Goal: Feedback & Contribution: Submit feedback/report problem

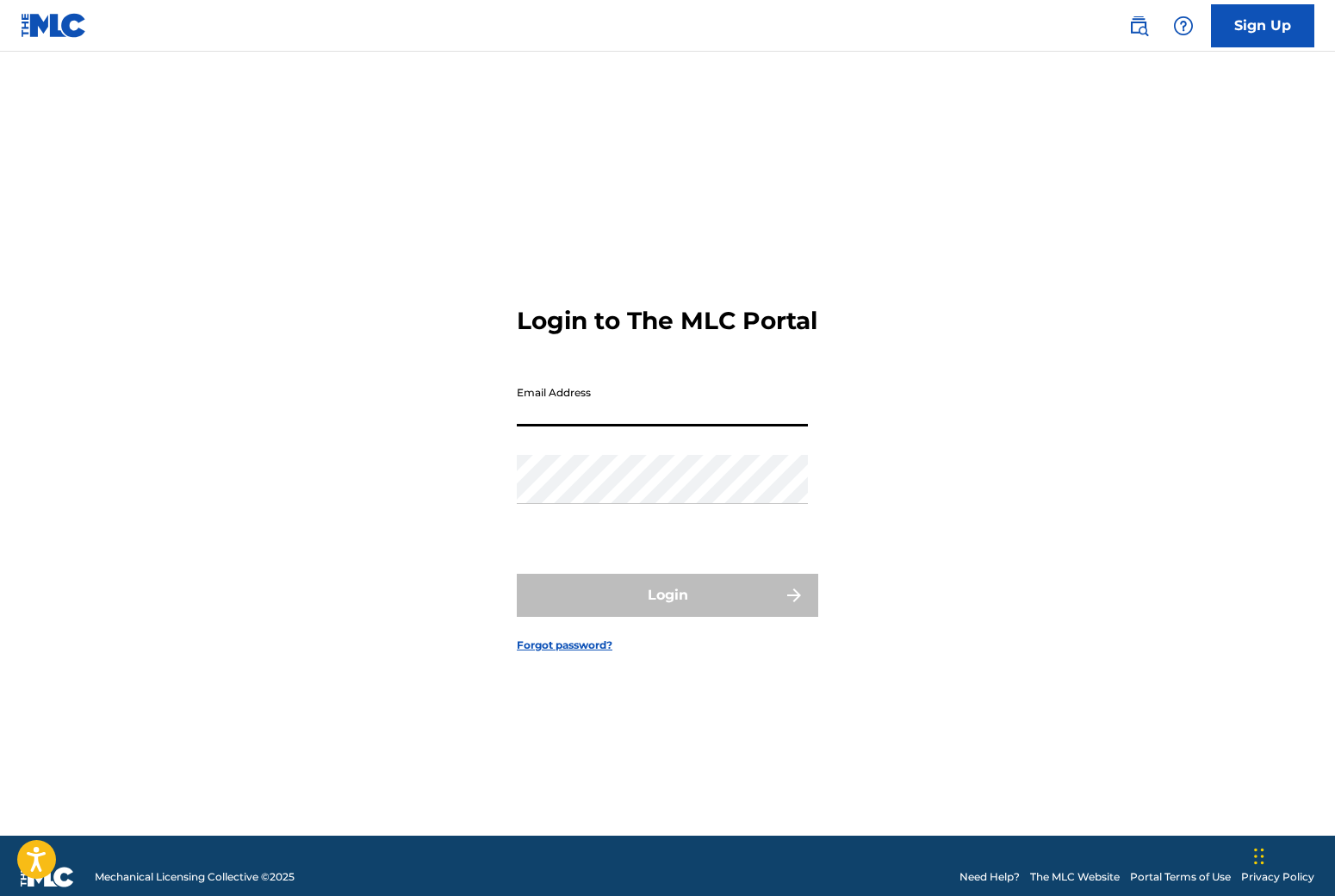
type input "[EMAIL_ADDRESS][DOMAIN_NAME]"
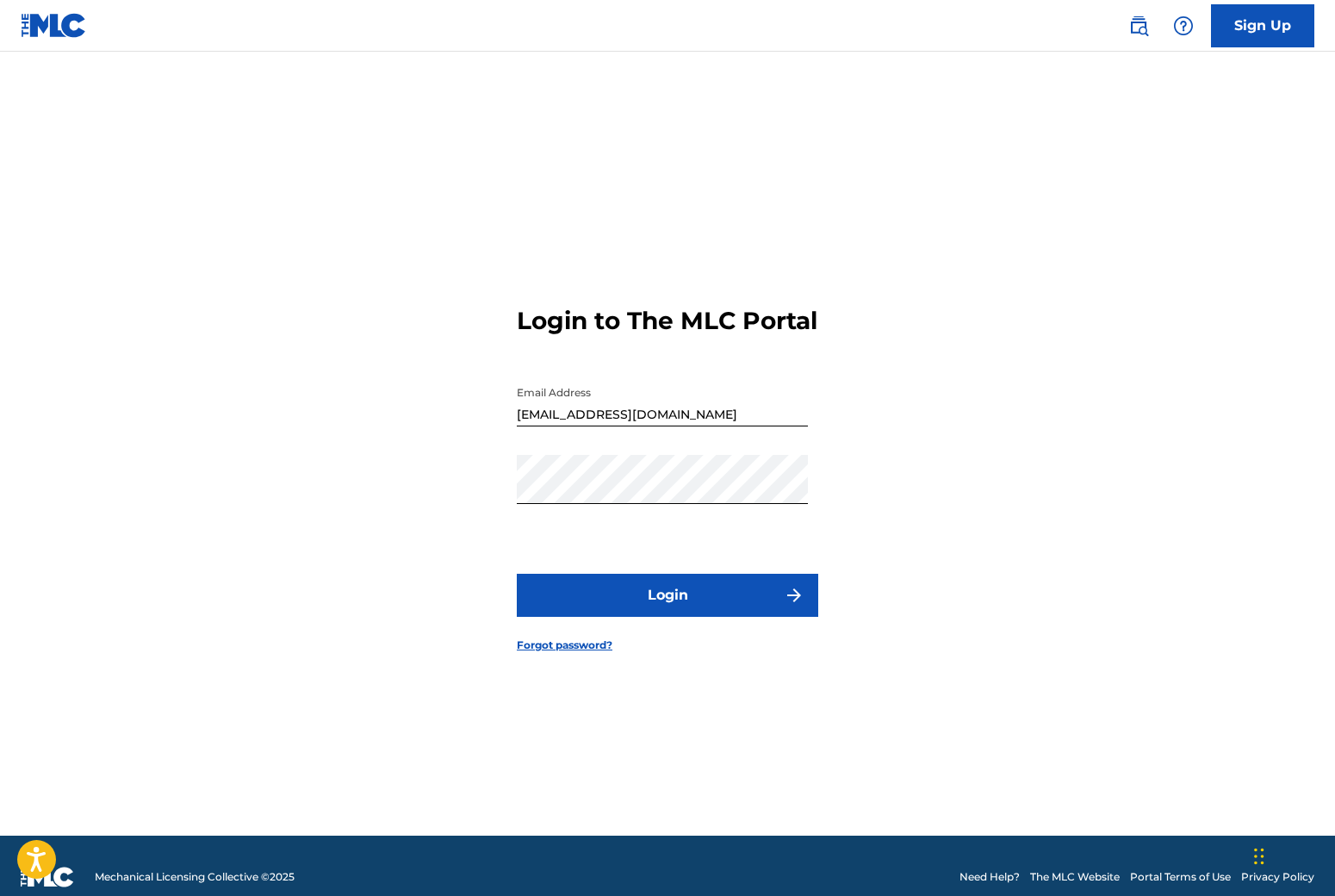
click at [614, 594] on button "Login" at bounding box center [668, 596] width 301 height 43
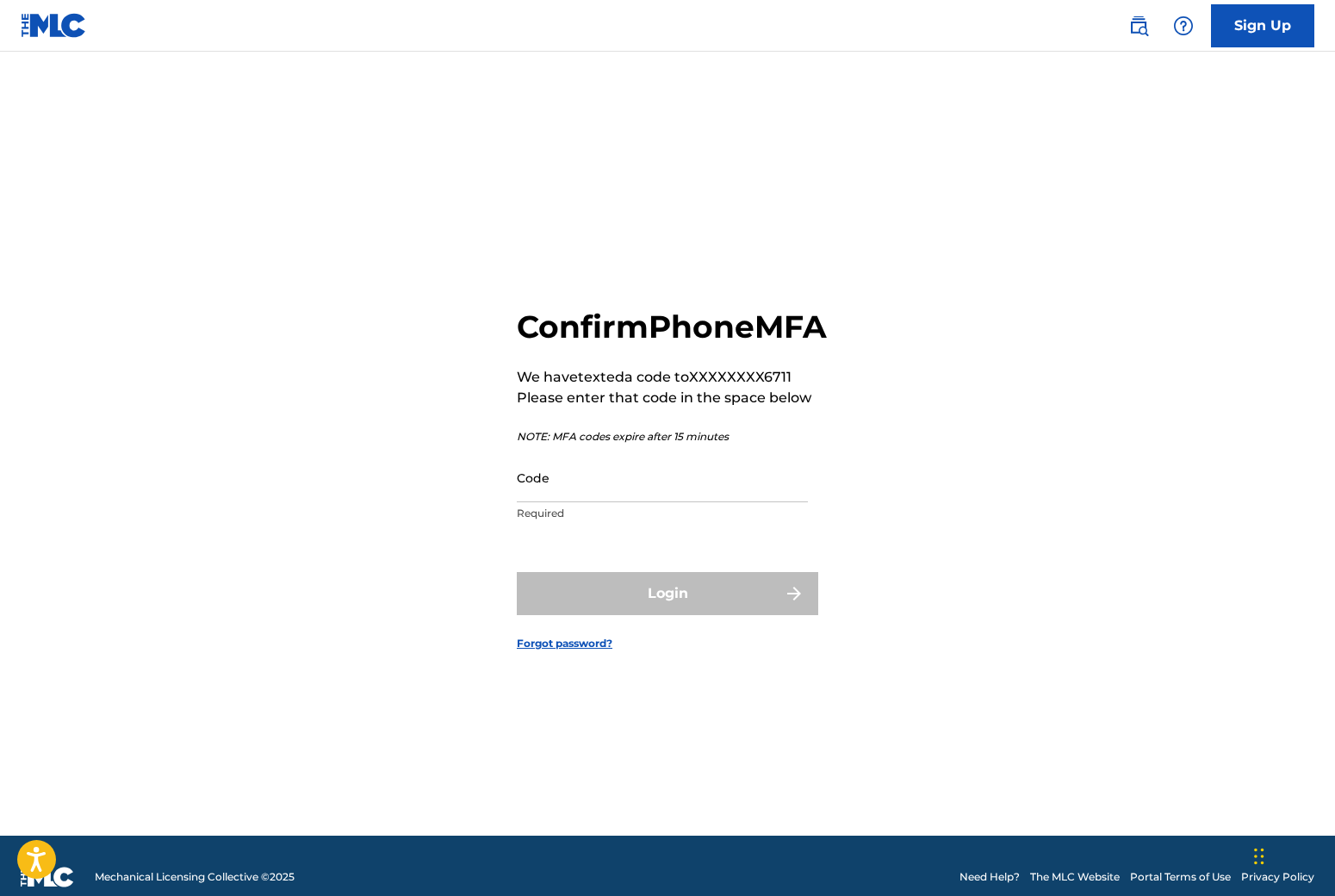
click at [580, 487] on input "Code" at bounding box center [663, 477] width 291 height 49
drag, startPoint x: 513, startPoint y: 298, endPoint x: 868, endPoint y: 336, distance: 357.0
click at [868, 336] on div "Confirm Phone MFA We have texted a code to XXXXXXXX6711 Please enter that code …" at bounding box center [667, 466] width 1206 height 741
click at [673, 345] on h2 "Confirm Phone MFA" at bounding box center [672, 327] width 310 height 39
drag, startPoint x: 661, startPoint y: 345, endPoint x: 470, endPoint y: 316, distance: 193.2
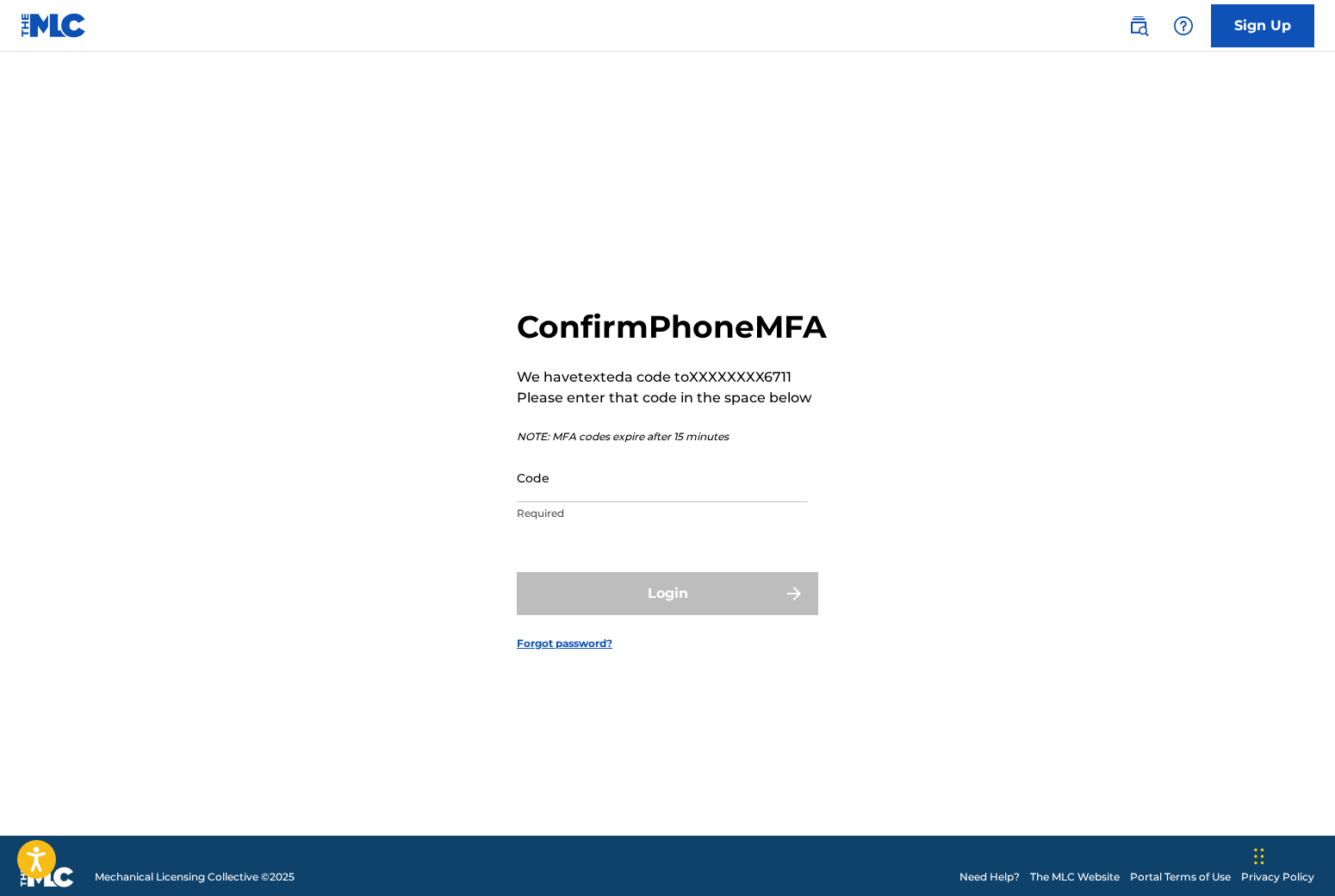
click at [470, 316] on div "Confirm Phone MFA We have texted a code to XXXXXXXX6711 Please enter that code …" at bounding box center [667, 466] width 1206 height 741
click at [515, 314] on div "Confirm Phone MFA We have texted a code to XXXXXXXX6711 Please enter that code …" at bounding box center [667, 466] width 1206 height 741
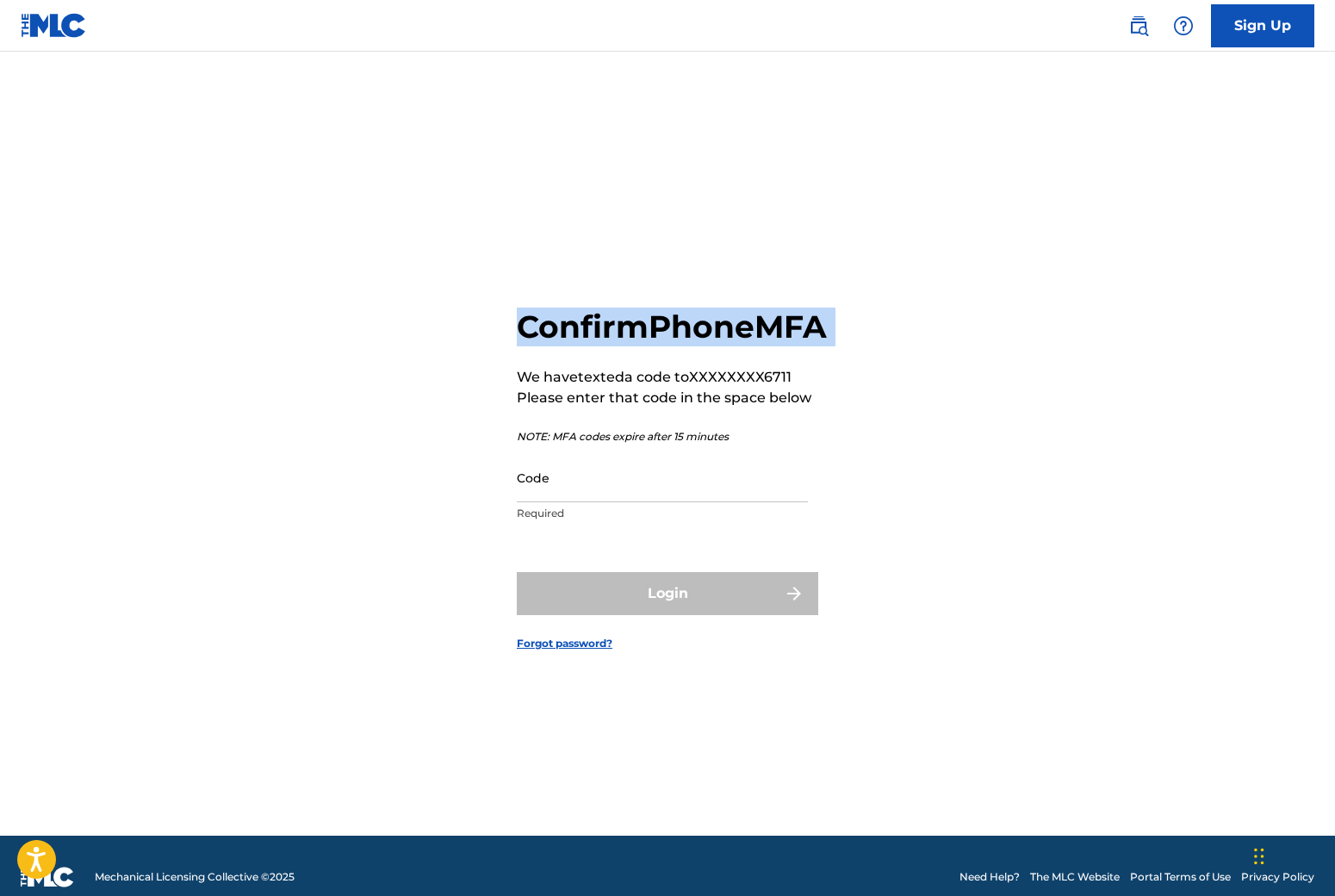
drag, startPoint x: 555, startPoint y: 345, endPoint x: 712, endPoint y: 372, distance: 159.3
click at [712, 372] on div "Confirm Phone MFA We have texted a code to XXXXXXXX6711 Please enter that code …" at bounding box center [672, 419] width 310 height 223
drag, startPoint x: 681, startPoint y: 352, endPoint x: 619, endPoint y: 348, distance: 62.1
click at [680, 346] on h2 "Confirm Phone MFA" at bounding box center [672, 327] width 310 height 39
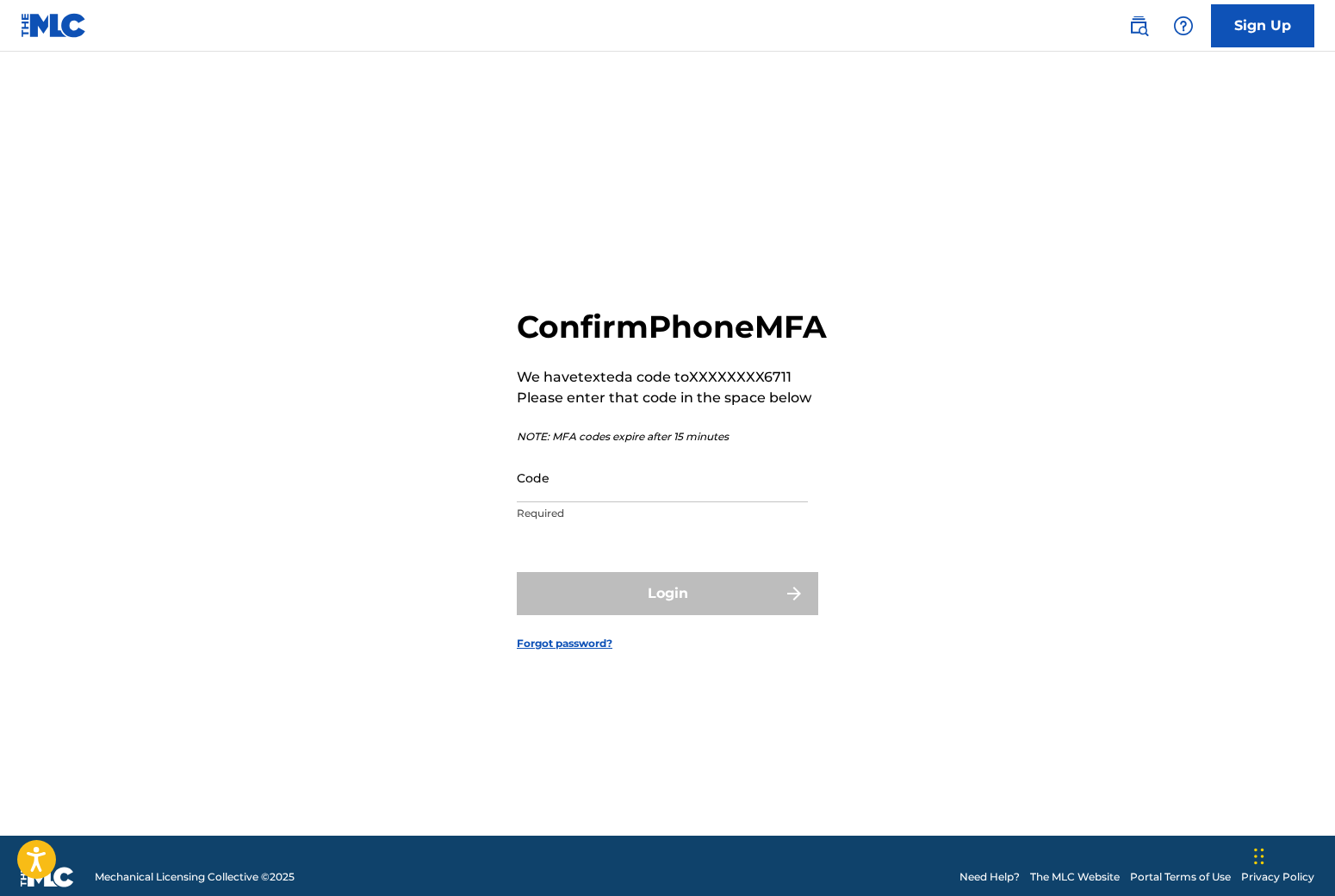
drag, startPoint x: 596, startPoint y: 348, endPoint x: 516, endPoint y: 322, distance: 84.1
click at [517, 322] on h2 "Confirm Phone MFA" at bounding box center [672, 327] width 310 height 39
click at [517, 312] on h2 "Confirm Phone MFA" at bounding box center [672, 327] width 310 height 39
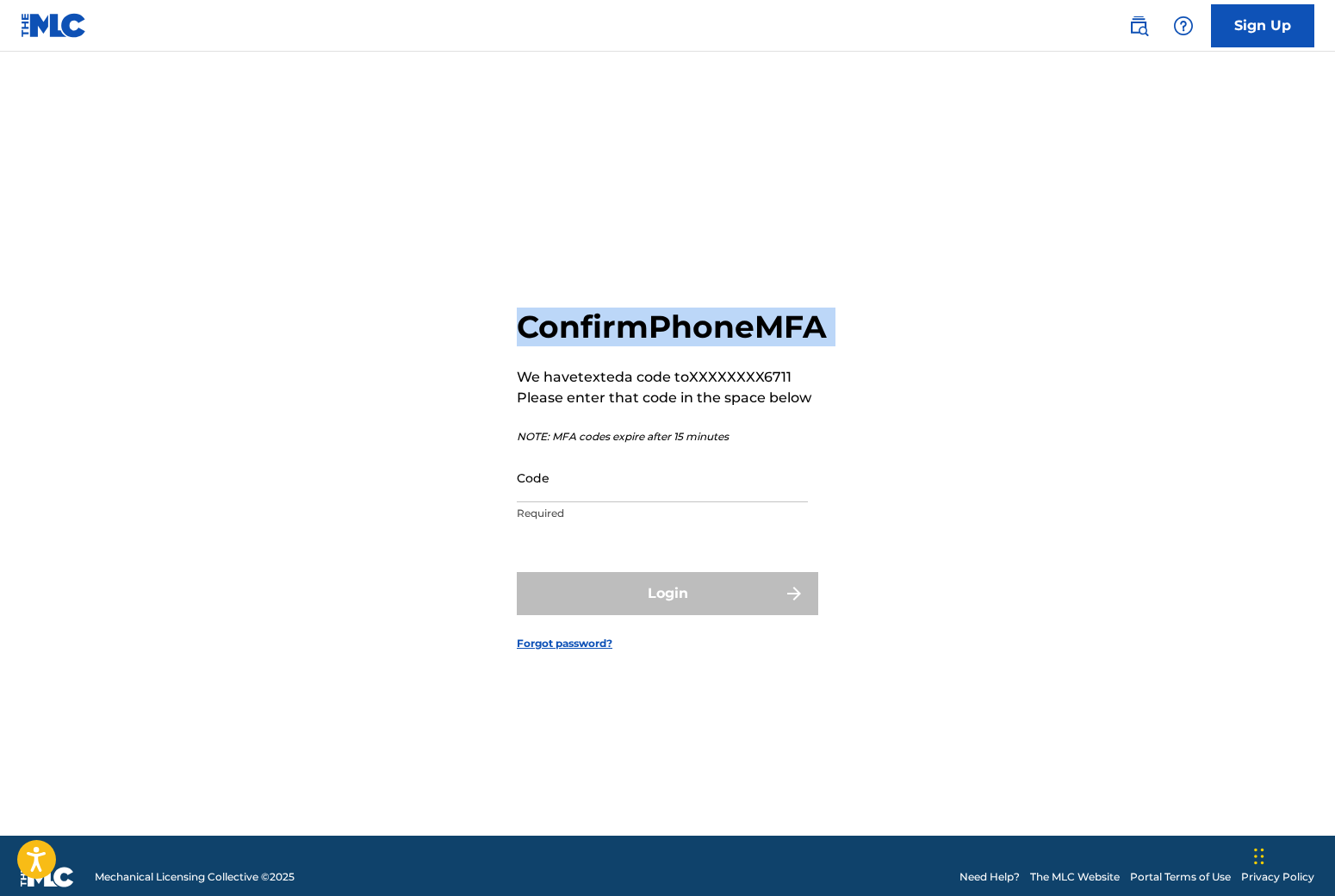
drag, startPoint x: 517, startPoint y: 303, endPoint x: 684, endPoint y: 374, distance: 181.5
click at [684, 374] on div "Confirm Phone MFA We have texted a code to XXXXXXXX6711 Please enter that code …" at bounding box center [672, 419] width 310 height 223
click at [616, 346] on h2 "Confirm Phone MFA" at bounding box center [672, 327] width 310 height 39
drag, startPoint x: 611, startPoint y: 346, endPoint x: 536, endPoint y: 309, distance: 83.6
click at [539, 310] on h2 "Confirm Phone MFA" at bounding box center [672, 327] width 310 height 39
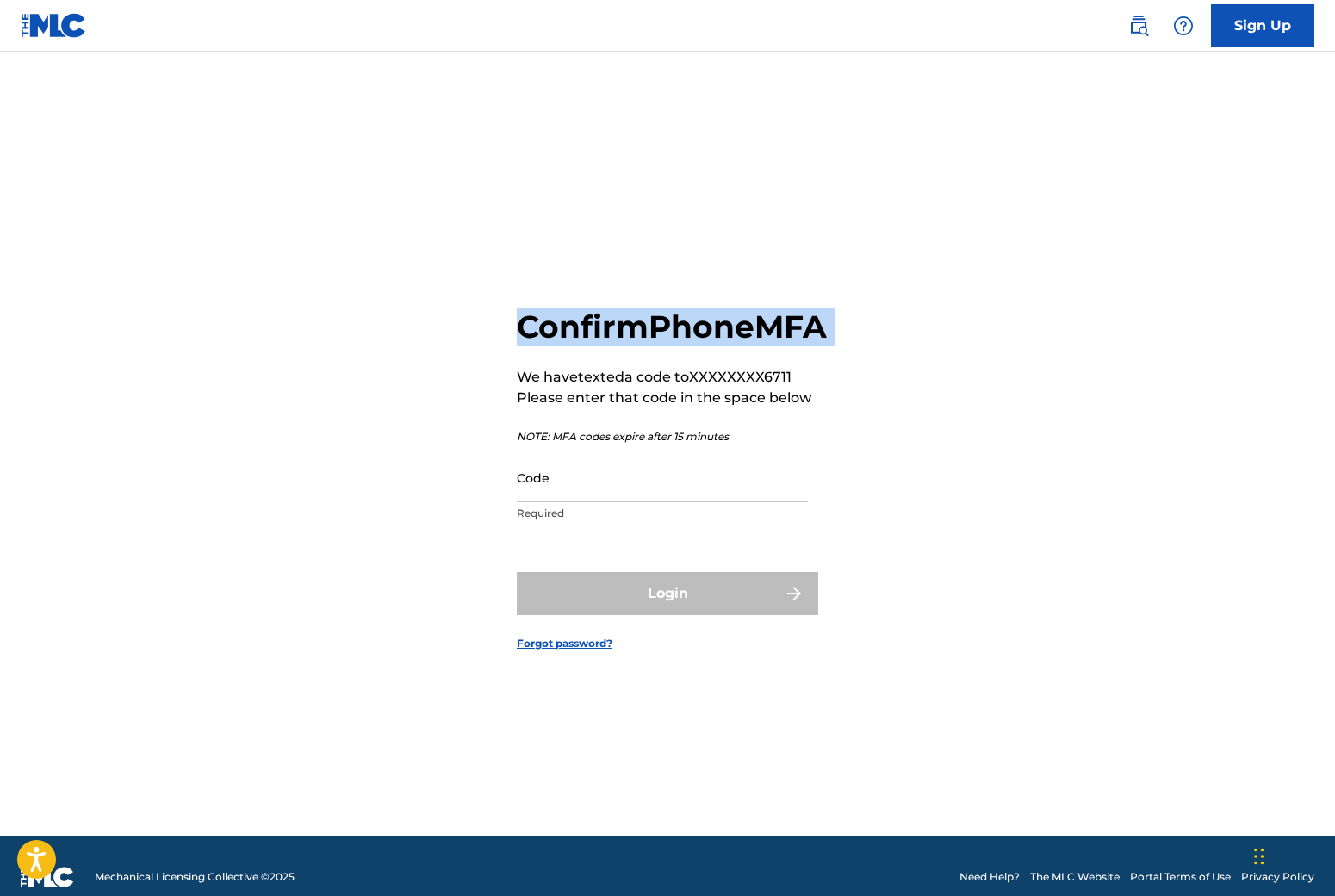
click at [501, 293] on div "Confirm Phone MFA We have texted a code to XXXXXXXX6711 Please enter that code …" at bounding box center [667, 466] width 1206 height 741
drag, startPoint x: 512, startPoint y: 298, endPoint x: 618, endPoint y: 374, distance: 130.4
click at [618, 374] on div "Confirm Phone MFA We have texted a code to XXXXXXXX6711 Please enter that code …" at bounding box center [667, 466] width 1206 height 741
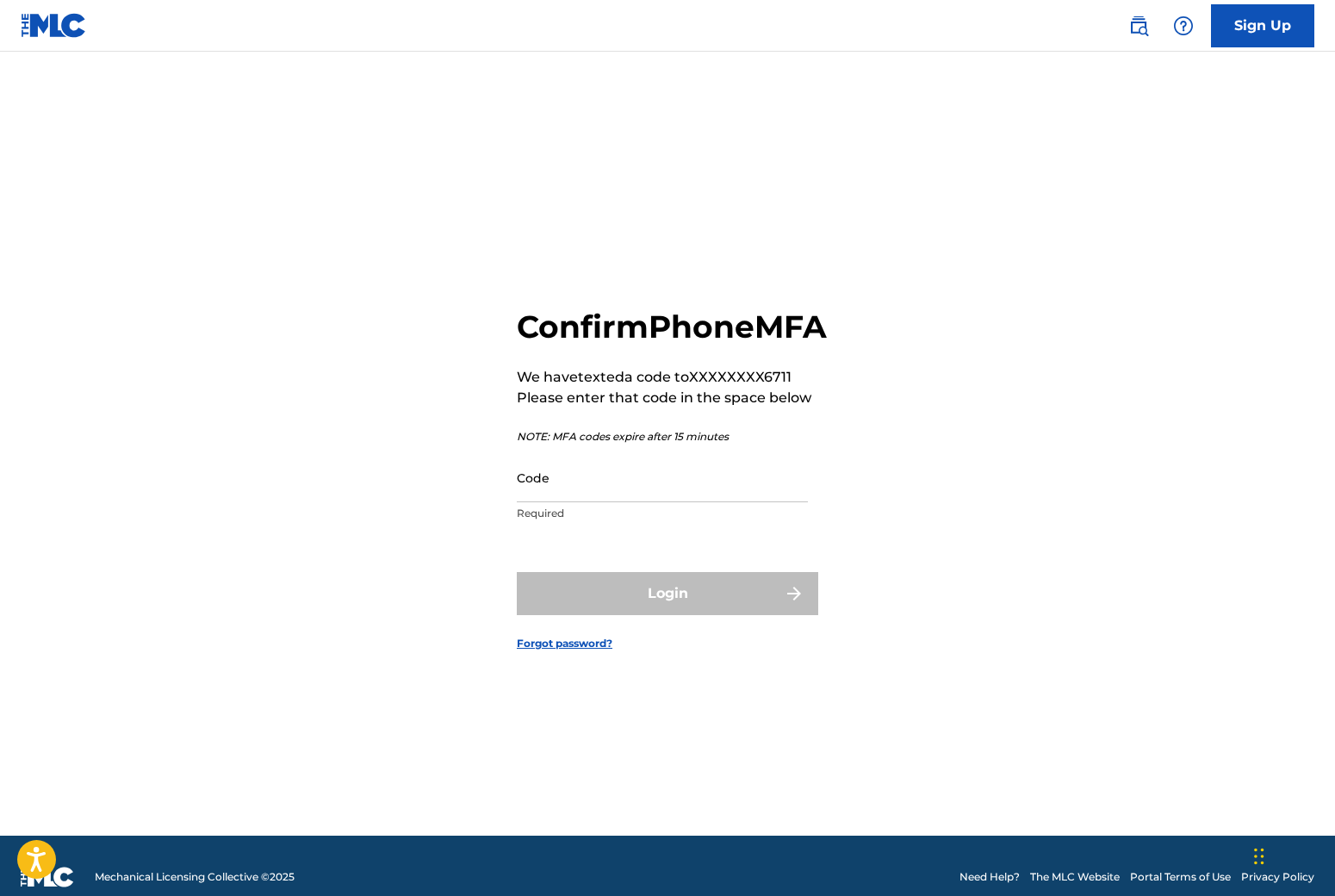
click at [611, 336] on h2 "Confirm Phone MFA" at bounding box center [672, 327] width 310 height 39
drag, startPoint x: 653, startPoint y: 355, endPoint x: 514, endPoint y: 306, distance: 147.4
click at [514, 306] on div "Confirm Phone MFA We have texted a code to XXXXXXXX6711 Please enter that code …" at bounding box center [667, 466] width 1206 height 741
click at [514, 302] on div "Confirm Phone MFA We have texted a code to XXXXXXXX6711 Please enter that code …" at bounding box center [667, 466] width 1206 height 741
drag, startPoint x: 517, startPoint y: 304, endPoint x: 645, endPoint y: 353, distance: 137.1
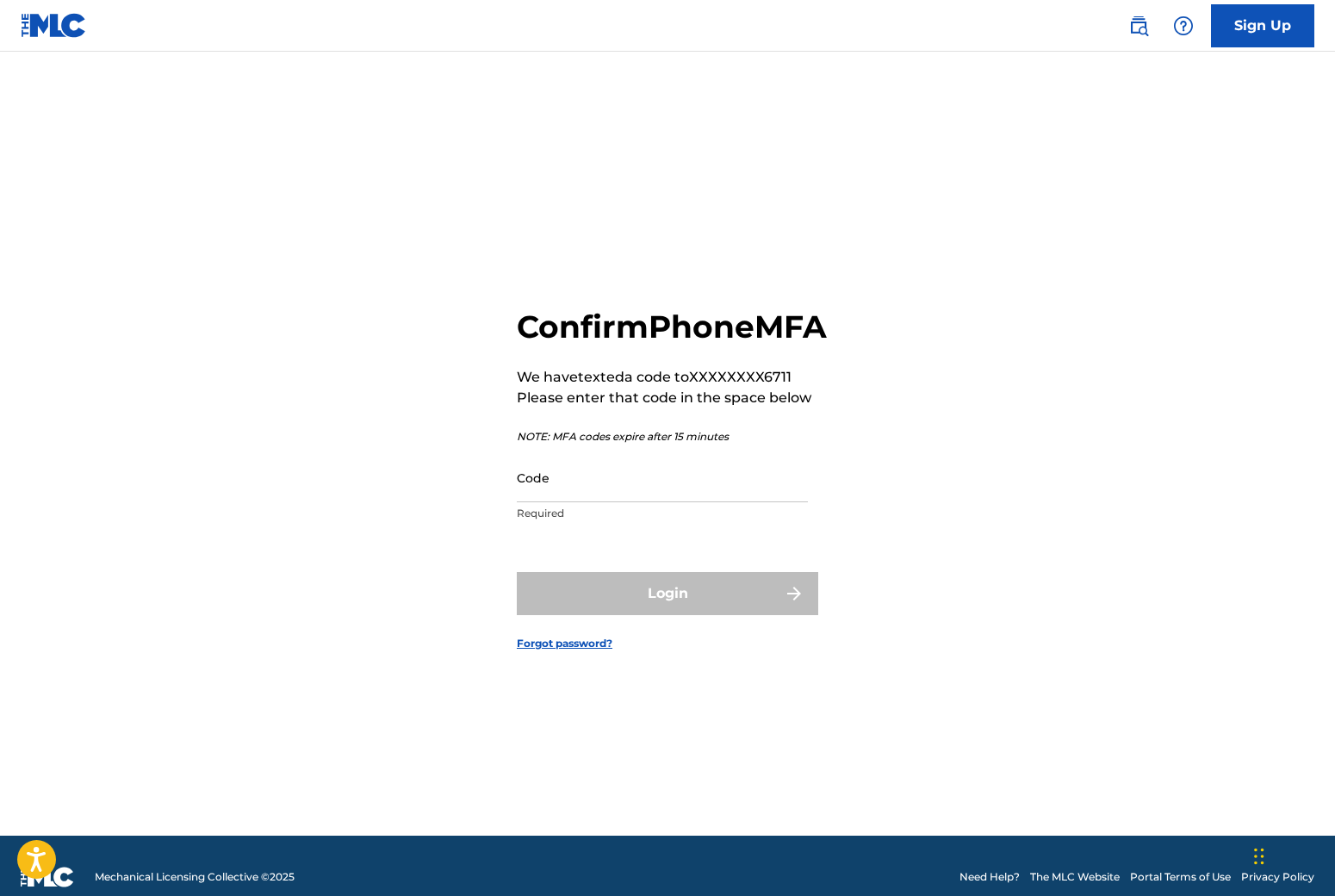
click at [645, 346] on h2 "Confirm Phone MFA" at bounding box center [672, 327] width 310 height 39
click at [641, 346] on h2 "Confirm Phone MFA" at bounding box center [672, 327] width 310 height 39
drag, startPoint x: 618, startPoint y: 348, endPoint x: 523, endPoint y: 300, distance: 106.4
click at [523, 307] on h2 "Confirm Phone MFA" at bounding box center [672, 327] width 310 height 39
click at [521, 307] on h2 "Confirm Phone MFA" at bounding box center [672, 327] width 310 height 39
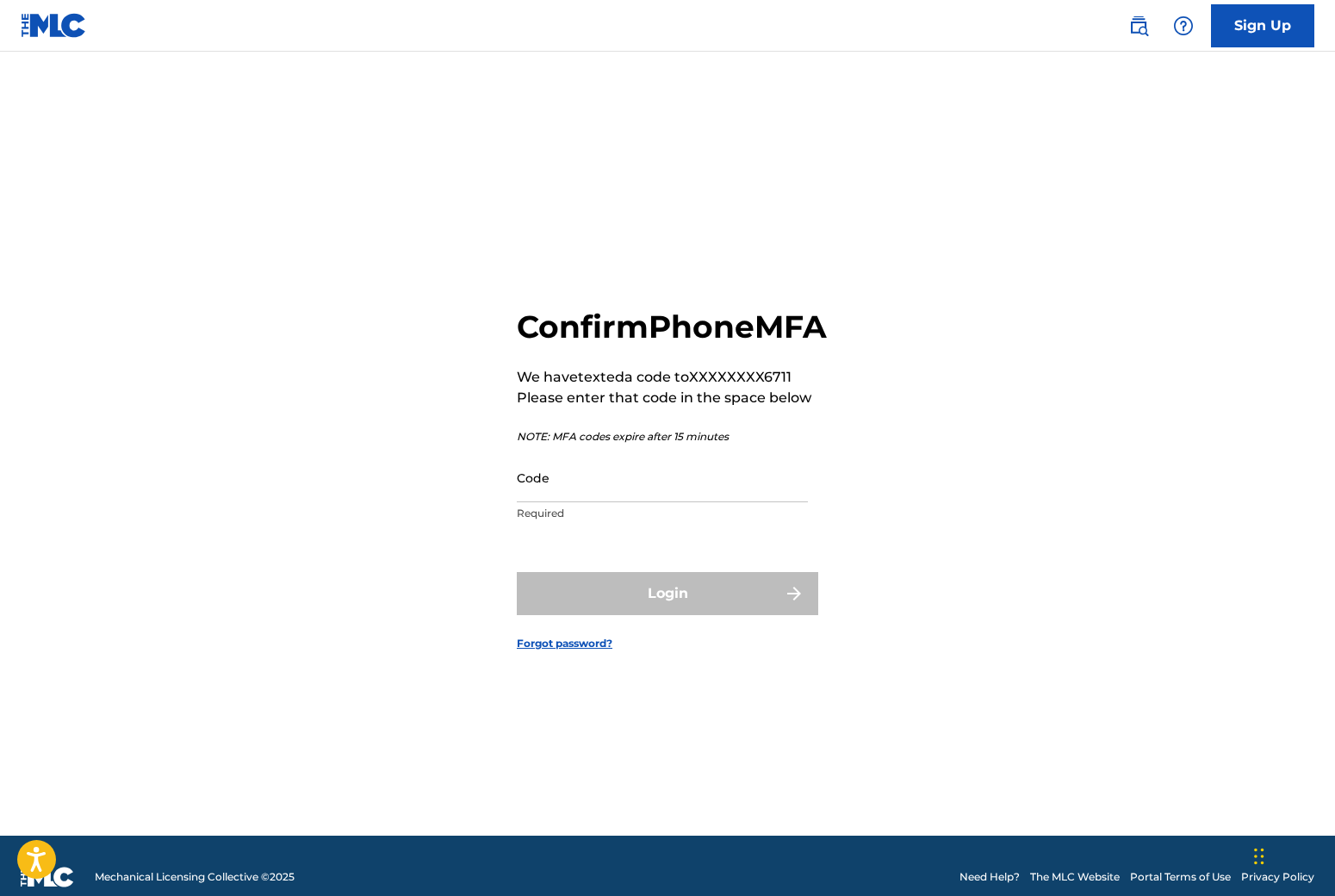
drag, startPoint x: 517, startPoint y: 305, endPoint x: 689, endPoint y: 363, distance: 181.5
click at [689, 346] on h2 "Confirm Phone MFA" at bounding box center [672, 327] width 310 height 39
click at [652, 346] on h2 "Confirm Phone MFA" at bounding box center [672, 327] width 310 height 39
drag, startPoint x: 655, startPoint y: 354, endPoint x: 513, endPoint y: 294, distance: 154.2
click at [513, 294] on div "Confirm Phone MFA We have texted a code to XXXXXXXX6711 Please enter that code …" at bounding box center [667, 466] width 1206 height 741
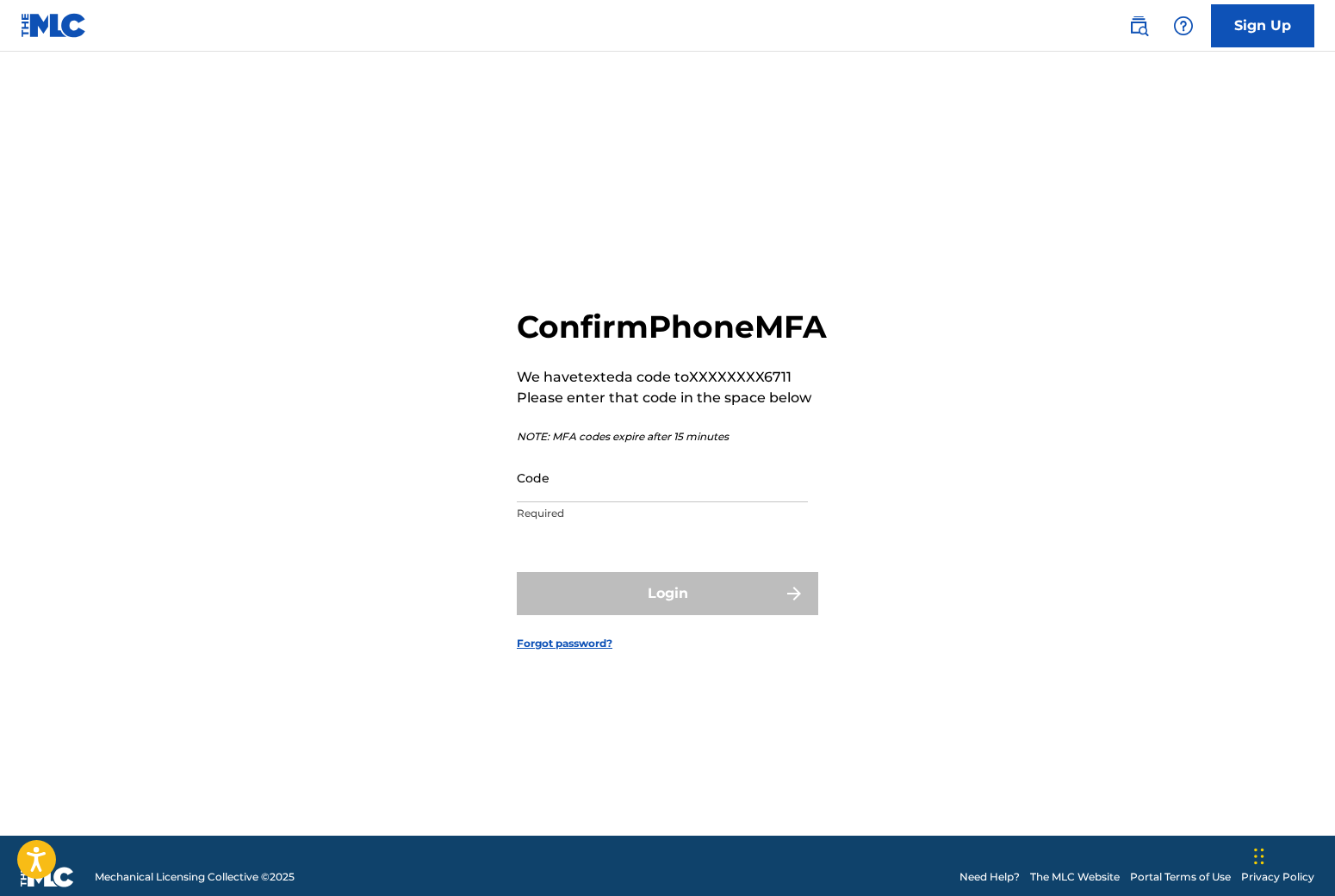
click at [513, 296] on div "Confirm Phone MFA We have texted a code to XXXXXXXX6711 Please enter that code …" at bounding box center [667, 466] width 1206 height 741
drag, startPoint x: 514, startPoint y: 299, endPoint x: 646, endPoint y: 336, distance: 137.1
click at [646, 336] on div "Confirm Phone MFA We have texted a code to XXXXXXXX6711 Please enter that code …" at bounding box center [667, 466] width 1206 height 741
click at [619, 336] on h2 "Confirm Phone MFA" at bounding box center [672, 327] width 310 height 39
drag, startPoint x: 623, startPoint y: 353, endPoint x: 493, endPoint y: 287, distance: 145.8
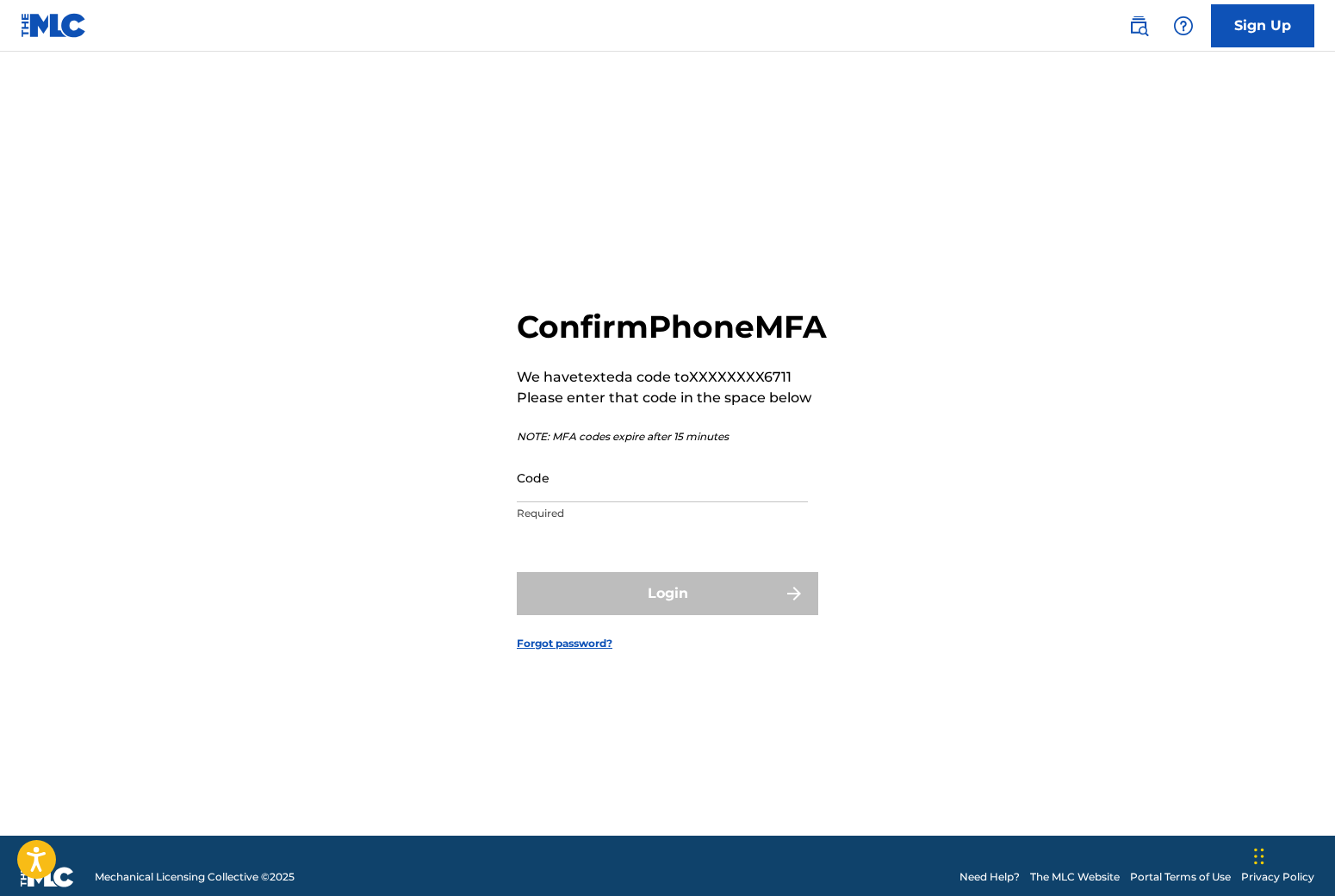
click at [493, 287] on div "Confirm Phone MFA We have texted a code to XXXXXXXX6711 Please enter that code …" at bounding box center [667, 466] width 1206 height 741
click at [526, 307] on h2 "Confirm Phone MFA" at bounding box center [672, 327] width 310 height 39
drag, startPoint x: 515, startPoint y: 299, endPoint x: 582, endPoint y: 361, distance: 91.3
click at [579, 360] on div "Confirm Phone MFA We have texted a code to XXXXXXXX6711 Please enter that code …" at bounding box center [667, 466] width 1206 height 741
click at [598, 346] on h2 "Confirm Phone MFA" at bounding box center [672, 327] width 310 height 39
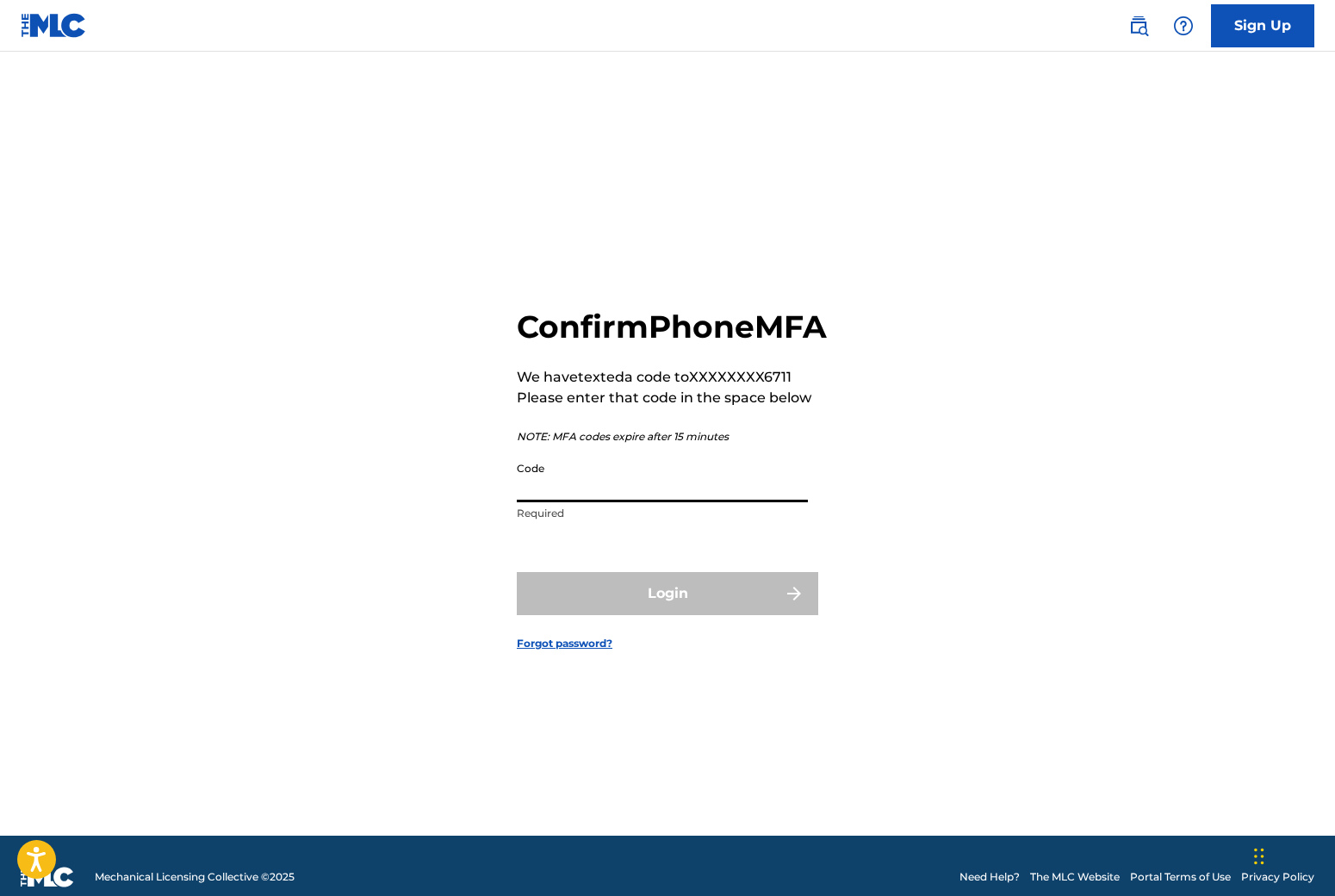
click at [597, 498] on input "Code" at bounding box center [663, 477] width 291 height 49
paste input "440462"
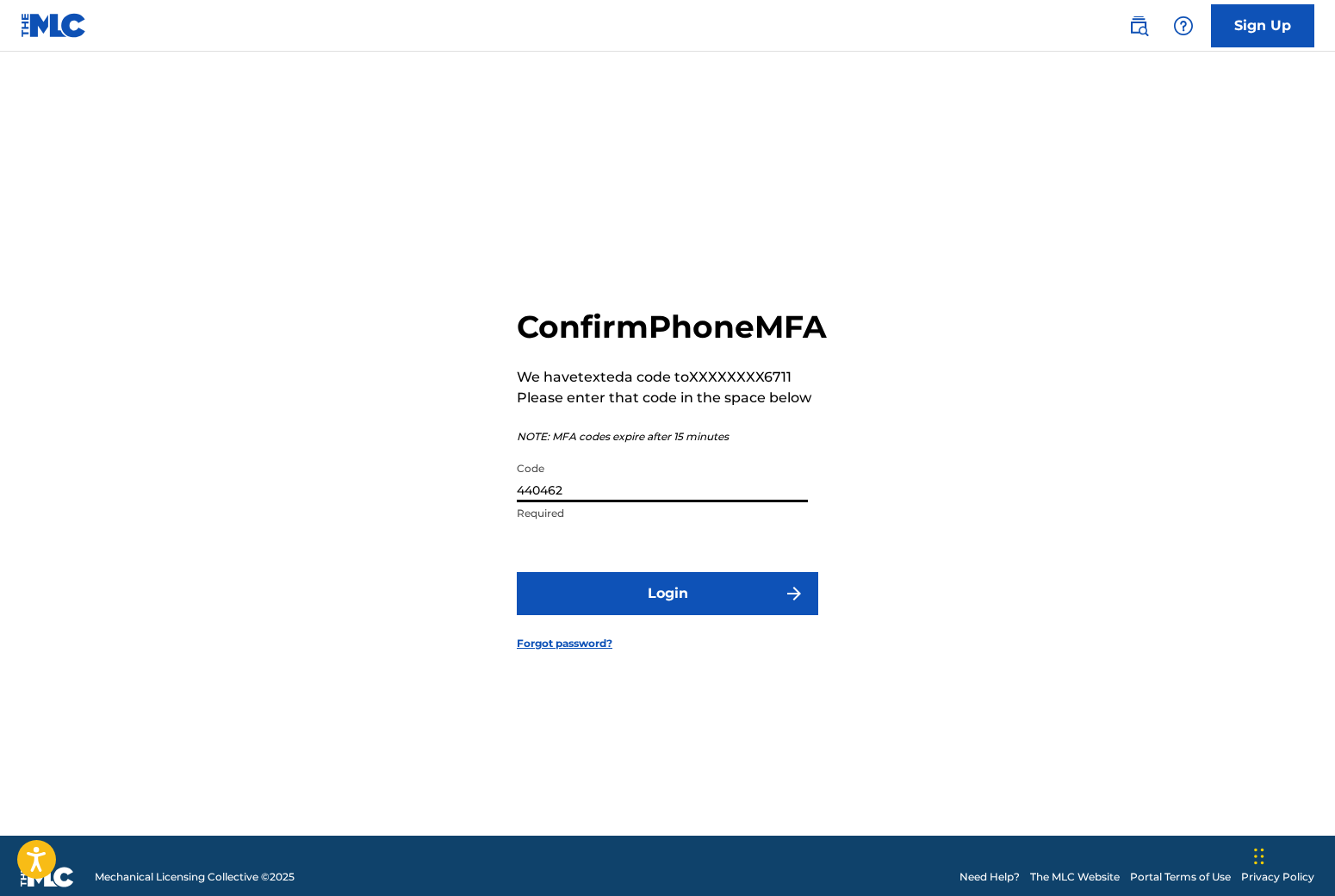
type input "440462"
click at [618, 605] on button "Login" at bounding box center [668, 594] width 301 height 43
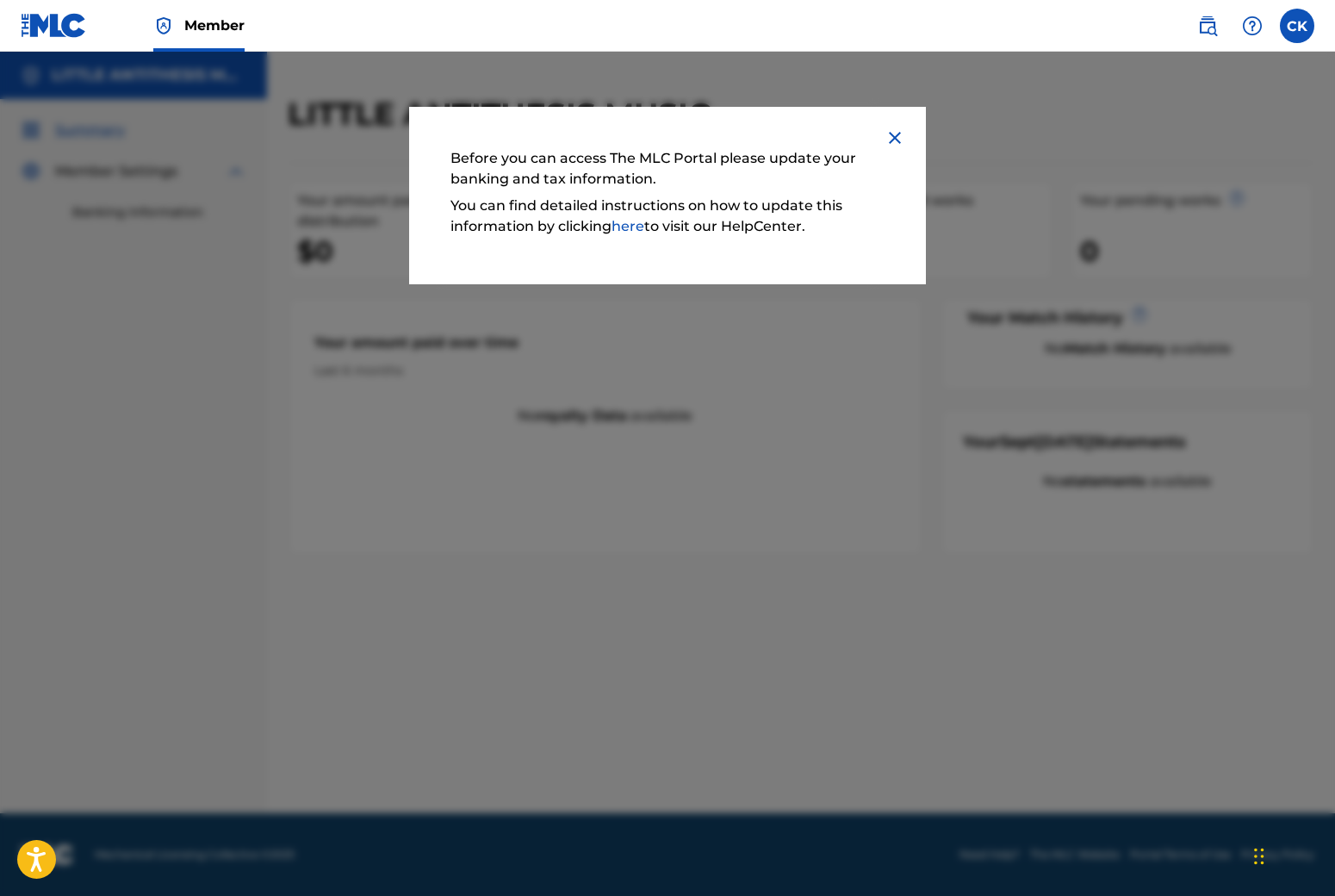
click at [888, 136] on img at bounding box center [895, 137] width 21 height 21
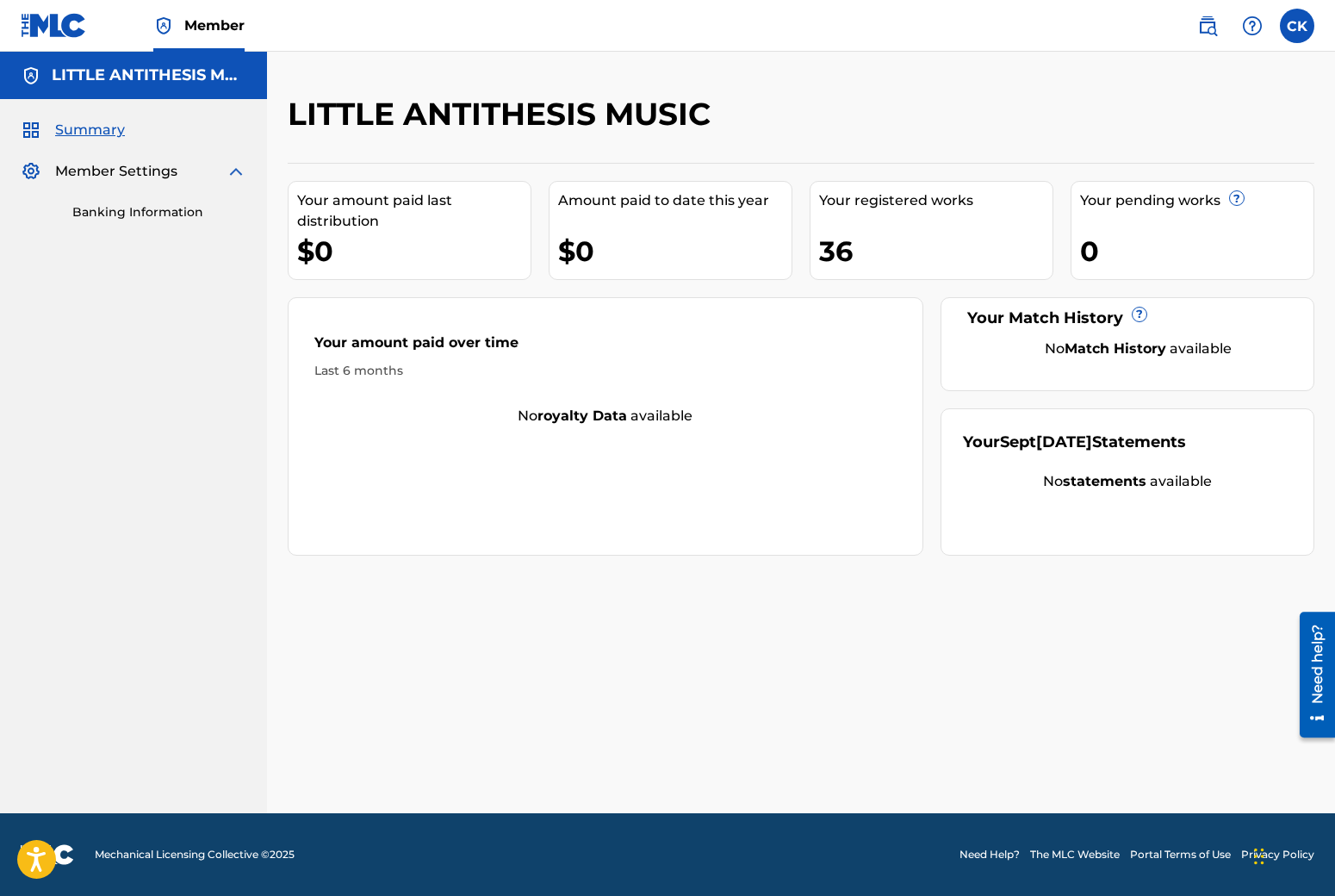
click at [156, 177] on span "Member Settings" at bounding box center [115, 171] width 122 height 21
click at [105, 137] on span "Summary" at bounding box center [89, 129] width 69 height 21
click at [123, 129] on span "Summary" at bounding box center [89, 129] width 69 height 21
click at [1213, 25] on img at bounding box center [1207, 25] width 21 height 21
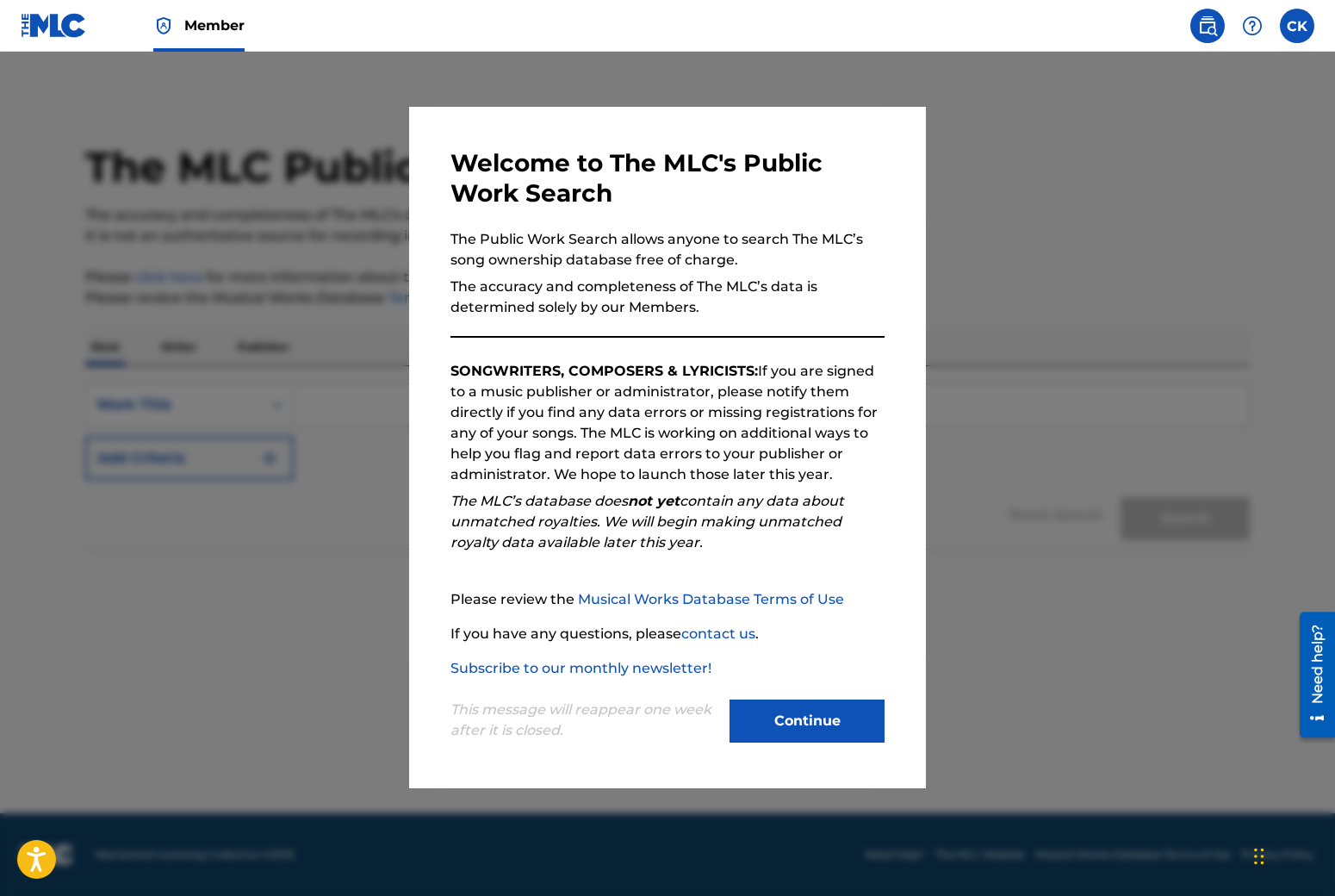
click at [1051, 417] on div at bounding box center [667, 500] width 1335 height 896
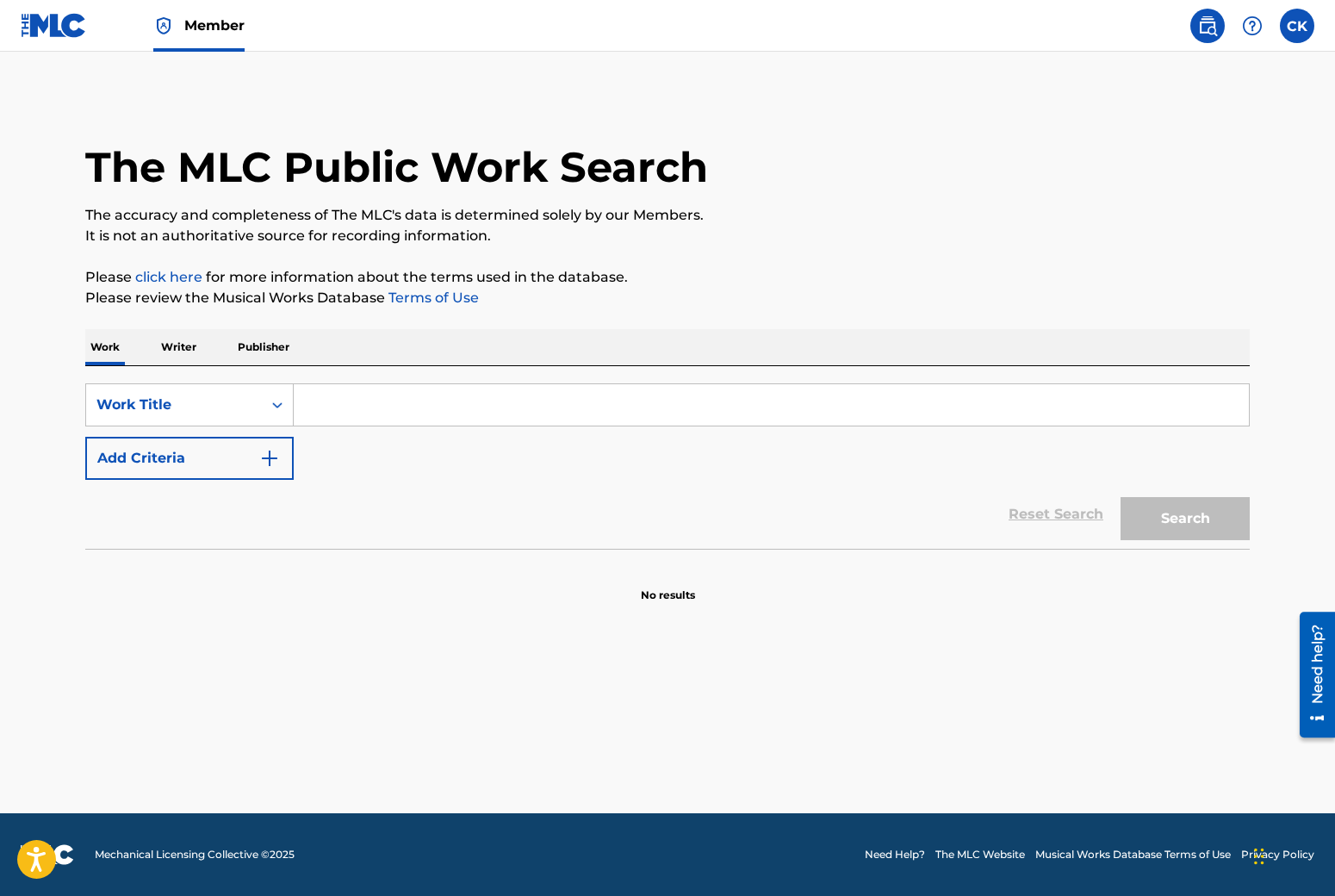
click at [322, 400] on input "Search Form" at bounding box center [771, 405] width 956 height 41
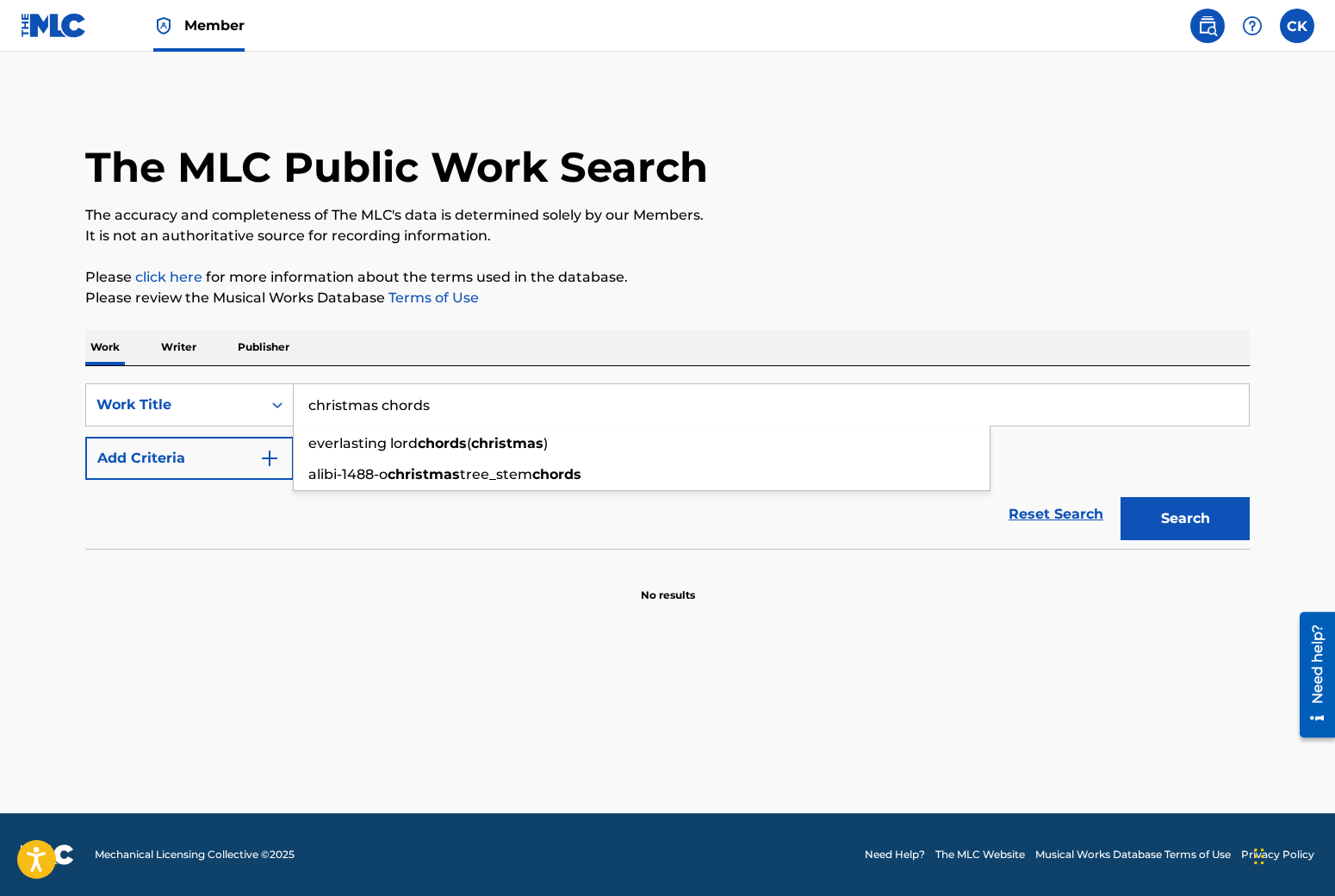
type input "christmas chords"
click at [1121, 497] on button "Search" at bounding box center [1185, 518] width 129 height 43
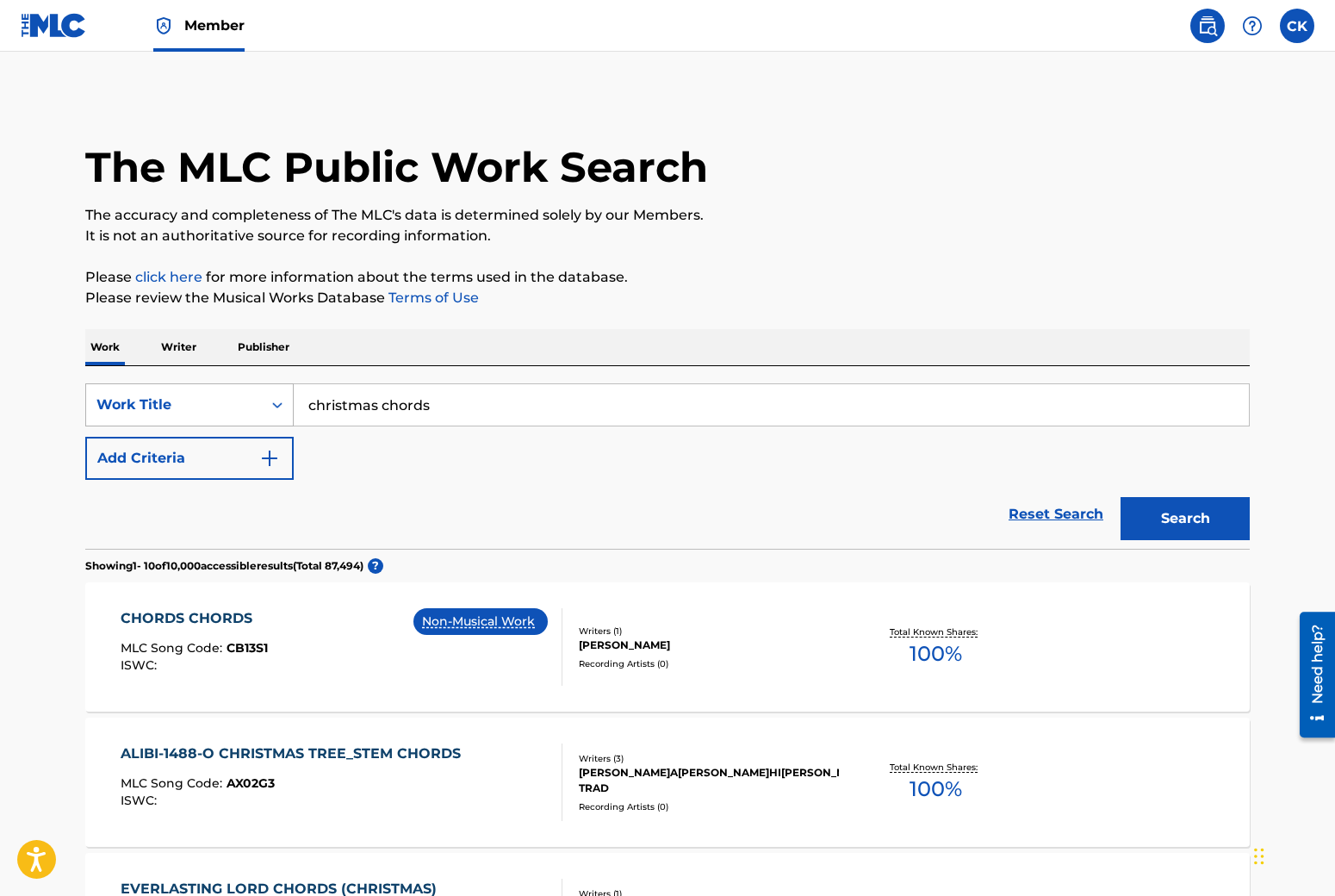
click at [256, 408] on div "Work Title" at bounding box center [174, 404] width 176 height 32
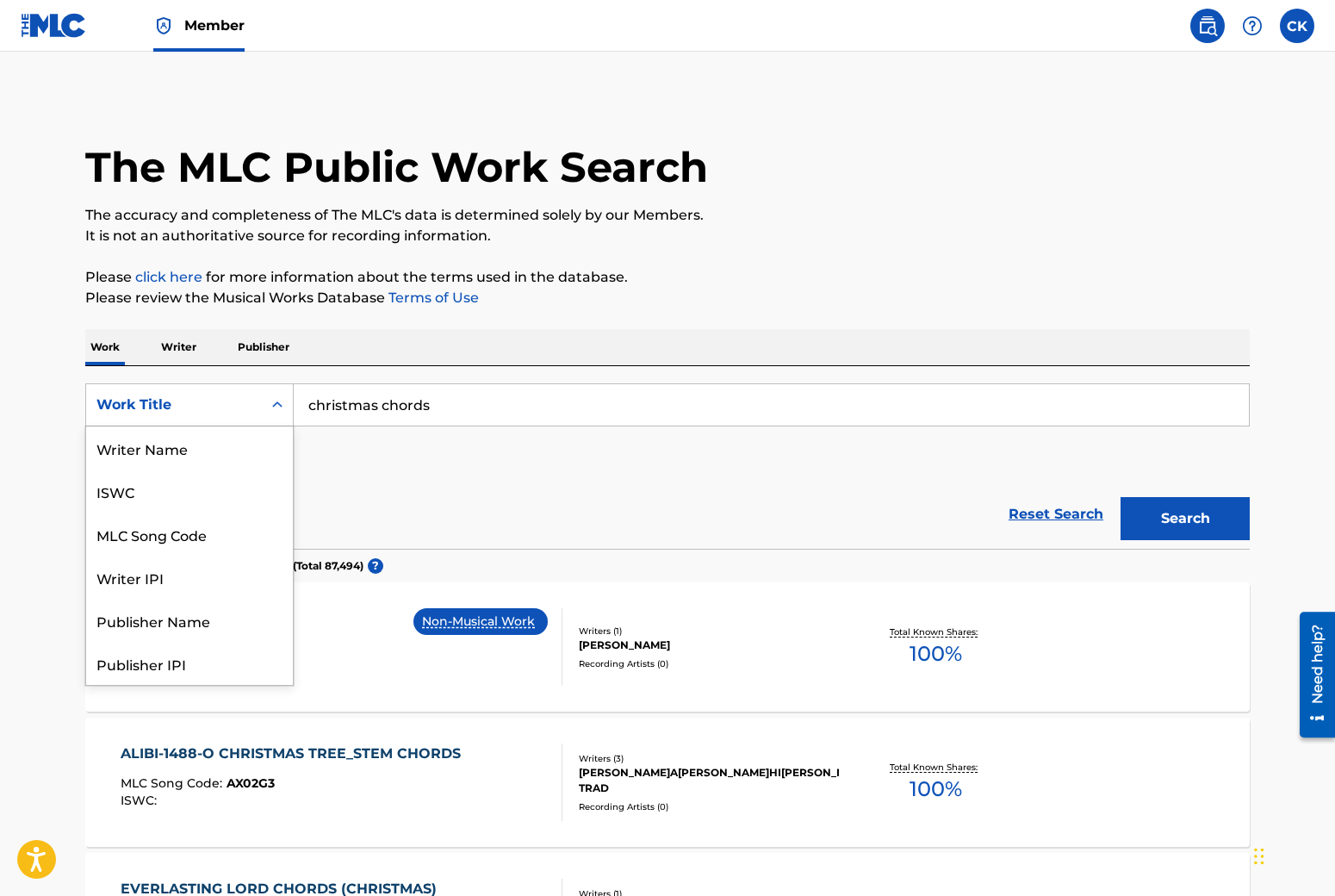
scroll to position [86, 0]
click at [134, 582] on div "Publisher IPI" at bounding box center [189, 577] width 206 height 43
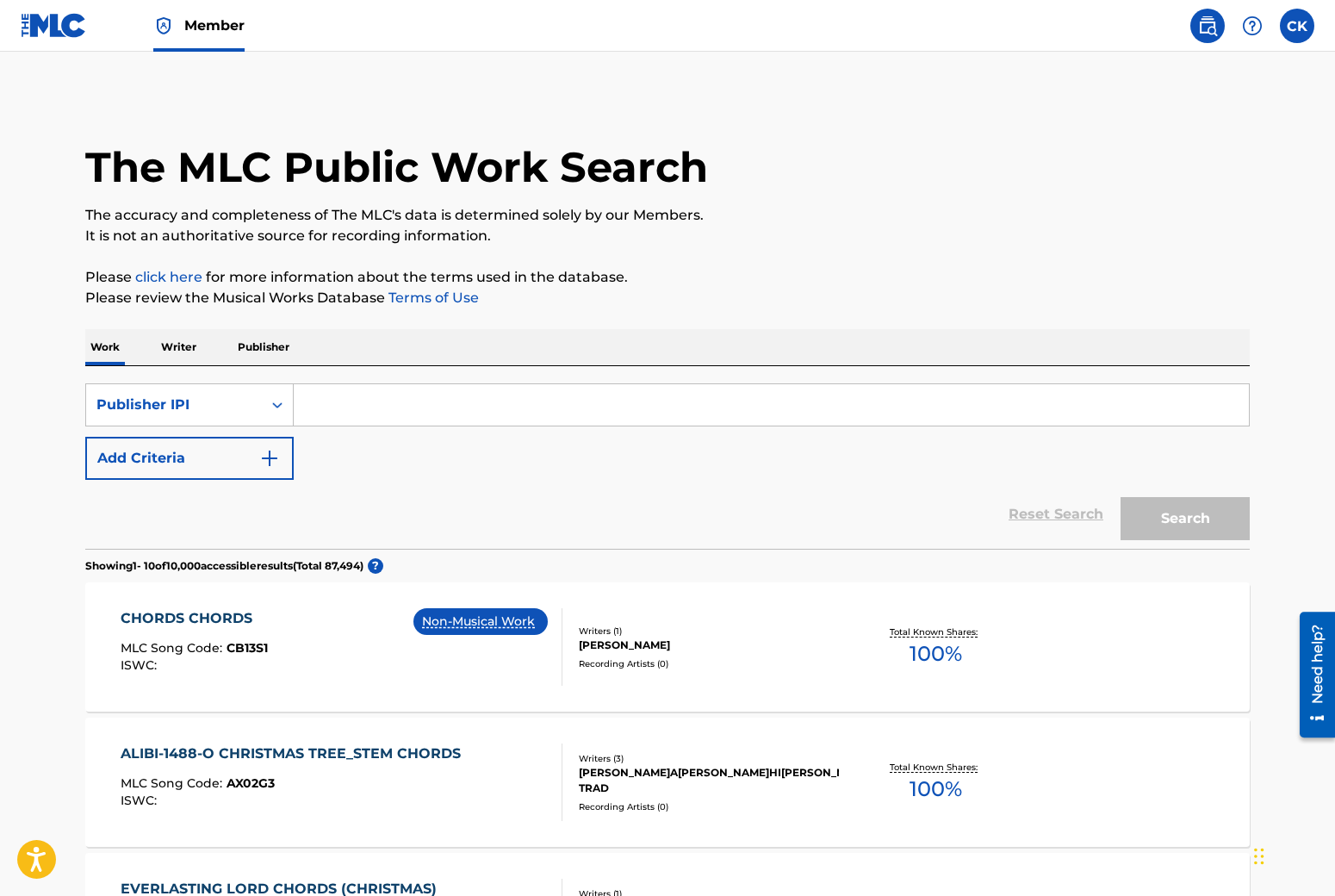
click at [343, 394] on input "Search Form" at bounding box center [771, 405] width 956 height 41
click at [210, 401] on div "Publisher IPI" at bounding box center [174, 404] width 156 height 21
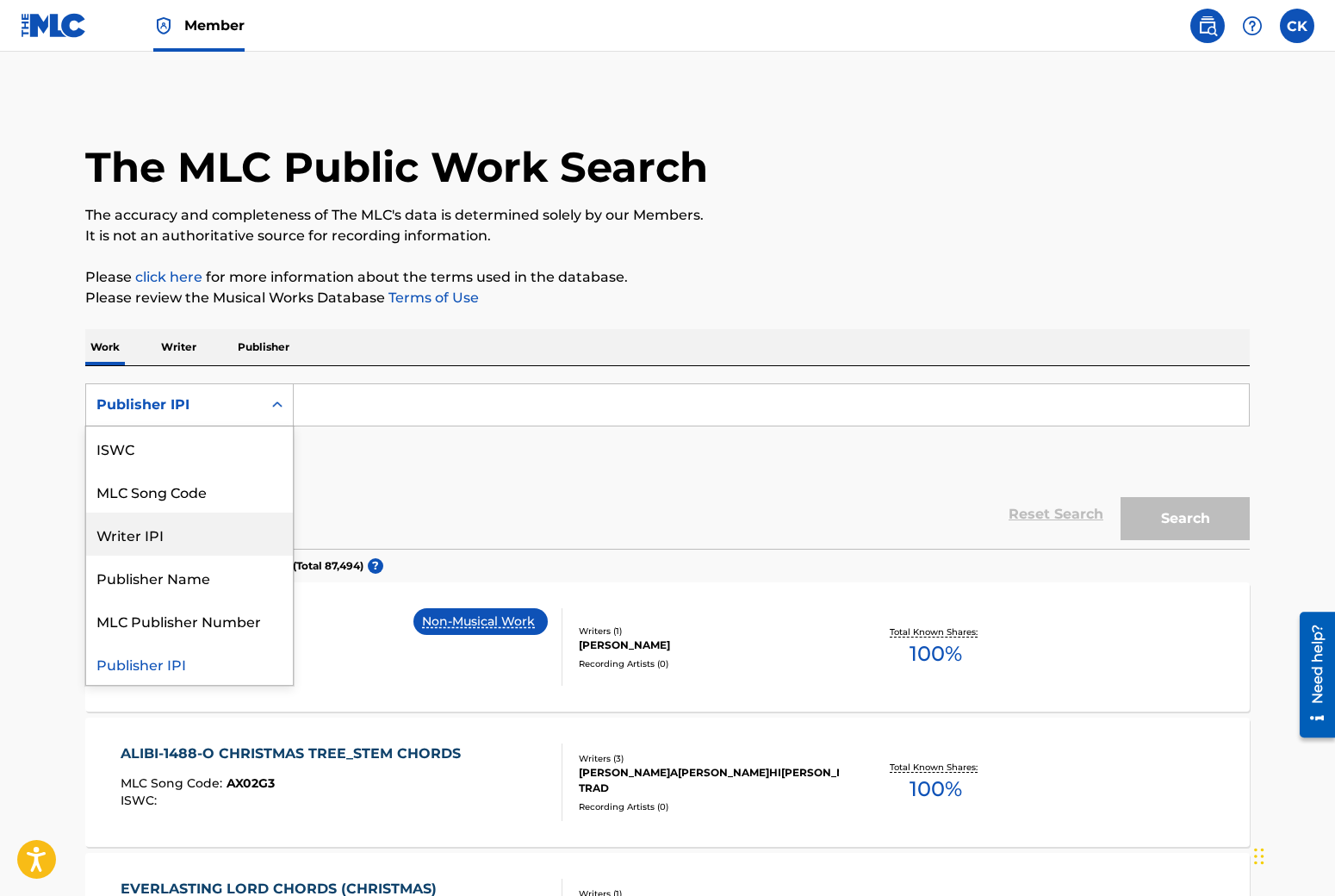
scroll to position [0, 0]
click at [166, 492] on div "Writer Name" at bounding box center [189, 491] width 206 height 43
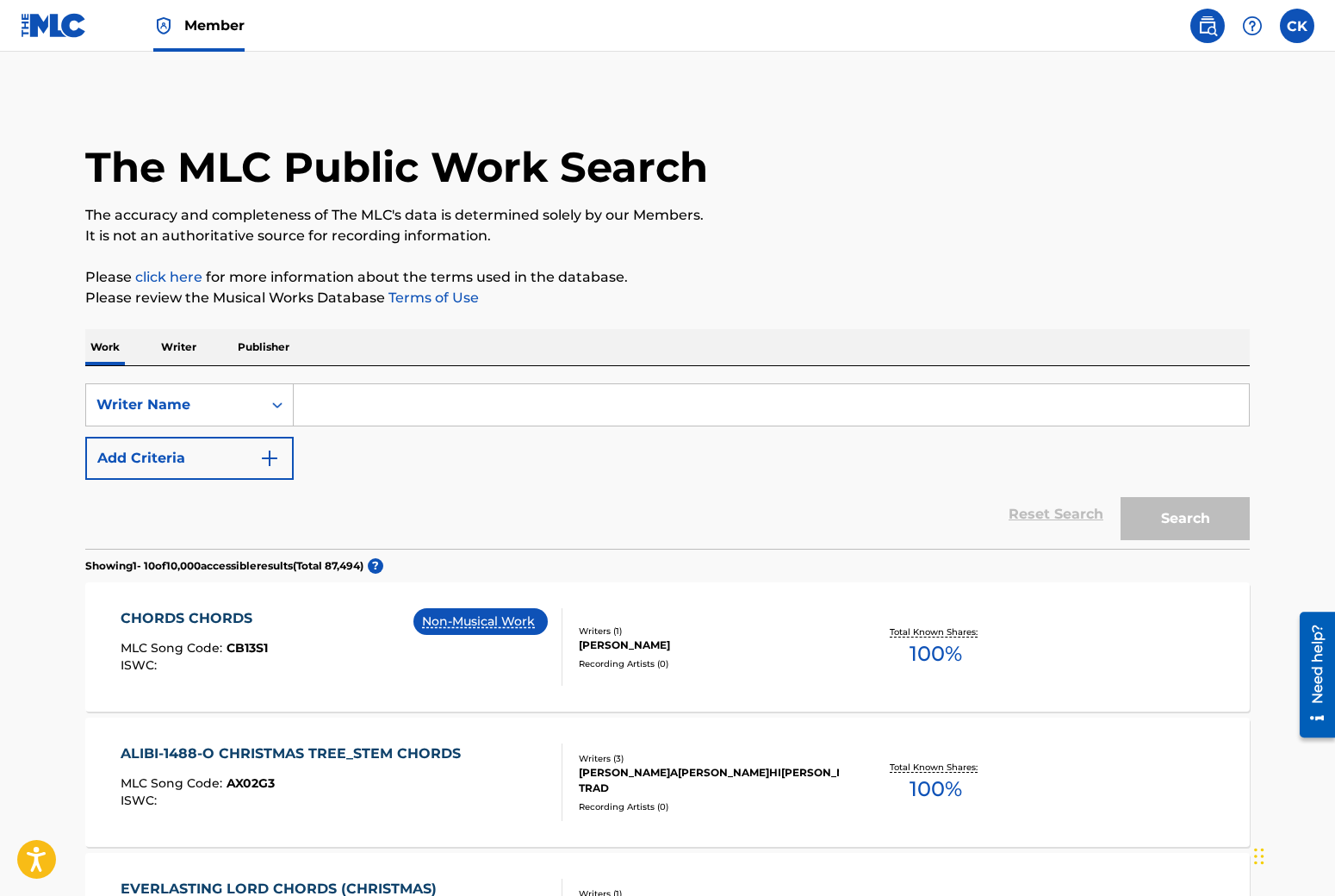
drag, startPoint x: 344, startPoint y: 408, endPoint x: 343, endPoint y: 370, distance: 38.0
click at [344, 408] on input "Search Form" at bounding box center [771, 405] width 956 height 41
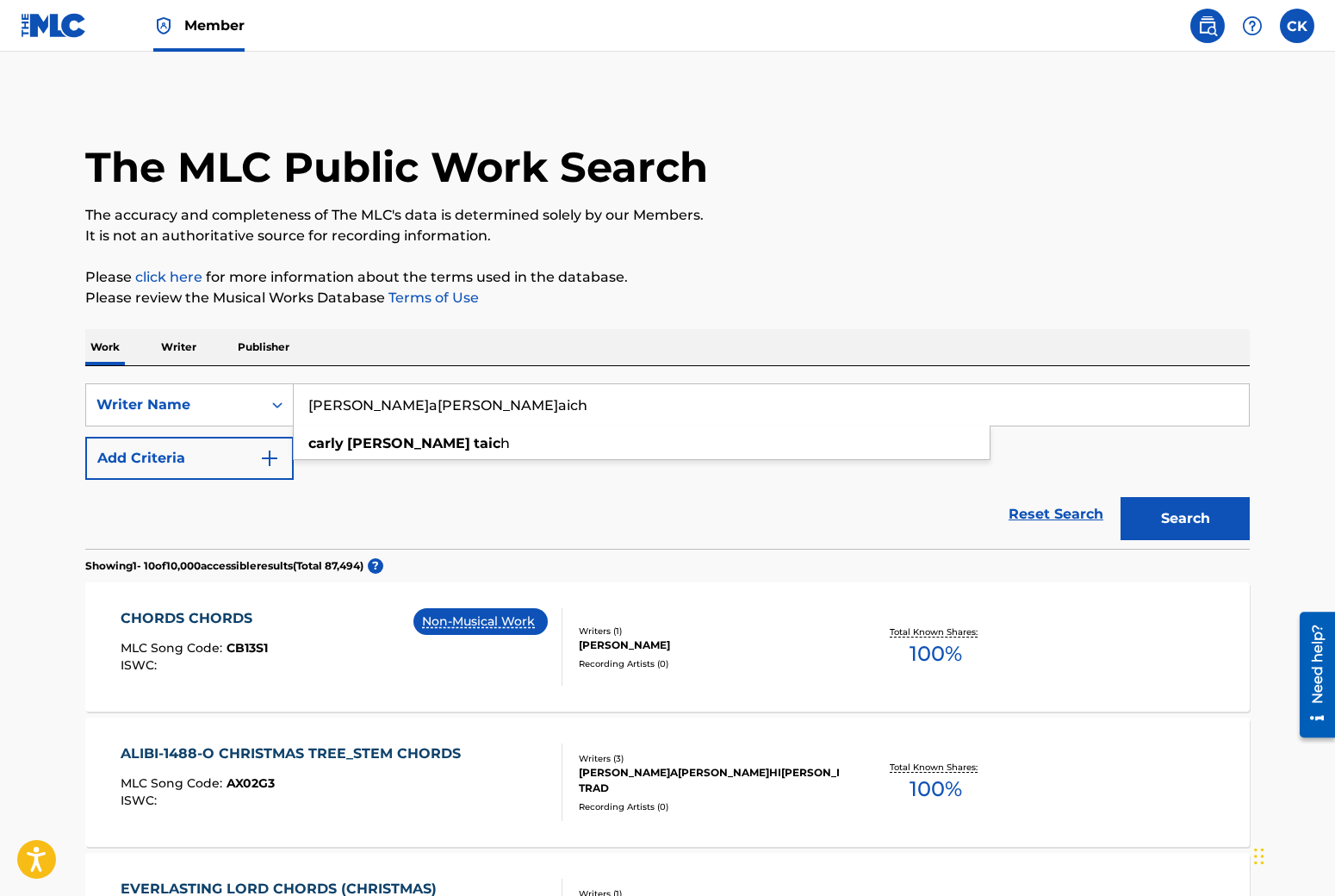
click at [1121, 497] on button "Search" at bounding box center [1185, 518] width 129 height 43
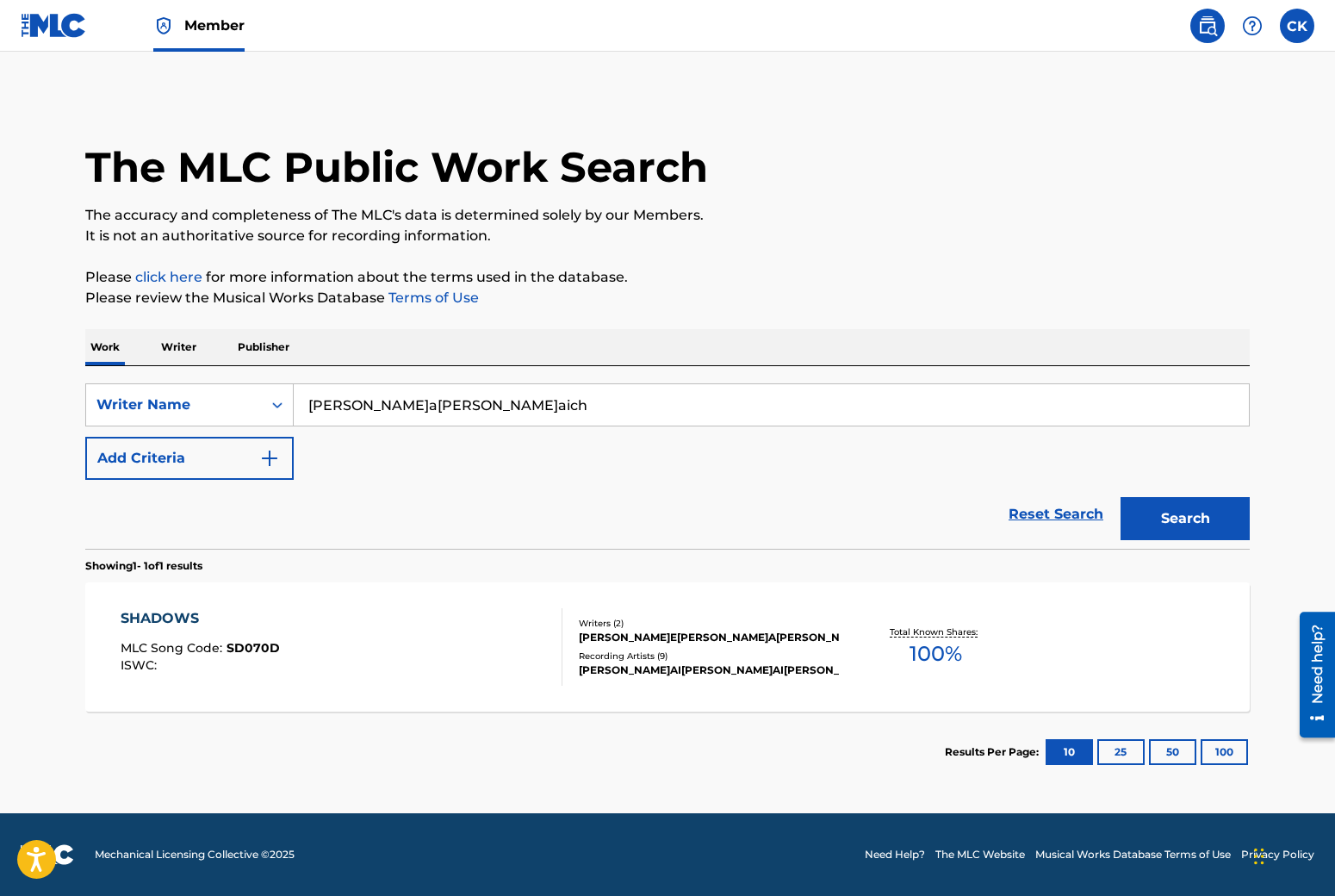
click at [451, 414] on input "Carly Suzanne Taich" at bounding box center [771, 405] width 956 height 41
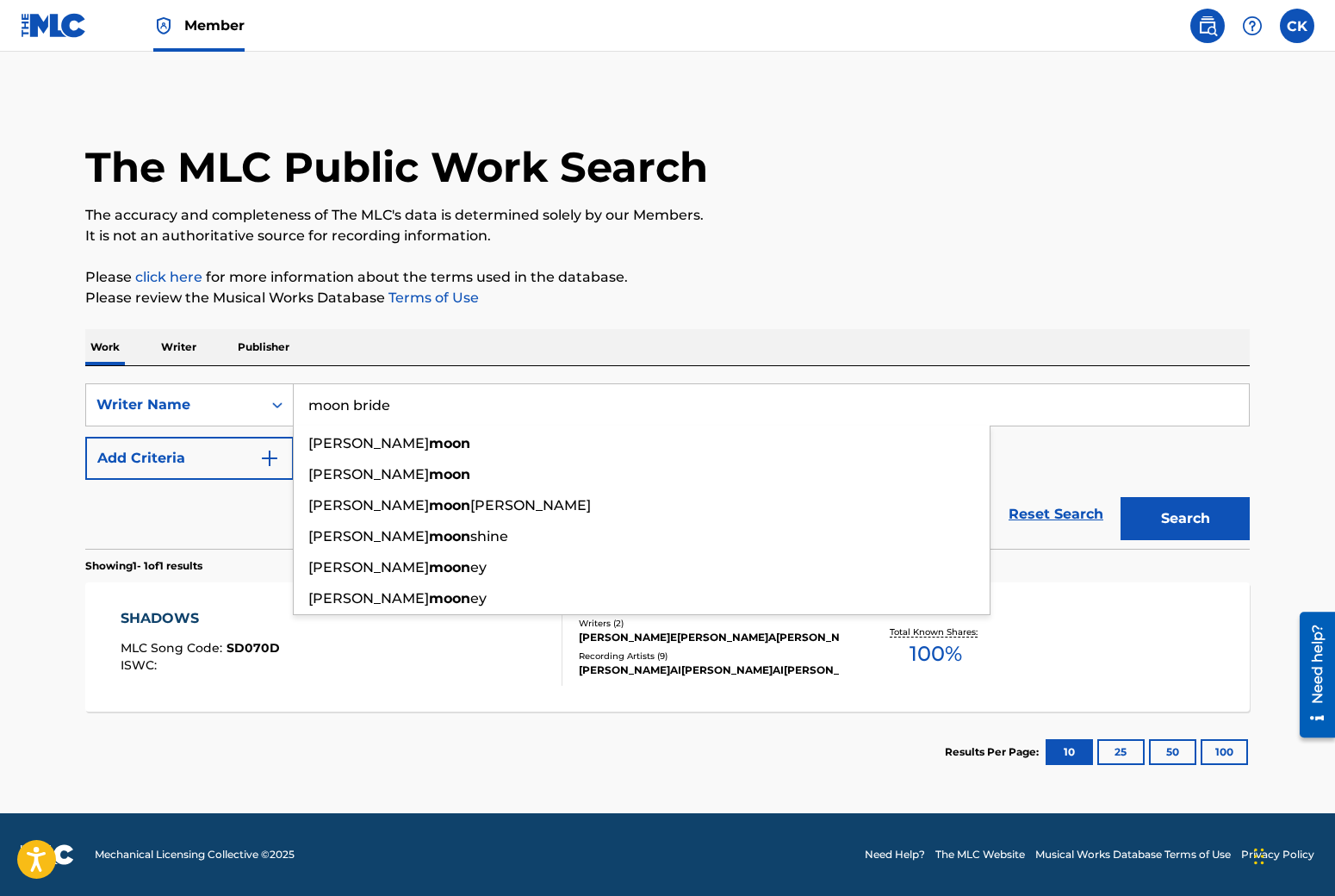
type input "moon bride"
click at [1121, 497] on button "Search" at bounding box center [1185, 518] width 129 height 43
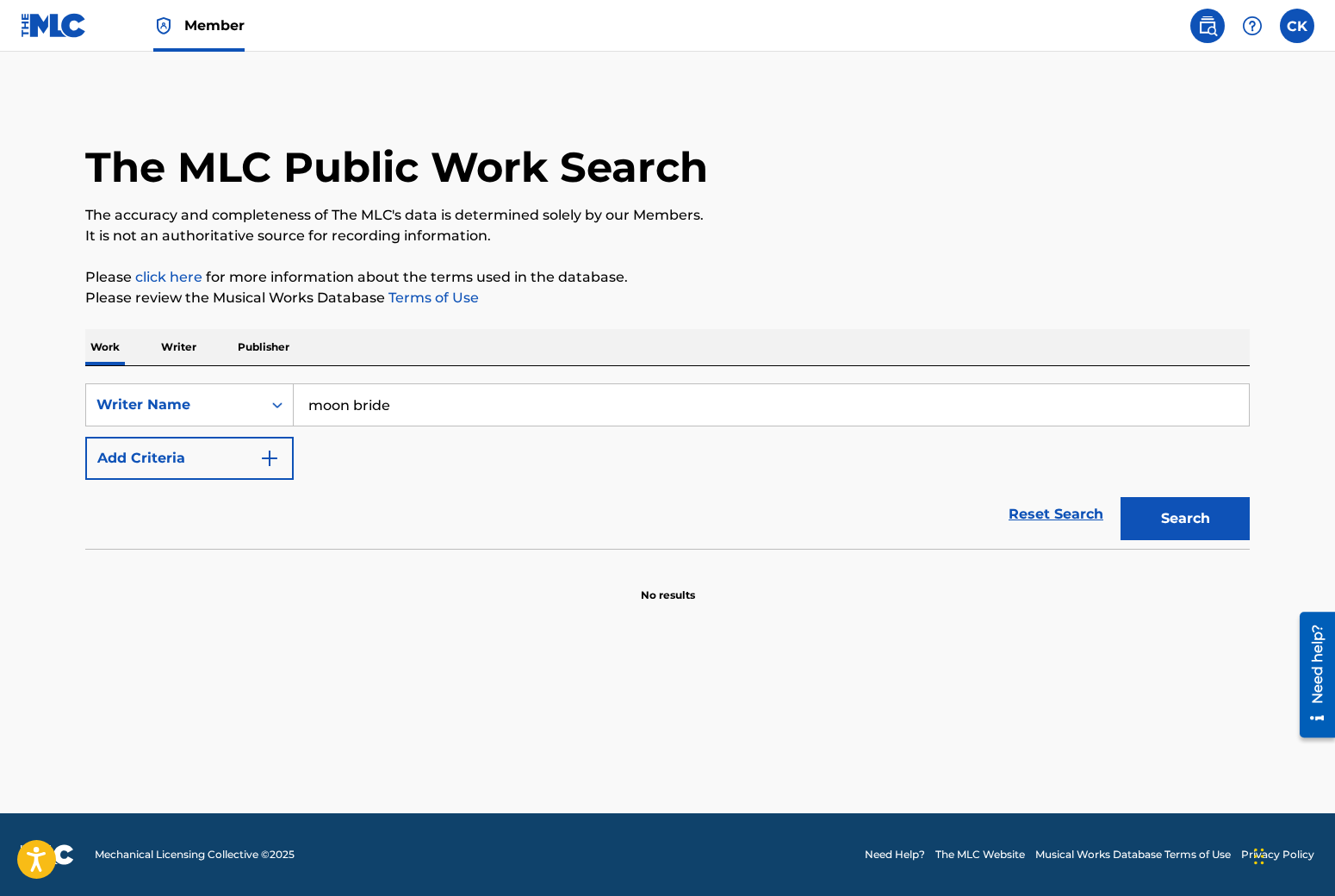
click at [449, 395] on input "moon bride" at bounding box center [771, 405] width 956 height 41
click at [138, 418] on div "Writer Name" at bounding box center [174, 404] width 176 height 32
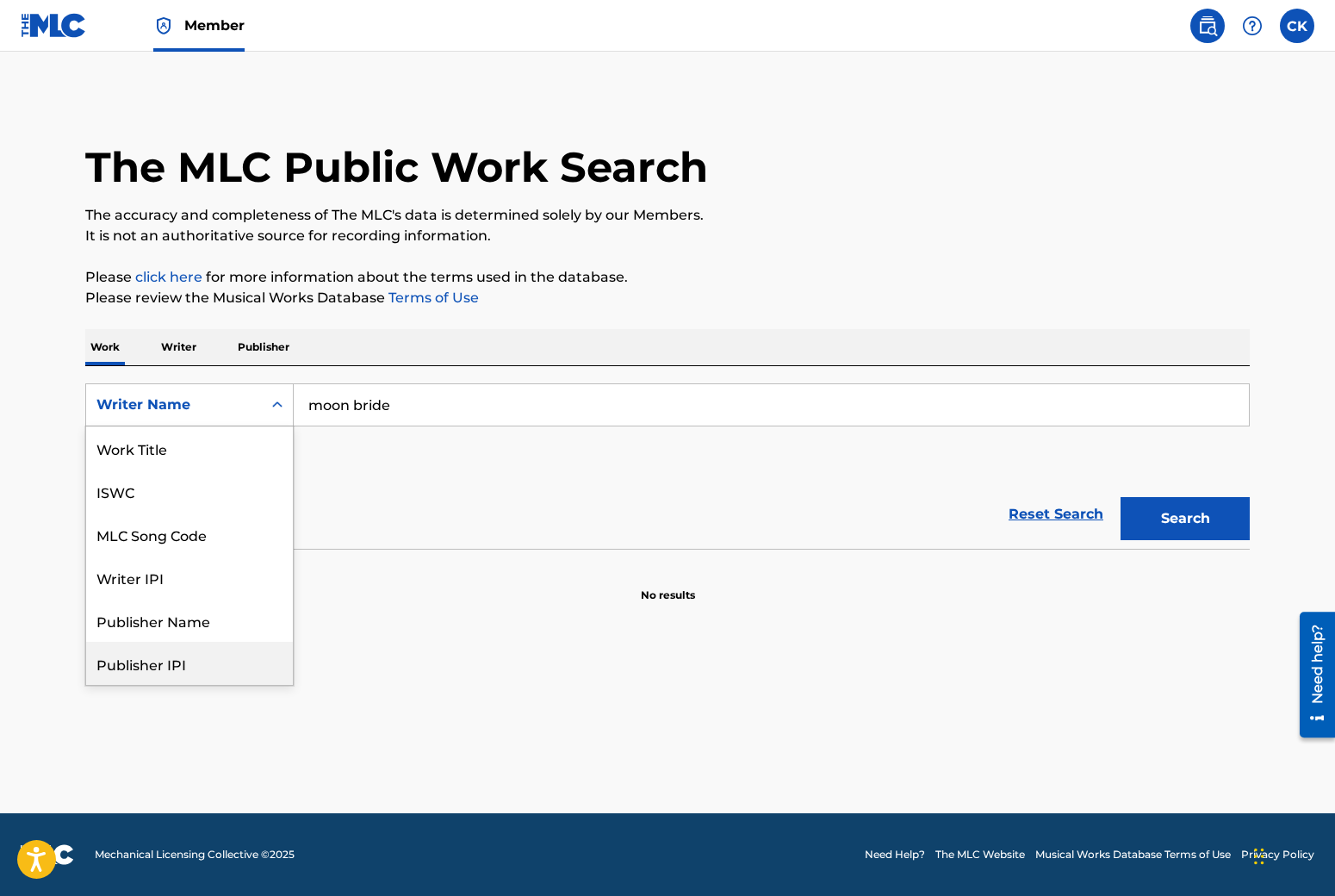
click at [144, 672] on div "Publisher IPI" at bounding box center [189, 663] width 206 height 43
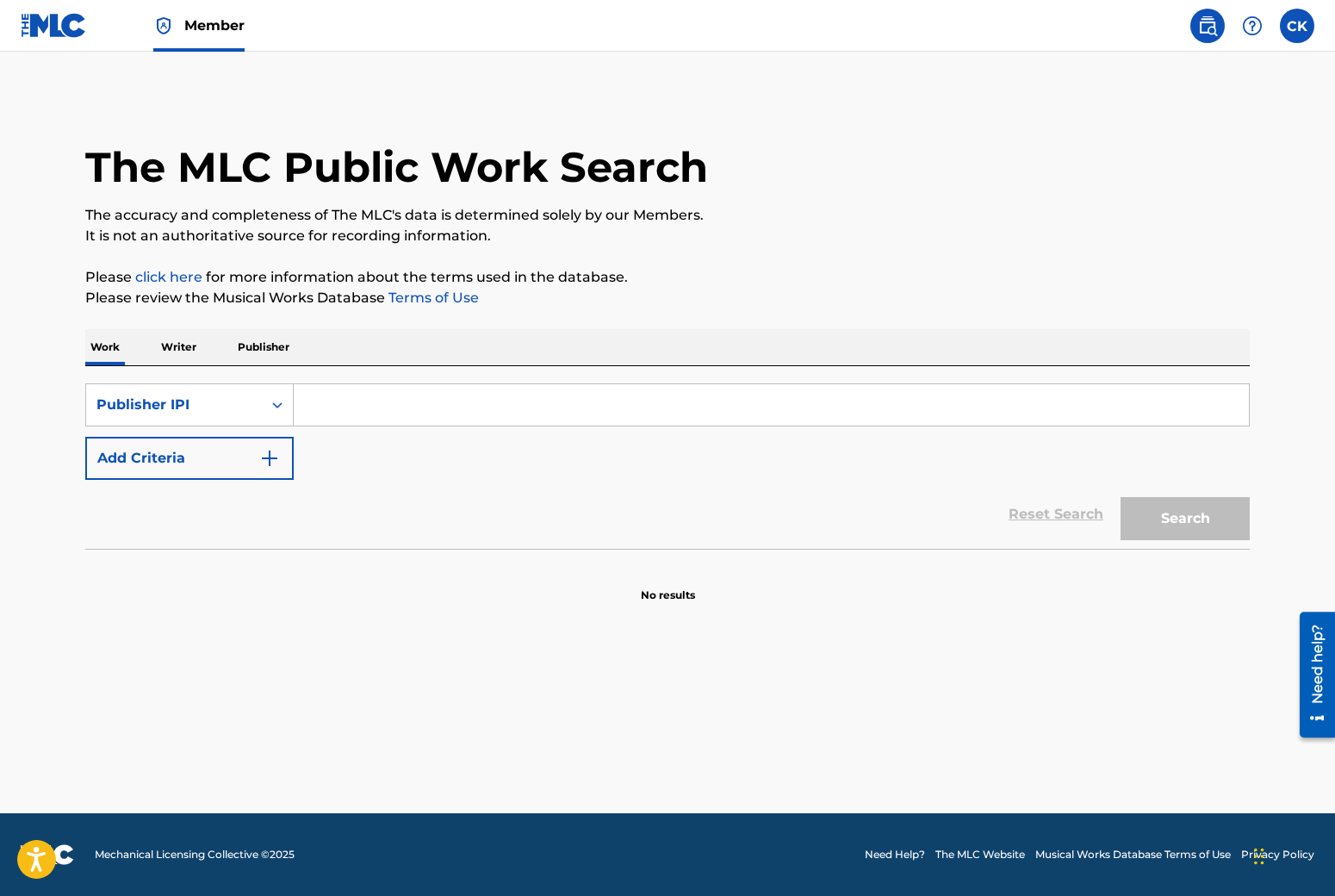
click at [376, 423] on input "Search Form" at bounding box center [771, 405] width 956 height 41
paste input "699513982"
type input "699513982"
click at [1181, 507] on button "Search" at bounding box center [1185, 518] width 129 height 43
click at [256, 350] on p "Publisher" at bounding box center [263, 346] width 62 height 36
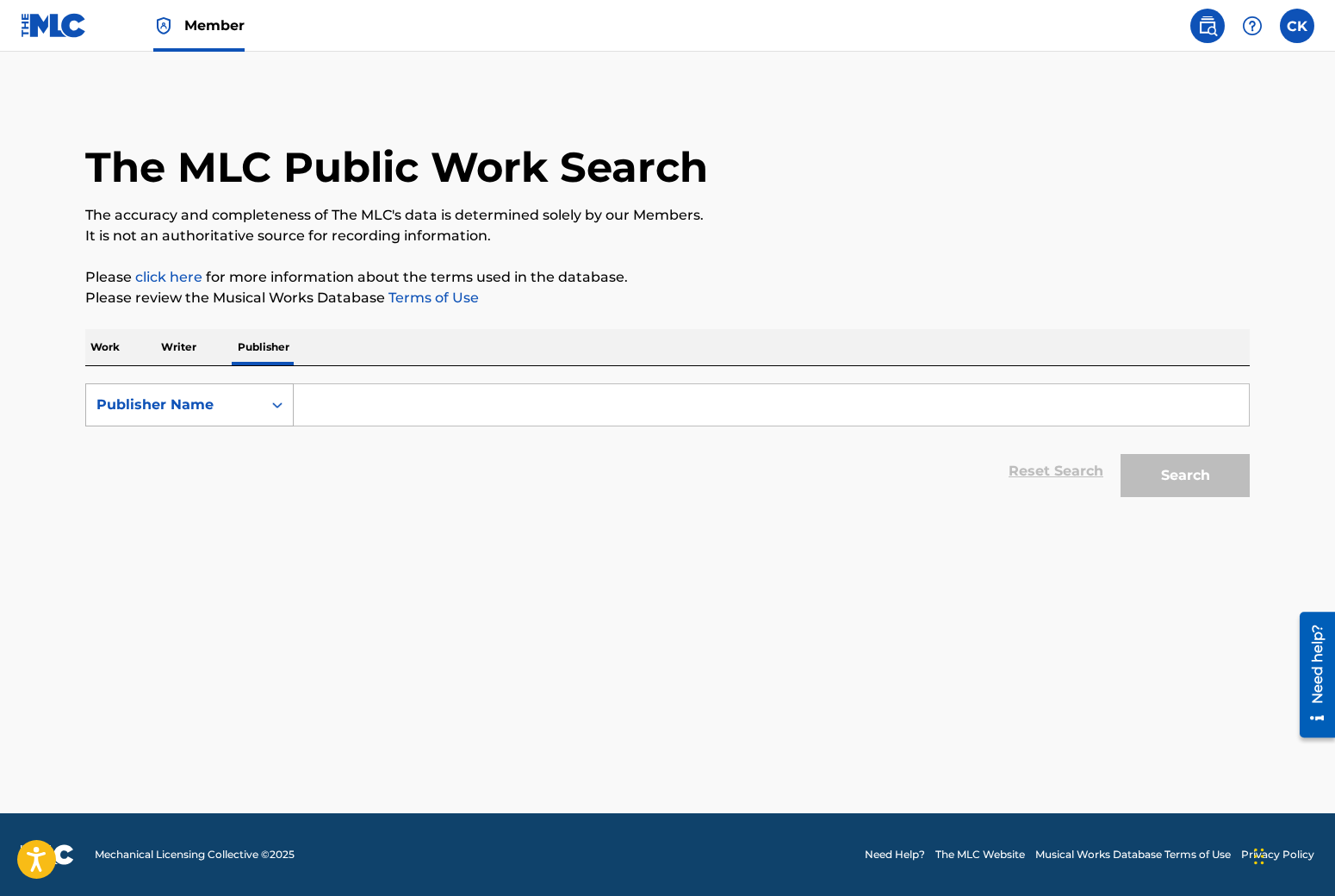
click at [285, 398] on icon "Search Form" at bounding box center [278, 405] width 18 height 18
click at [311, 399] on input "Search Form" at bounding box center [771, 405] width 956 height 41
click at [250, 404] on div "Publisher Name" at bounding box center [174, 404] width 156 height 21
click at [177, 432] on div "Publisher IPI" at bounding box center [189, 448] width 206 height 43
click at [328, 419] on input "Search Form" at bounding box center [771, 405] width 956 height 41
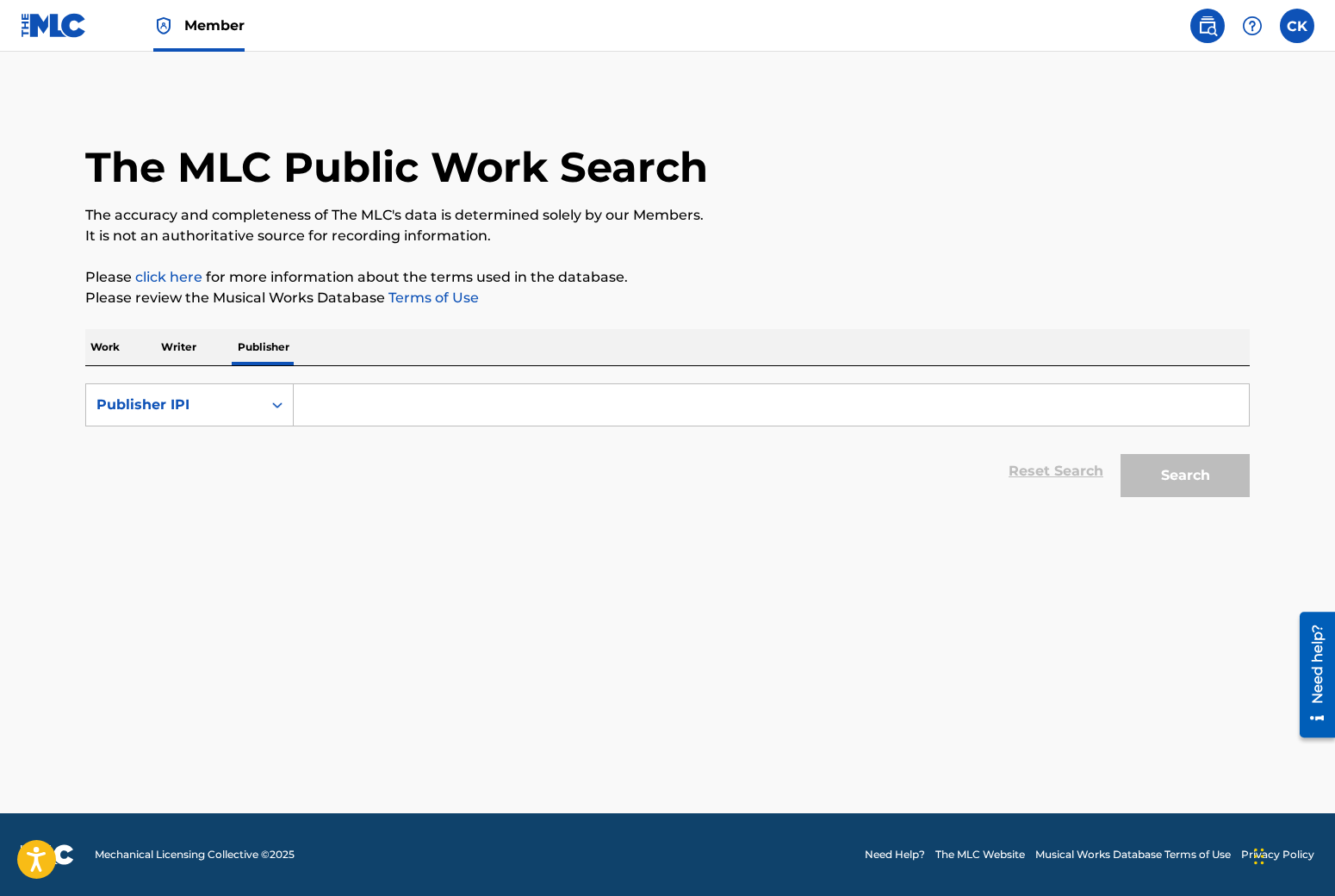
paste input "699513982"
type input "699513982"
click at [1216, 470] on button "Search" at bounding box center [1185, 475] width 129 height 43
click at [43, 21] on img at bounding box center [54, 25] width 67 height 25
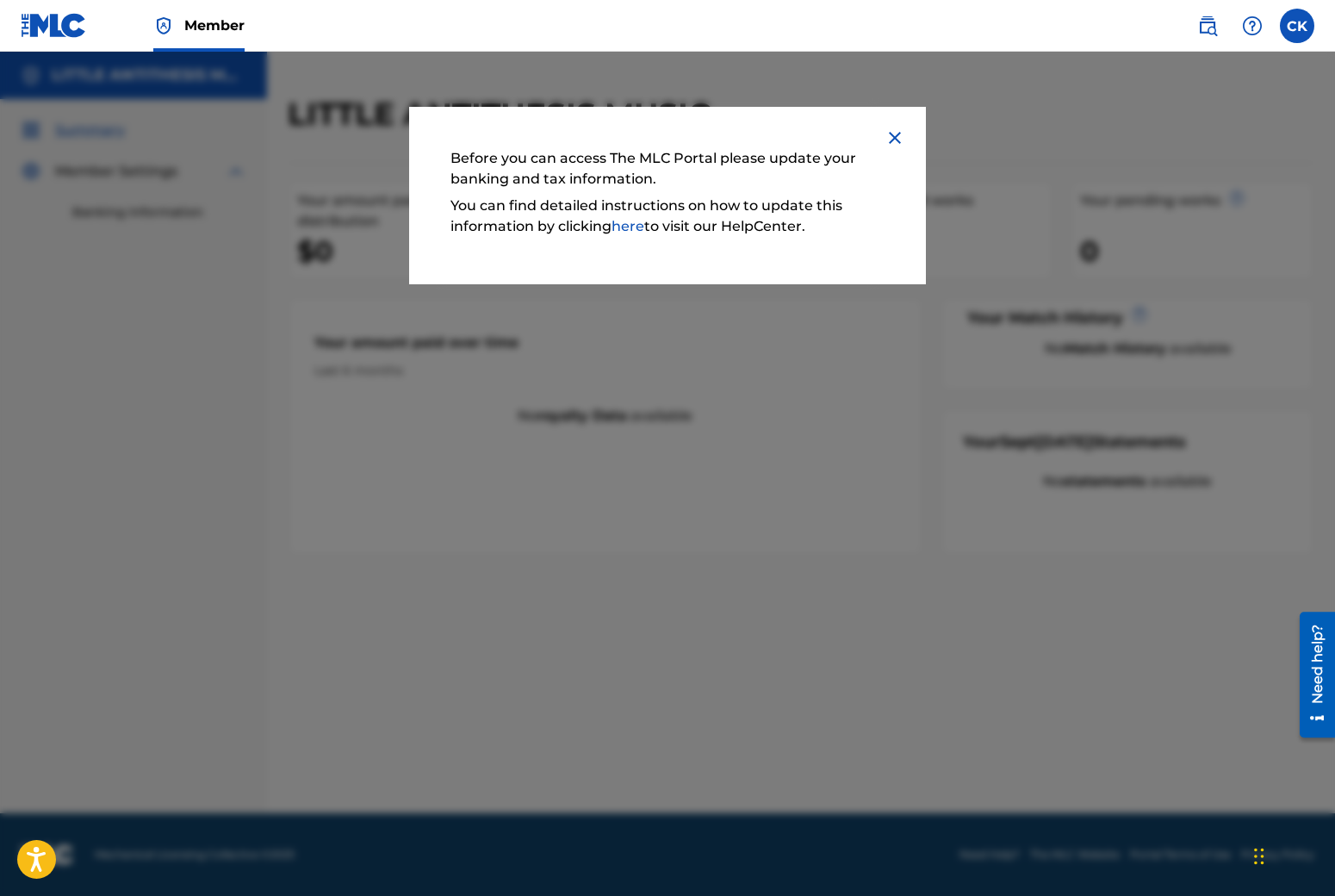
click at [899, 136] on img at bounding box center [895, 137] width 21 height 21
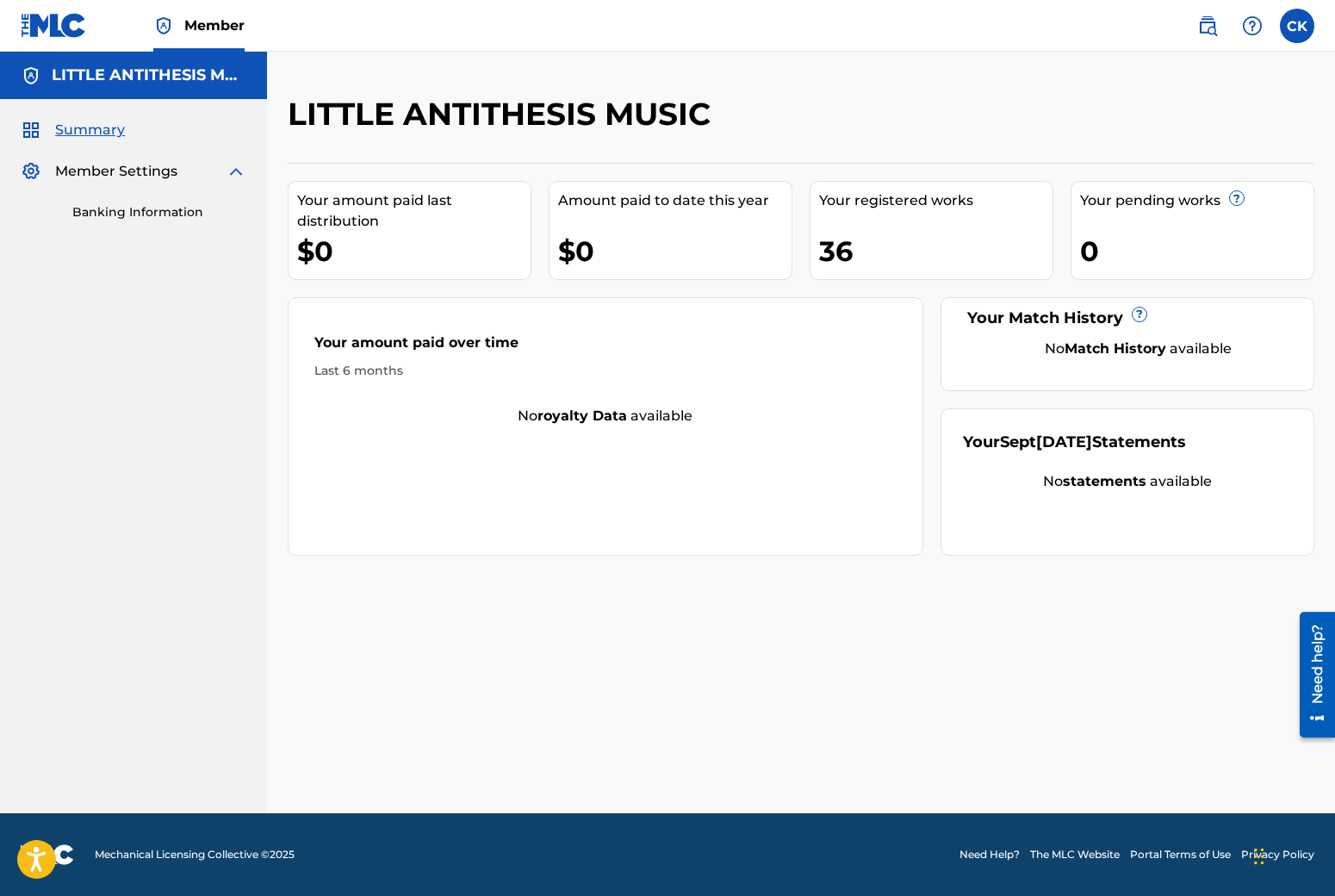
click at [843, 235] on div "36" at bounding box center [936, 251] width 234 height 39
click at [839, 199] on div "Your registered works" at bounding box center [936, 201] width 234 height 21
click at [105, 223] on div "Summary Member Settings Banking Information" at bounding box center [133, 170] width 267 height 143
click at [111, 218] on link "Banking Information" at bounding box center [159, 212] width 174 height 18
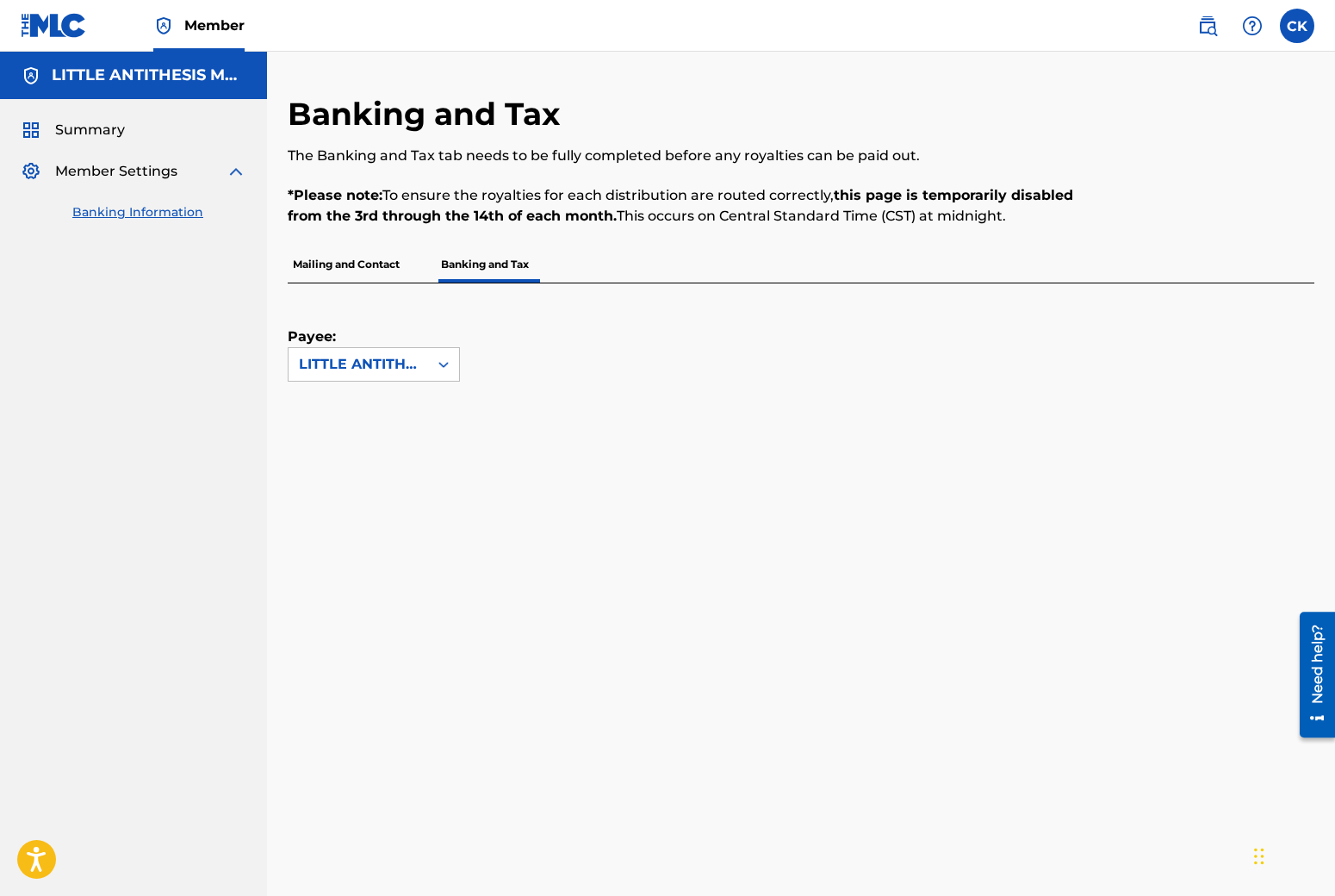
click at [1288, 29] on label at bounding box center [1297, 25] width 34 height 34
click at [1298, 25] on input "CK Carly Kotula hello@themoonbride.com Notification Preferences Profile Log out" at bounding box center [1298, 25] width 0 height 0
click at [1219, 24] on link at bounding box center [1207, 25] width 34 height 34
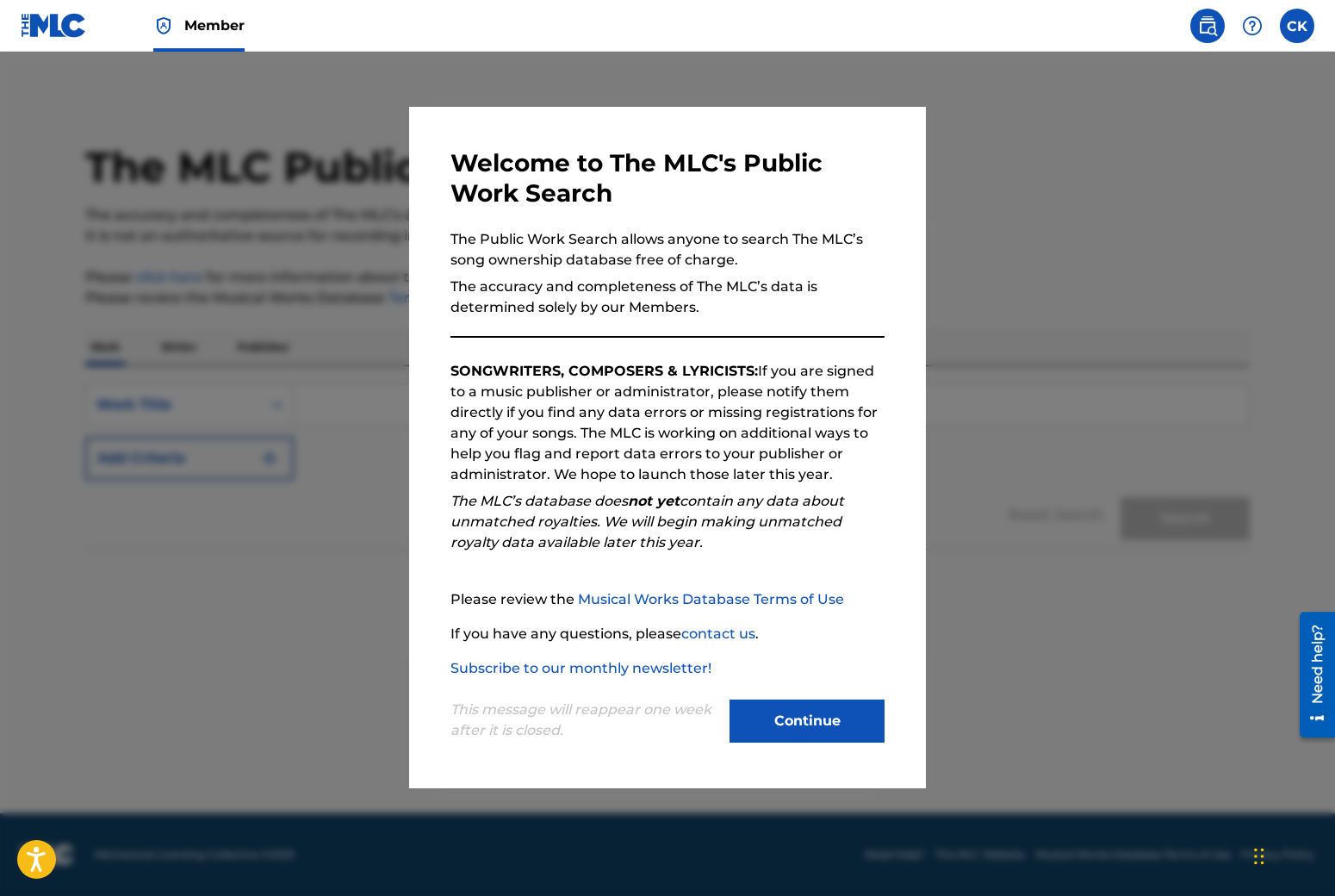
click at [793, 700] on button "Continue" at bounding box center [807, 721] width 156 height 43
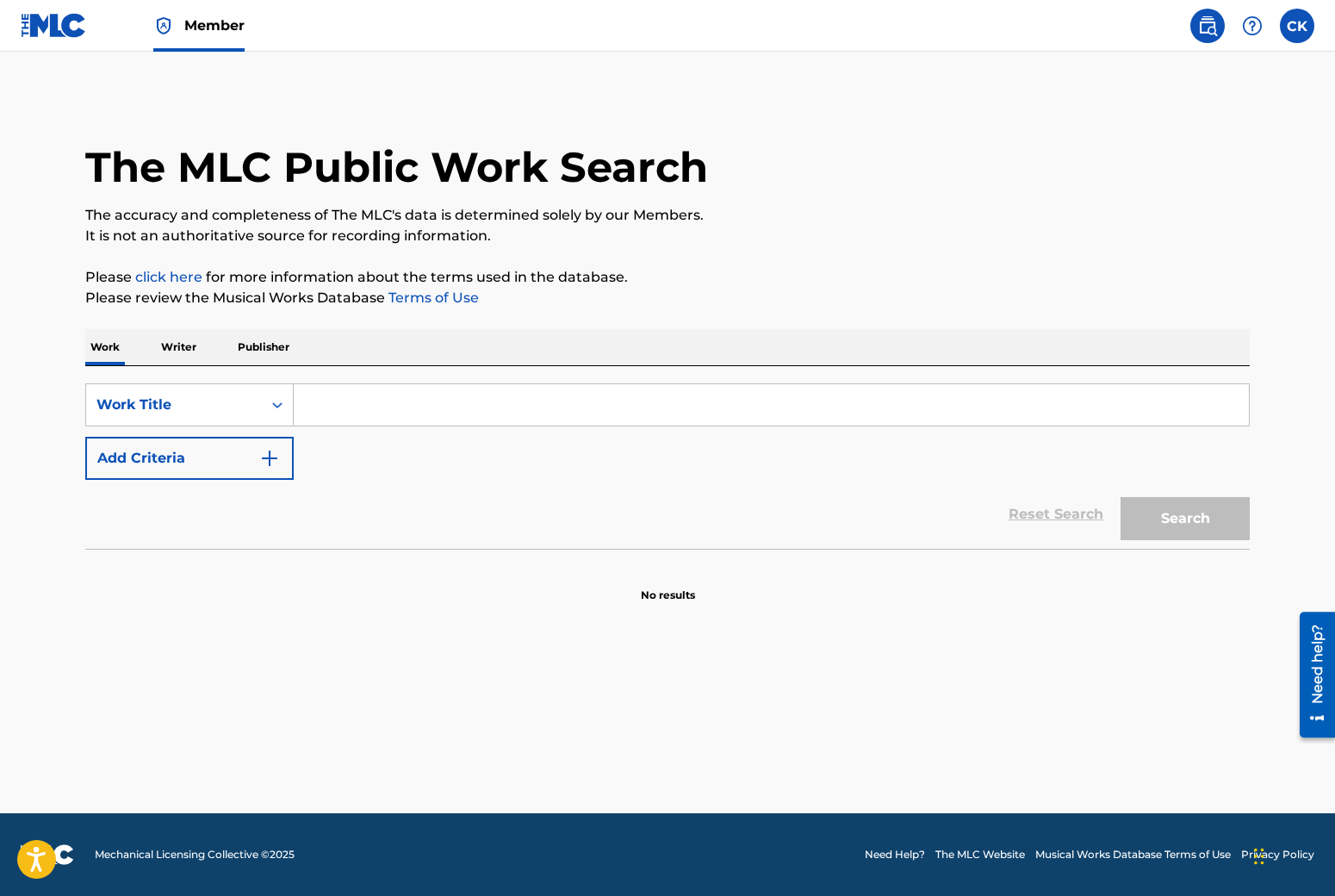
click at [378, 415] on input "Search Form" at bounding box center [771, 405] width 956 height 41
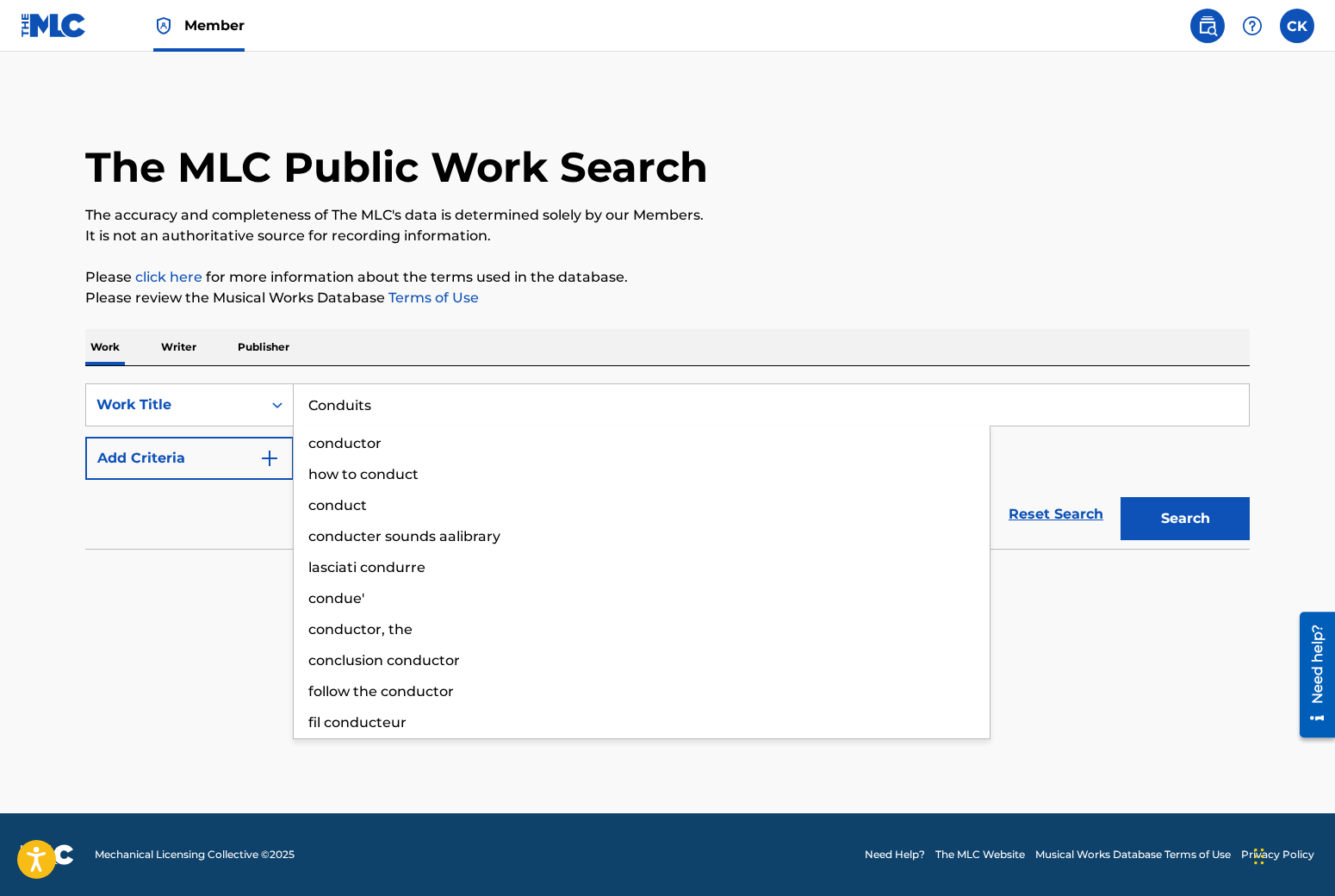
type input "Conduits"
click at [1121, 497] on button "Search" at bounding box center [1185, 518] width 129 height 43
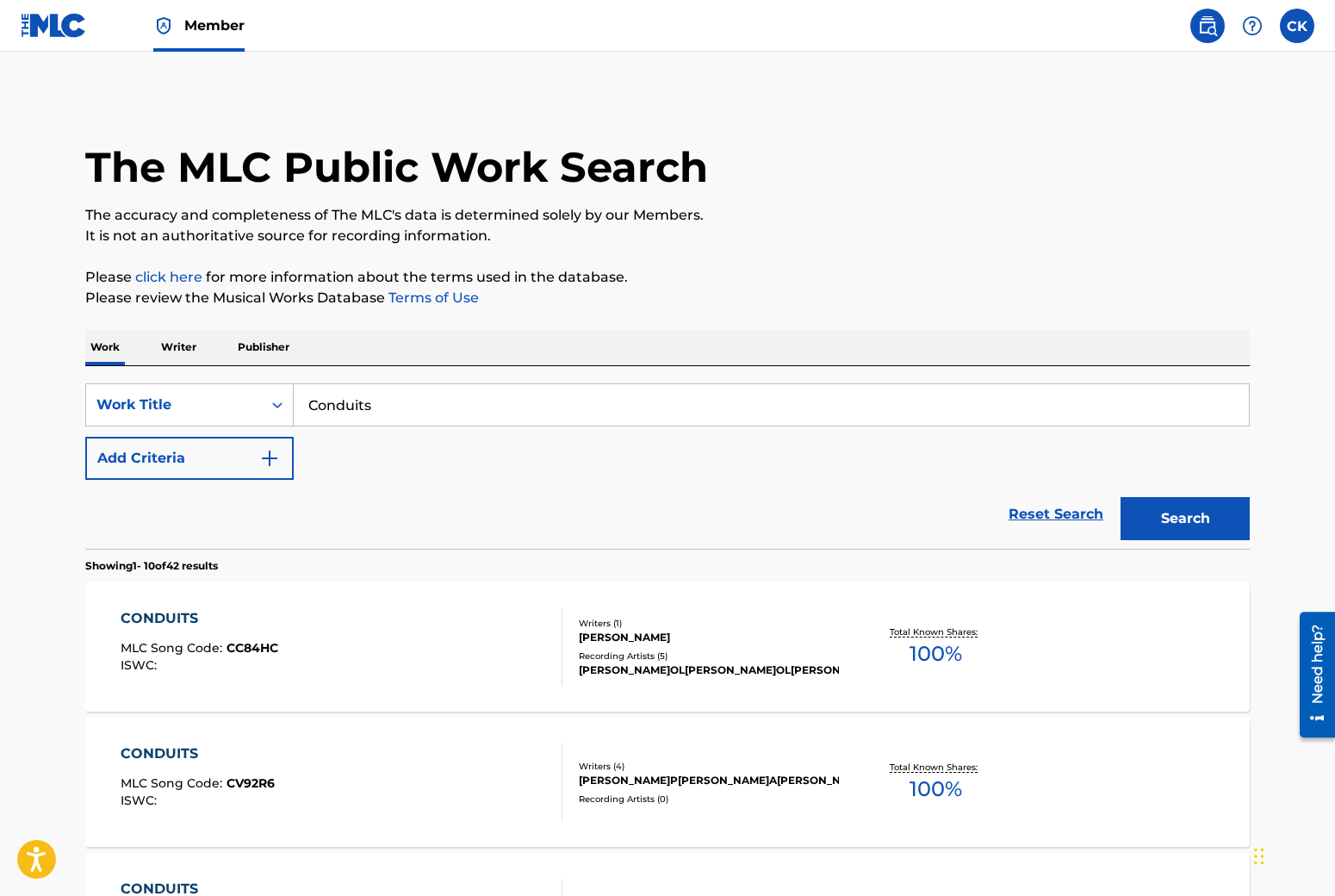
click at [263, 458] on img "Search Form" at bounding box center [269, 458] width 21 height 21
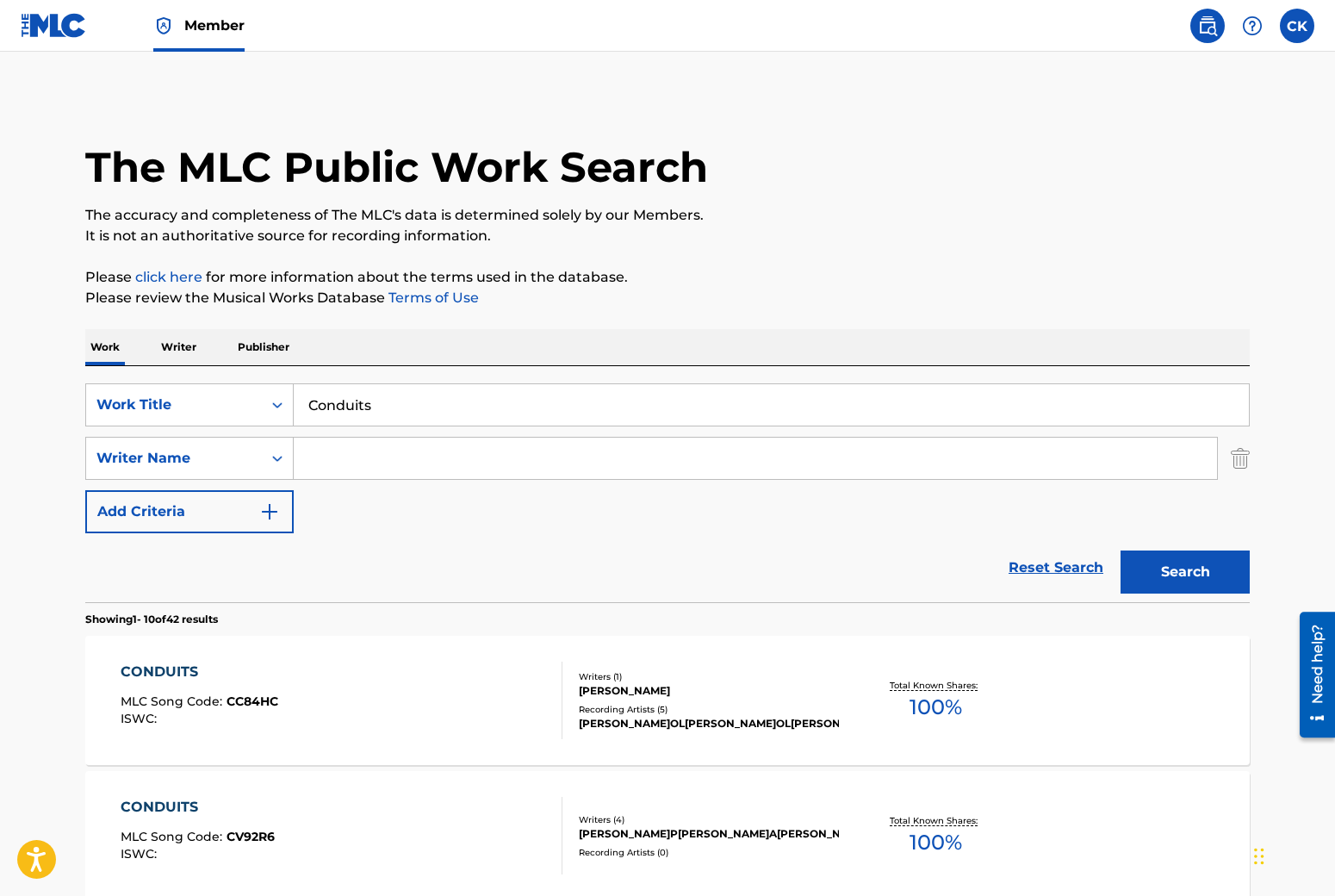
click at [364, 459] on input "Search Form" at bounding box center [755, 458] width 923 height 41
click at [1121, 551] on button "Search" at bounding box center [1185, 572] width 129 height 43
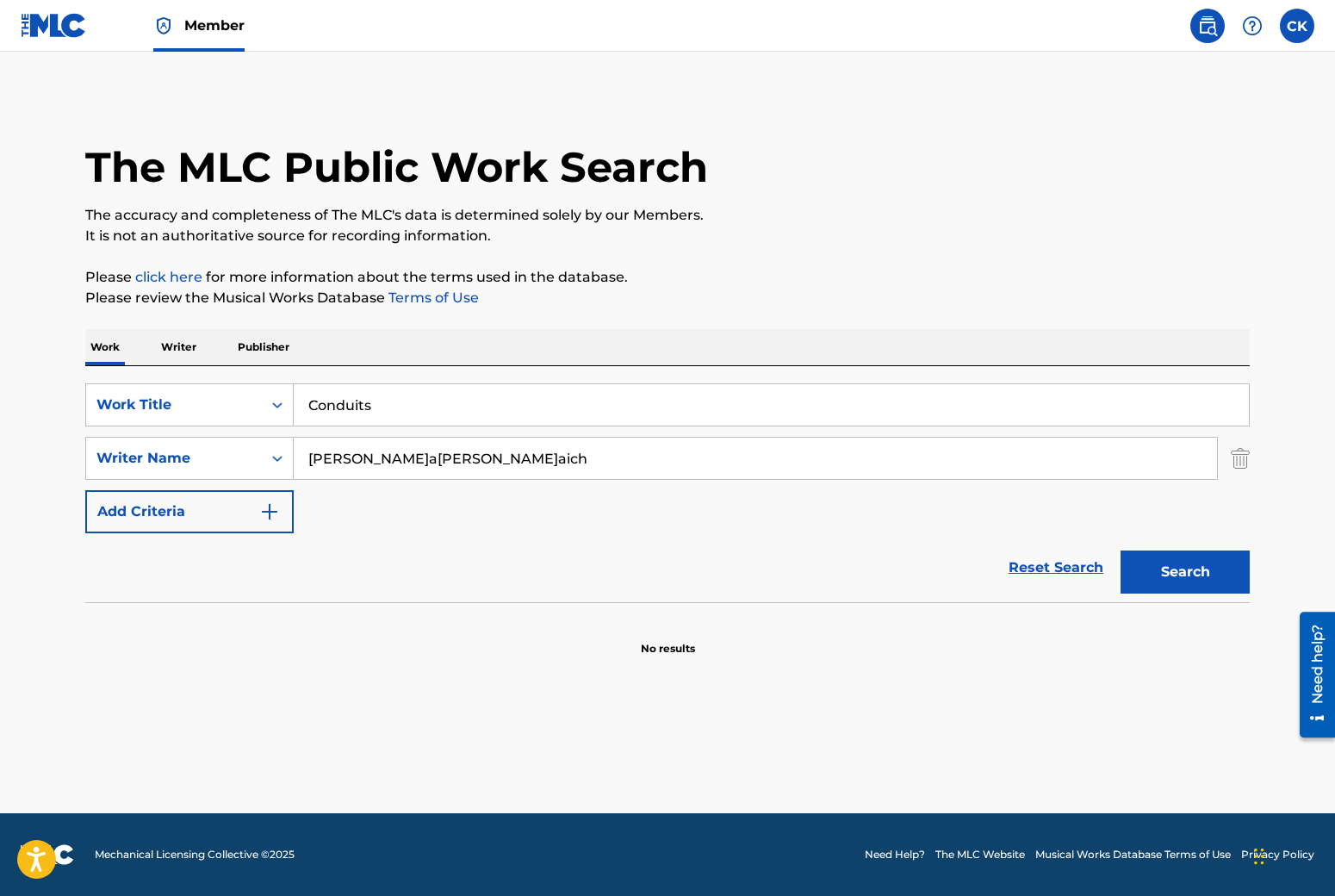
click at [458, 474] on input "Carly suzanne taich" at bounding box center [755, 458] width 923 height 41
click at [459, 471] on input "Carly suzanne taich" at bounding box center [755, 458] width 923 height 41
click at [461, 457] on input "Carly suzanne taich" at bounding box center [755, 458] width 923 height 41
click at [459, 457] on input "Carly suzanne taich" at bounding box center [755, 458] width 923 height 41
click at [460, 457] on input "Carly suzanne taich" at bounding box center [755, 458] width 923 height 41
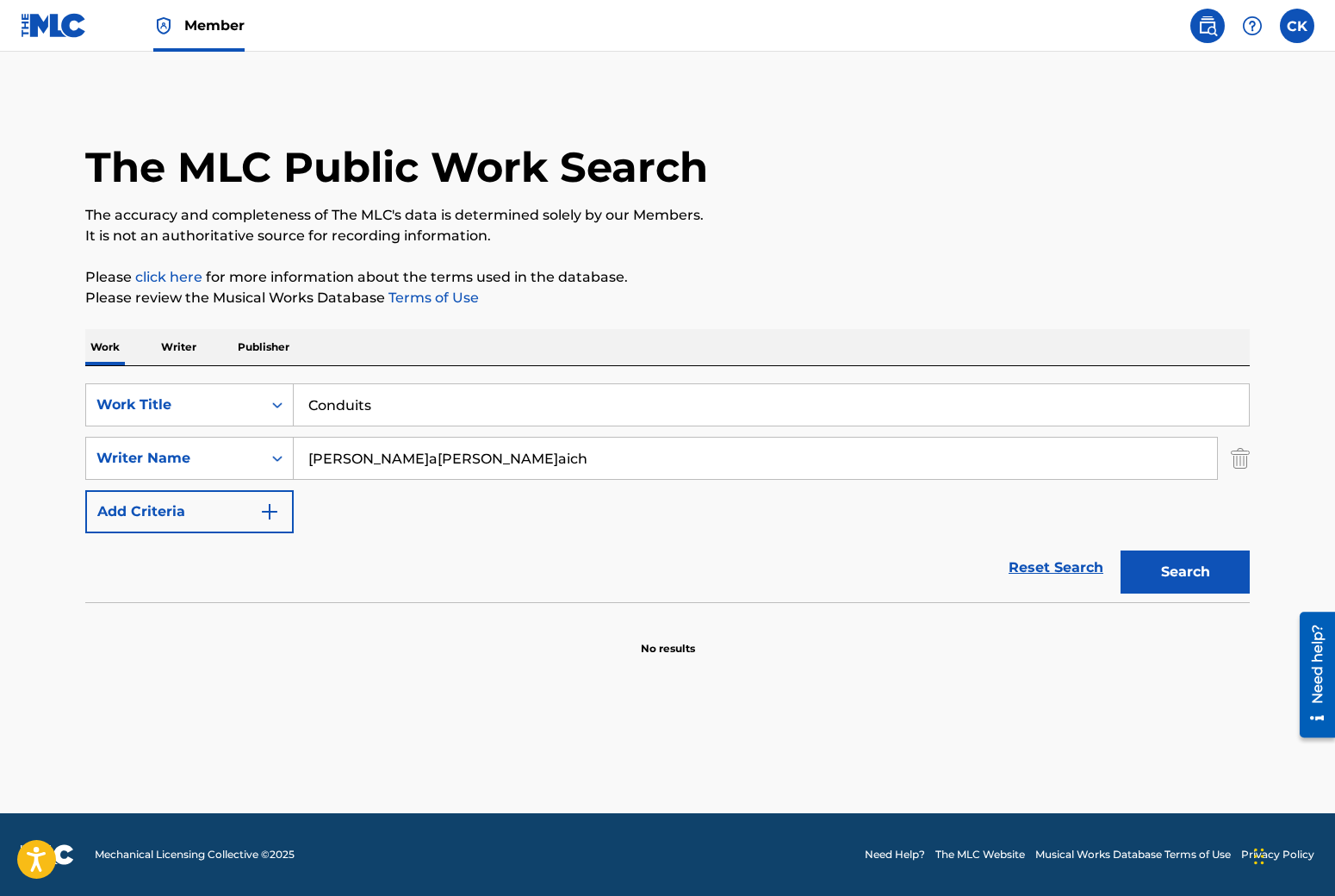
click at [461, 457] on input "Carly suzanne taich" at bounding box center [755, 458] width 923 height 41
type input "moon bride"
click at [1121, 551] on button "Search" at bounding box center [1185, 572] width 129 height 43
click at [180, 19] on link "Member" at bounding box center [199, 25] width 91 height 51
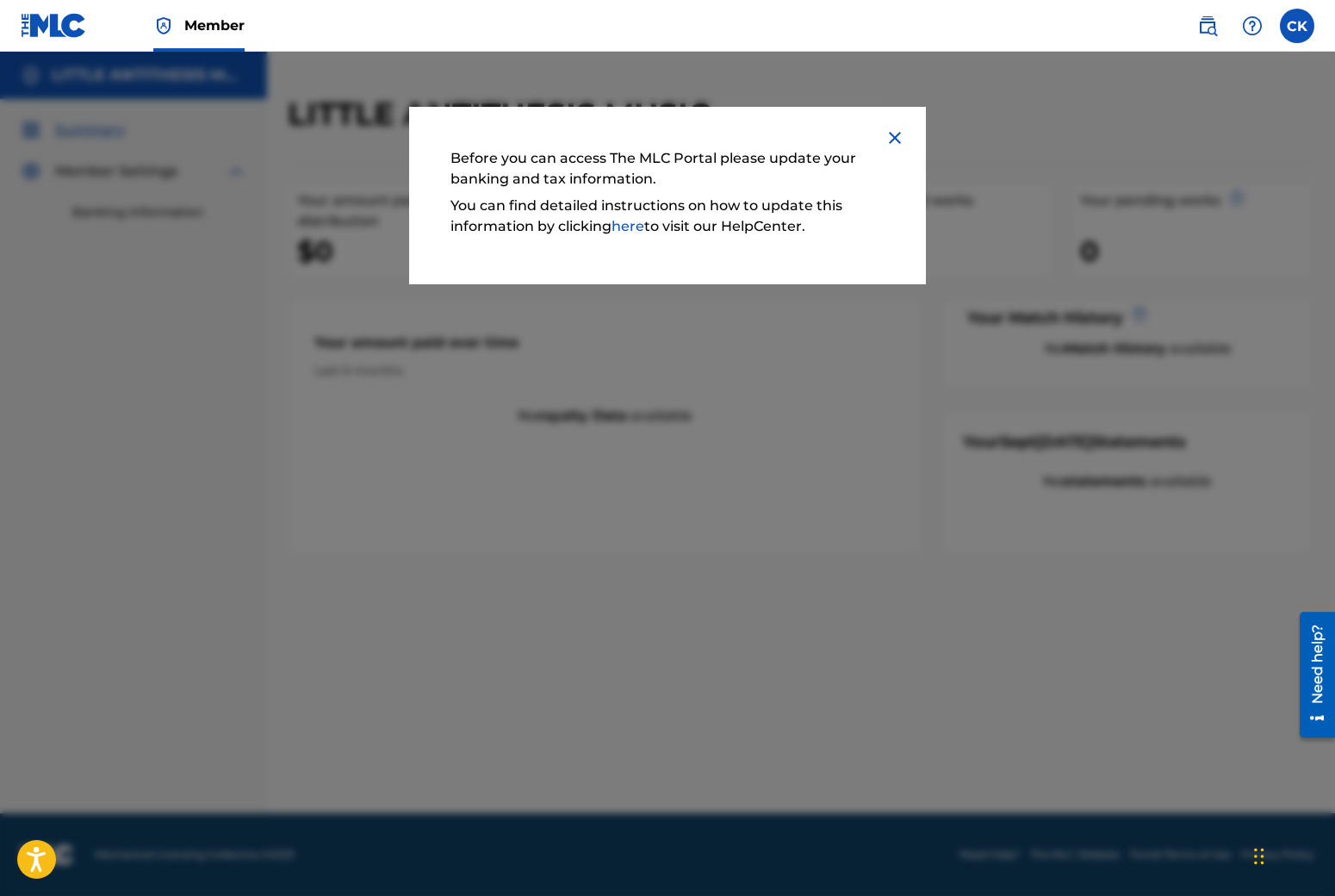
click at [890, 137] on img at bounding box center [895, 137] width 21 height 21
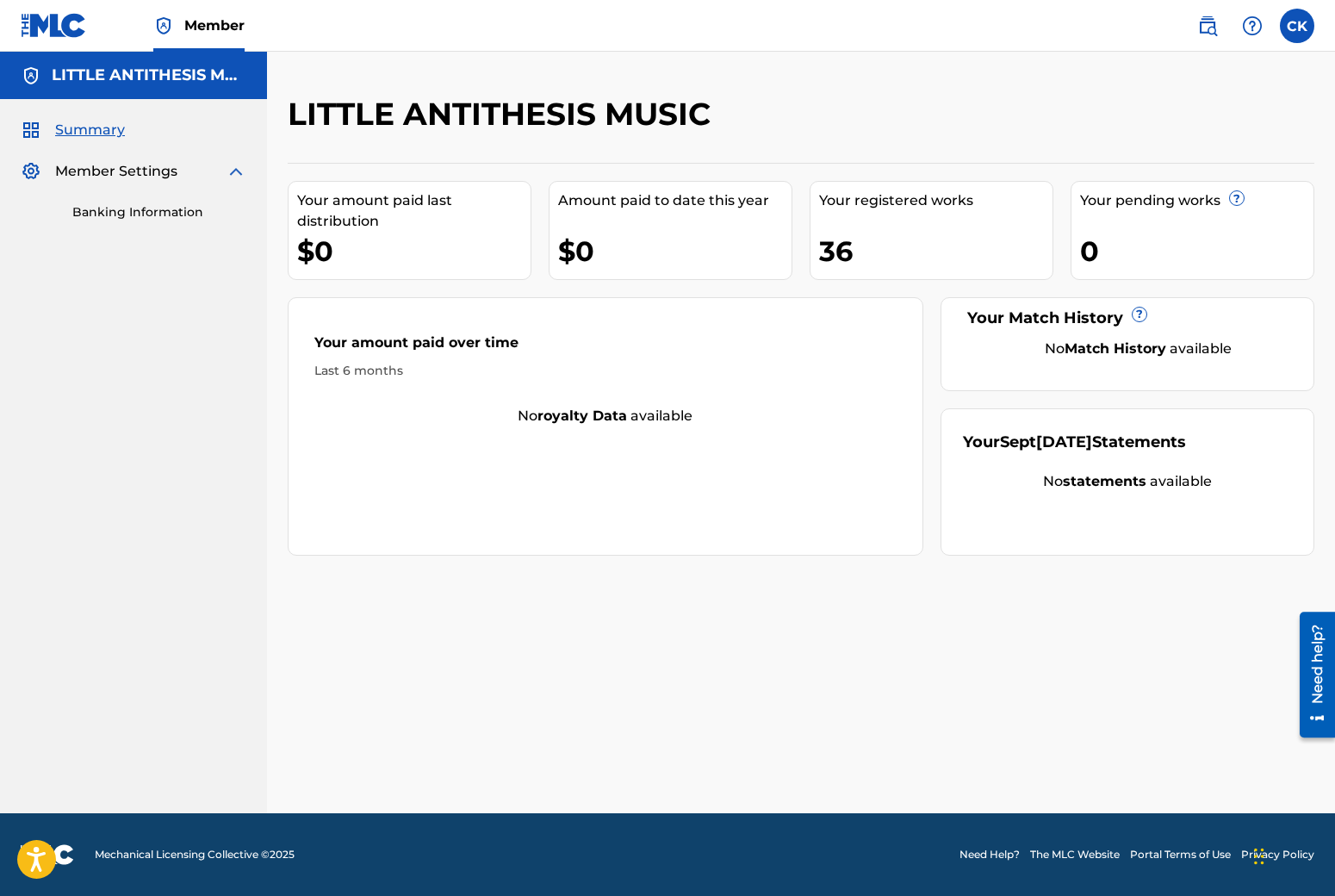
click at [139, 213] on link "Banking Information" at bounding box center [159, 212] width 174 height 18
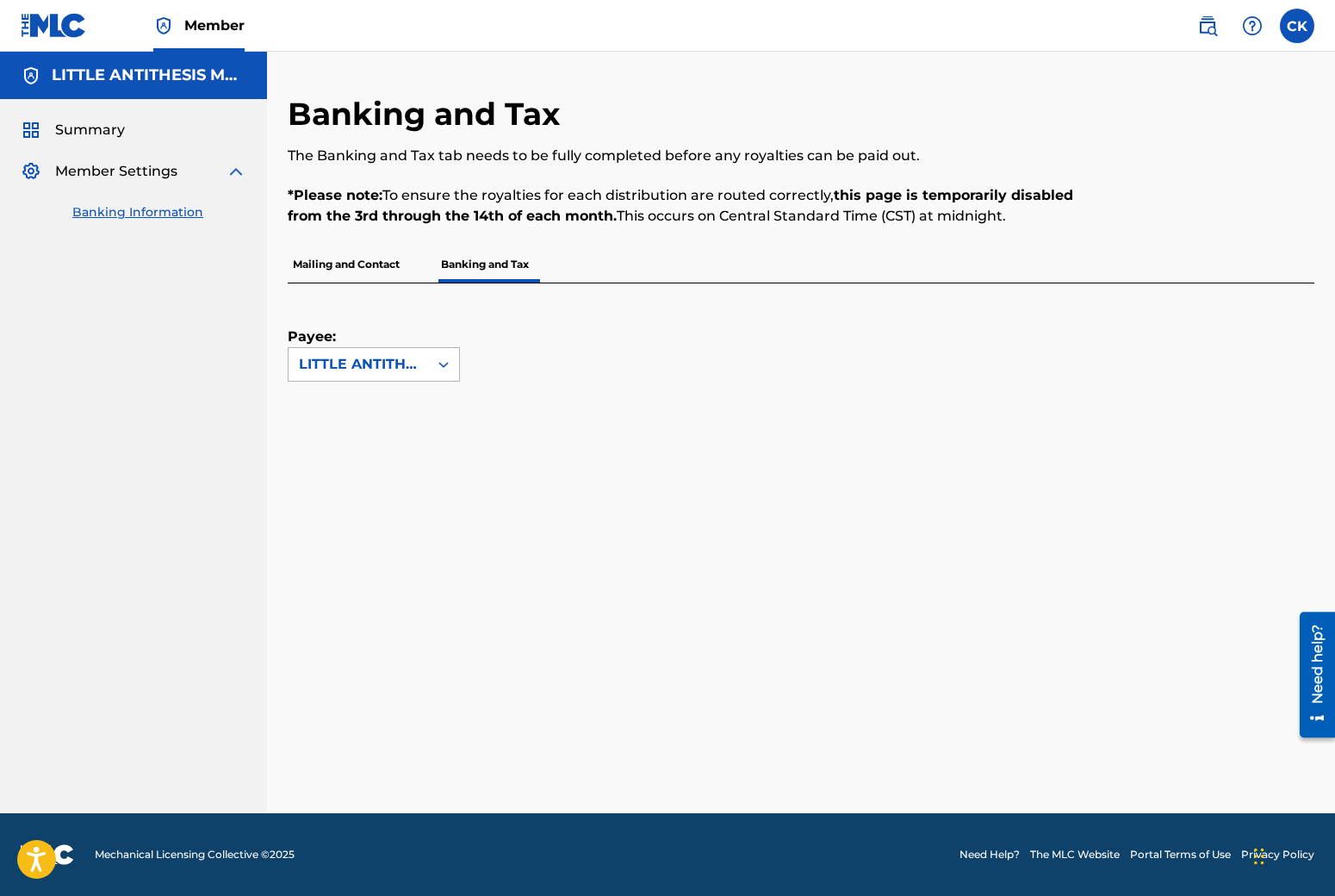
click at [379, 371] on div "LITTLE ANTITHESIS MUSIC" at bounding box center [359, 364] width 119 height 21
click at [459, 352] on div "LITTLE ANTITHESIS MUSIC" at bounding box center [374, 364] width 172 height 34
click at [378, 271] on p "Mailing and Contact" at bounding box center [346, 264] width 117 height 36
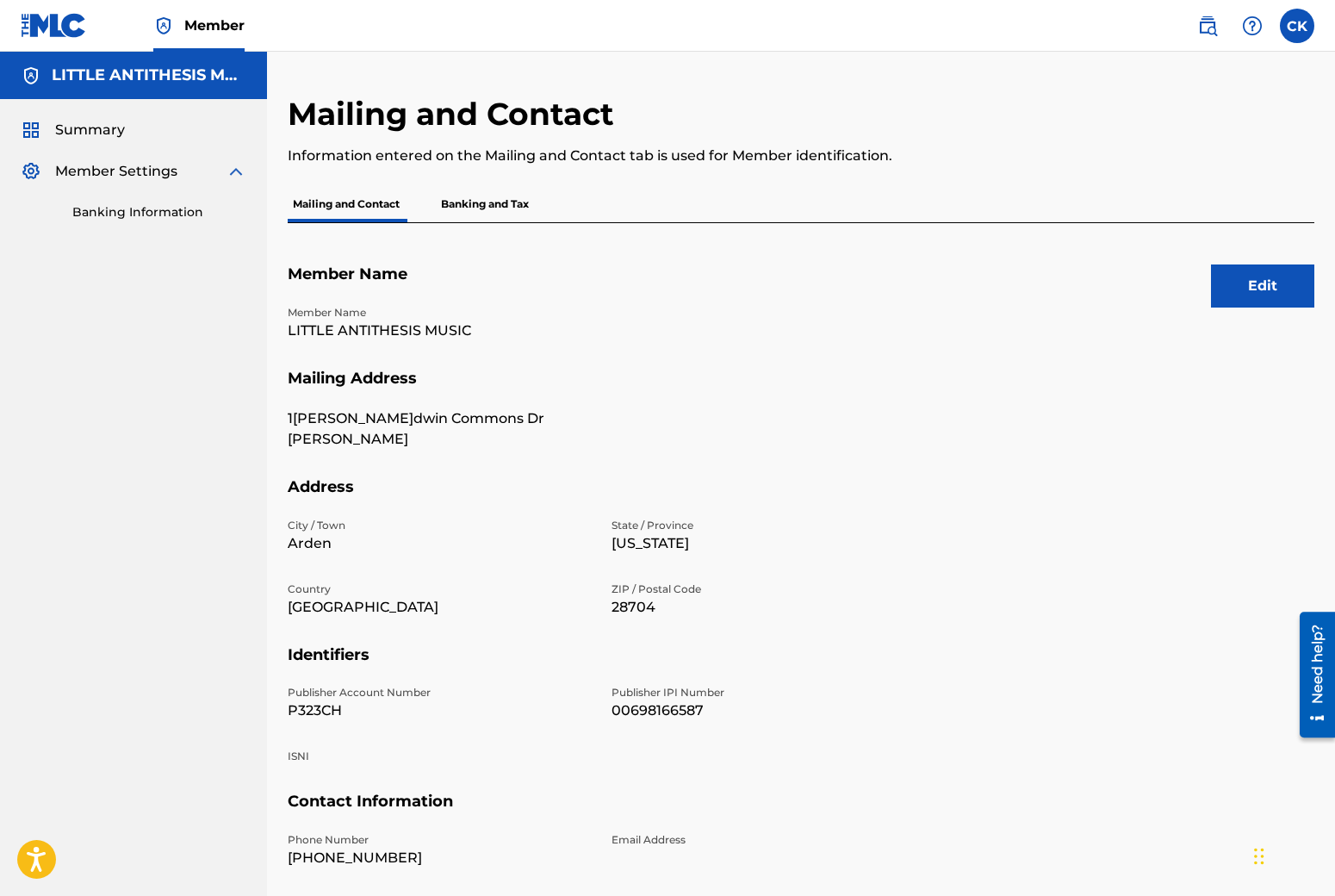
click at [451, 214] on p "Banking and Tax" at bounding box center [485, 203] width 98 height 36
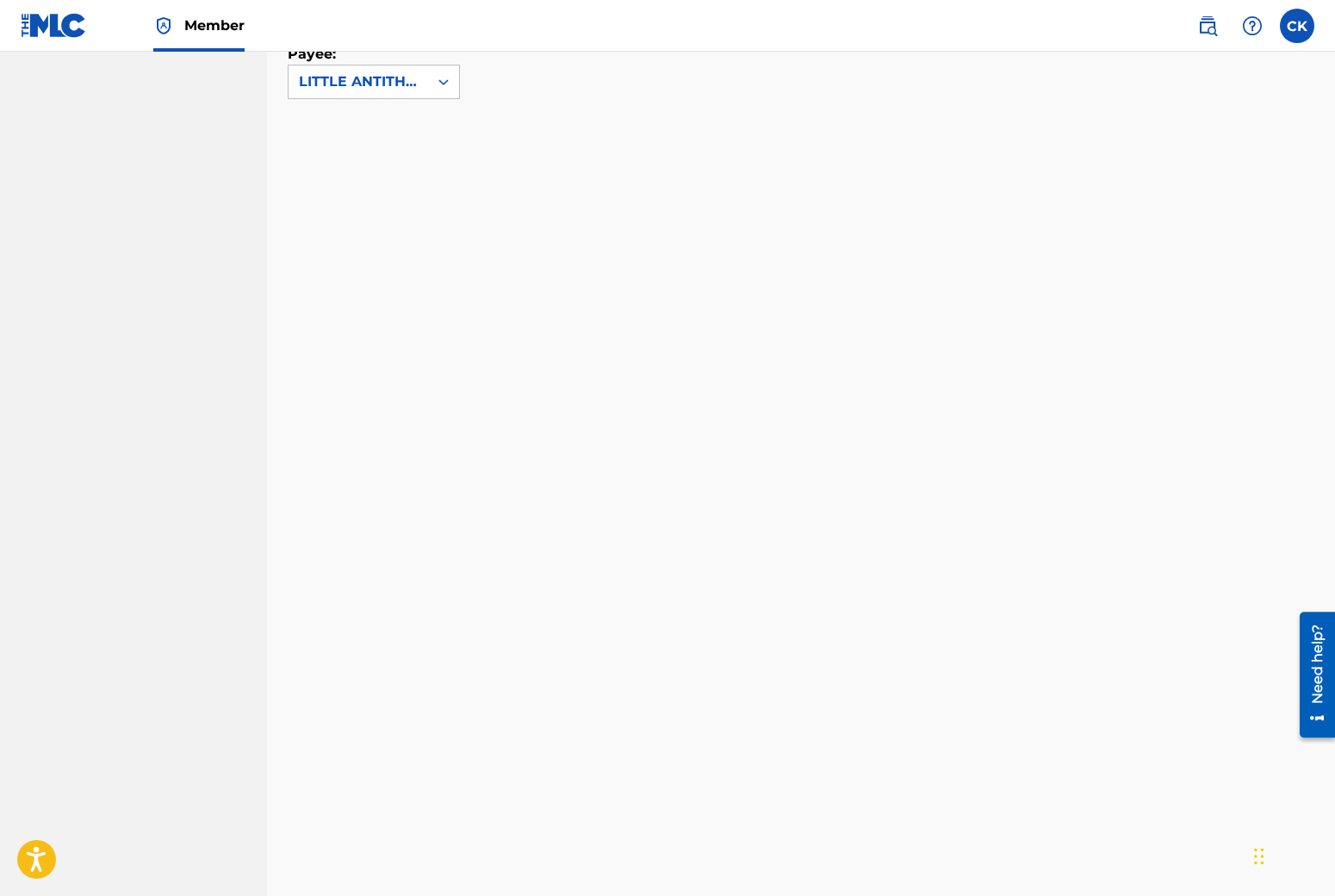
scroll to position [620, 0]
click at [279, 332] on div "Banking and Tax The Banking and Tax tab needs to be fully completed before any …" at bounding box center [801, 501] width 1068 height 2053
drag, startPoint x: 146, startPoint y: 326, endPoint x: 184, endPoint y: 295, distance: 49.0
click at [146, 326] on nav "LITTLE ANTITHESIS MUSIC Summary Member Settings Banking Information" at bounding box center [133, 314] width 267 height 2096
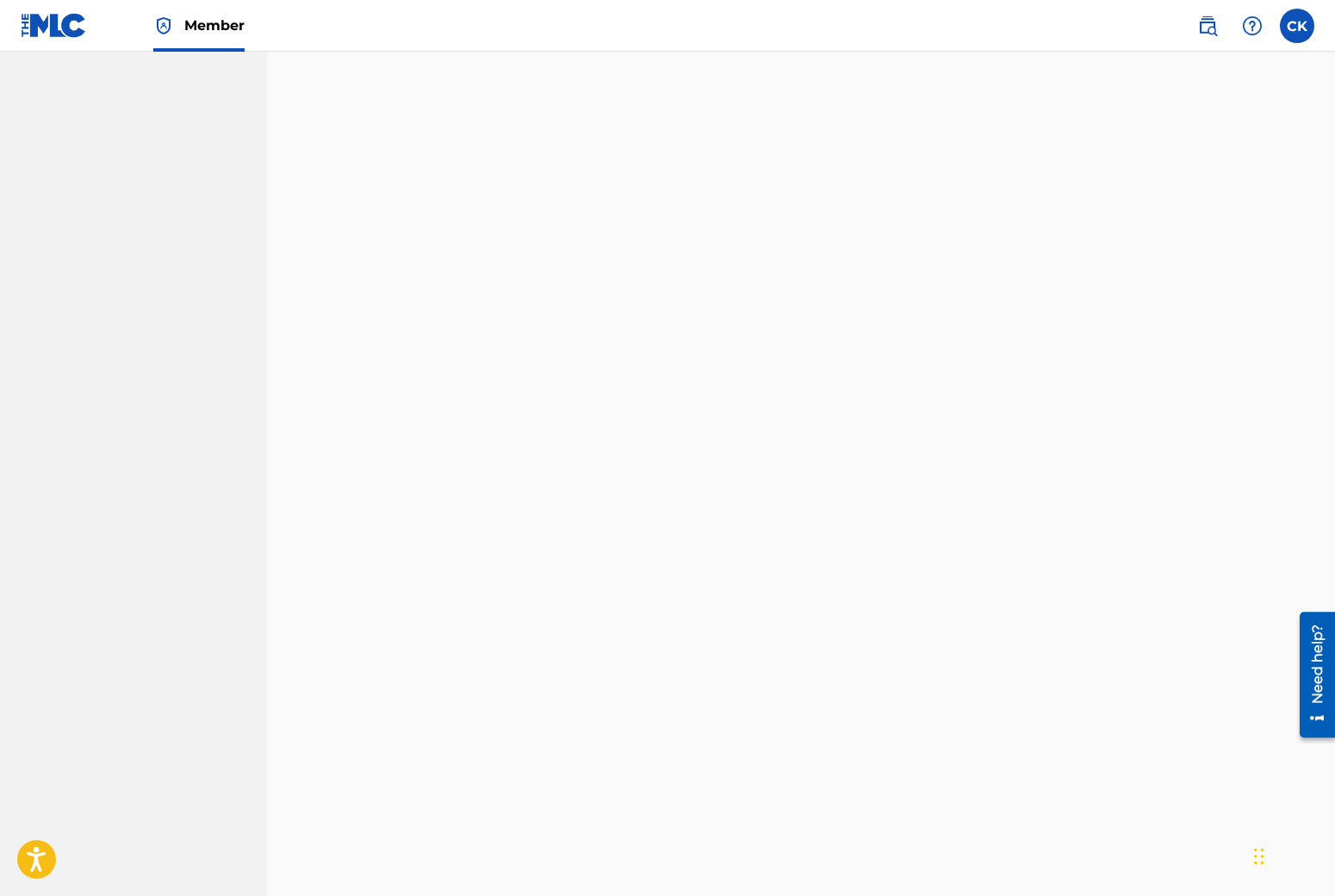
scroll to position [931, 0]
click at [268, 617] on div "Banking and Tax The Banking and Tax tab needs to be fully completed before any …" at bounding box center [801, 152] width 1068 height 1976
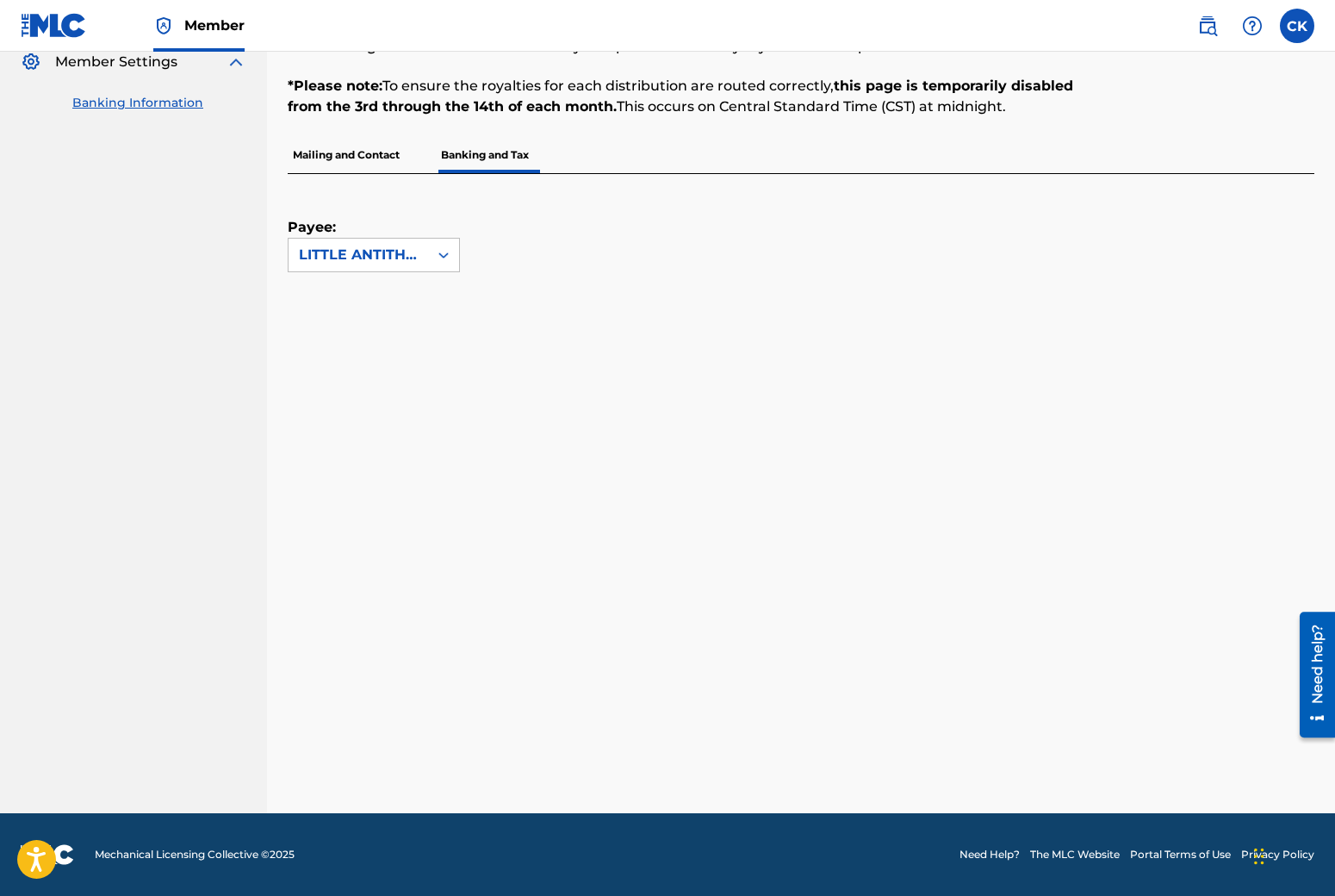
scroll to position [0, 0]
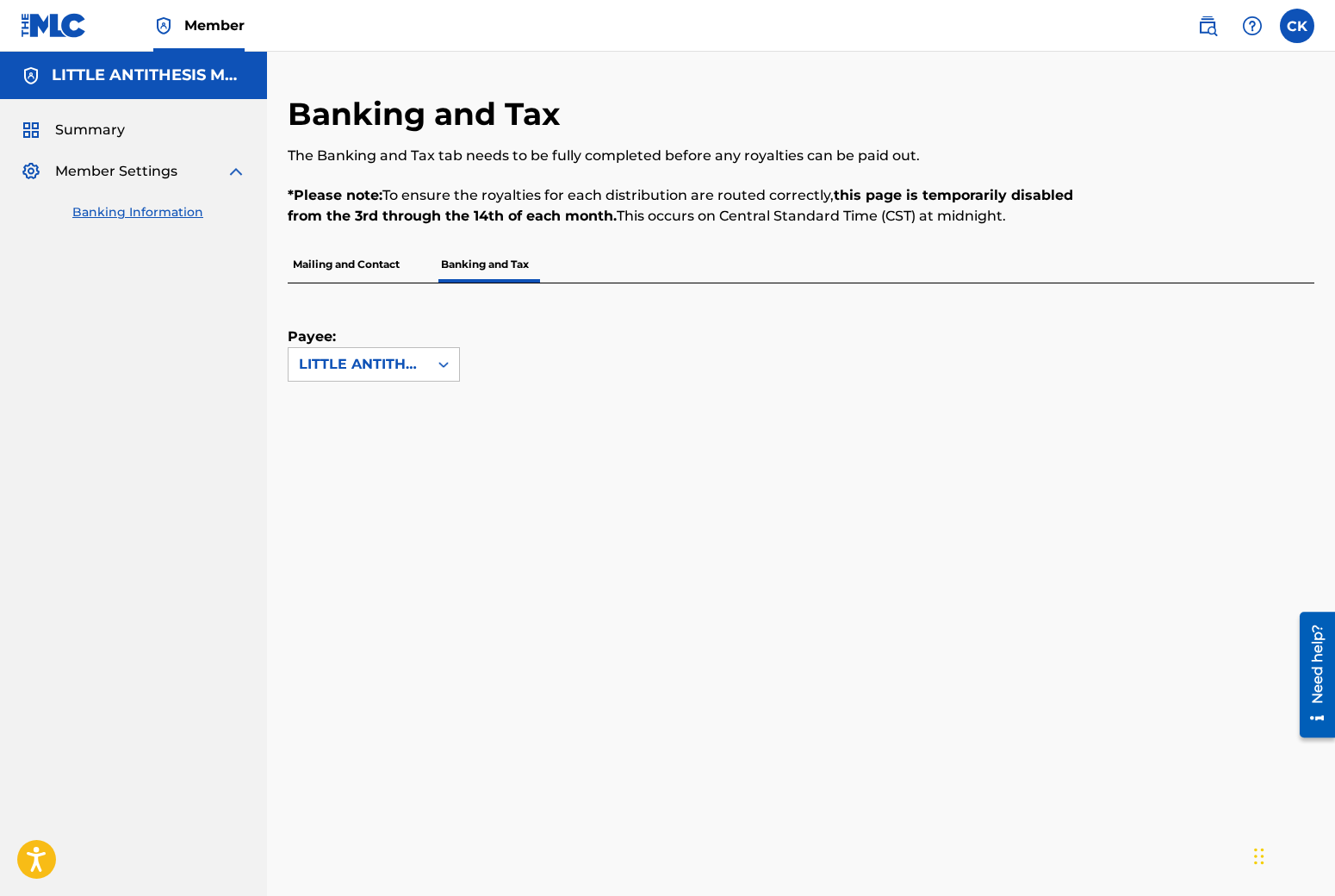
click at [1222, 31] on link at bounding box center [1207, 25] width 34 height 34
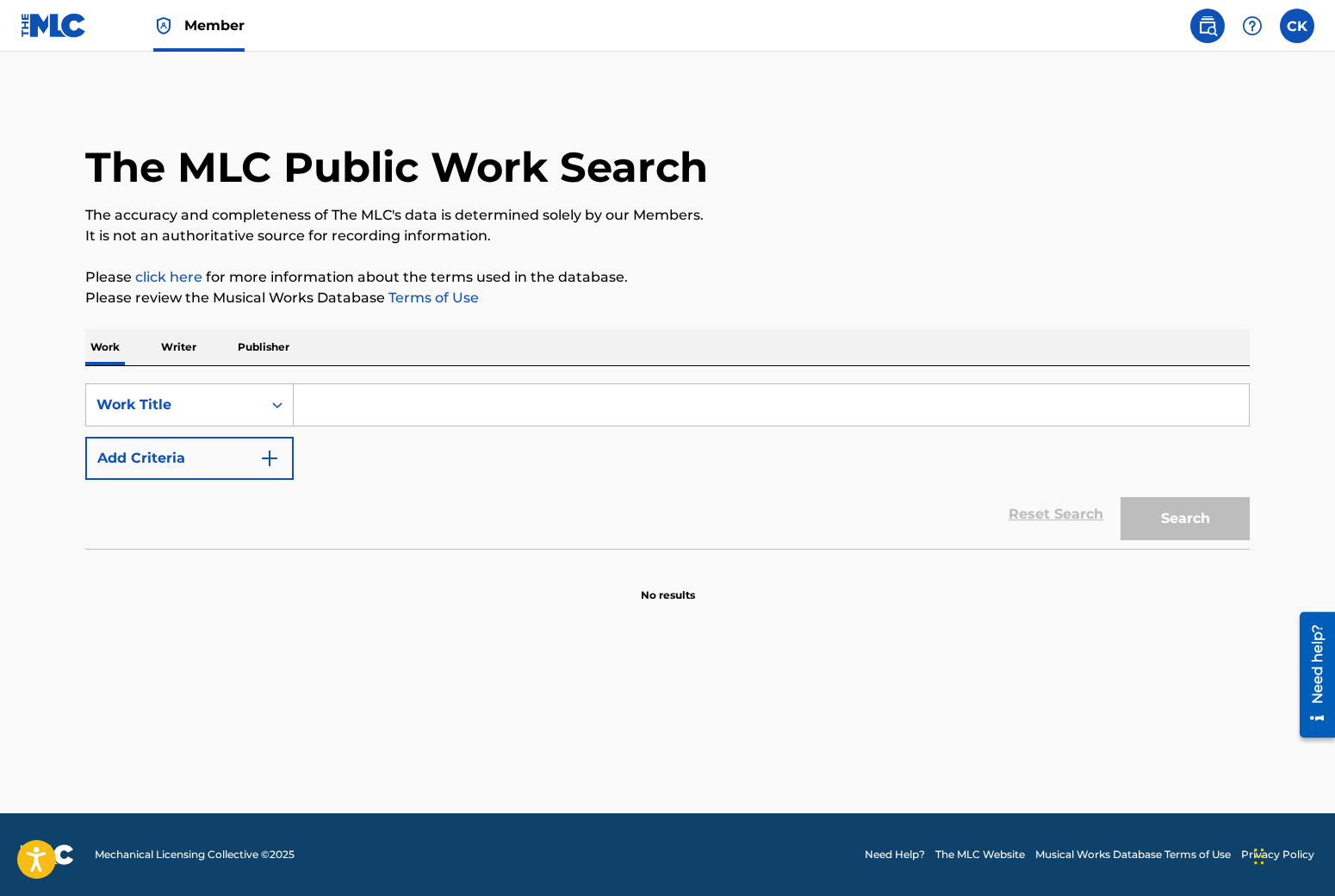
click at [430, 408] on input "Search Form" at bounding box center [771, 405] width 956 height 41
type input "insomnie"
click at [1121, 497] on button "Search" at bounding box center [1185, 518] width 129 height 43
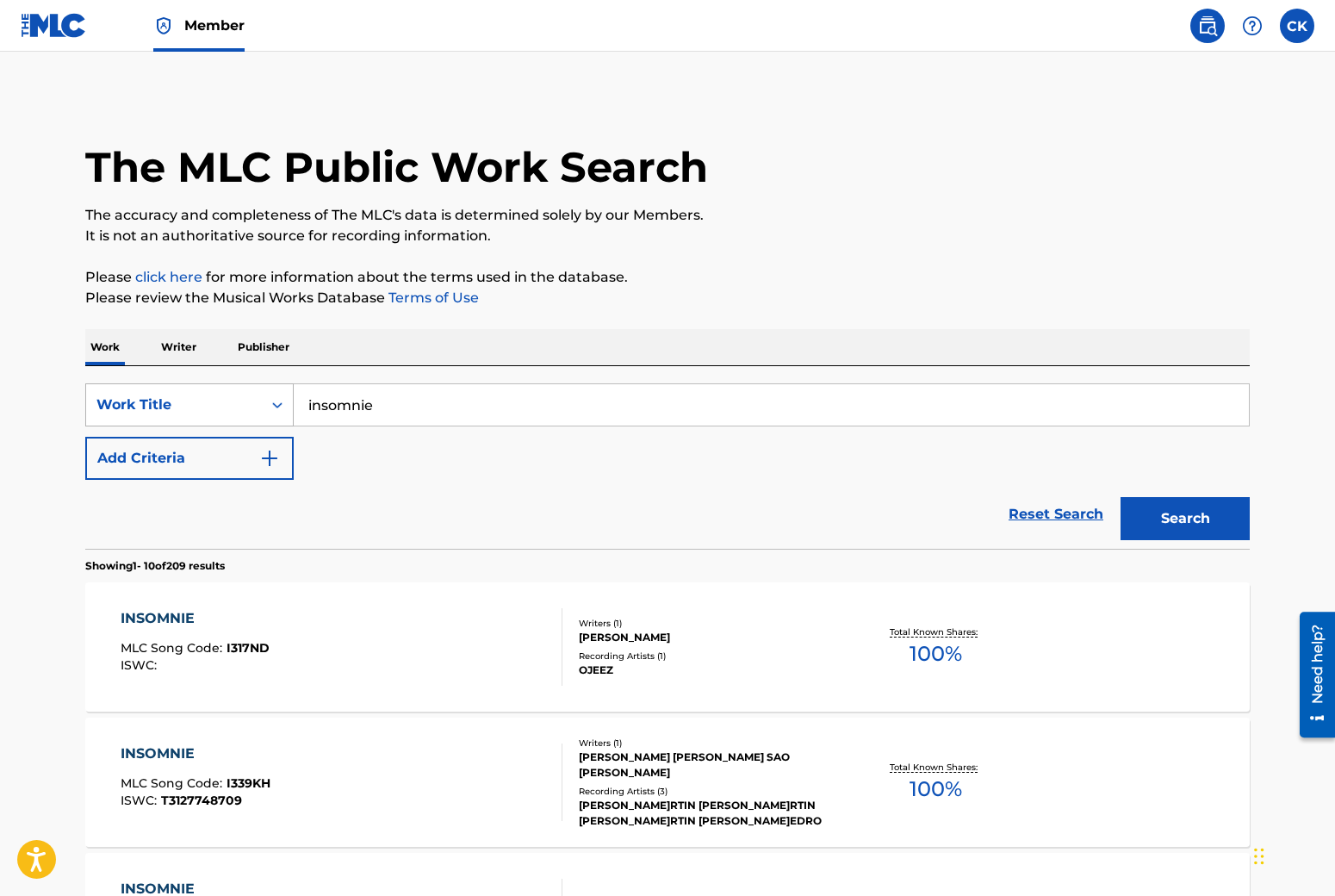
click at [274, 396] on icon "Search Form" at bounding box center [278, 405] width 18 height 18
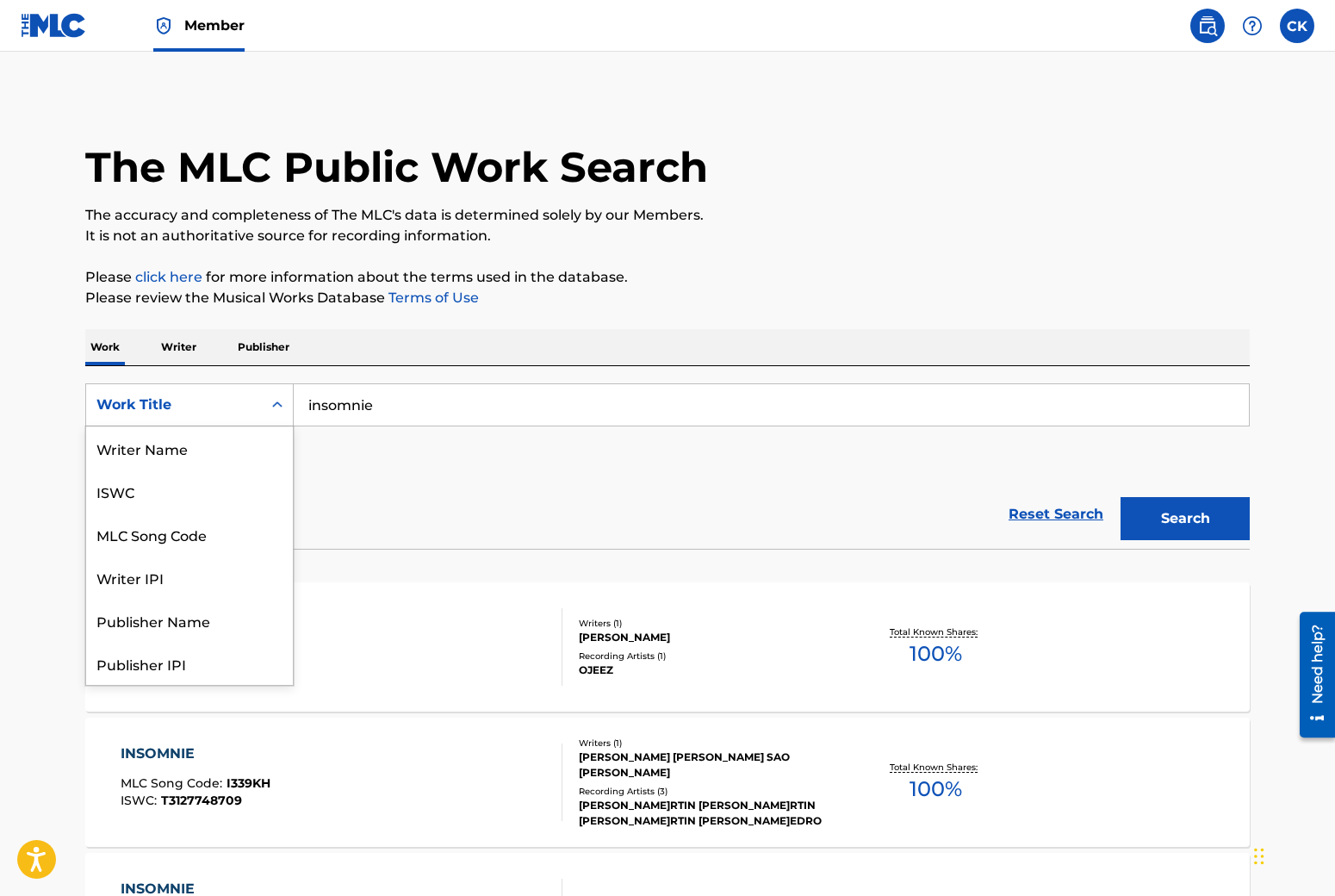
scroll to position [86, 0]
click at [156, 531] on div "Publisher Name" at bounding box center [189, 534] width 206 height 43
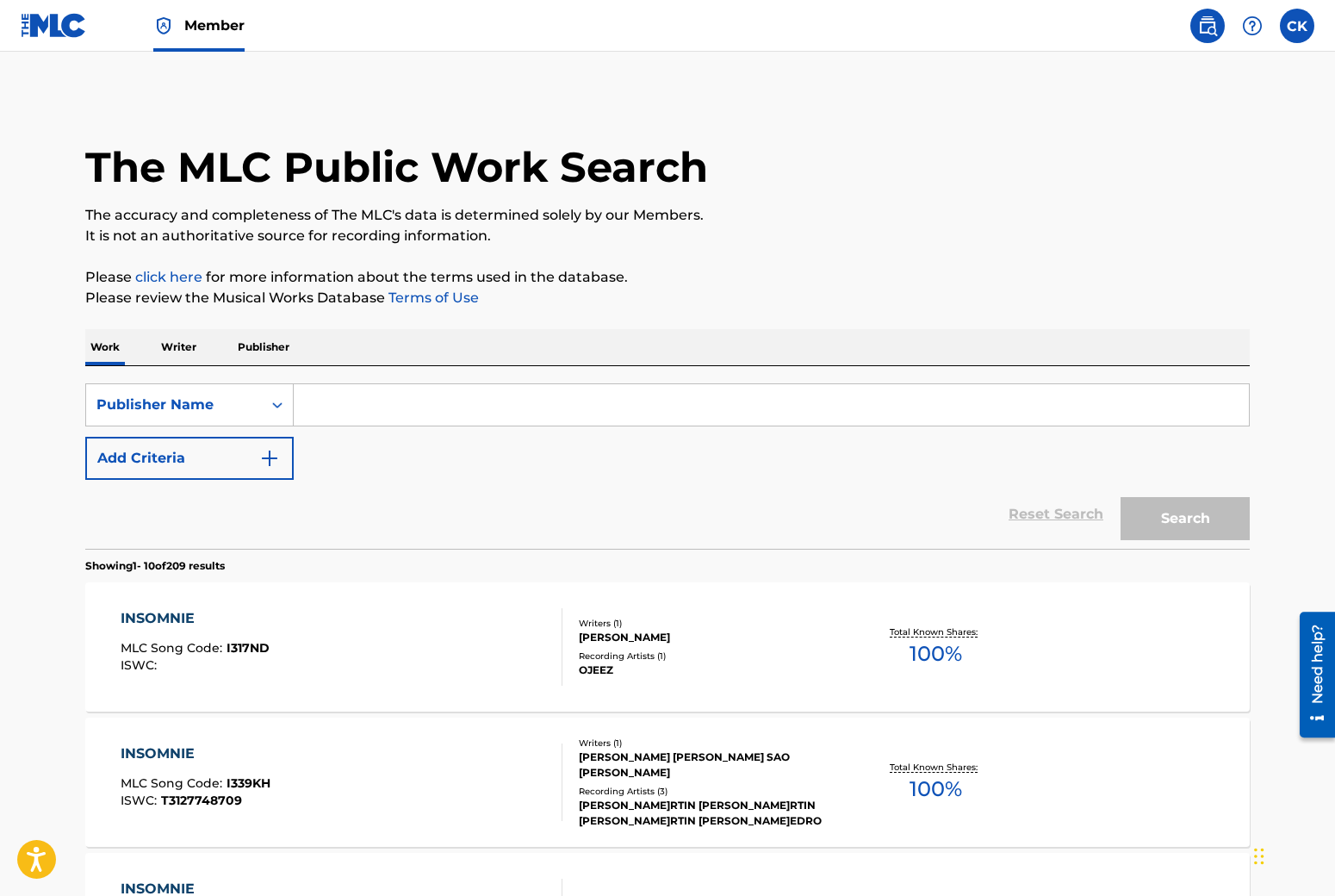
click at [429, 396] on input "Search Form" at bounding box center [771, 405] width 956 height 41
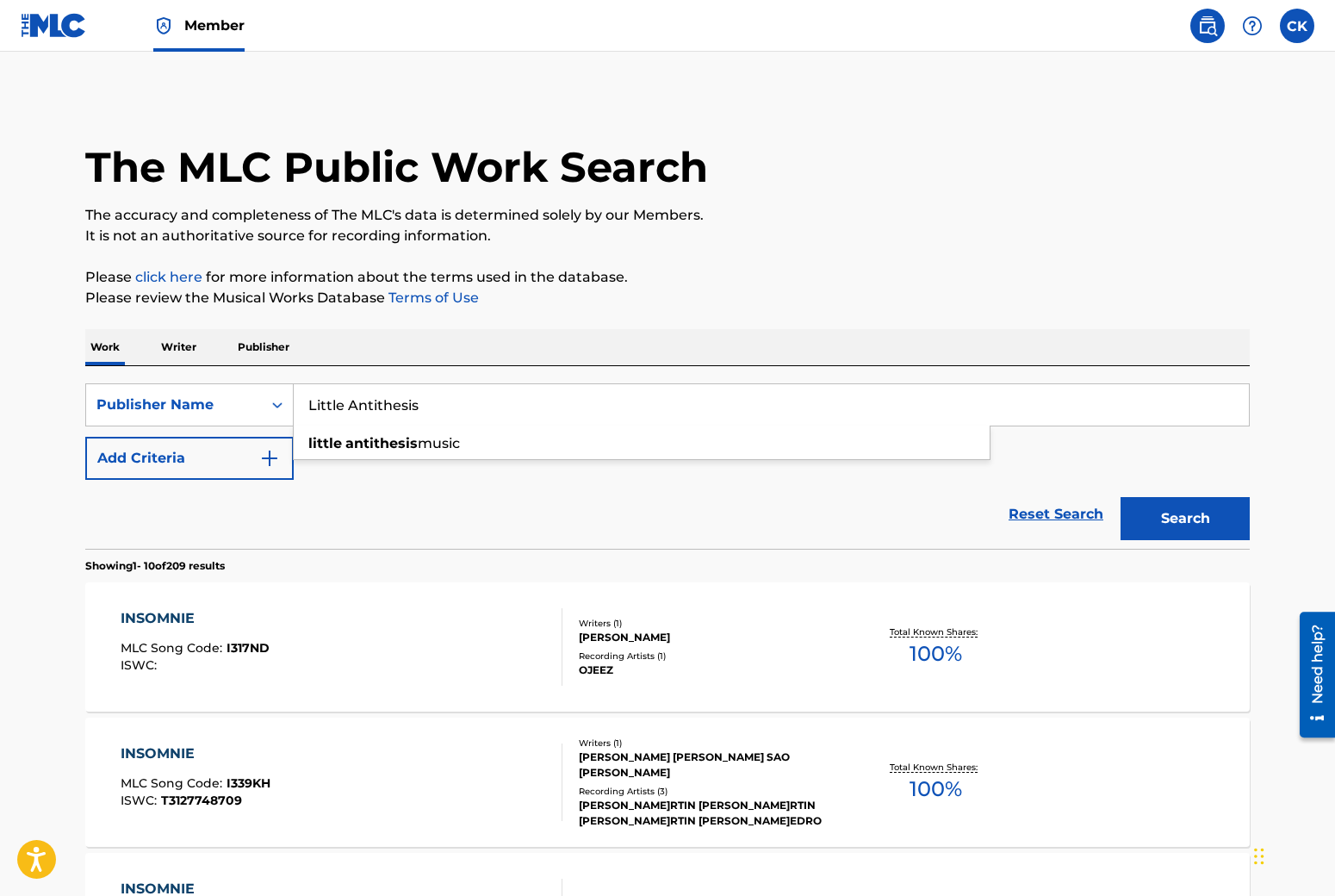
click at [425, 426] on div "little antithesis music" at bounding box center [641, 442] width 697 height 34
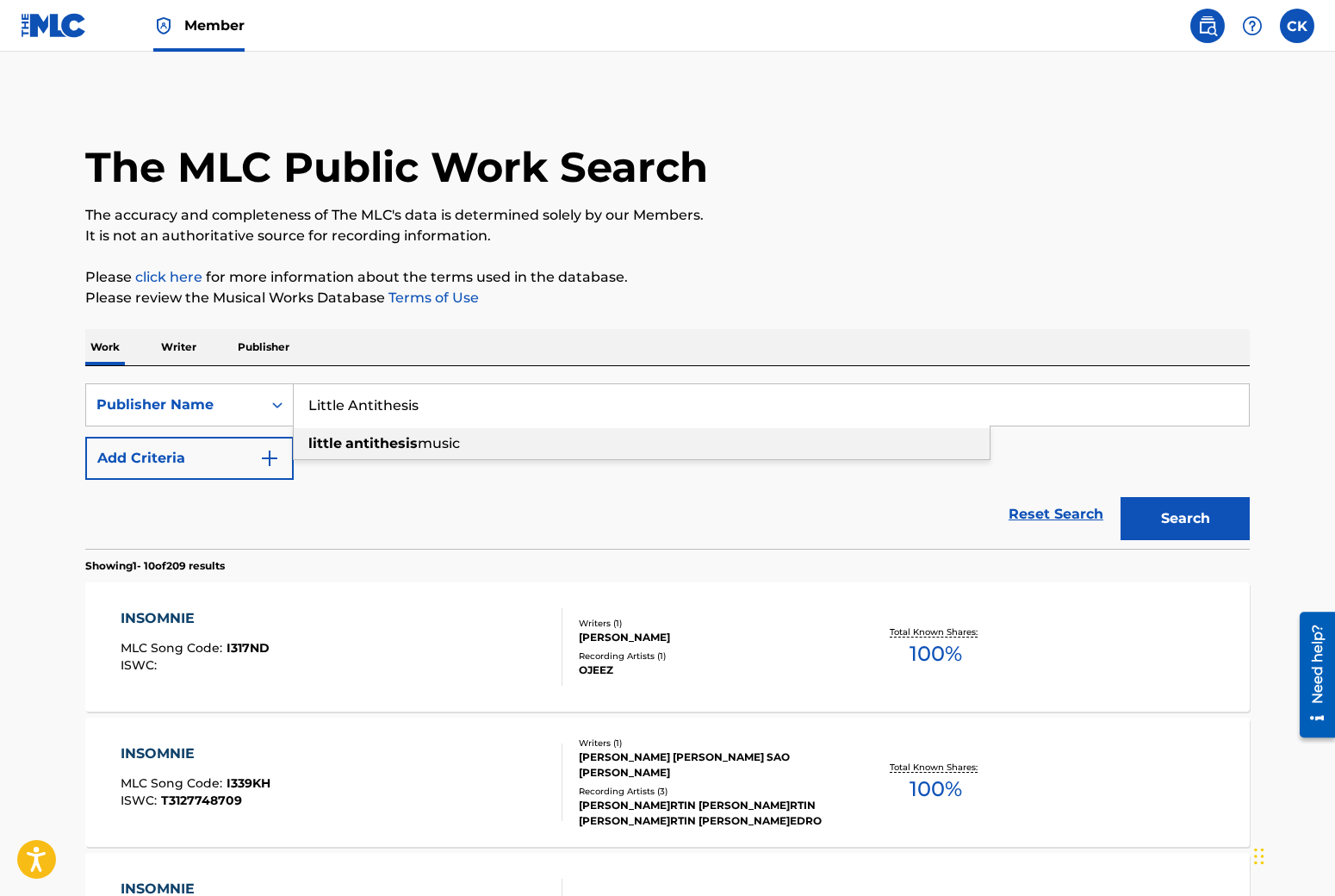
click at [478, 436] on div "little antithesis music" at bounding box center [642, 444] width 696 height 31
type input "little antithesis music"
click at [1179, 521] on button "Search" at bounding box center [1185, 518] width 129 height 43
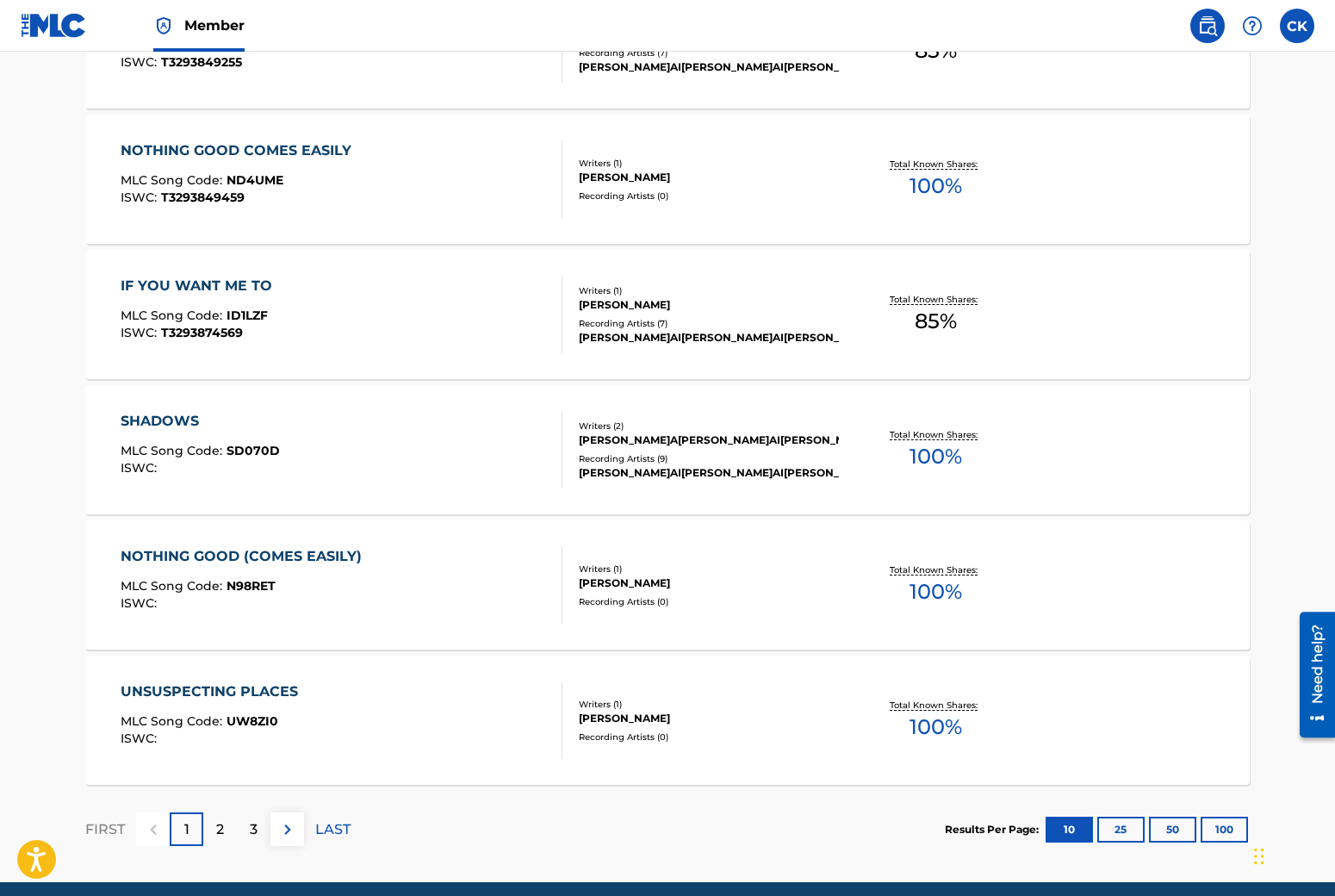
scroll to position [1213, 0]
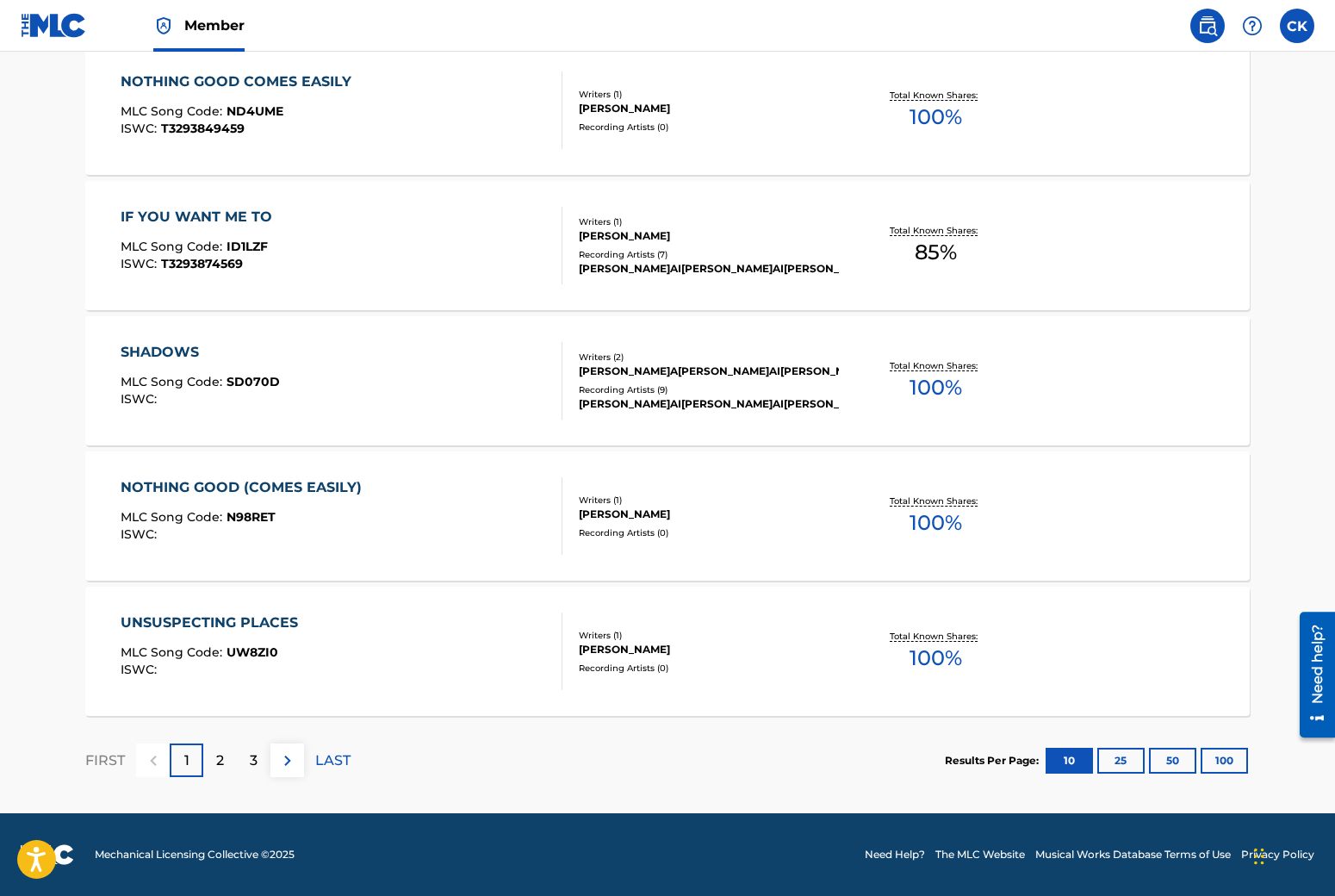
click at [240, 758] on div "3" at bounding box center [253, 760] width 33 height 33
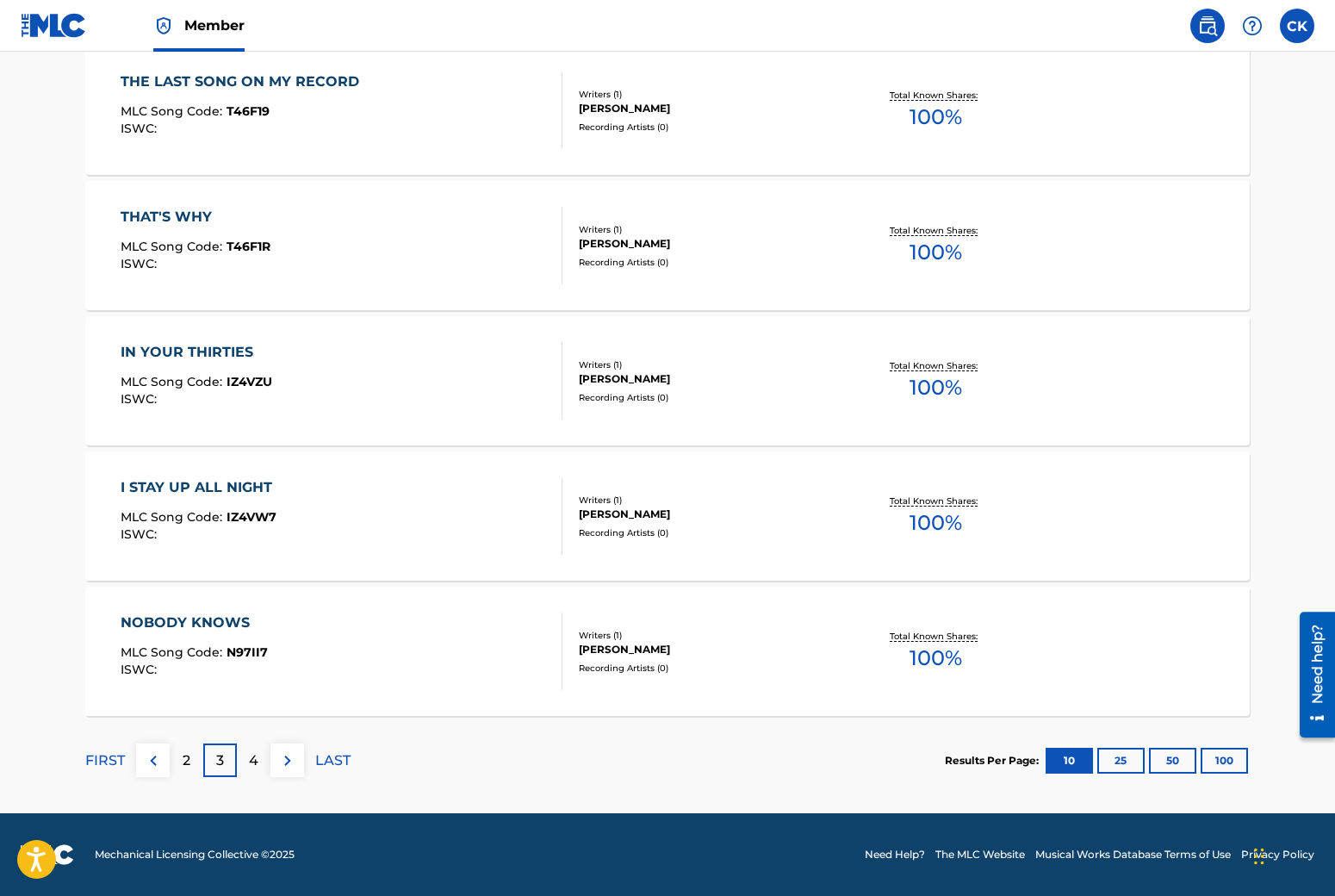
click at [251, 757] on p "4" at bounding box center [254, 760] width 10 height 21
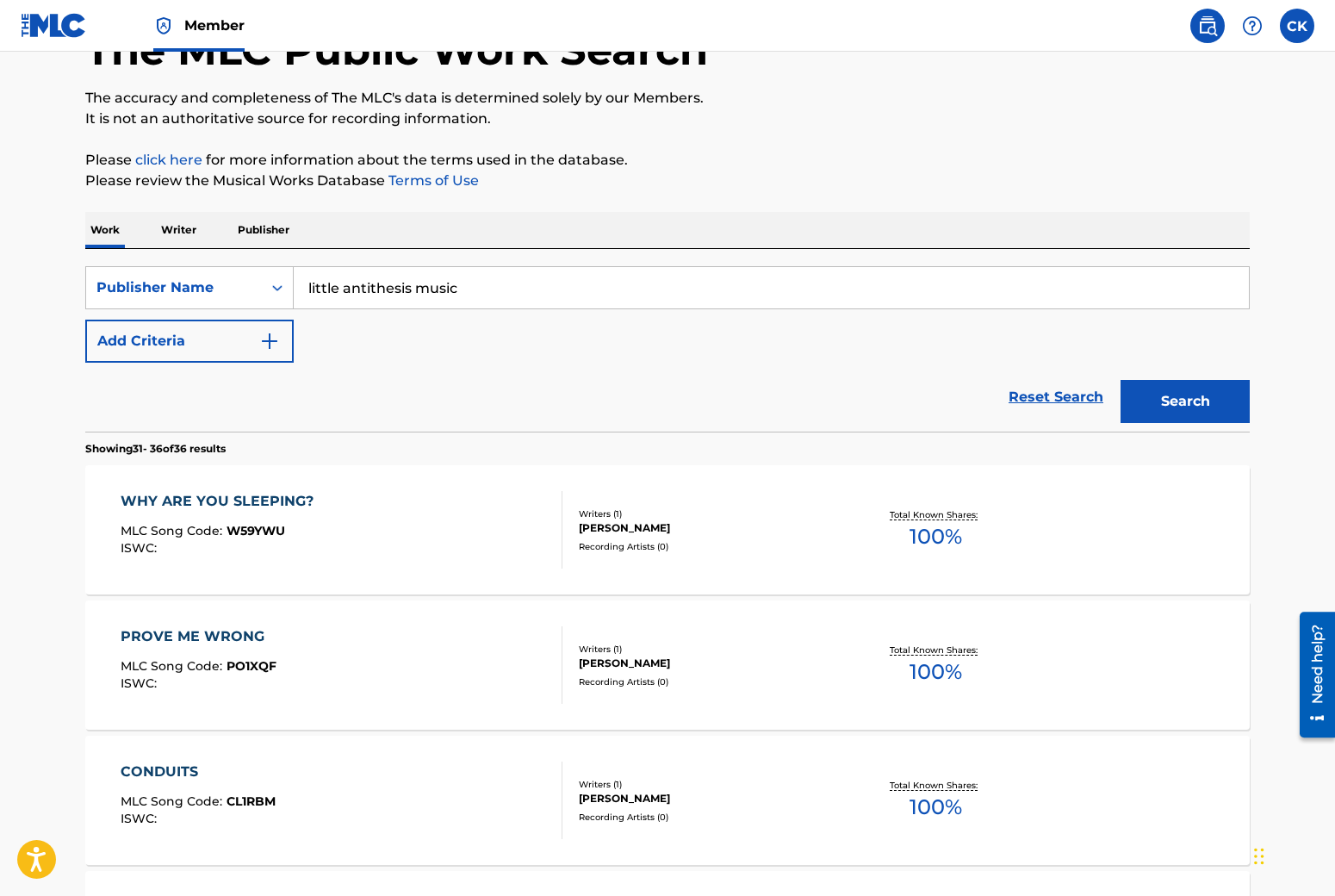
scroll to position [0, 0]
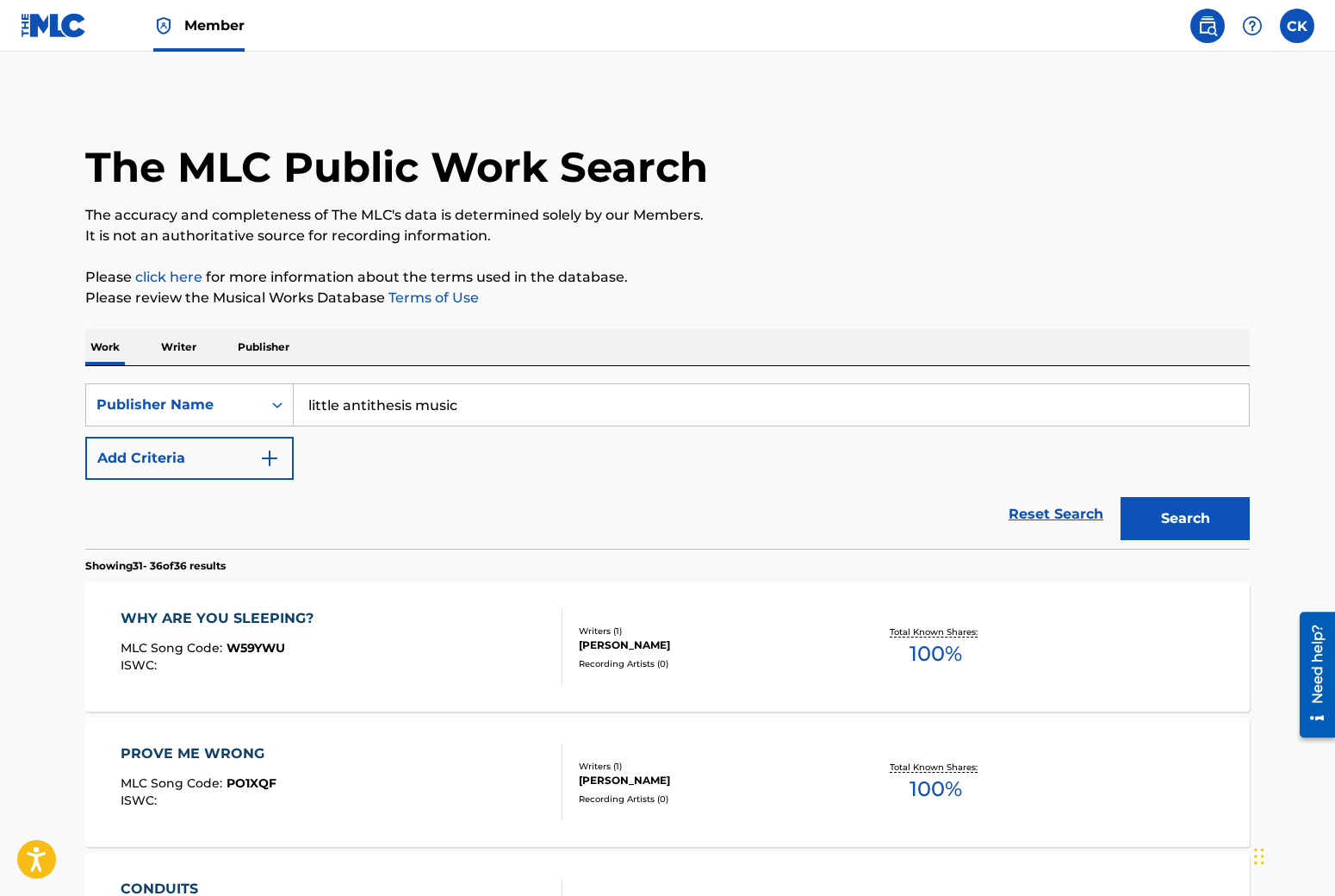
click at [74, 26] on img at bounding box center [54, 25] width 67 height 25
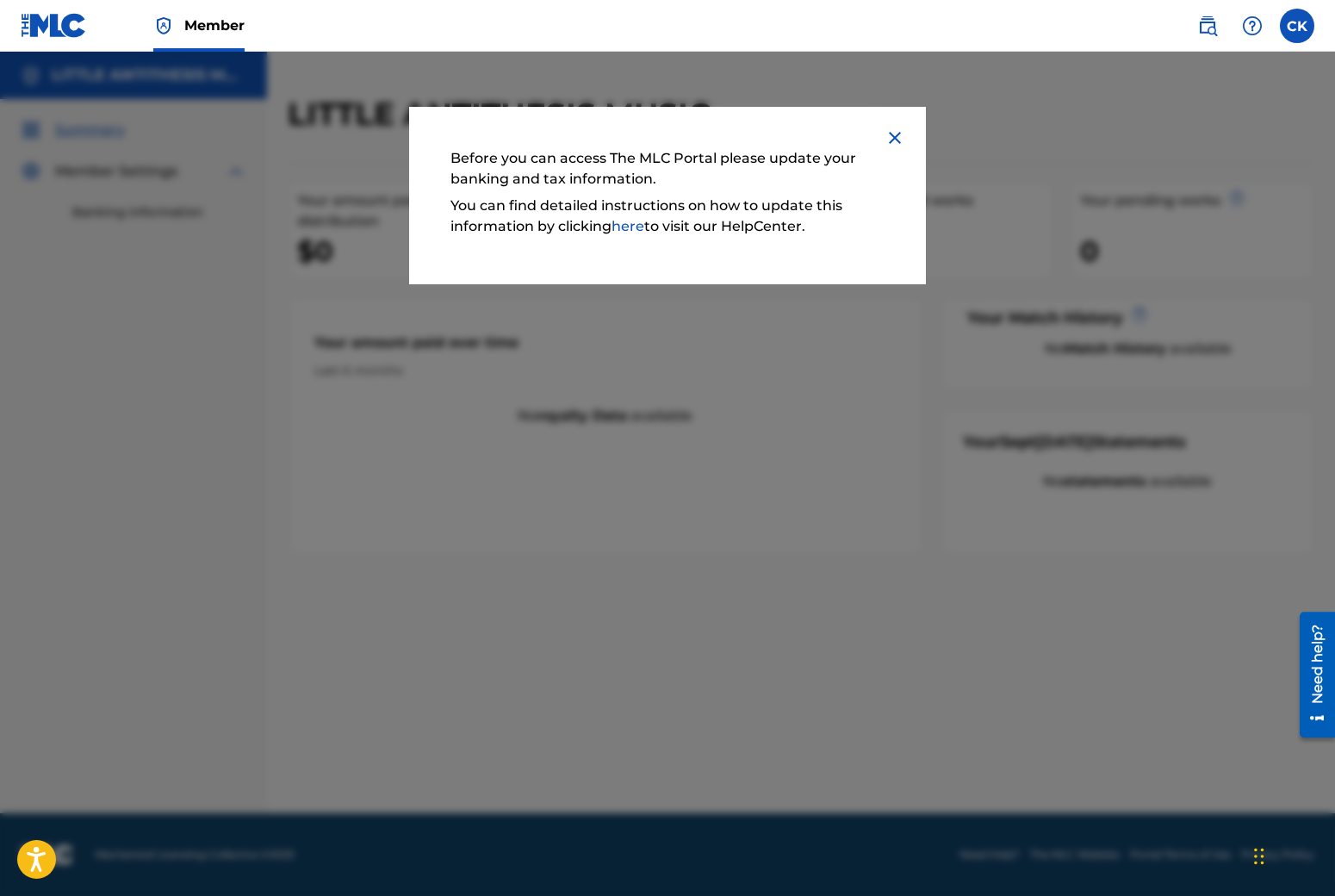
click at [904, 131] on img at bounding box center [895, 137] width 21 height 21
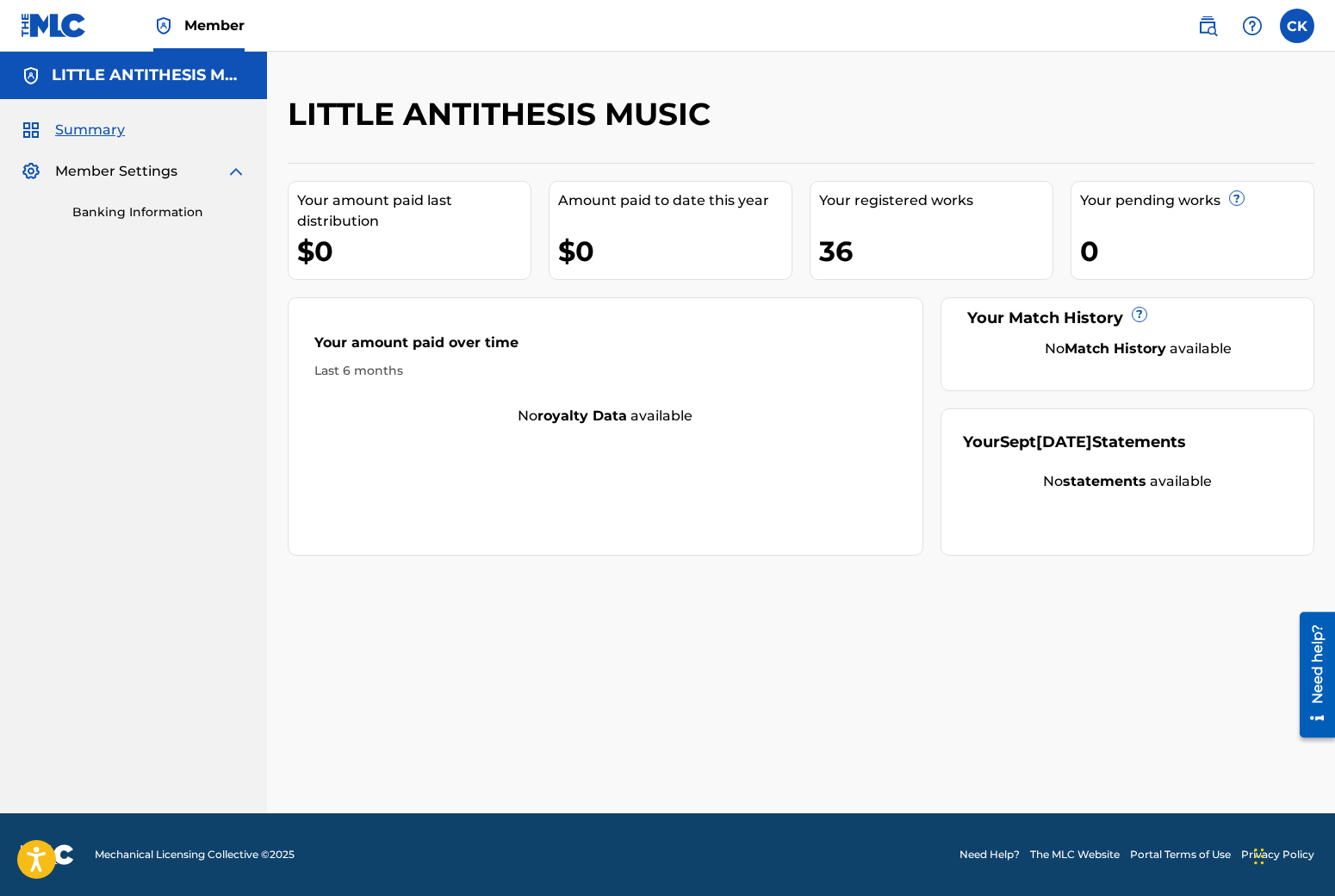
click at [56, 125] on span "Summary" at bounding box center [89, 129] width 69 height 21
click at [1210, 35] on img at bounding box center [1207, 25] width 21 height 21
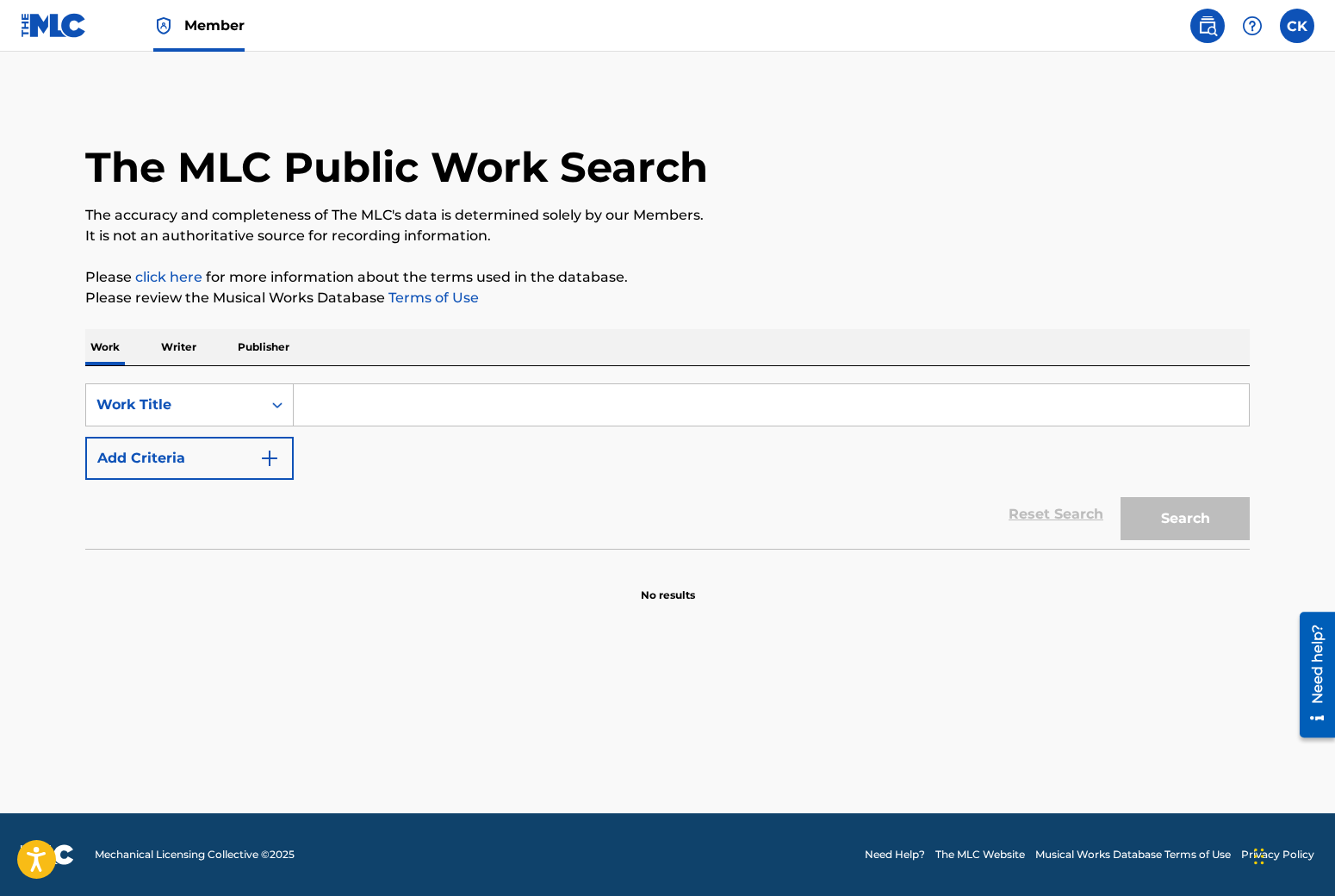
click at [373, 397] on input "Search Form" at bounding box center [771, 405] width 956 height 41
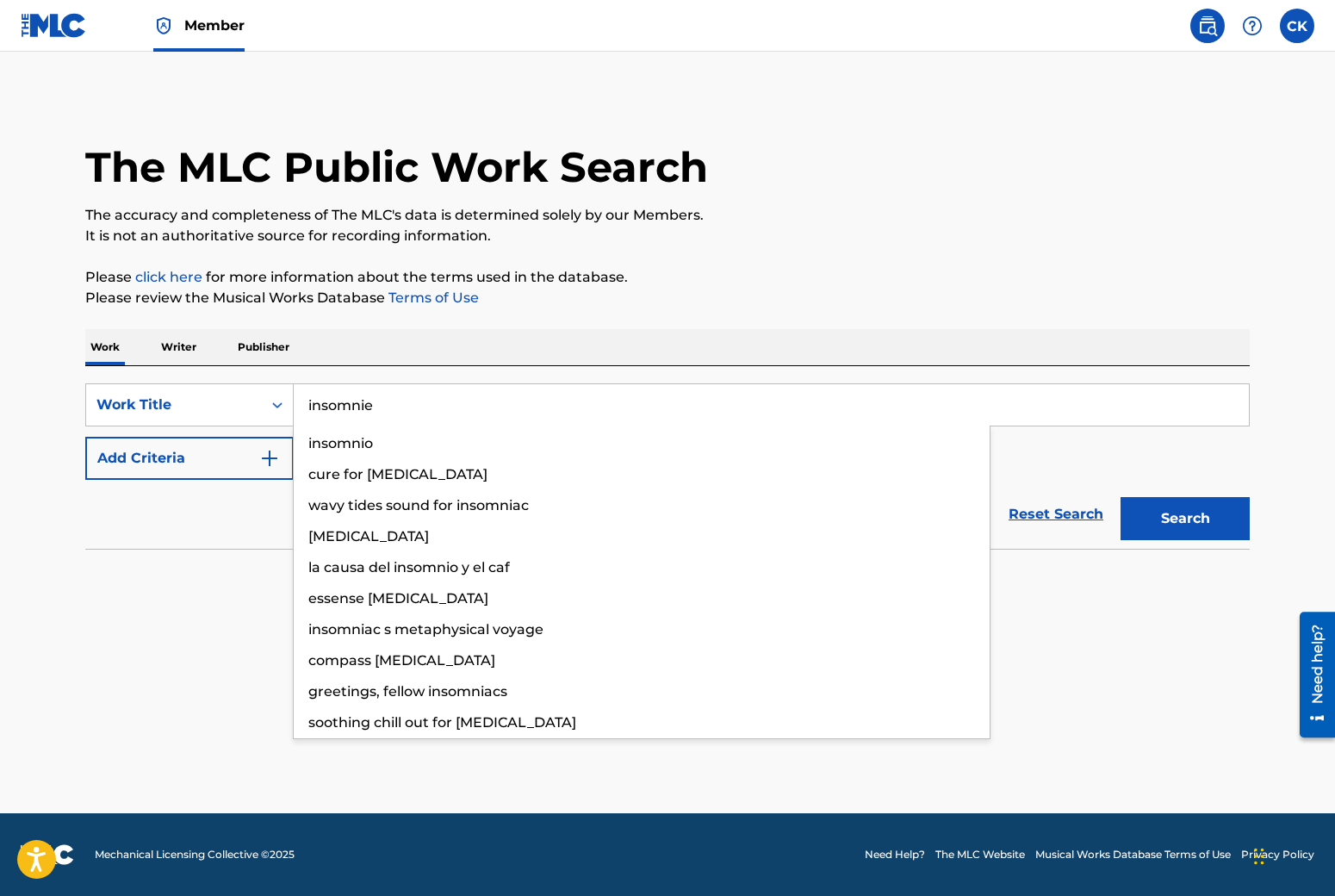
type input "insomnie"
click at [1121, 497] on button "Search" at bounding box center [1185, 518] width 129 height 43
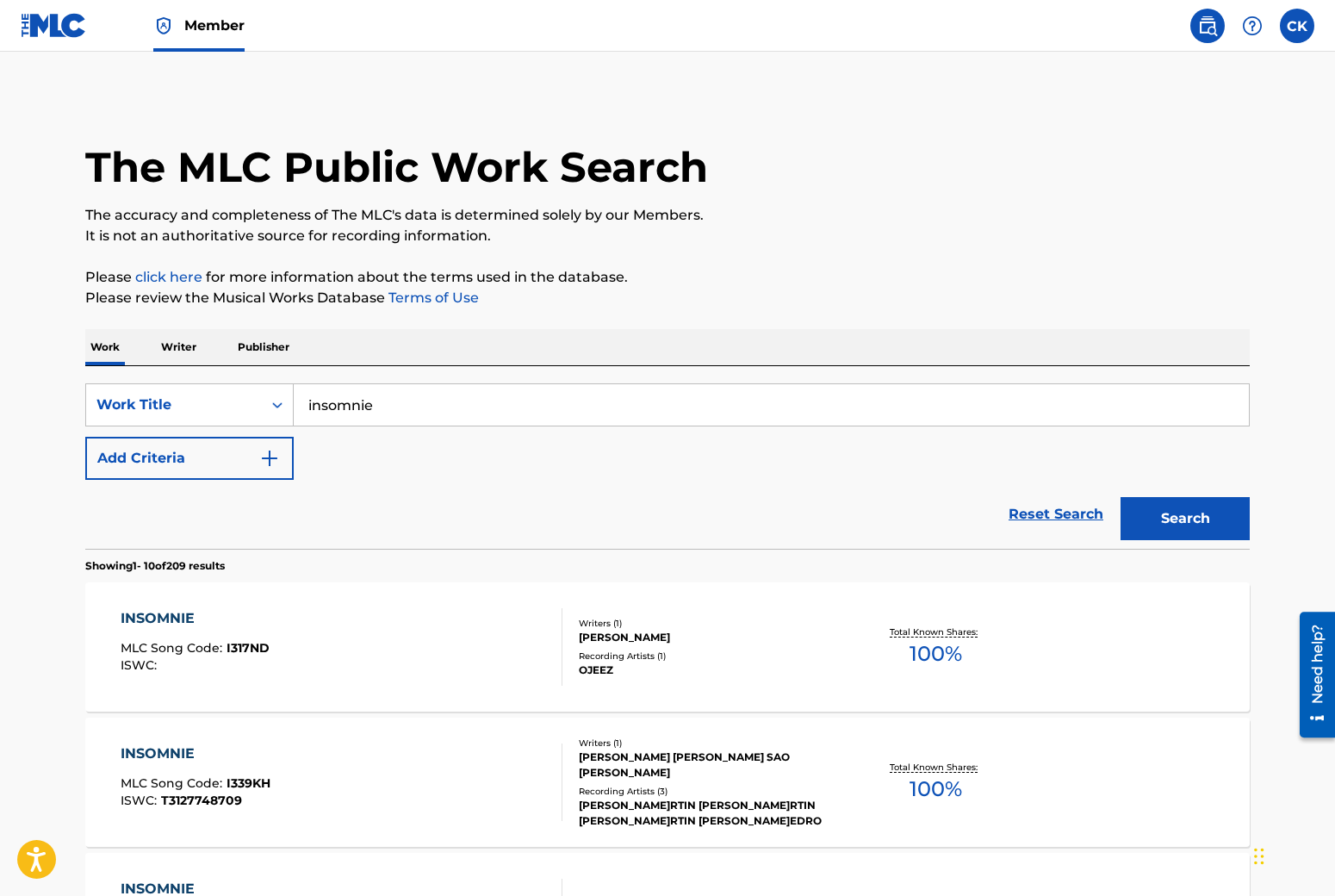
click at [132, 619] on div "INSOMNIE" at bounding box center [195, 618] width 149 height 21
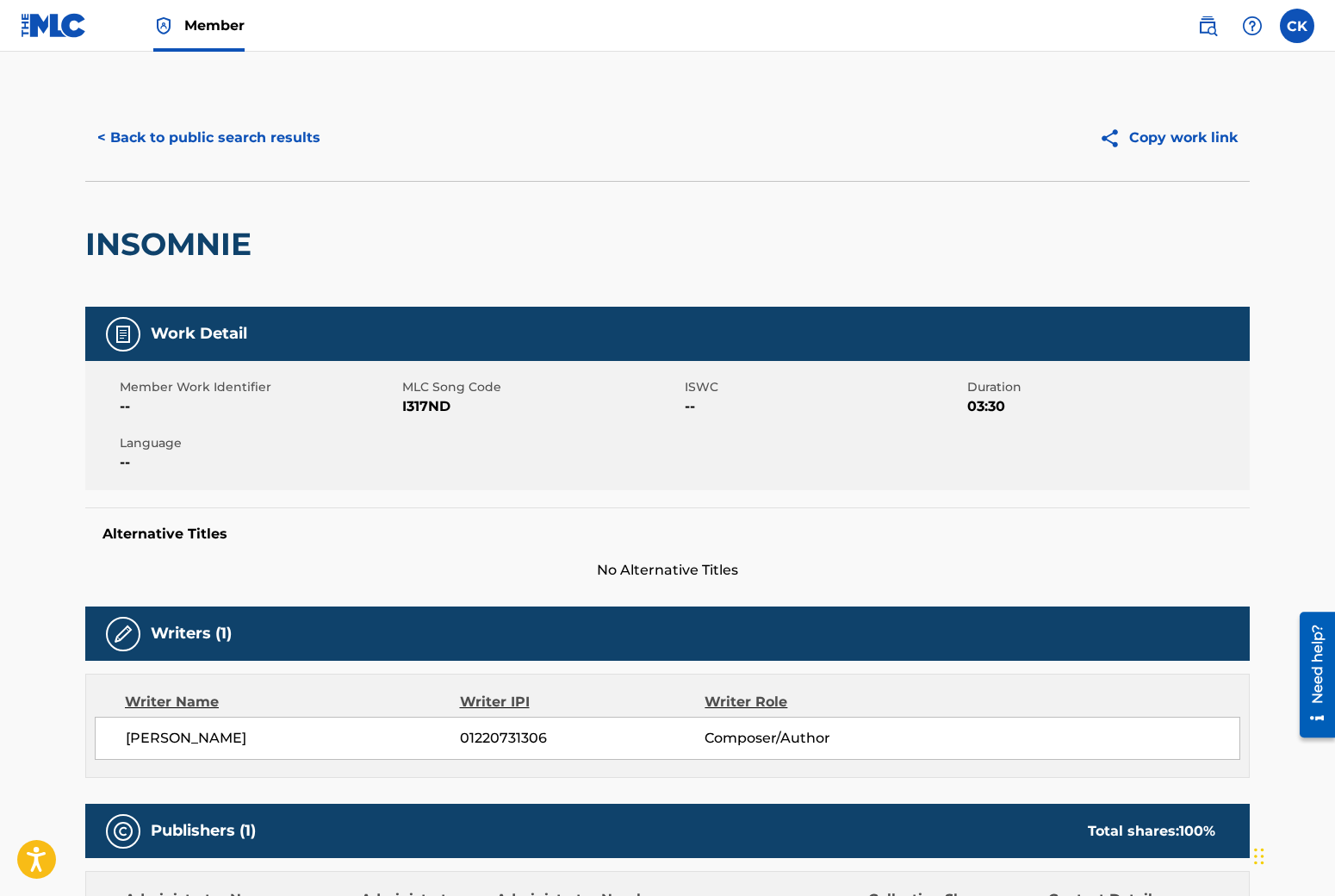
click at [1226, 29] on span at bounding box center [1229, 25] width 79 height 34
click at [1225, 29] on span at bounding box center [1229, 25] width 79 height 34
click at [1216, 28] on img at bounding box center [1207, 25] width 21 height 21
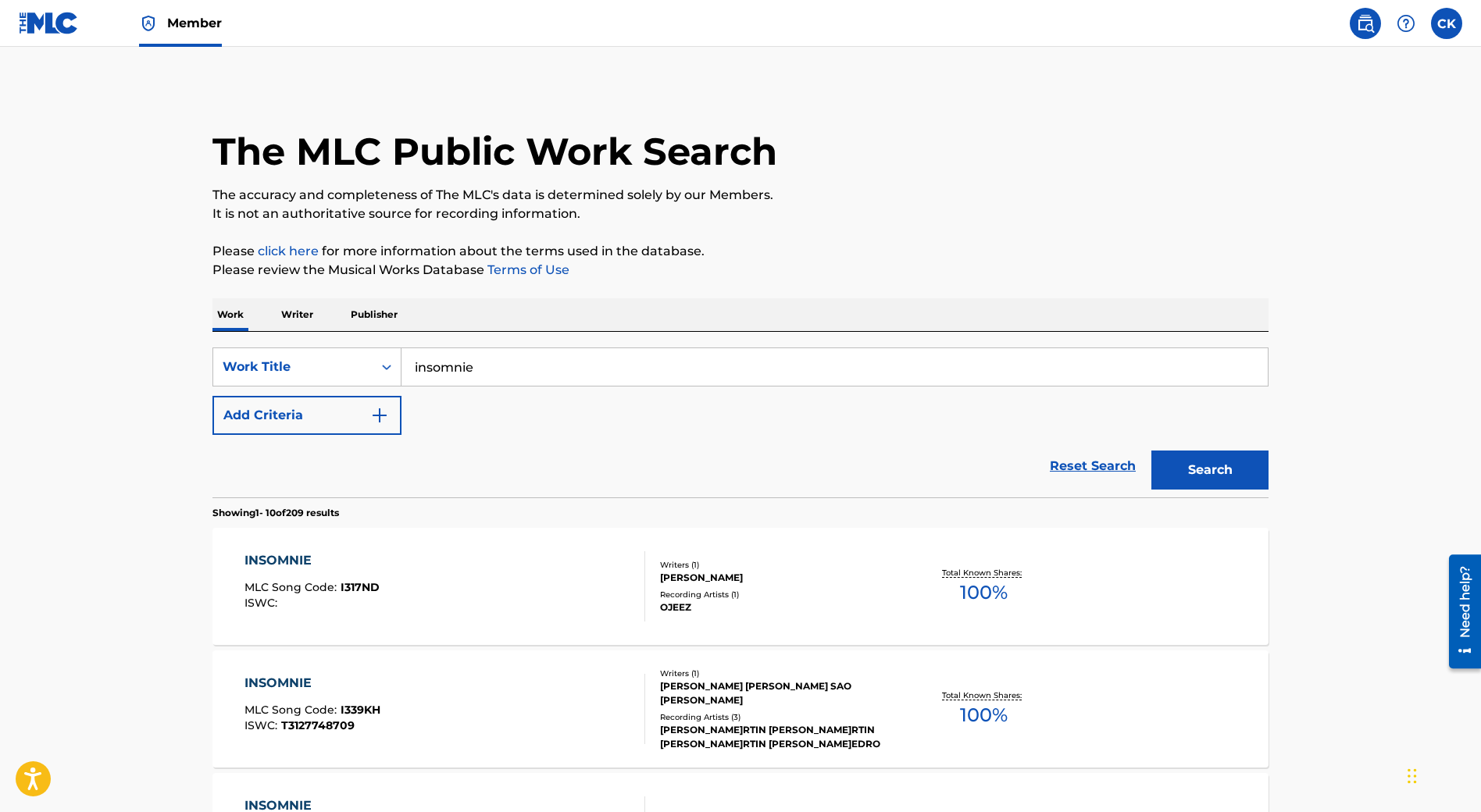
click at [166, 16] on link "Member" at bounding box center [180, 23] width 82 height 46
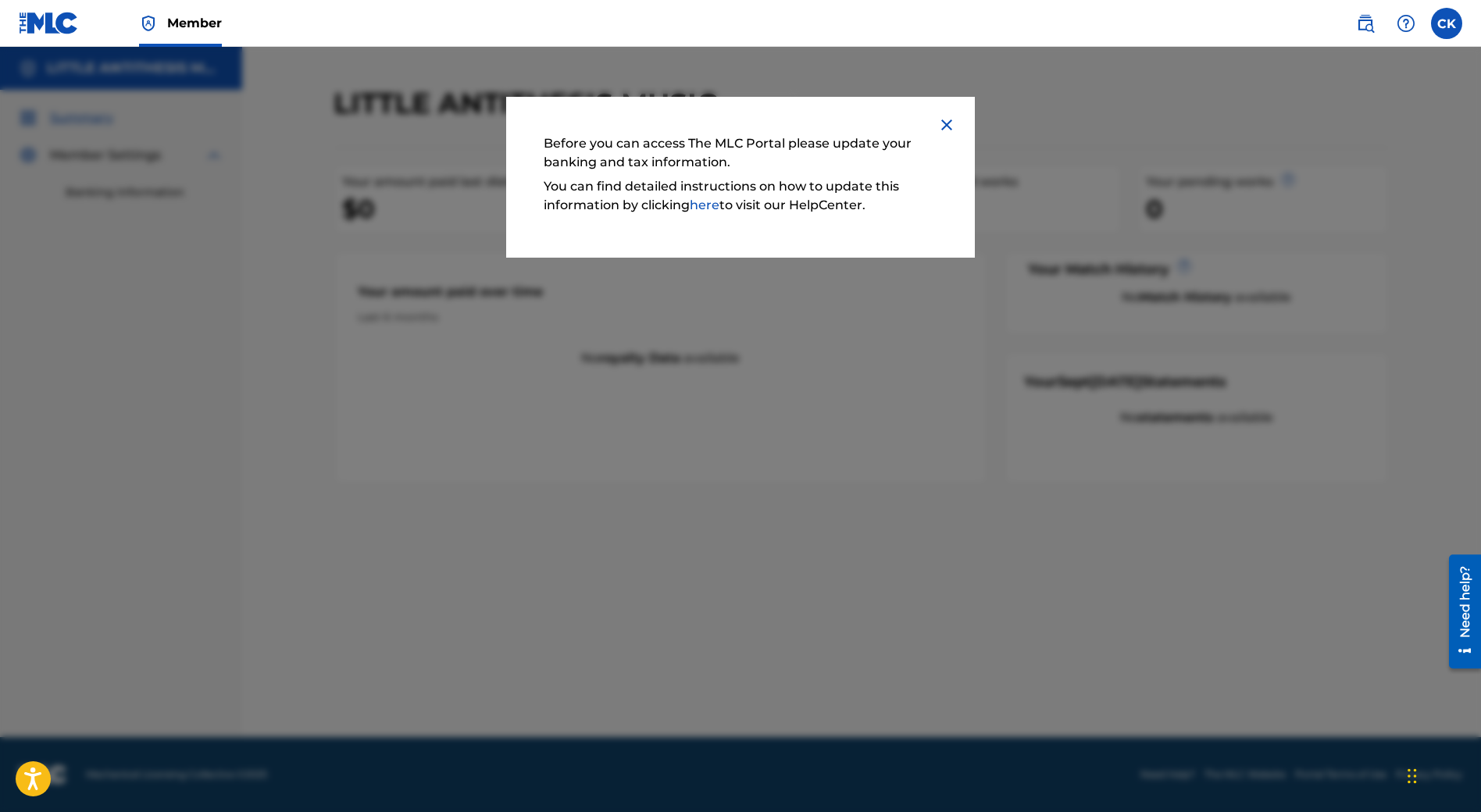
click at [941, 124] on img at bounding box center [946, 124] width 19 height 19
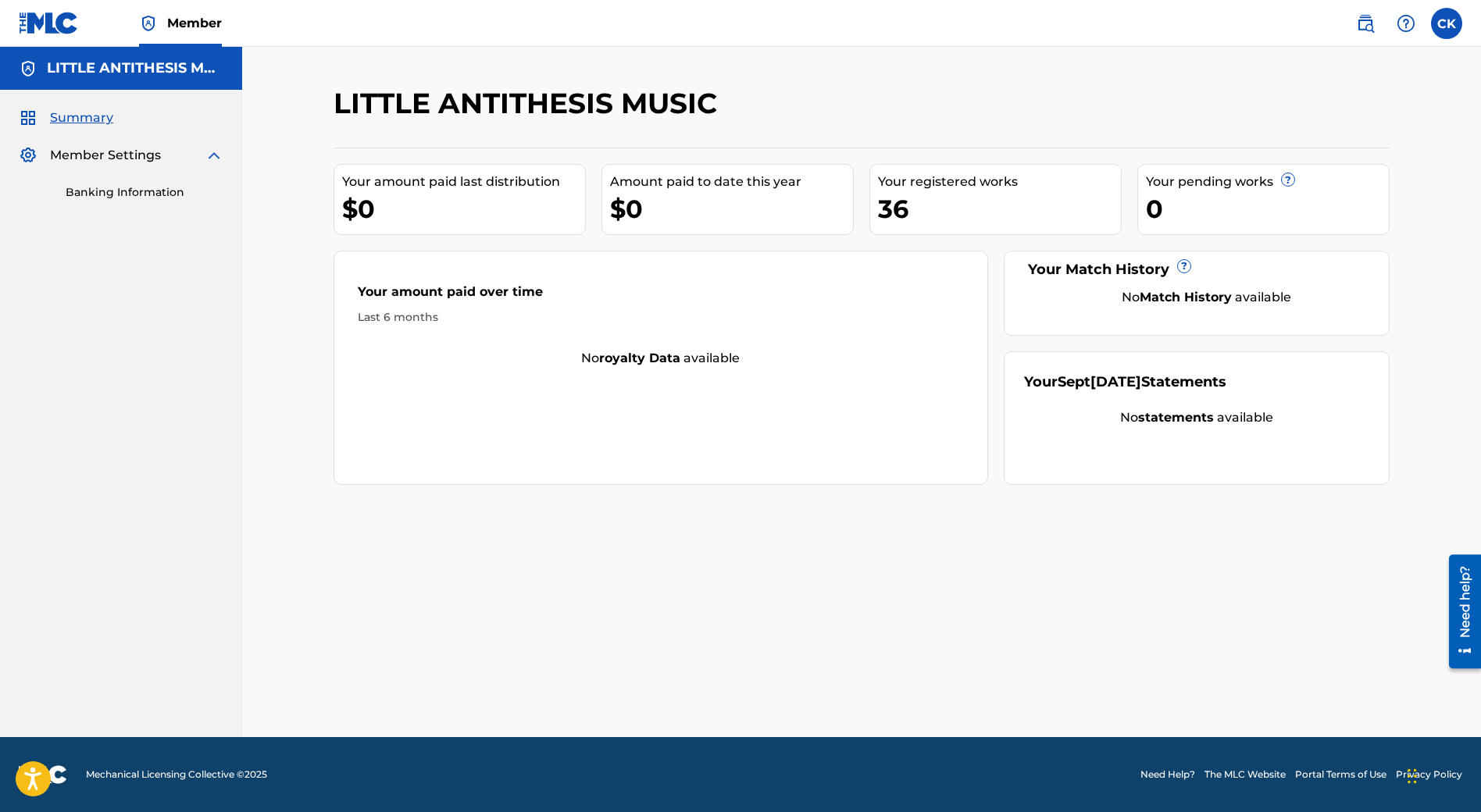
click at [216, 154] on img at bounding box center [214, 155] width 19 height 19
click at [215, 156] on img at bounding box center [214, 155] width 19 height 19
click at [43, 36] on link at bounding box center [49, 23] width 60 height 46
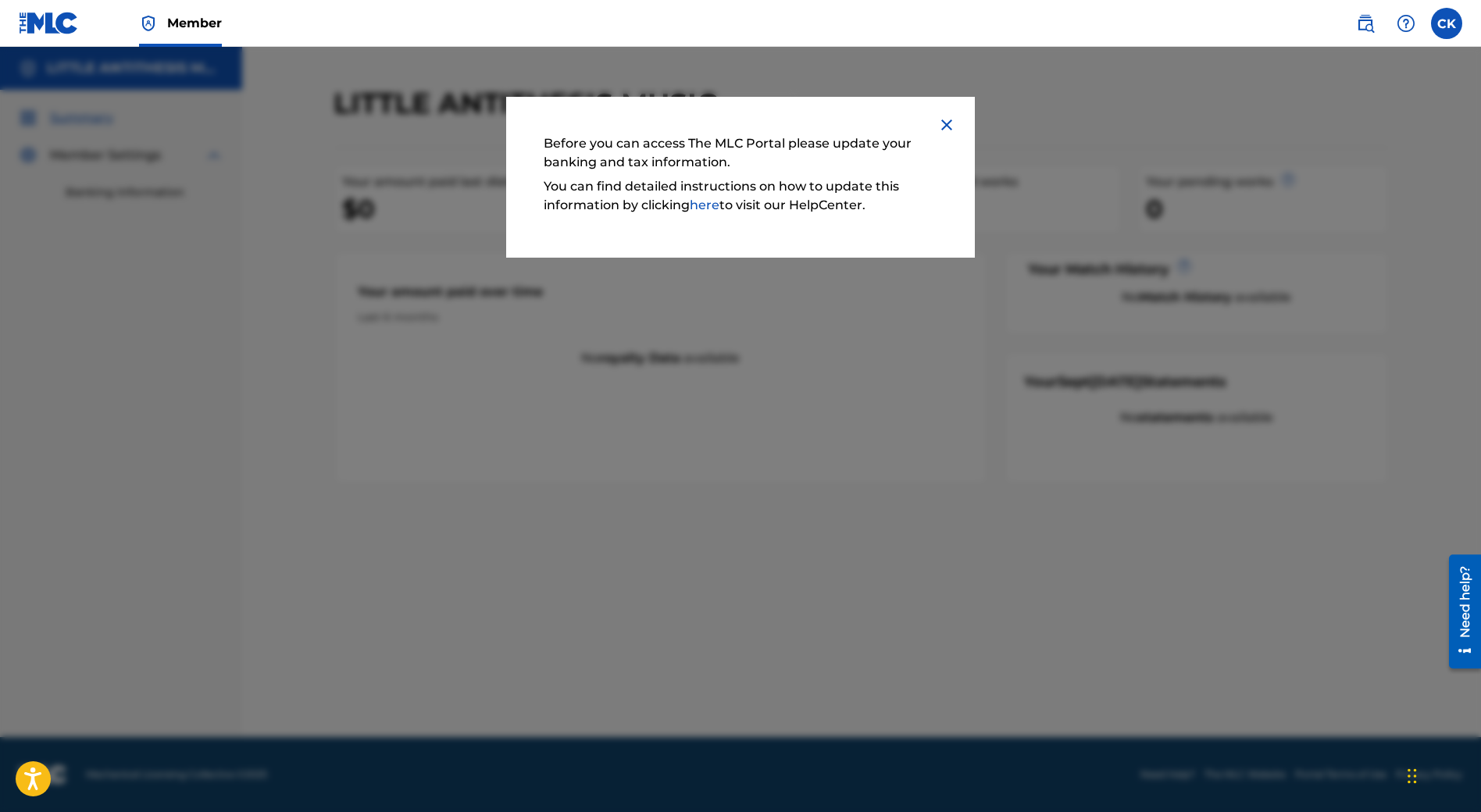
click at [945, 122] on img at bounding box center [946, 124] width 19 height 19
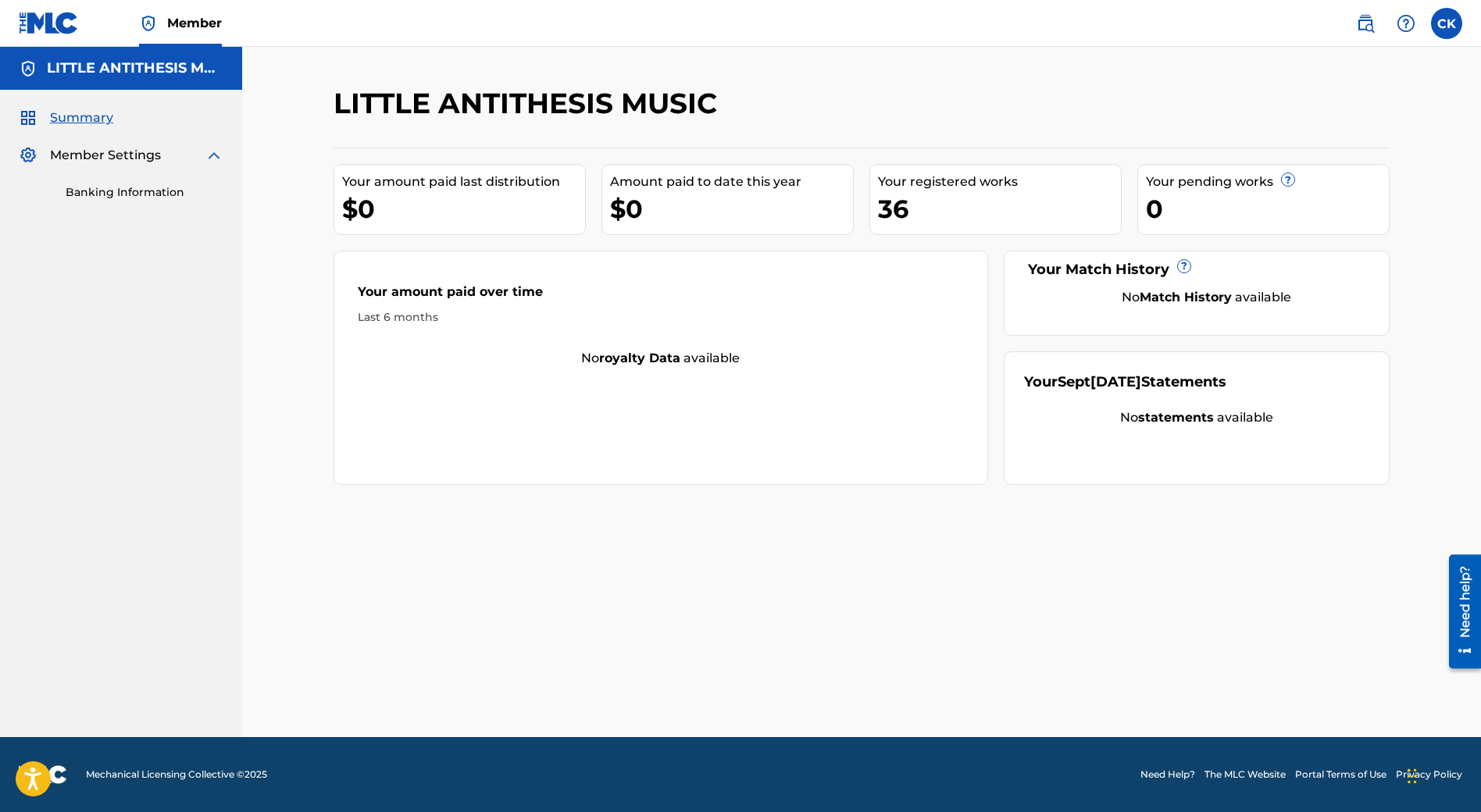
click at [1210, 30] on img at bounding box center [1406, 23] width 19 height 19
click at [1210, 111] on p "View portal intro" at bounding box center [1407, 103] width 133 height 37
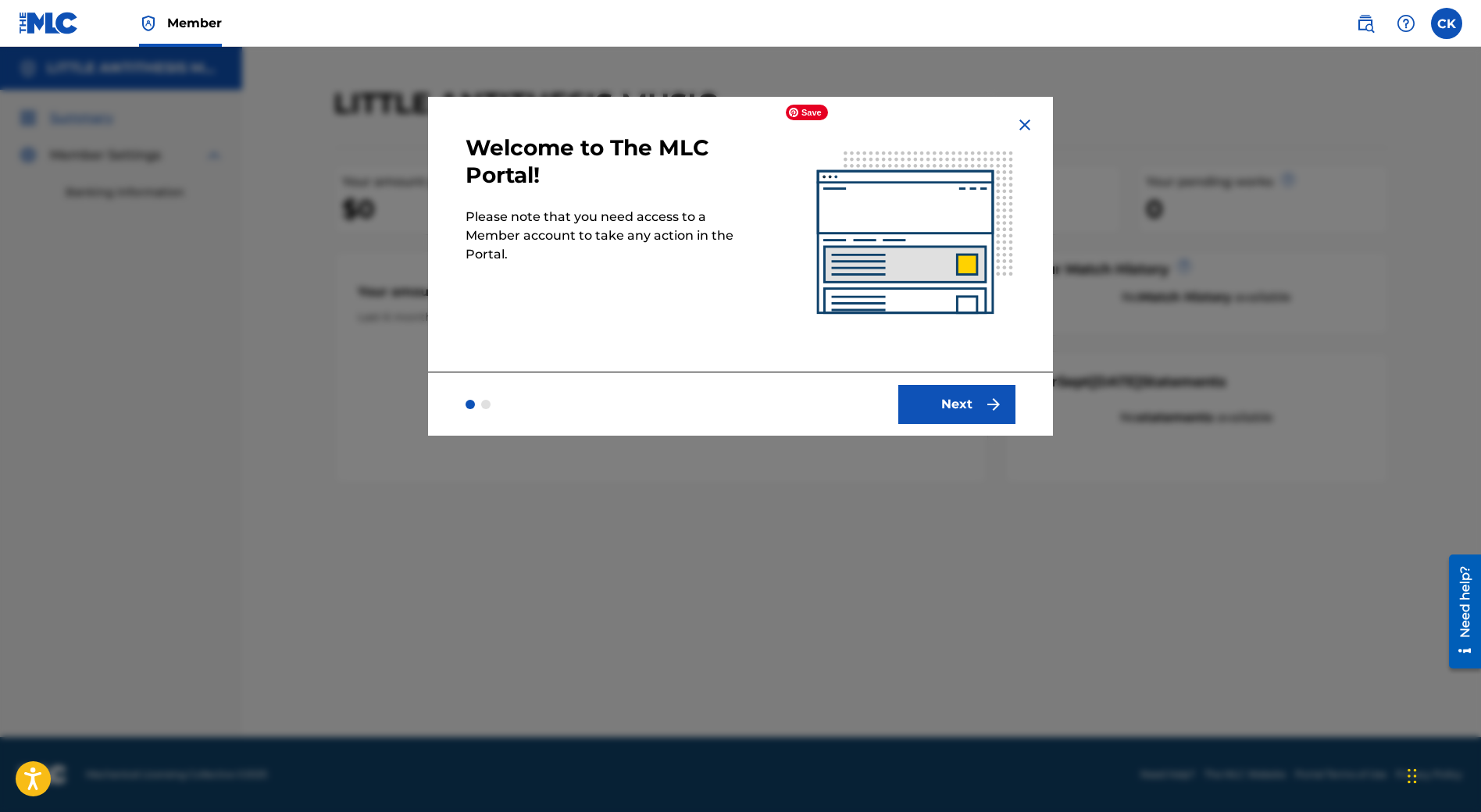
click at [972, 394] on button "Next" at bounding box center [957, 404] width 117 height 39
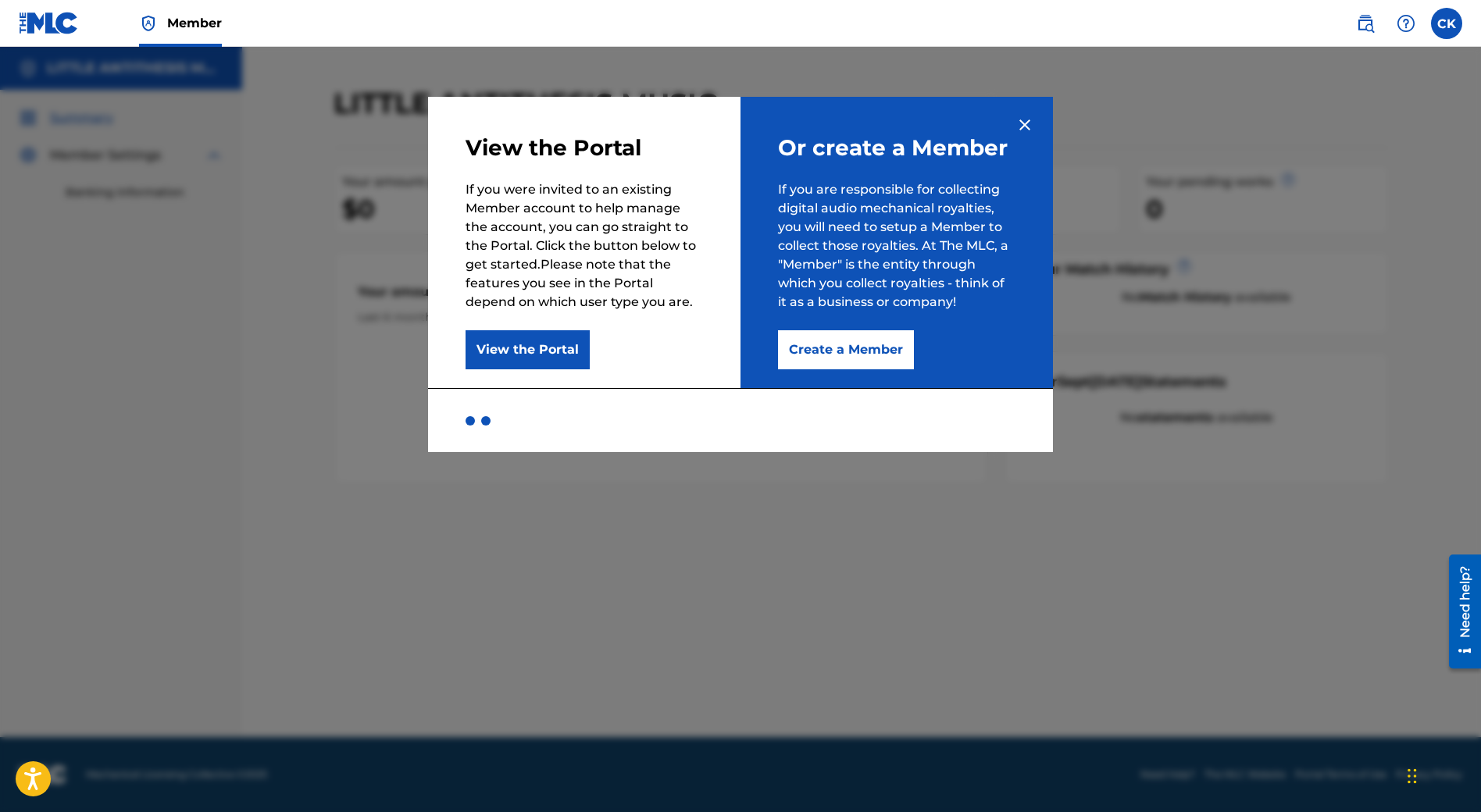
click at [506, 344] on button "View the Portal" at bounding box center [528, 350] width 124 height 39
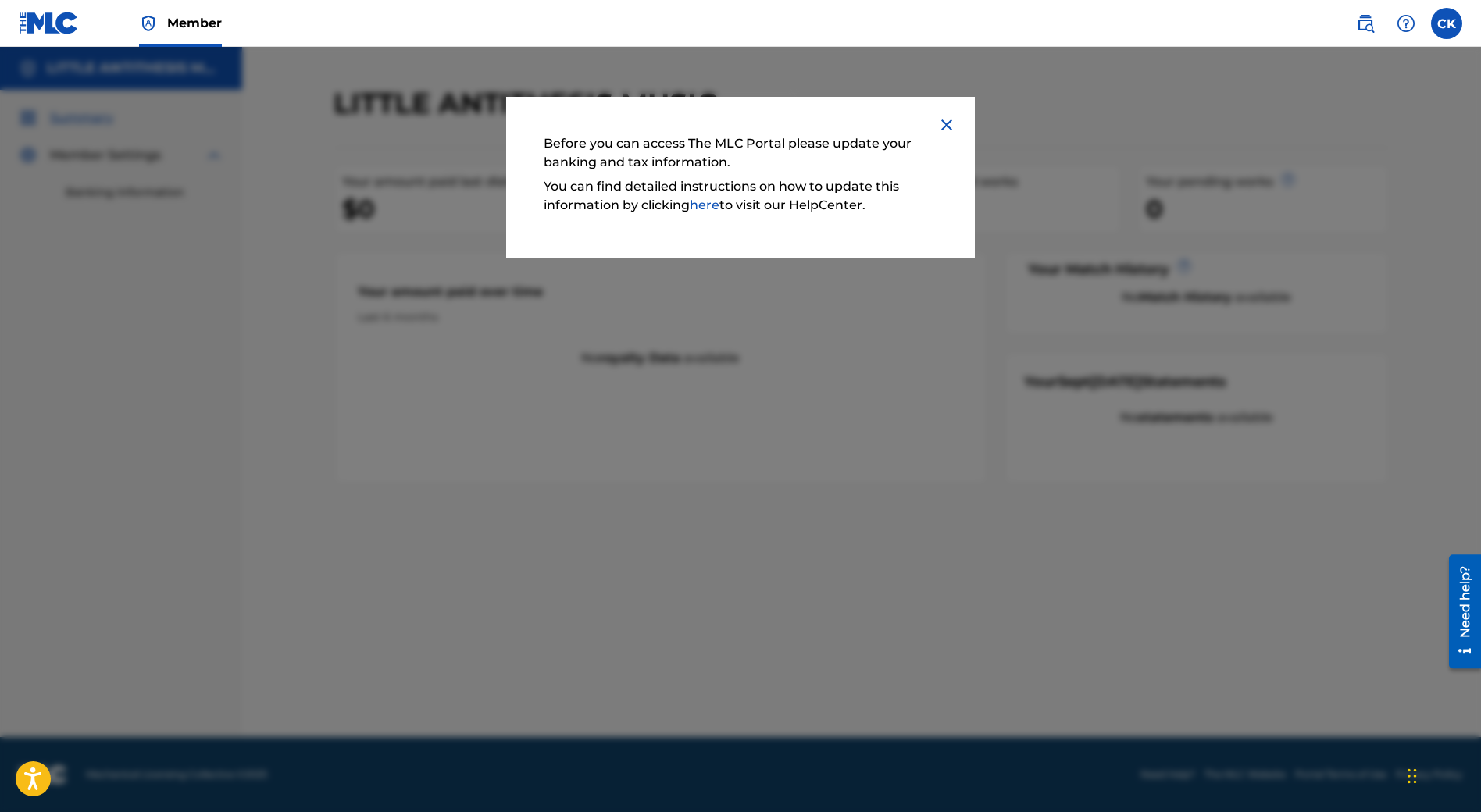
click at [954, 129] on img at bounding box center [946, 124] width 19 height 19
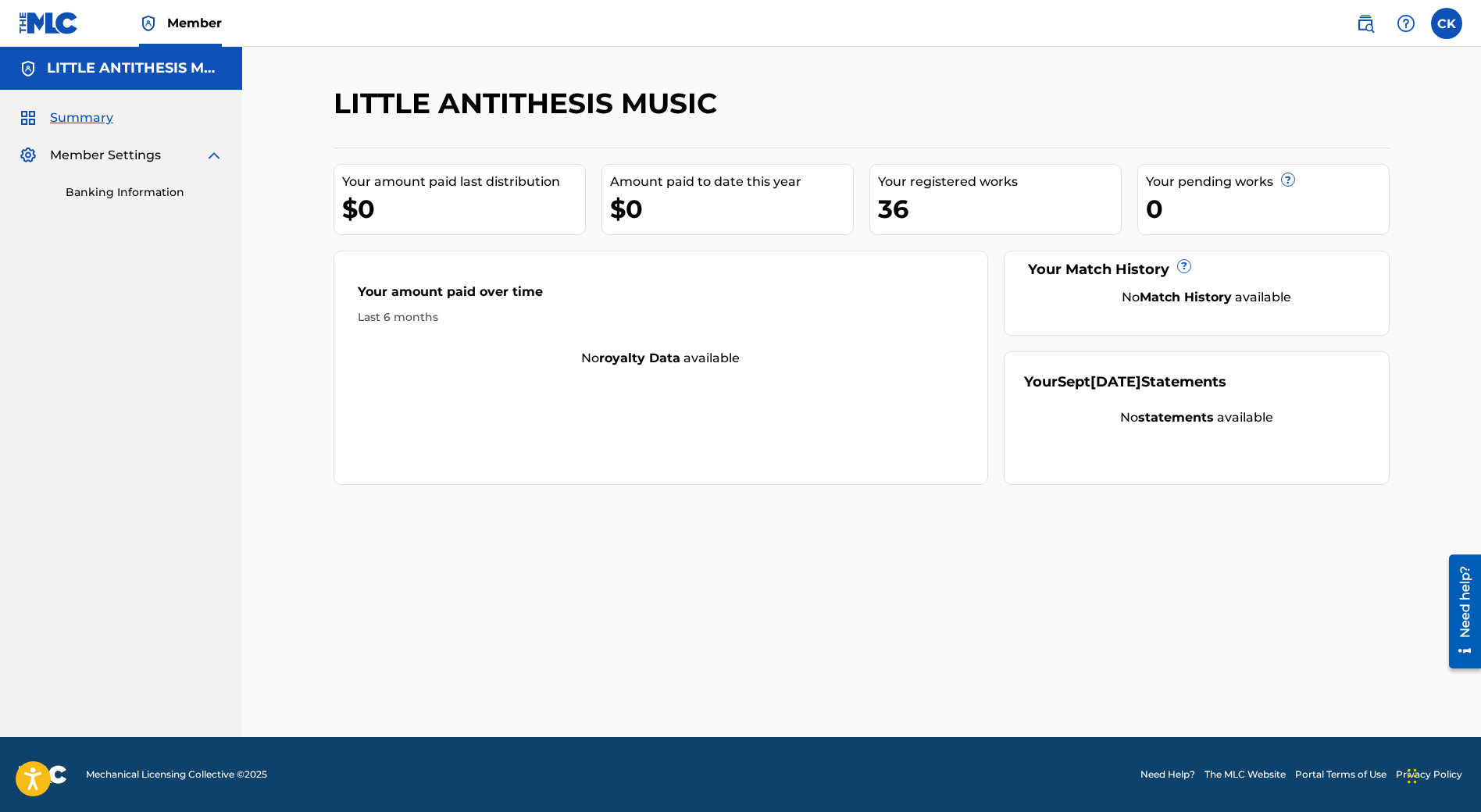
click at [1210, 24] on label at bounding box center [1446, 23] width 31 height 31
click at [1210, 23] on input "CK Carly Kotula hello@themoonbride.com Notification Preferences Profile Log out" at bounding box center [1446, 23] width 0 height 0
click at [1210, 217] on p "Log out" at bounding box center [1295, 221] width 36 height 14
click at [1210, 23] on input "CK Carly Kotula hello@themoonbride.com Notification Preferences Profile Log out" at bounding box center [1446, 23] width 0 height 0
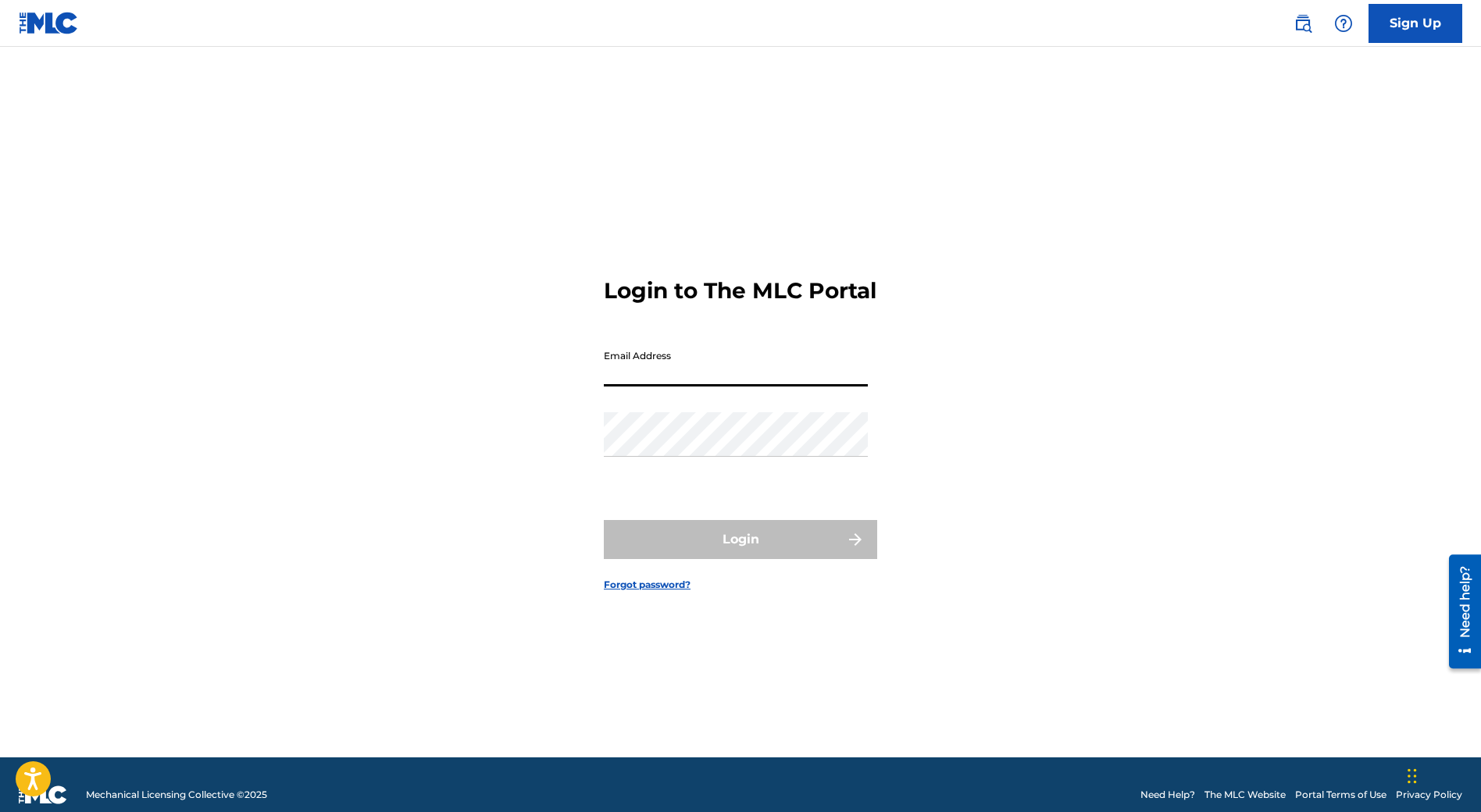
click at [701, 374] on input "Email Address" at bounding box center [736, 364] width 264 height 44
type input "[EMAIL_ADDRESS][DOMAIN_NAME]"
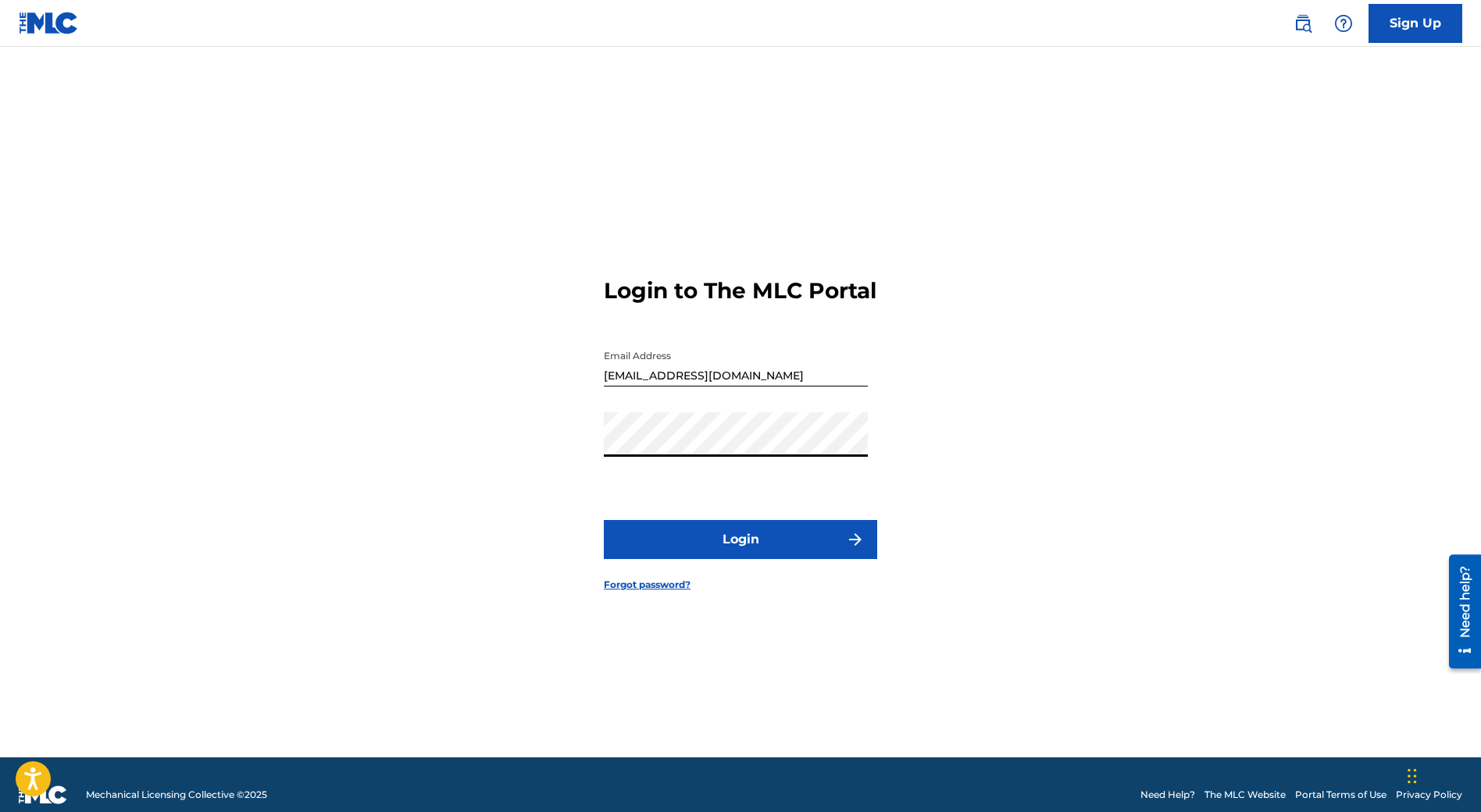
click at [631, 554] on button "Login" at bounding box center [740, 540] width 273 height 39
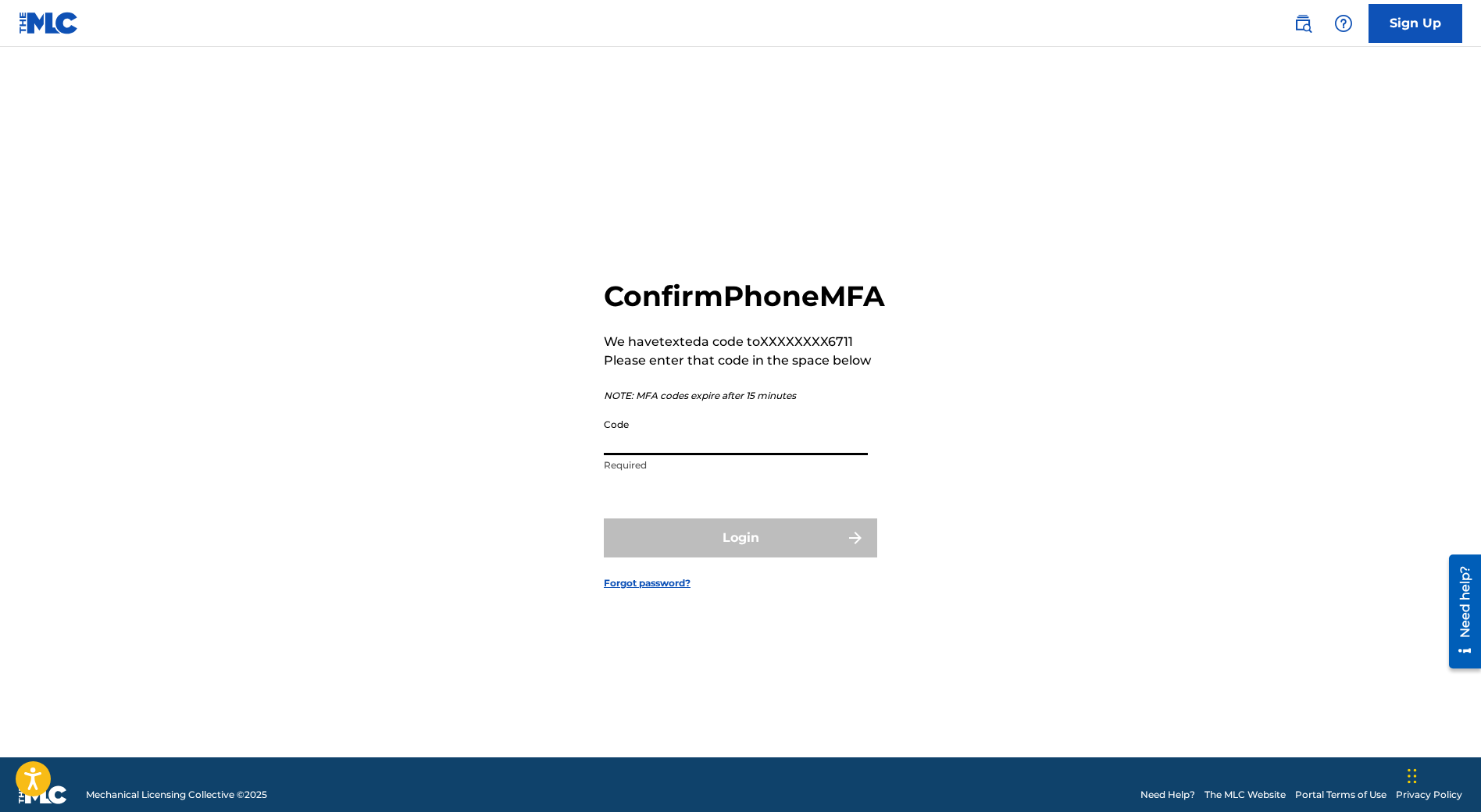
click at [623, 436] on input "Code" at bounding box center [736, 433] width 264 height 44
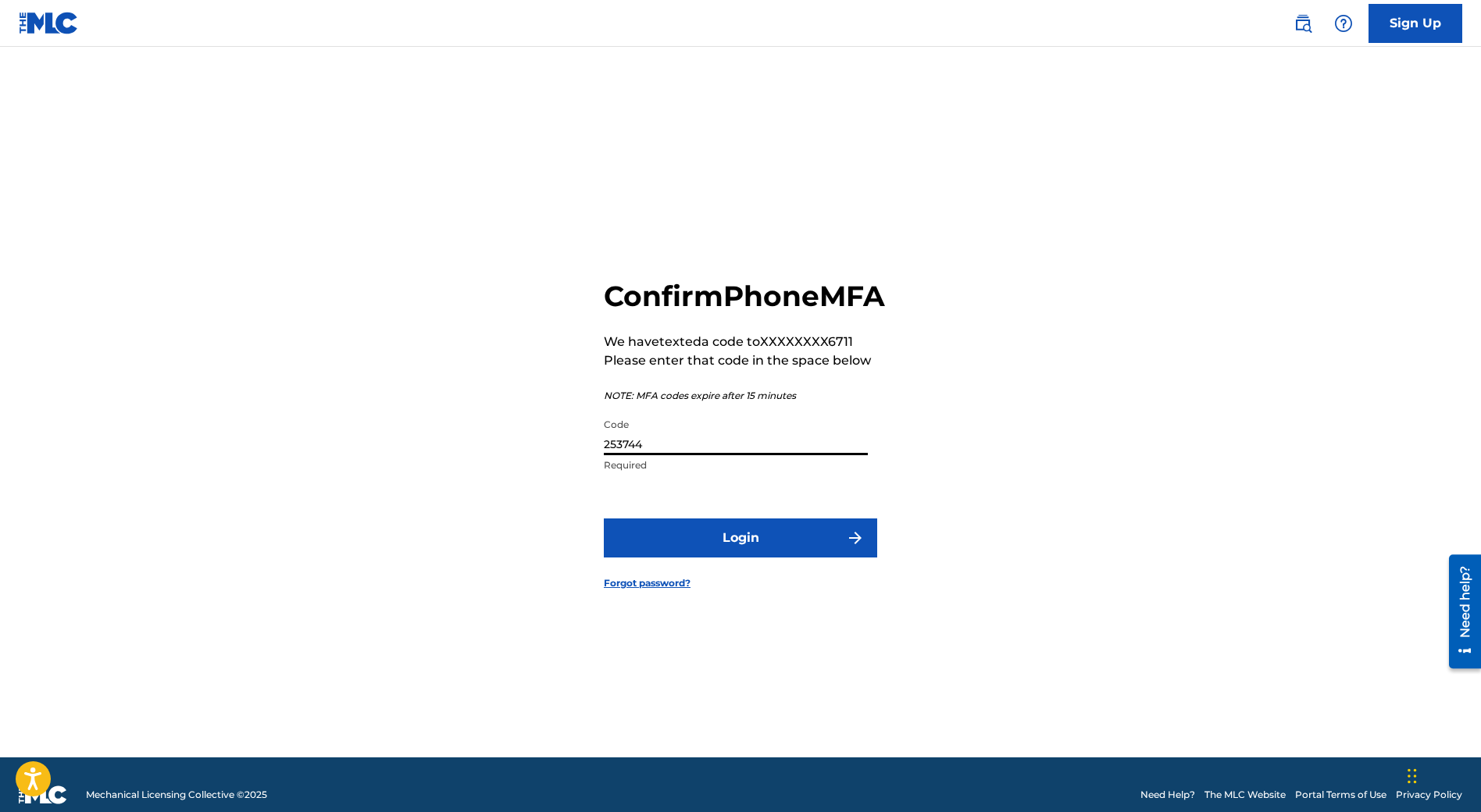
type input "253744"
click at [685, 554] on button "Login" at bounding box center [740, 538] width 273 height 39
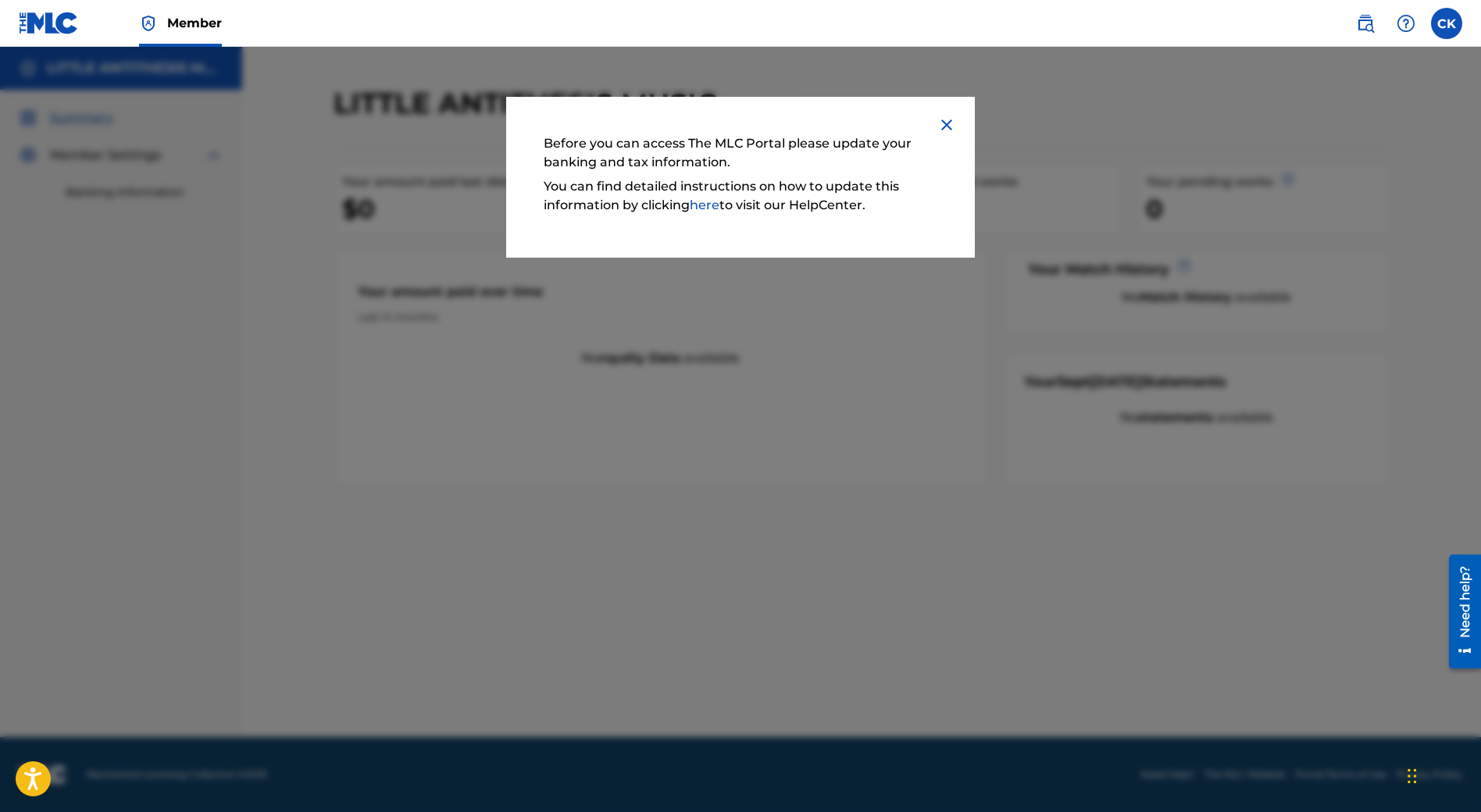
click at [713, 205] on link "here" at bounding box center [704, 205] width 29 height 15
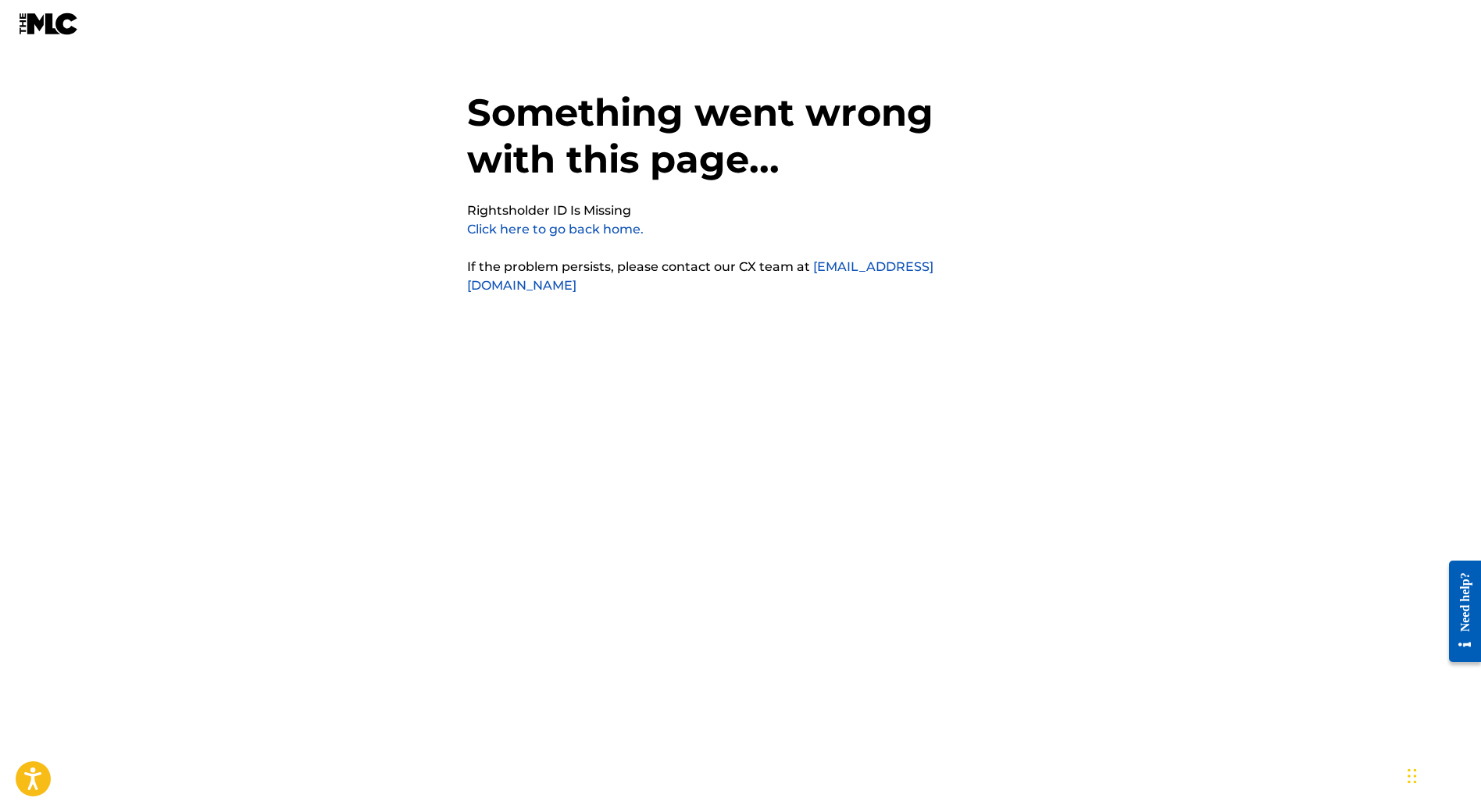
click at [582, 227] on link "Click here to go back home." at bounding box center [555, 229] width 176 height 15
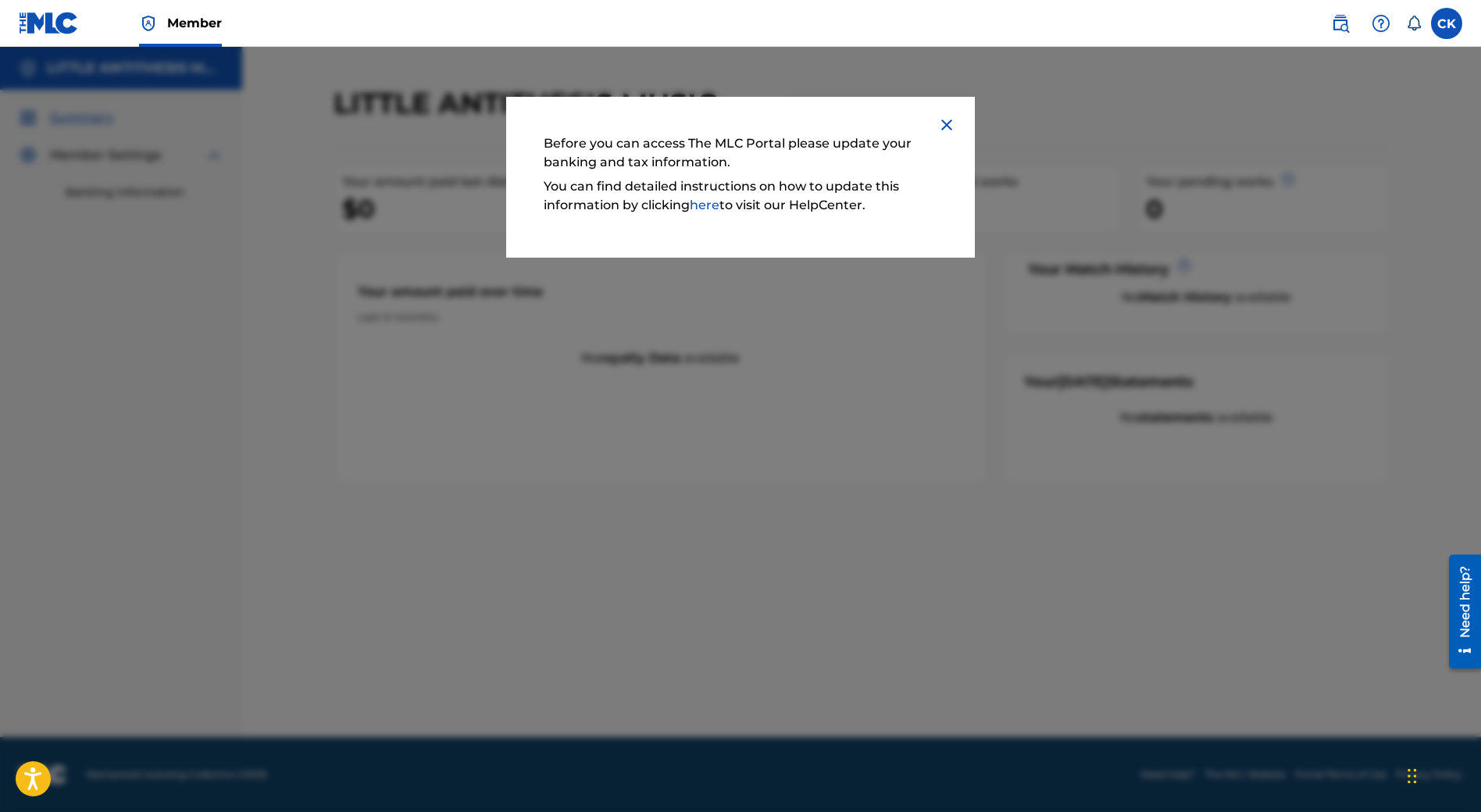
click at [945, 128] on img at bounding box center [946, 124] width 19 height 19
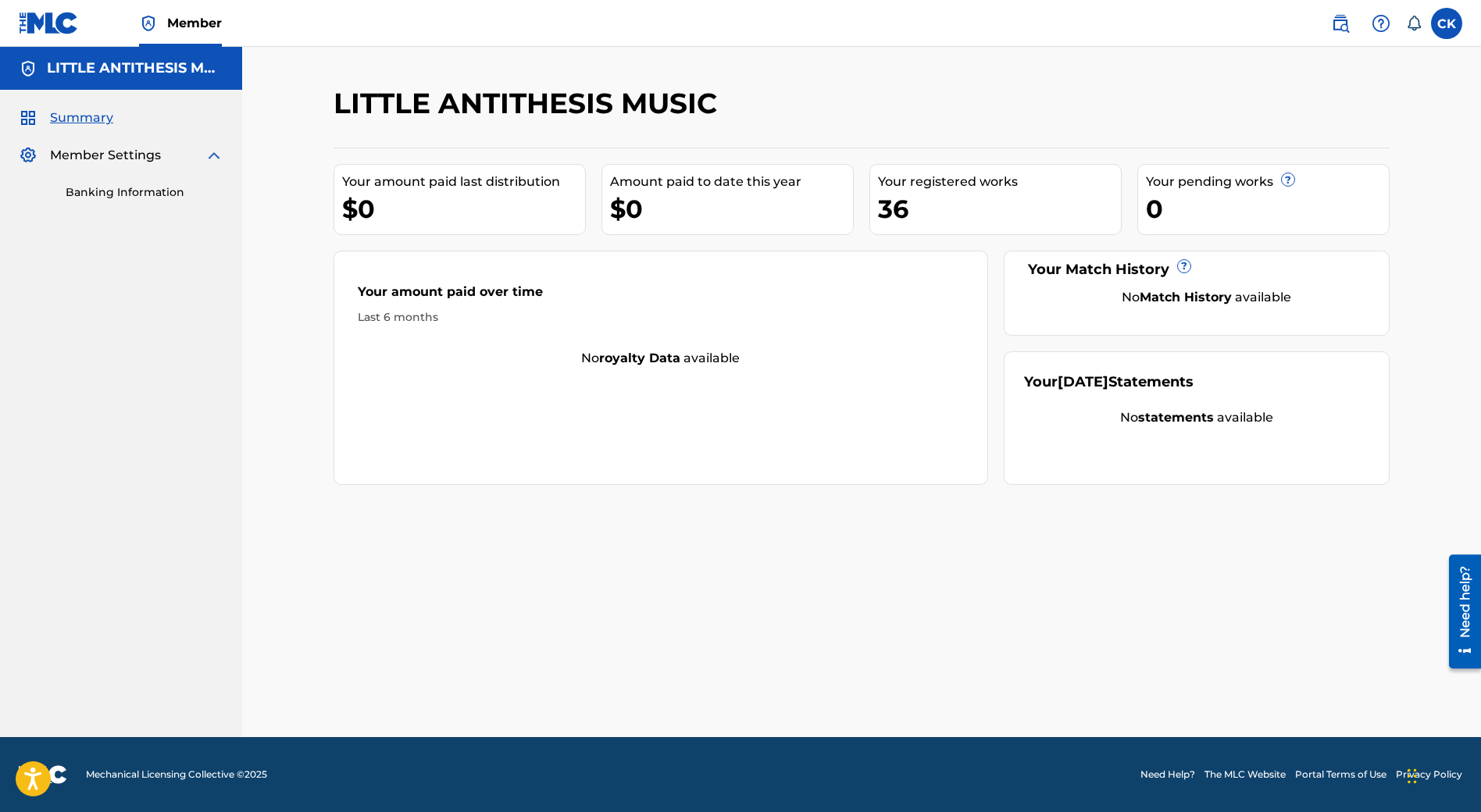
click at [151, 190] on link "Banking Information" at bounding box center [145, 192] width 158 height 16
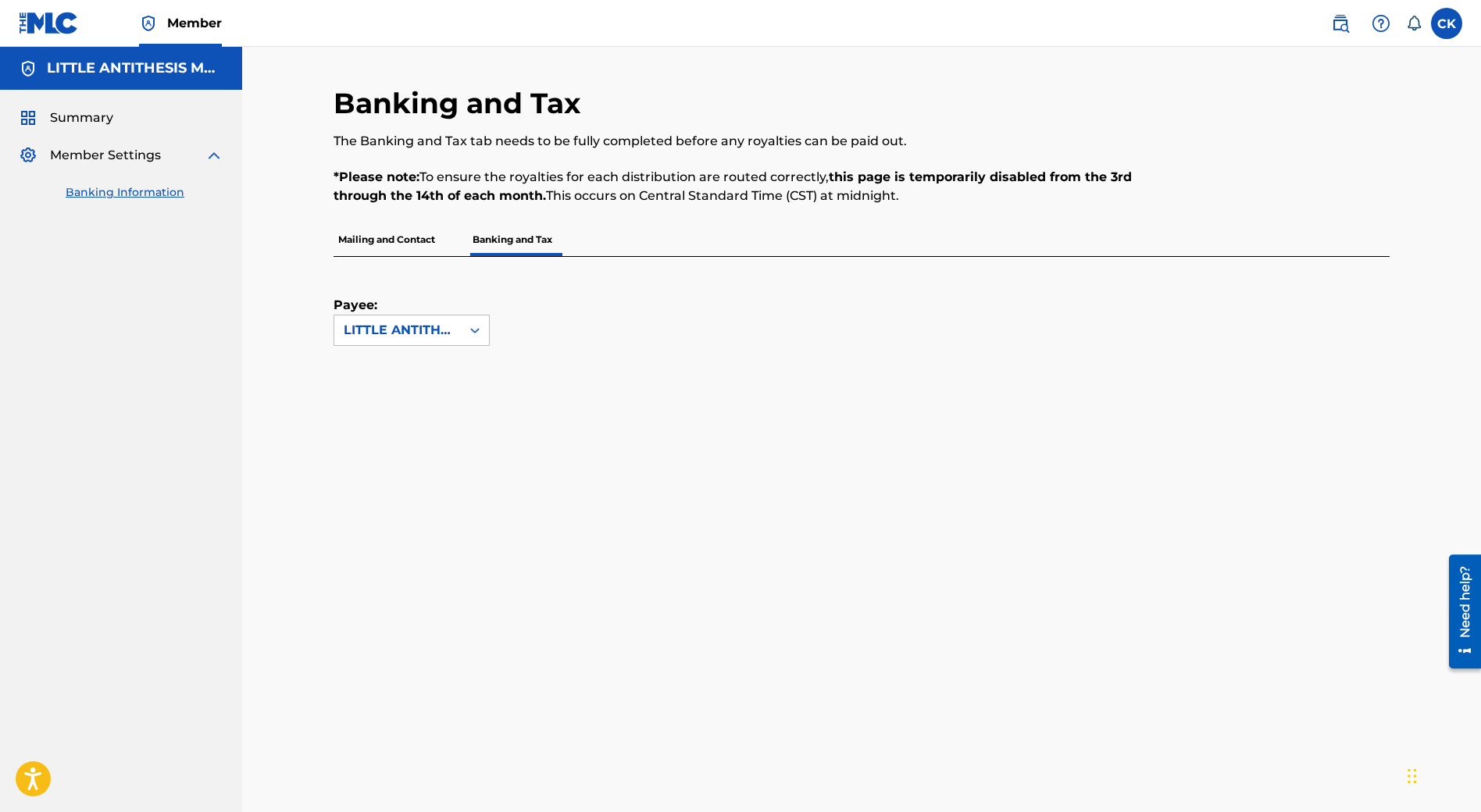
click at [374, 244] on p "Mailing and Contact" at bounding box center [387, 239] width 106 height 33
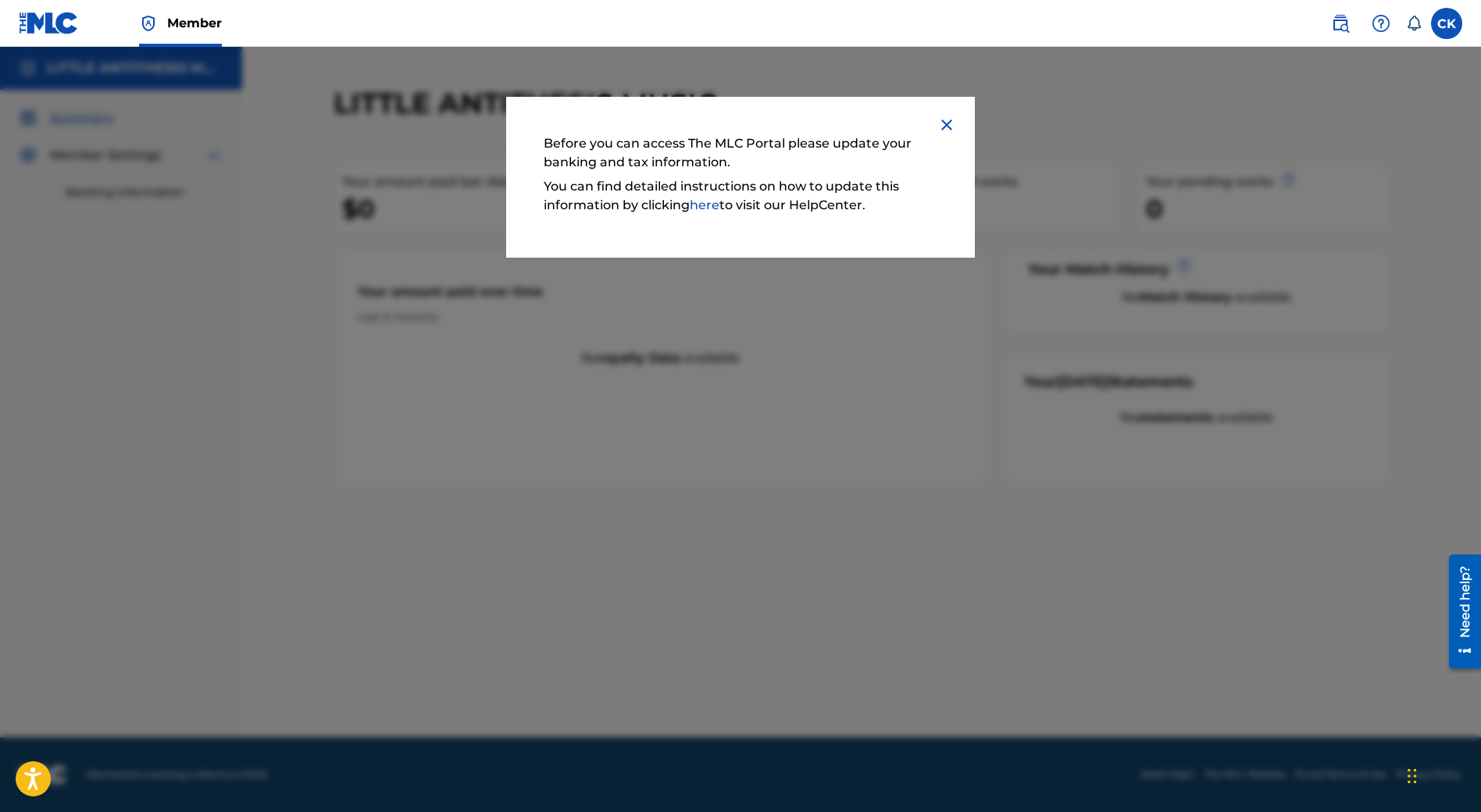
click at [944, 121] on img at bounding box center [946, 124] width 19 height 19
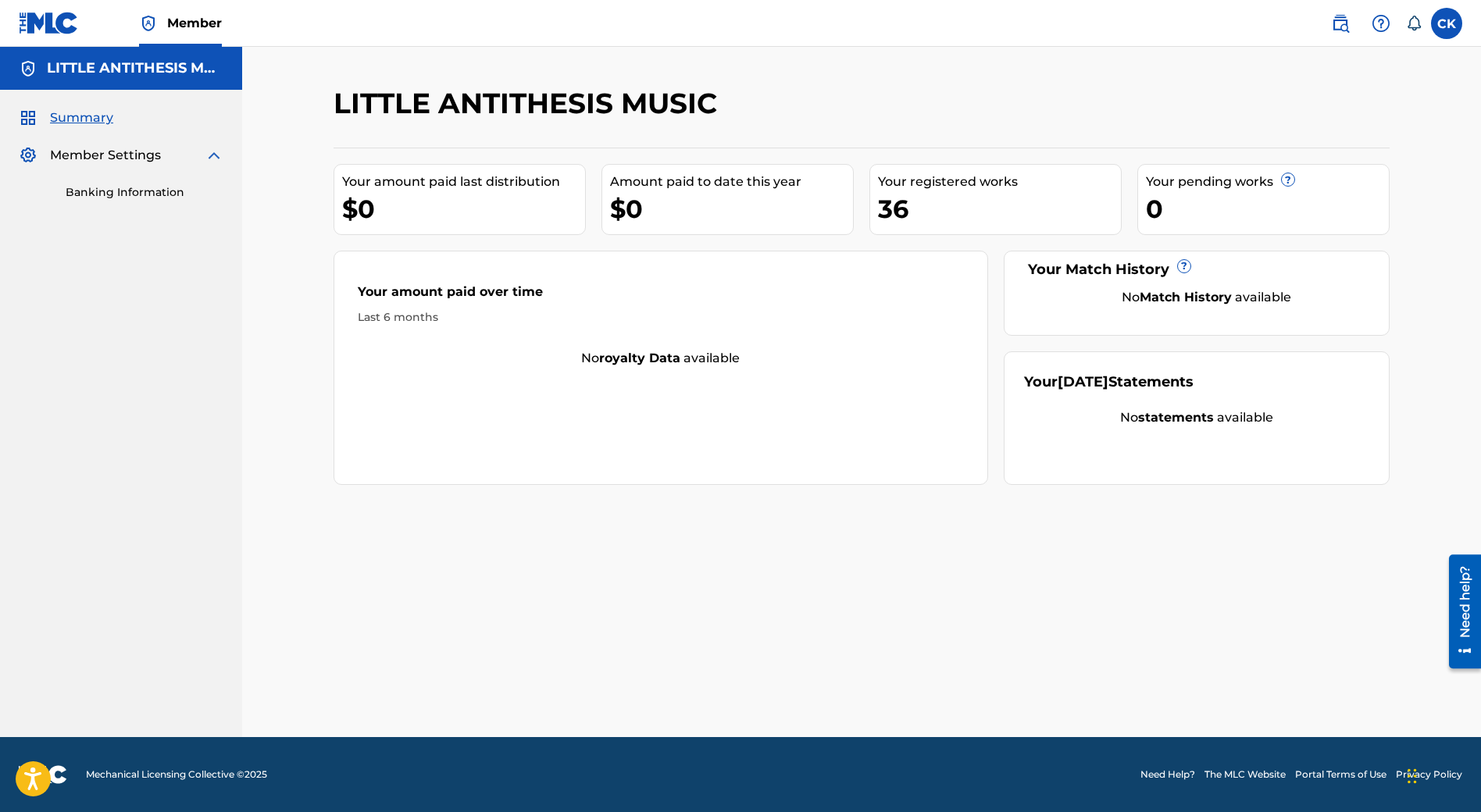
click at [1458, 603] on div "Need help?" at bounding box center [1465, 601] width 21 height 72
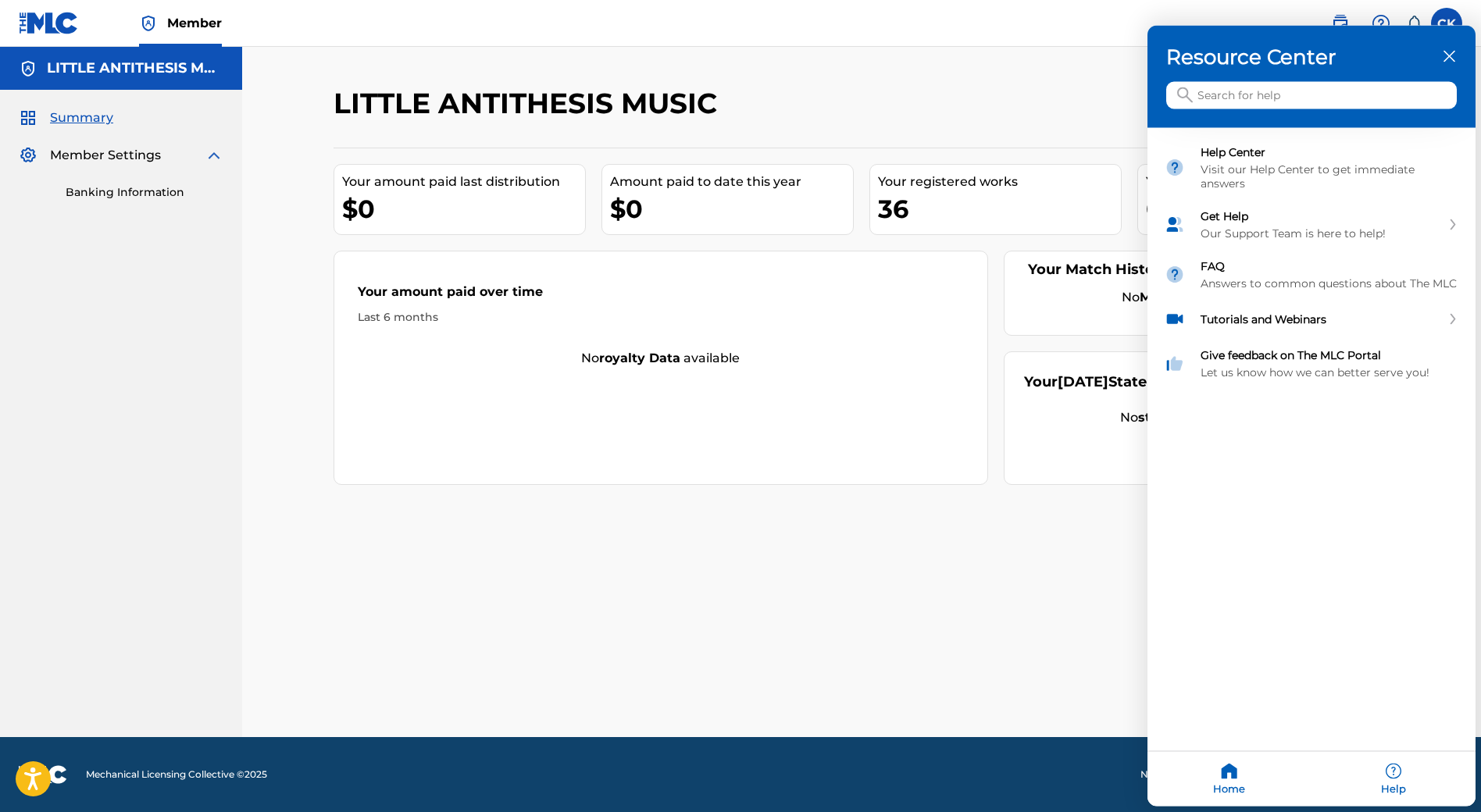
click at [1222, 98] on input "Search for help" at bounding box center [1312, 95] width 291 height 27
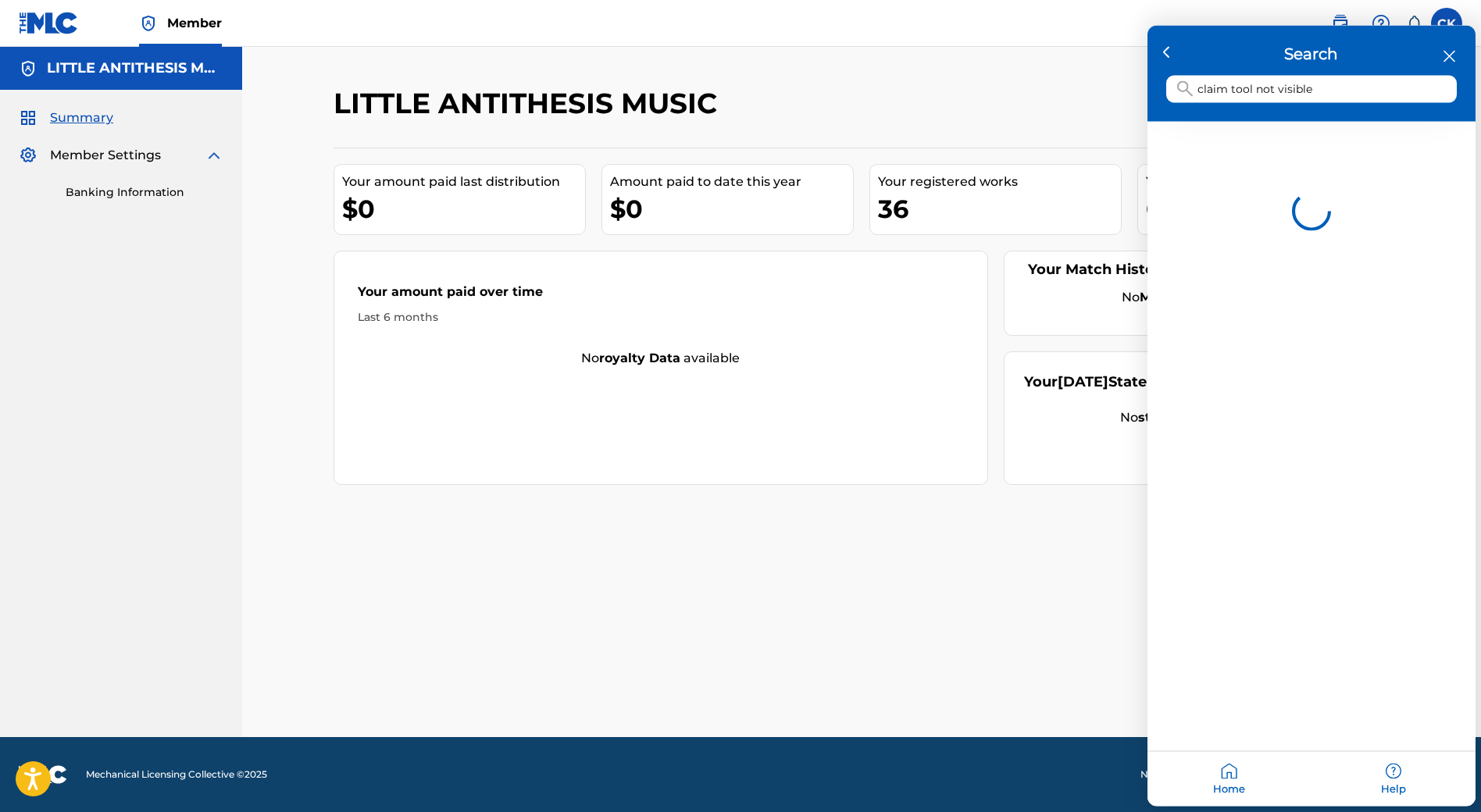
type input "claim tool not visible"
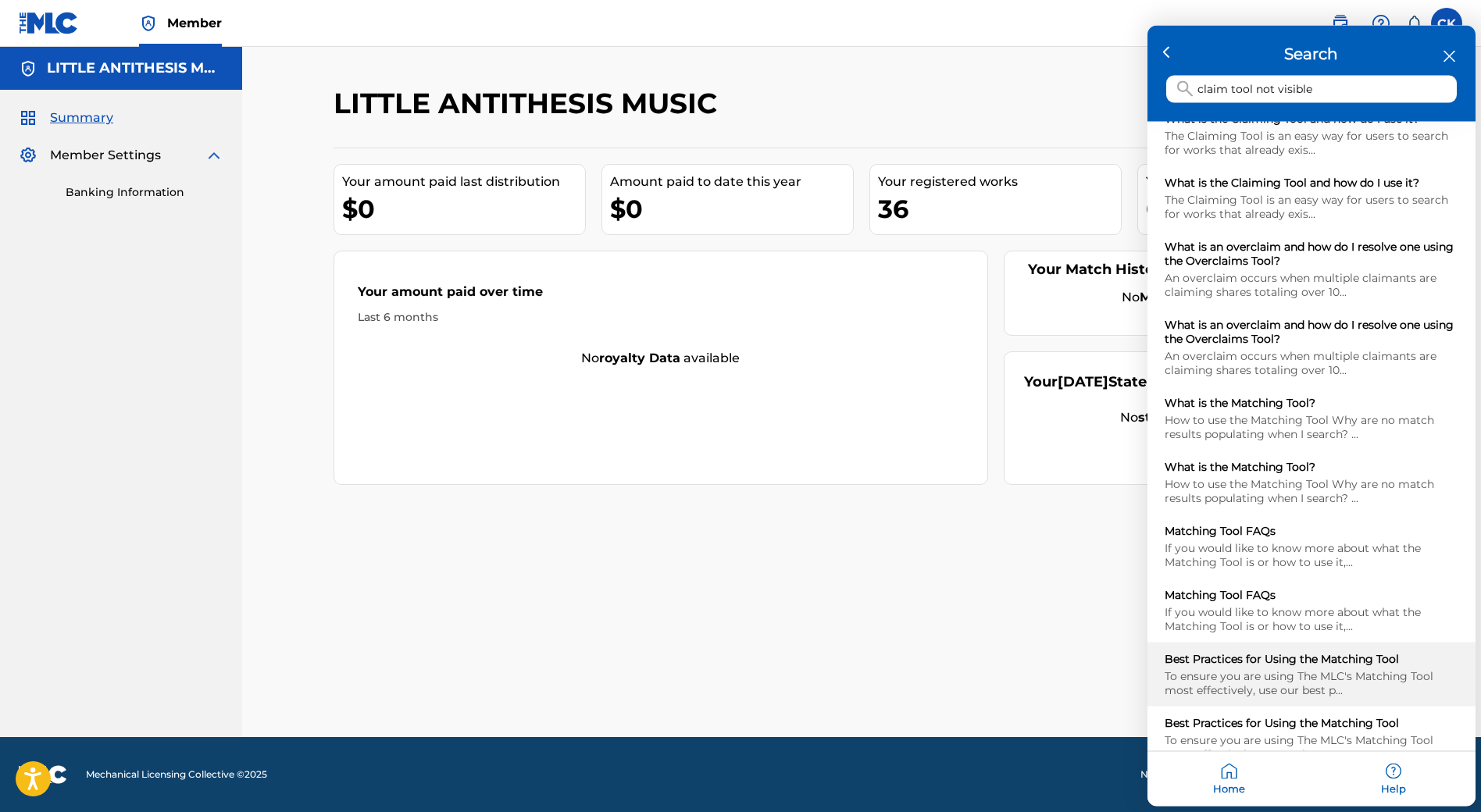
scroll to position [56, 0]
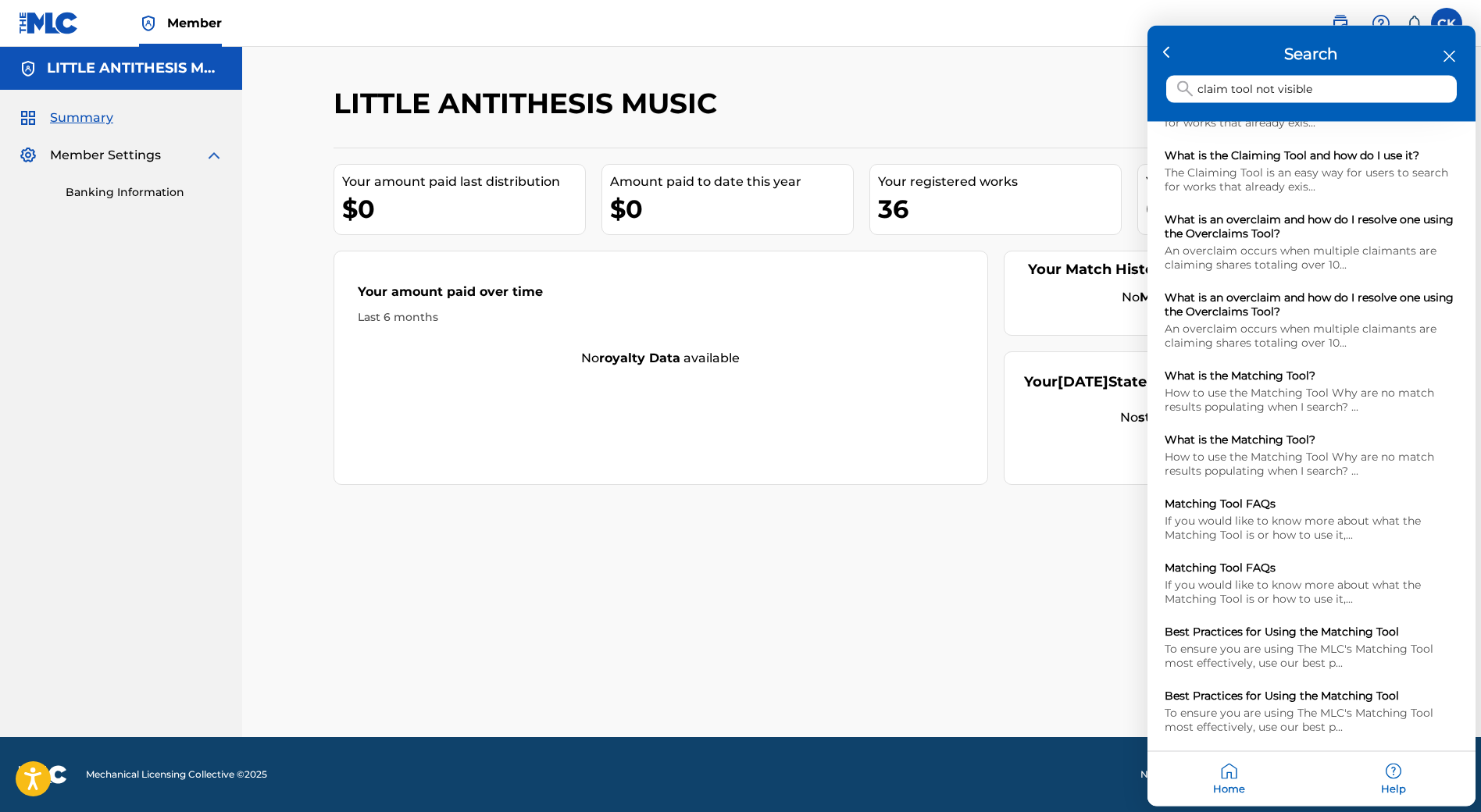
click at [1394, 774] on div "Help" at bounding box center [1393, 779] width 164 height 55
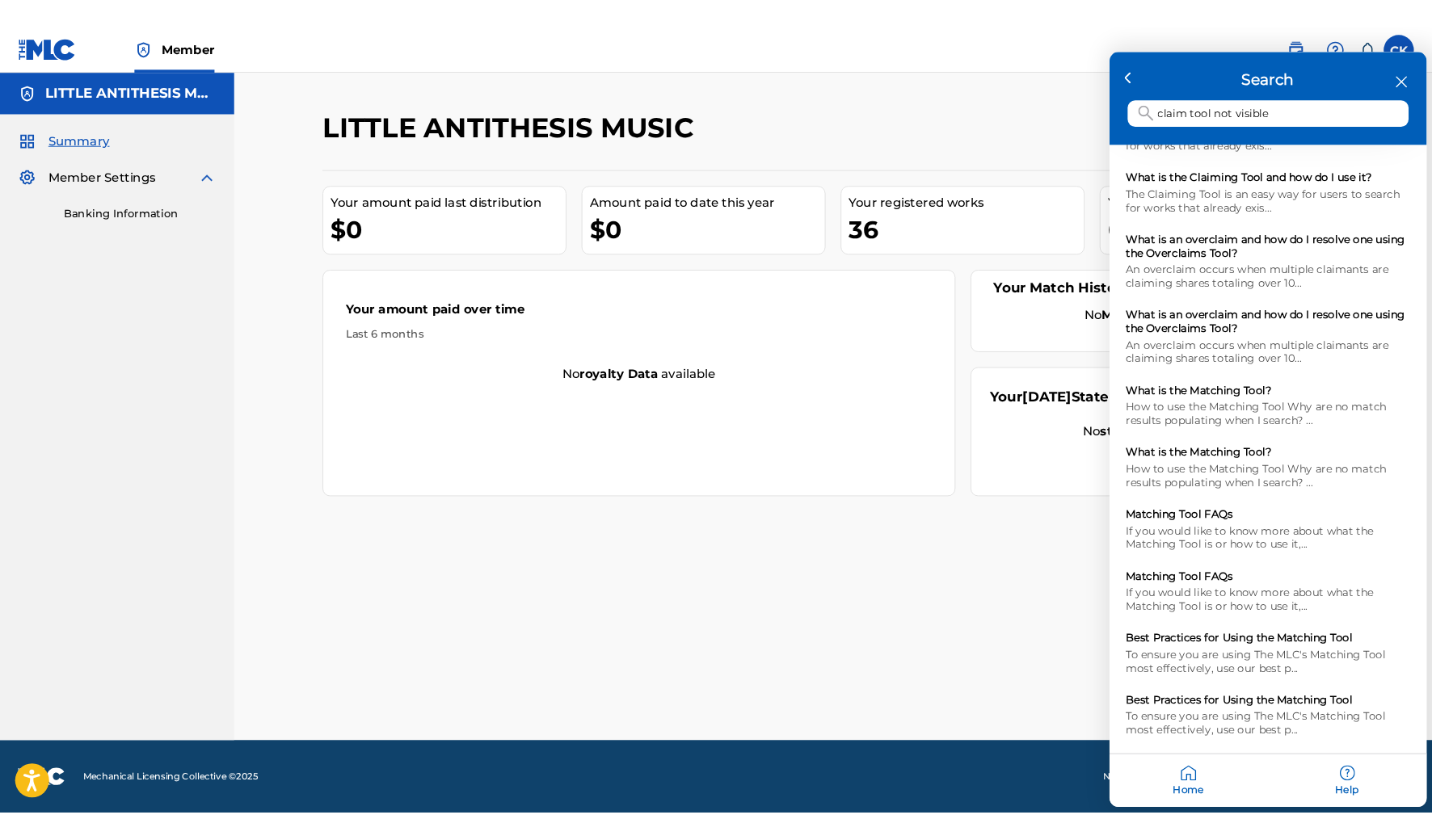
scroll to position [0, 0]
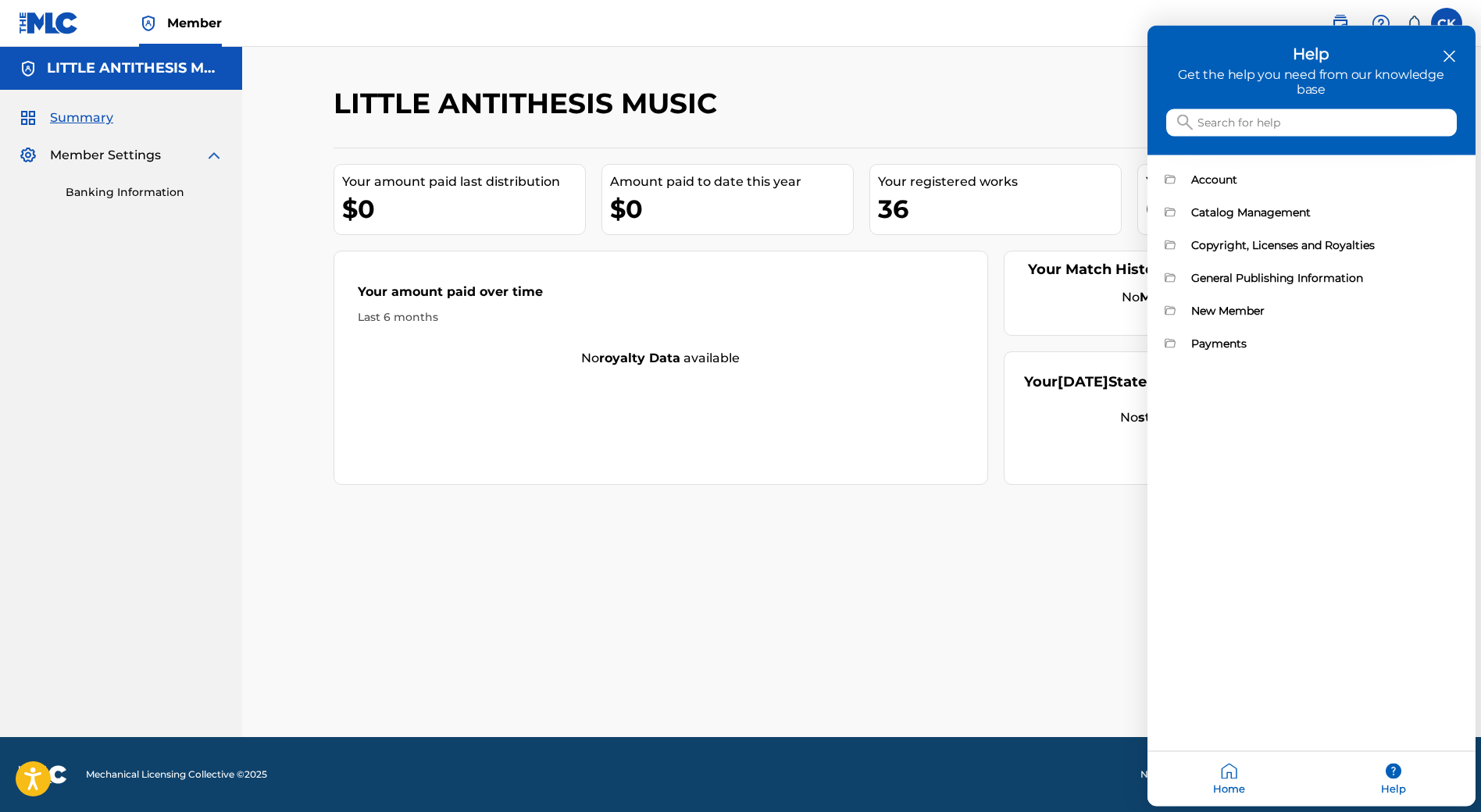
click at [1229, 789] on div "Home" at bounding box center [1229, 779] width 164 height 55
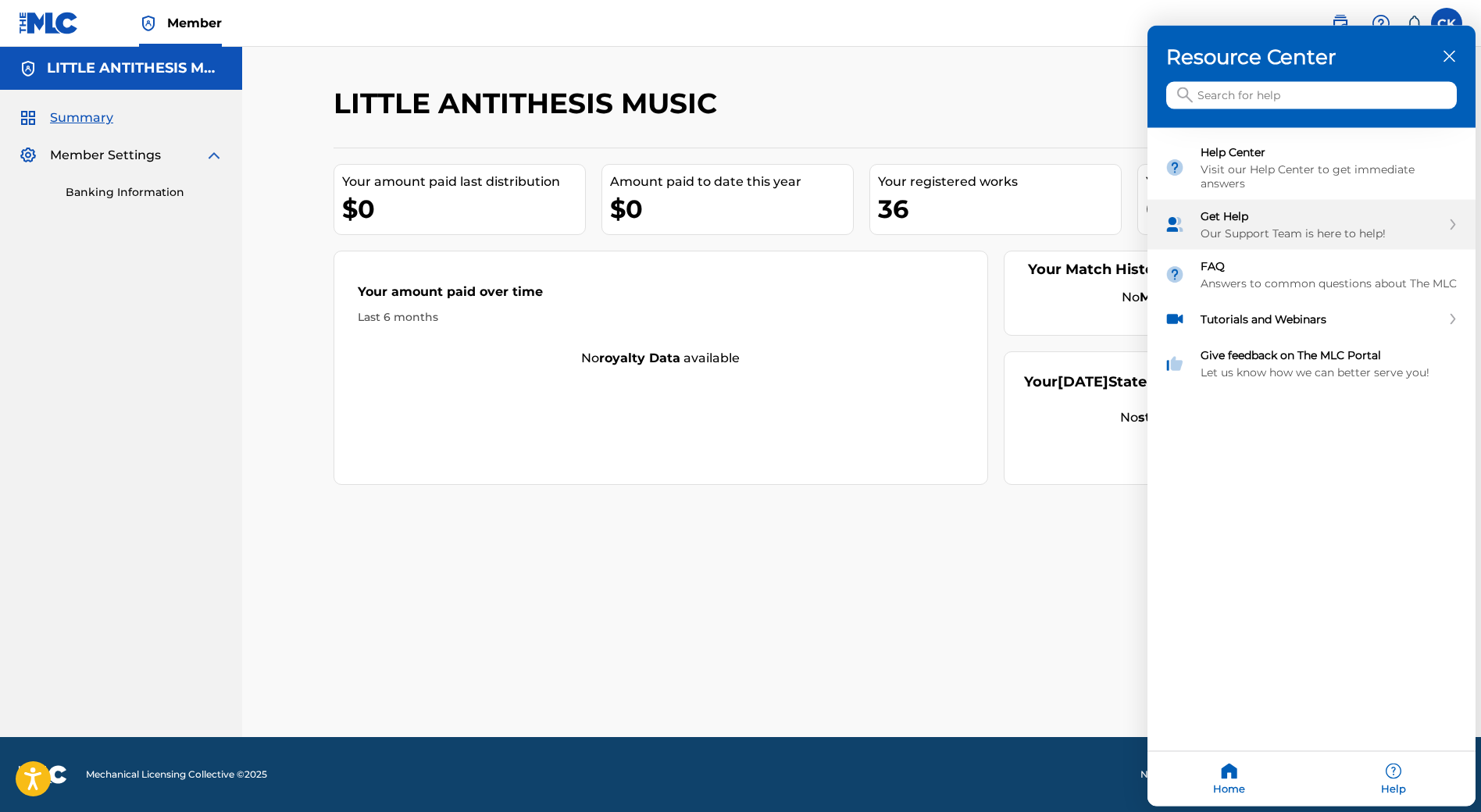
click at [1238, 232] on div "Our Support Team is here to help!" at bounding box center [1320, 233] width 240 height 14
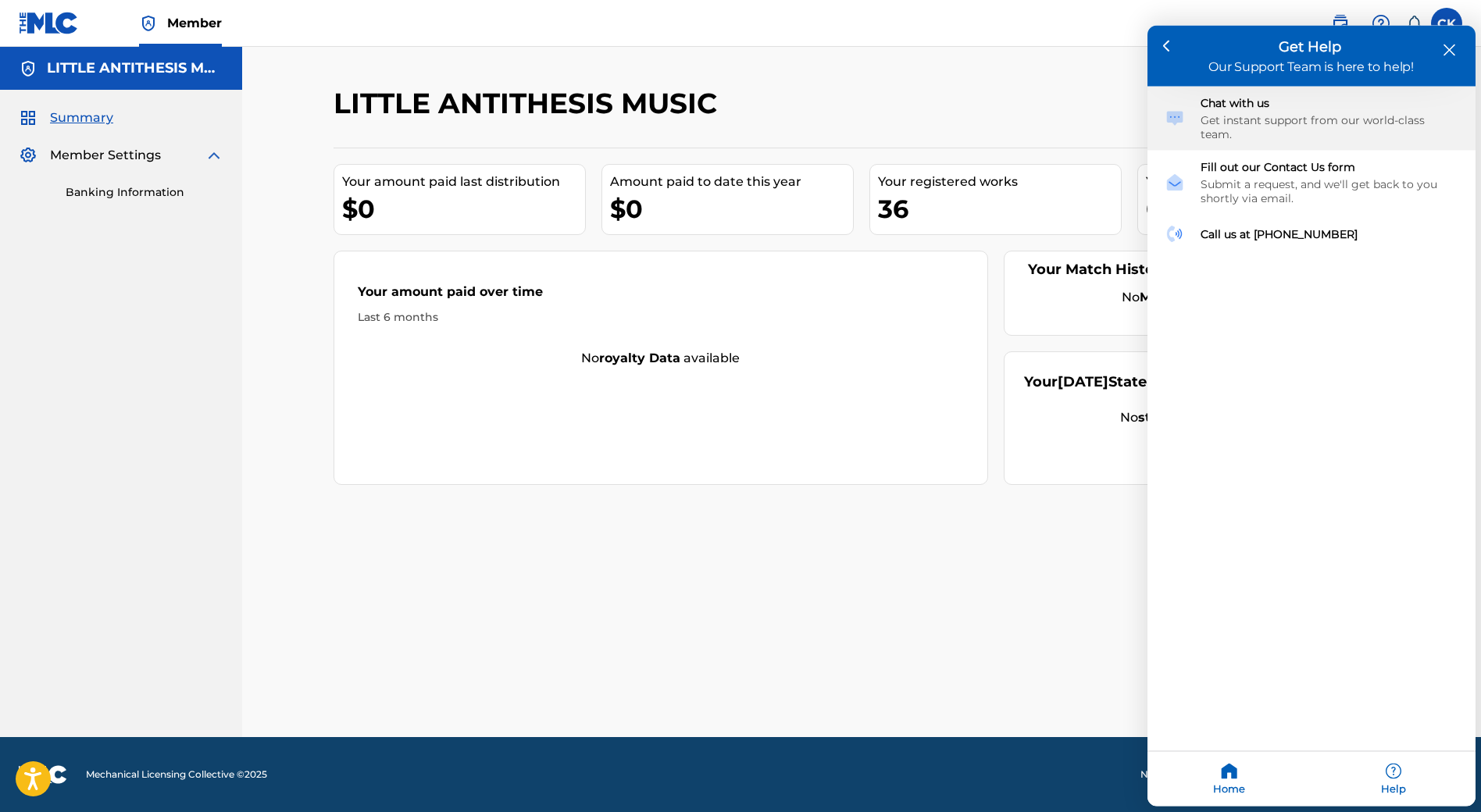
click at [1259, 105] on div "Chat with us" at bounding box center [1329, 103] width 258 height 14
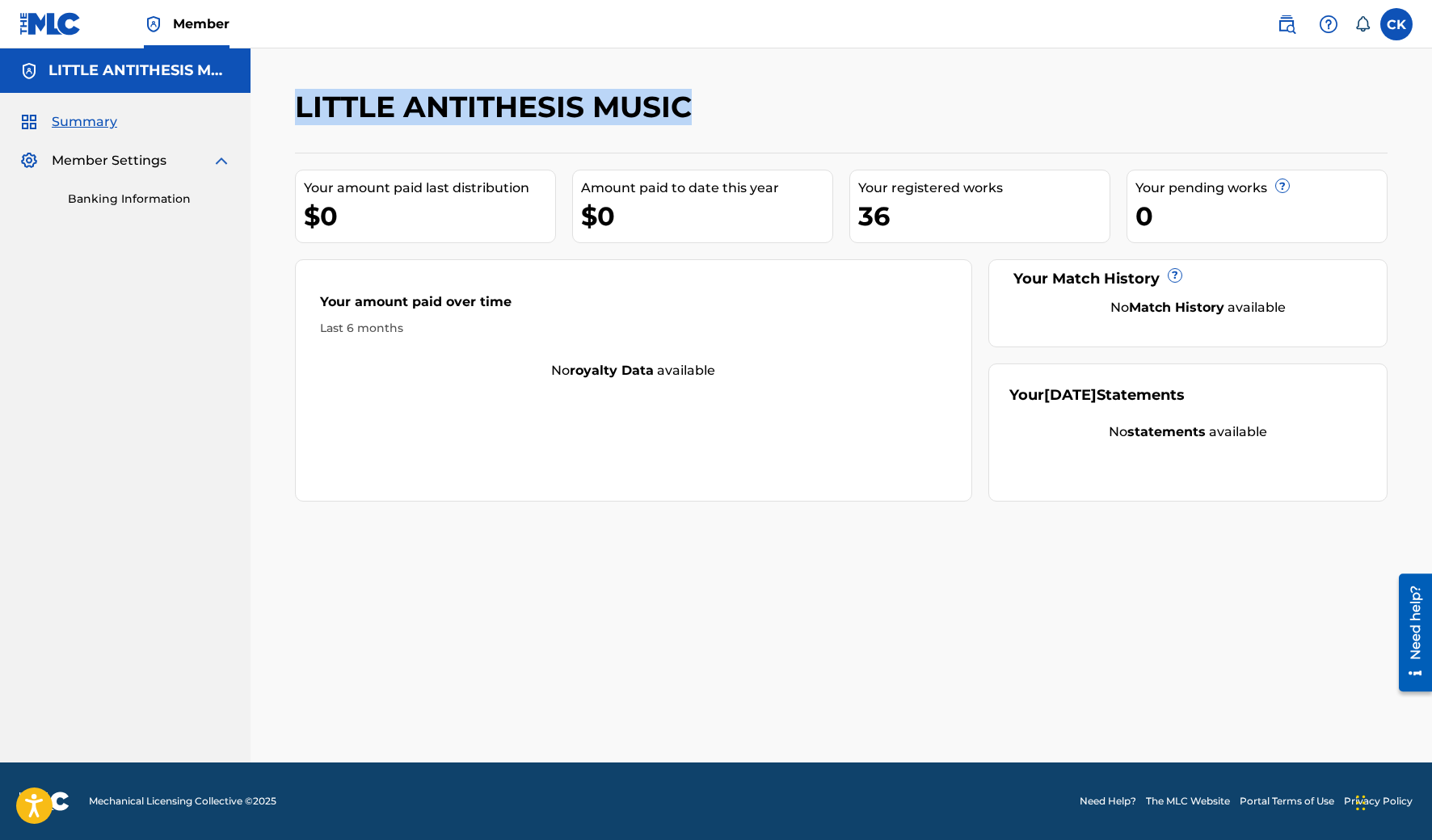
drag, startPoint x: 295, startPoint y: 105, endPoint x: 781, endPoint y: 113, distance: 486.1
click at [781, 113] on div "LITTLE ANTITHESIS MUSIC" at bounding box center [716, 113] width 841 height 48
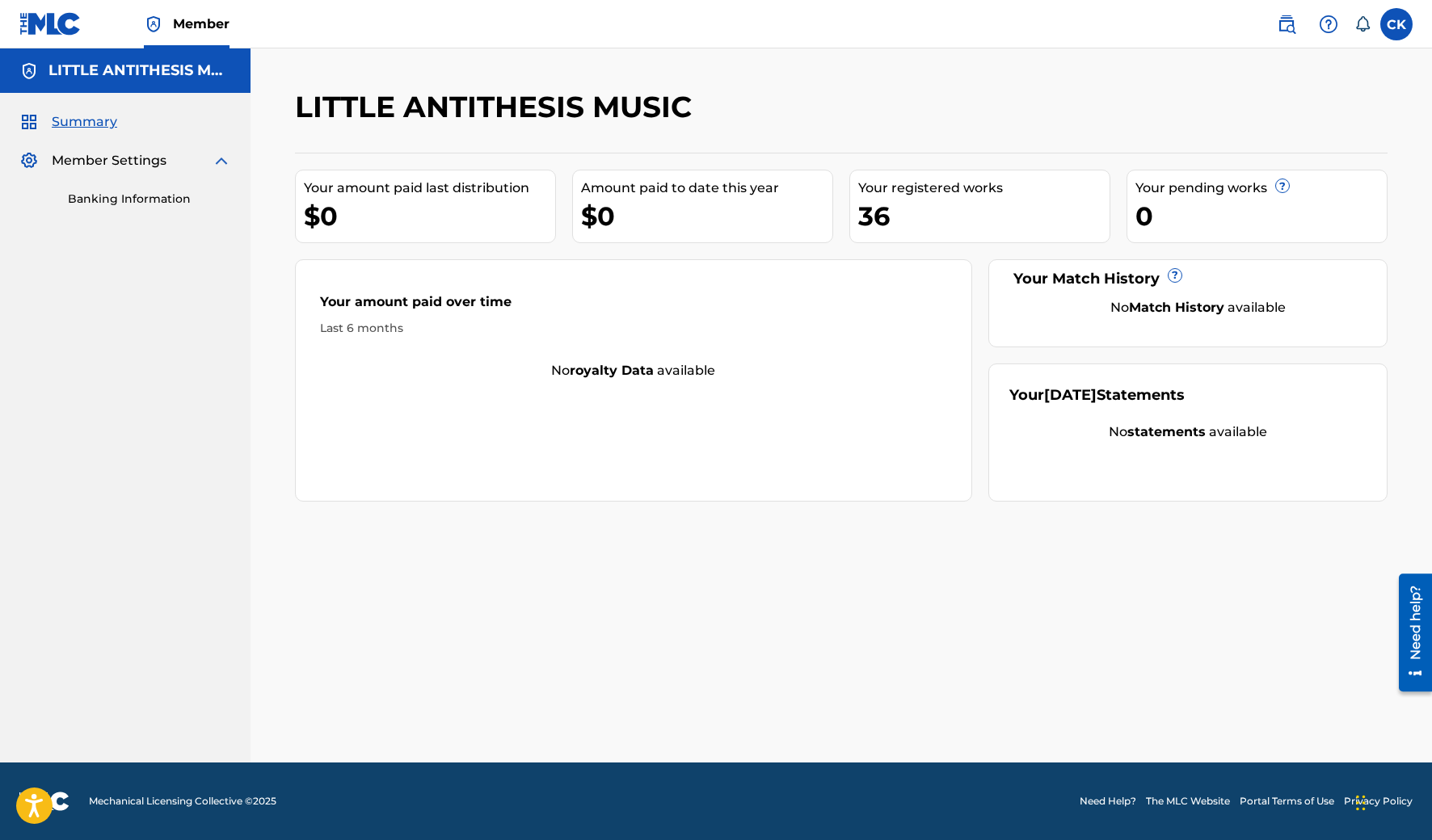
click at [781, 112] on div "LITTLE ANTITHESIS MUSIC" at bounding box center [716, 113] width 841 height 48
click at [730, 98] on div "LITTLE ANTITHESIS MUSIC" at bounding box center [716, 113] width 841 height 48
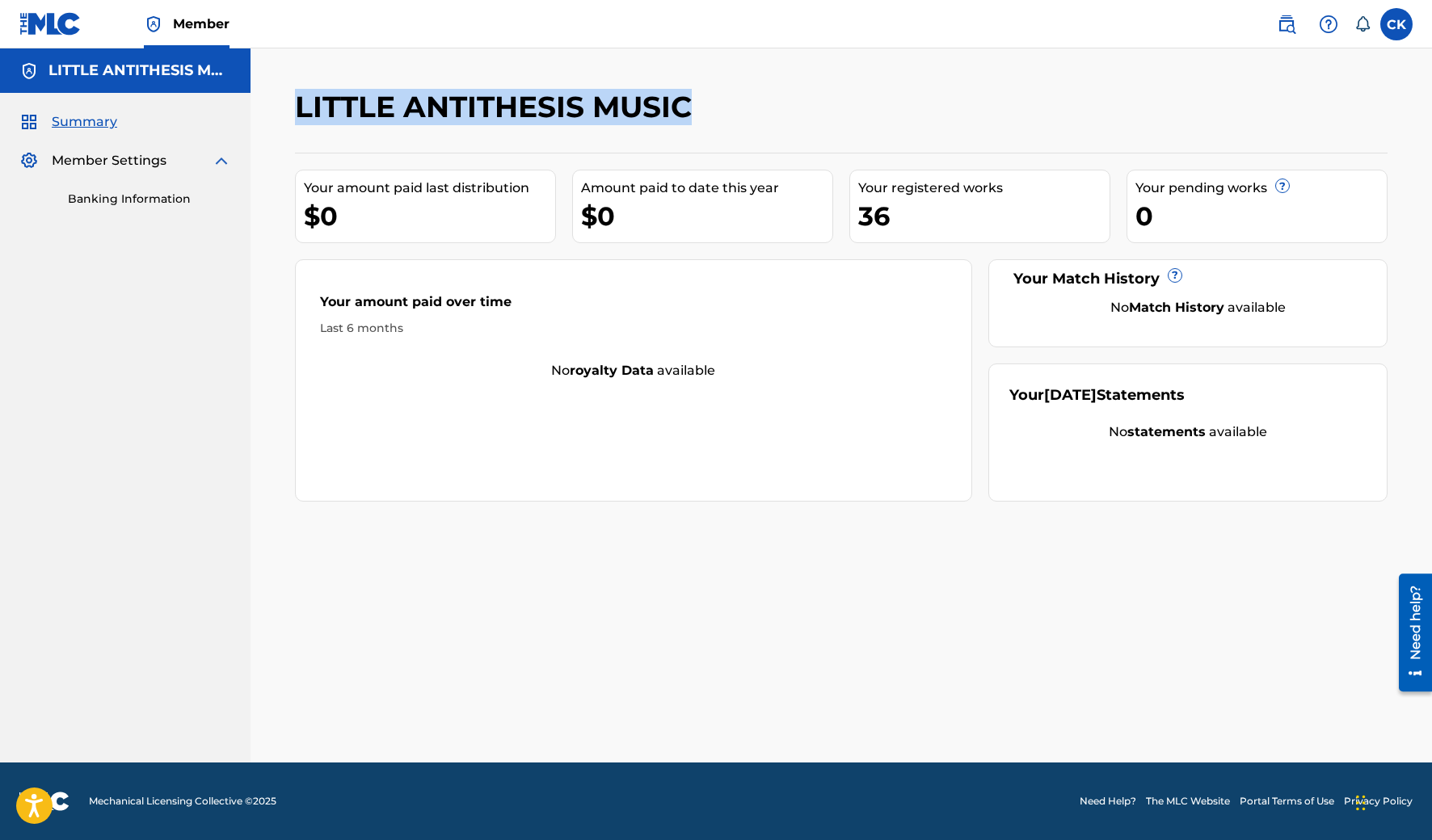
drag, startPoint x: 693, startPoint y: 115, endPoint x: 298, endPoint y: 99, distance: 395.3
click at [299, 99] on div "LITTLE ANTITHESIS MUSIC" at bounding box center [716, 113] width 841 height 48
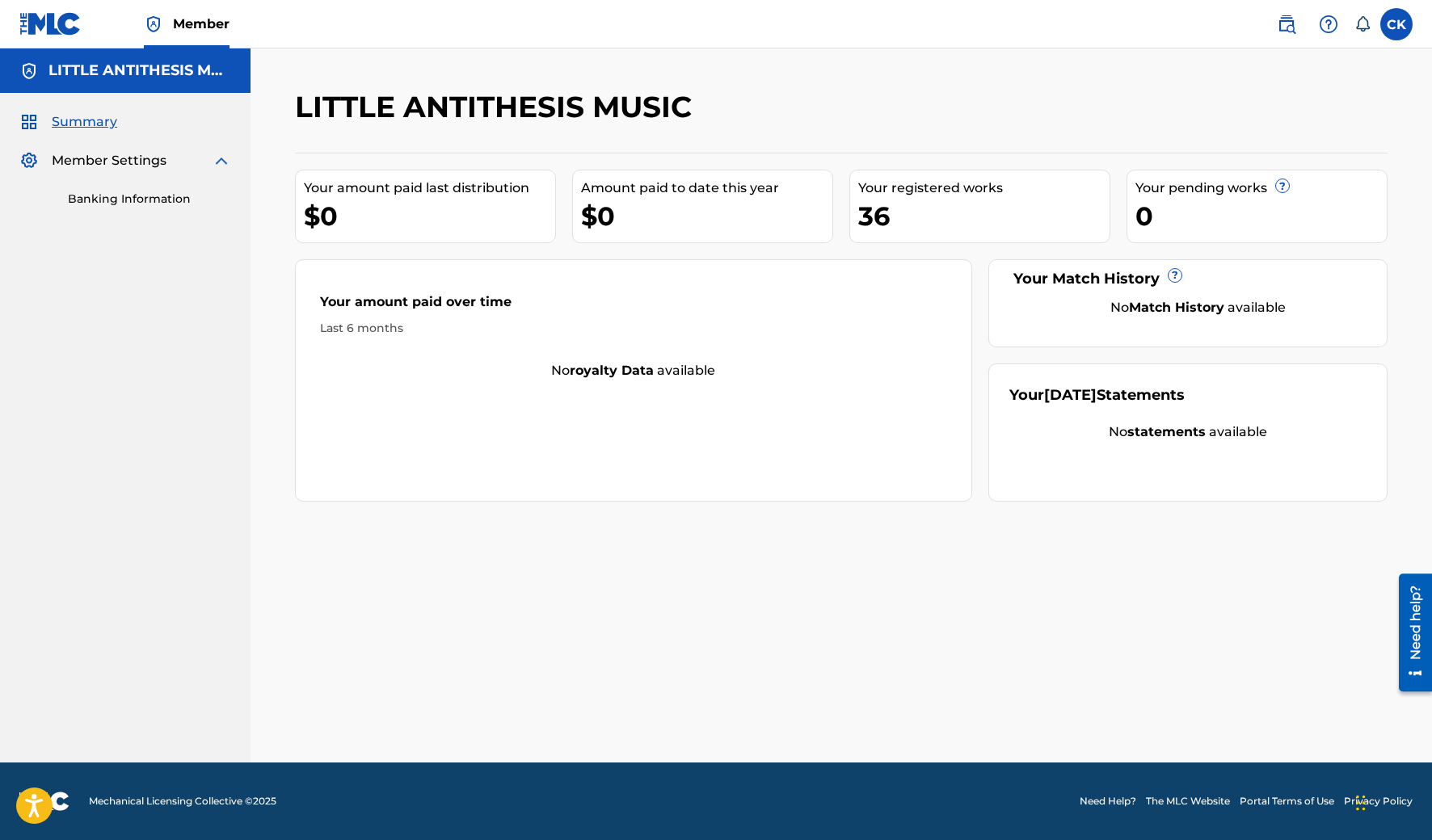
click at [292, 96] on div "LITTLE ANTITHESIS MUSIC Your amount paid last distribution $0 Amount paid to da…" at bounding box center [840, 426] width 1131 height 674
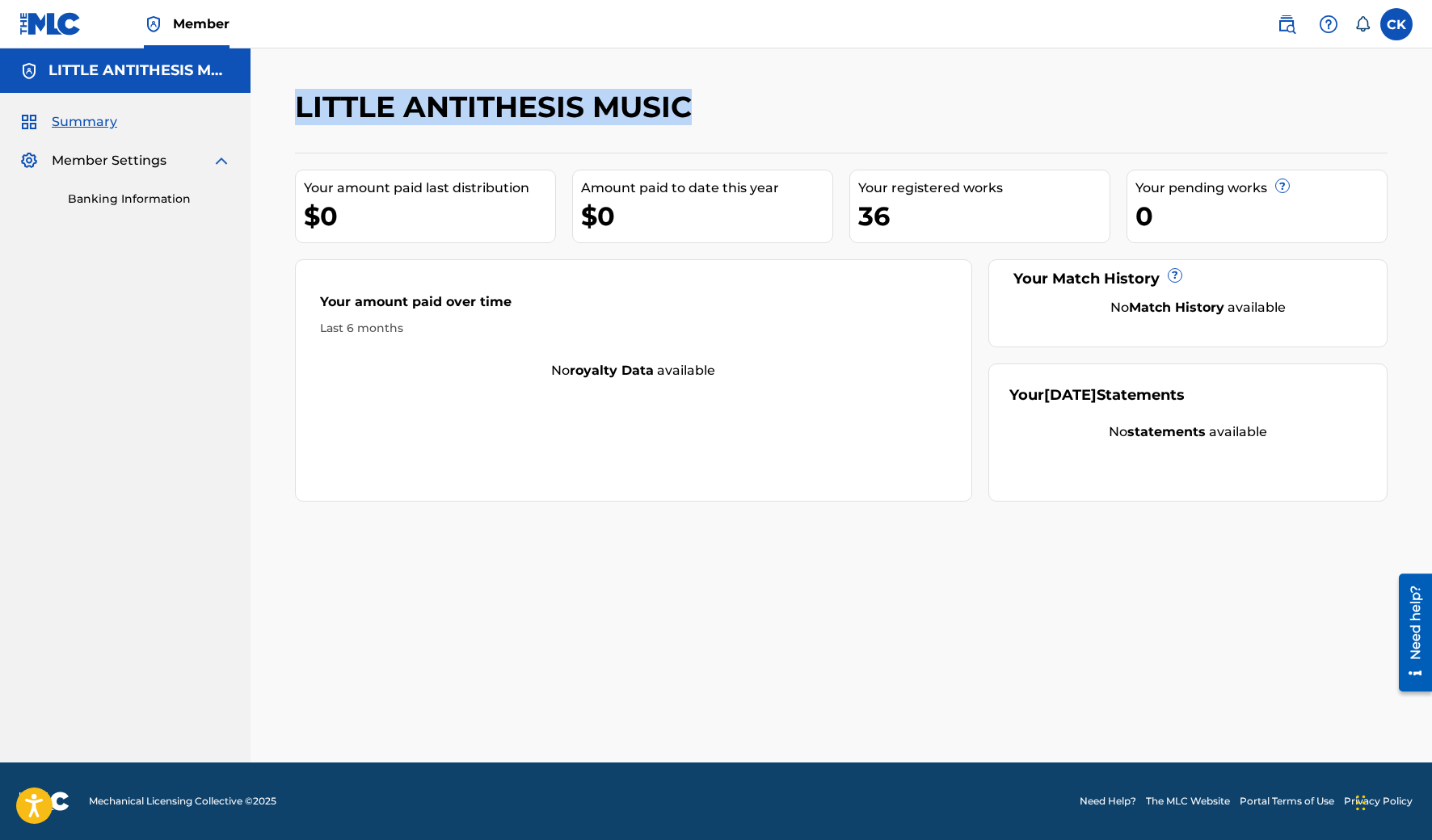
drag, startPoint x: 297, startPoint y: 99, endPoint x: 742, endPoint y: 133, distance: 446.3
click at [742, 133] on div "LITTLE ANTITHESIS MUSIC" at bounding box center [716, 113] width 841 height 48
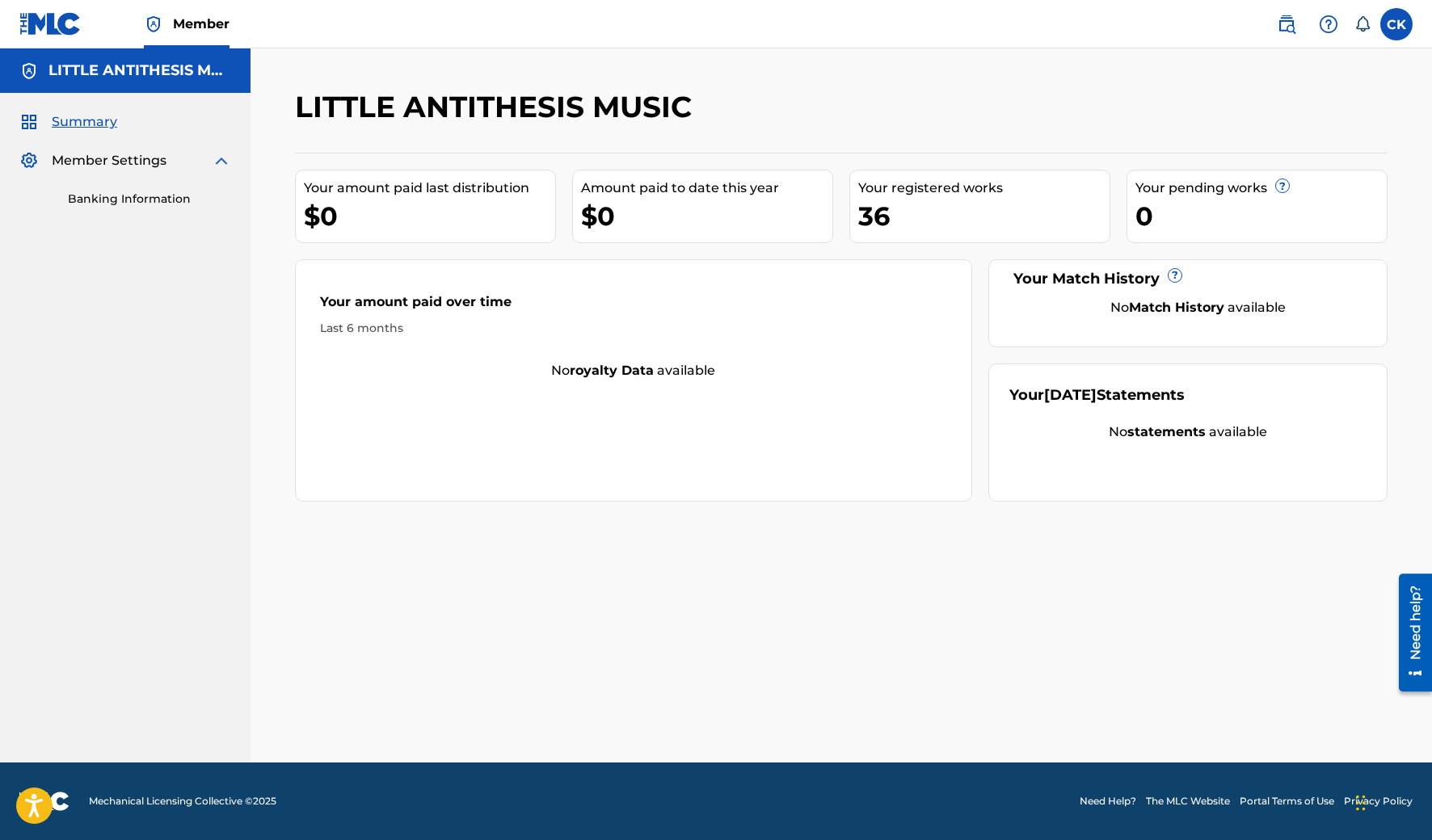
click at [754, 109] on div "LITTLE ANTITHESIS MUSIC" at bounding box center [716, 113] width 841 height 48
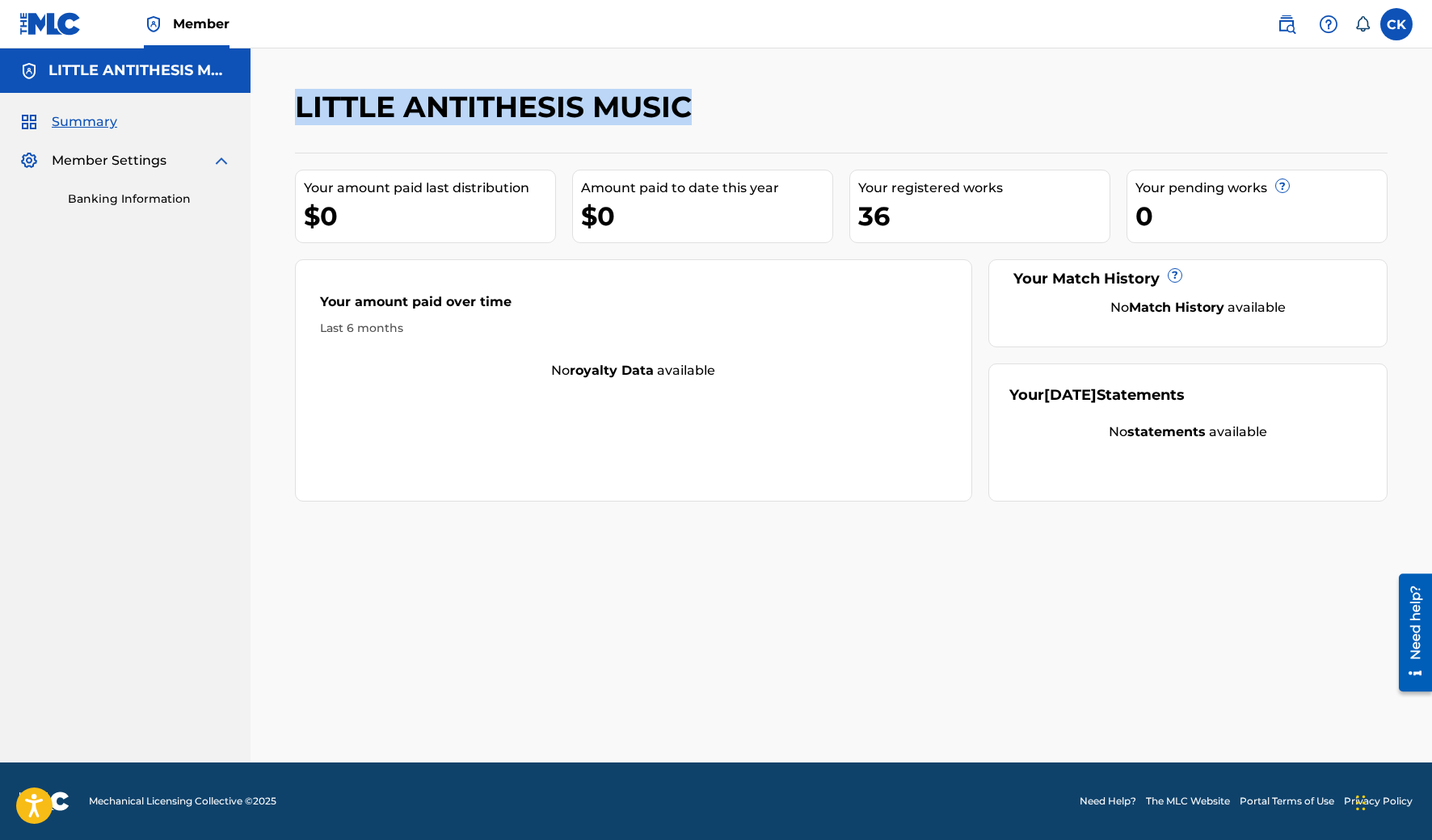
drag, startPoint x: 688, startPoint y: 102, endPoint x: 293, endPoint y: 106, distance: 395.0
click at [293, 106] on div "LITTLE ANTITHESIS MUSIC Your amount paid last distribution $0 Amount paid to da…" at bounding box center [840, 426] width 1131 height 674
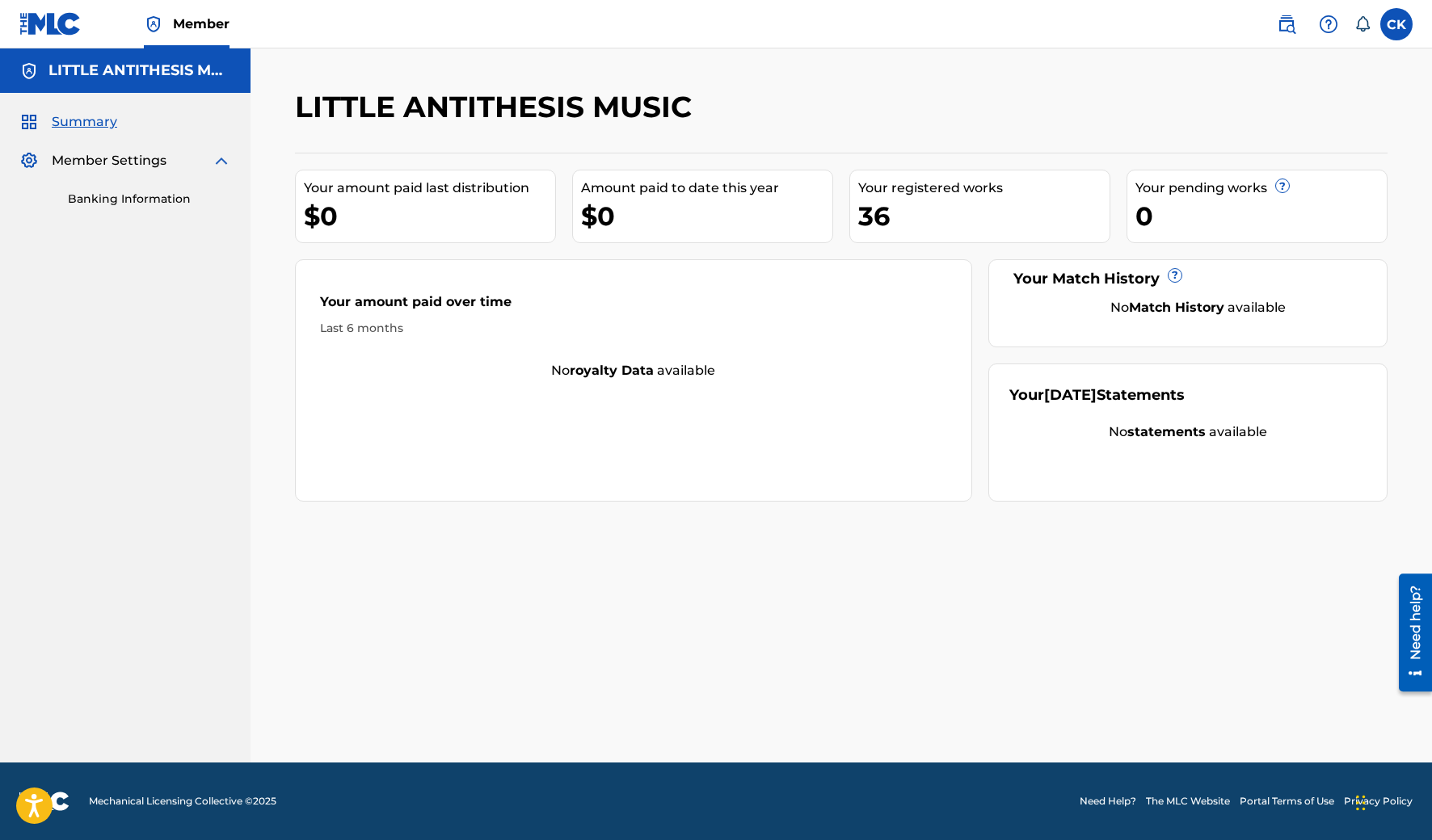
click at [305, 83] on div "LITTLE ANTITHESIS MUSIC Your amount paid last distribution $0 Amount paid to da…" at bounding box center [841, 405] width 1182 height 714
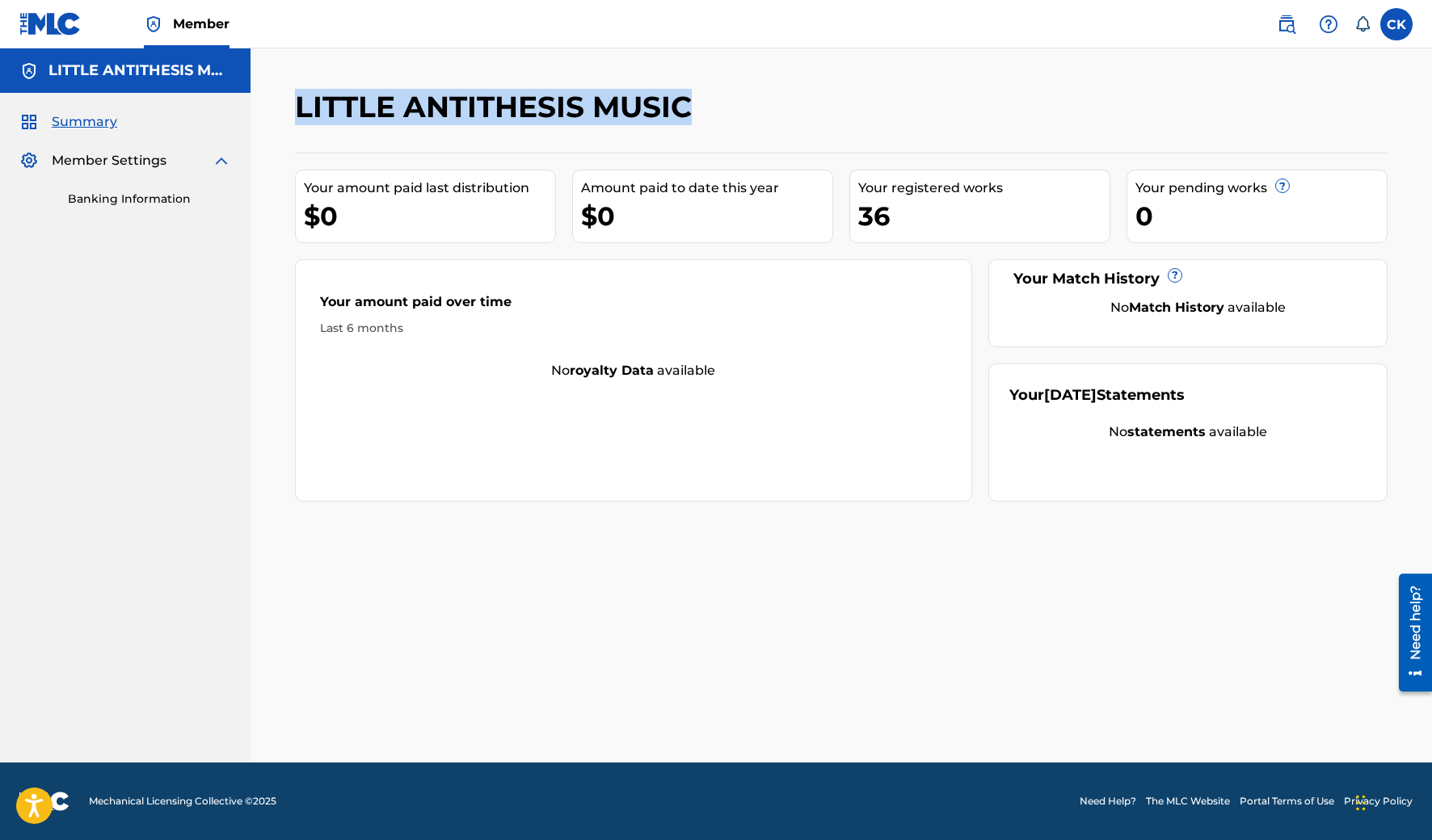
drag, startPoint x: 305, startPoint y: 94, endPoint x: 744, endPoint y: 105, distance: 439.1
click at [744, 105] on div "LITTLE ANTITHESIS MUSIC" at bounding box center [716, 113] width 841 height 48
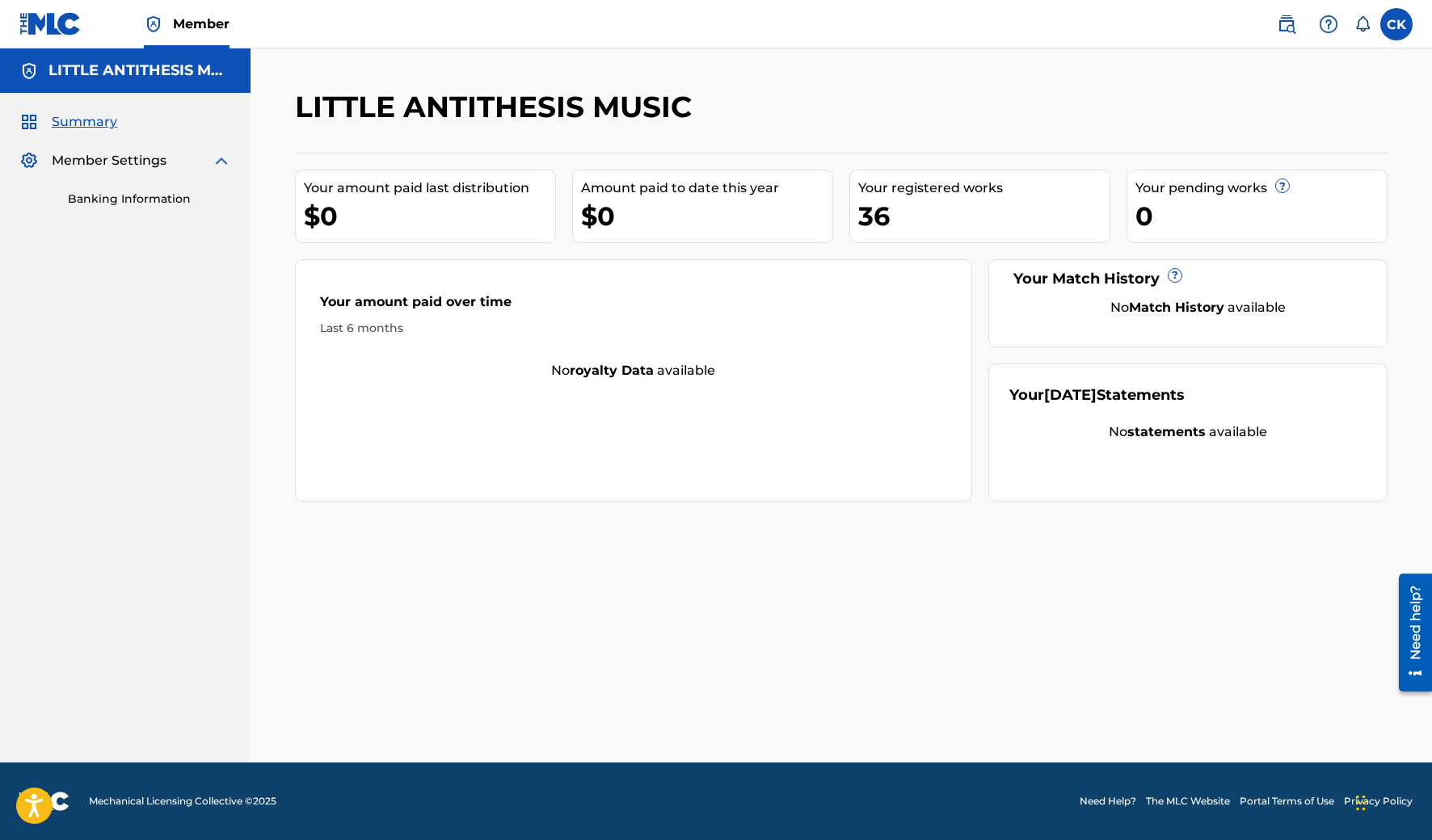
click at [744, 105] on div "LITTLE ANTITHESIS MUSIC" at bounding box center [716, 113] width 841 height 48
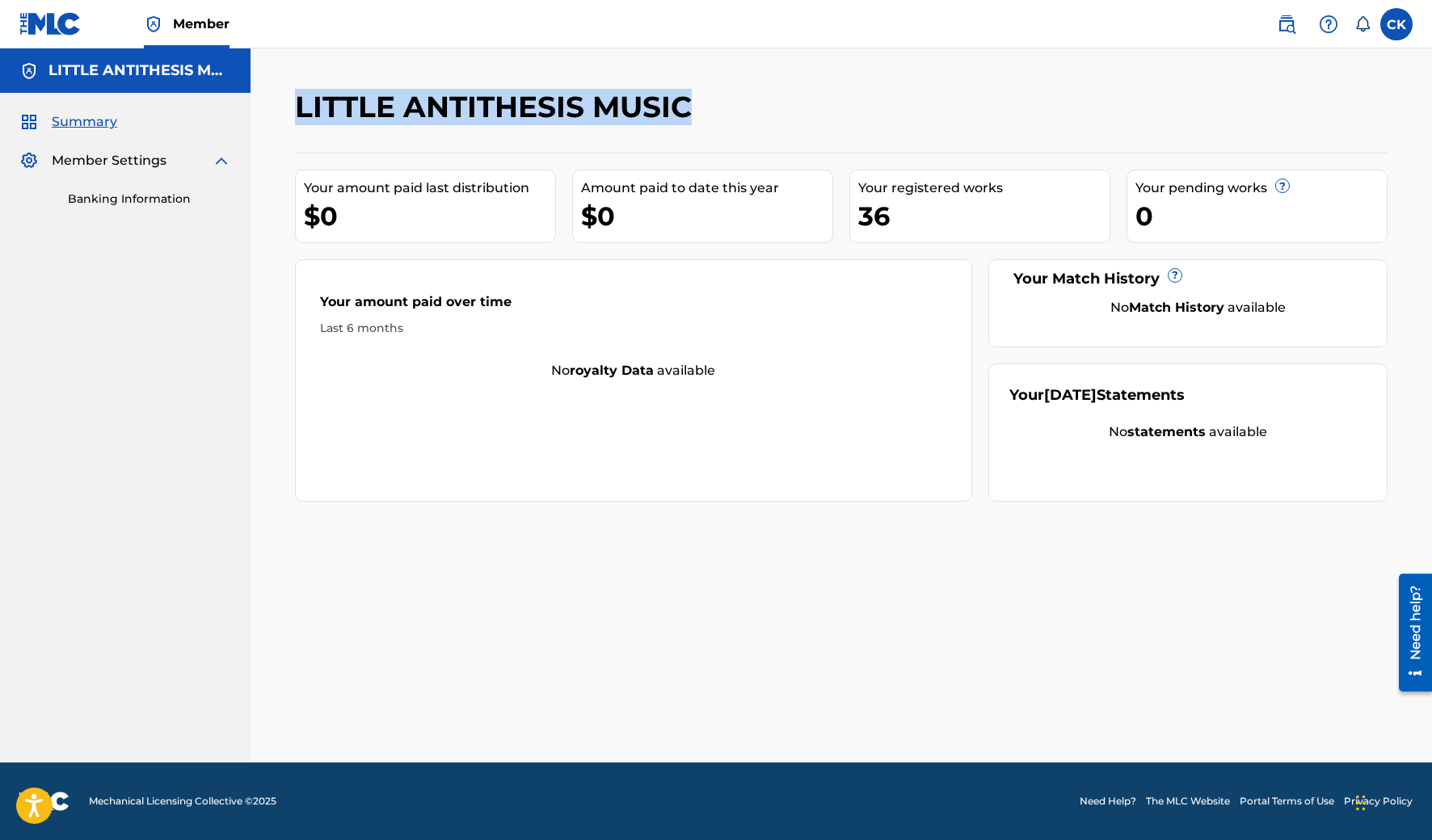
drag, startPoint x: 794, startPoint y: 116, endPoint x: 292, endPoint y: 86, distance: 502.9
click at [292, 86] on div "LITTLE ANTITHESIS MUSIC Your amount paid last distribution $0 Amount paid to da…" at bounding box center [841, 405] width 1182 height 714
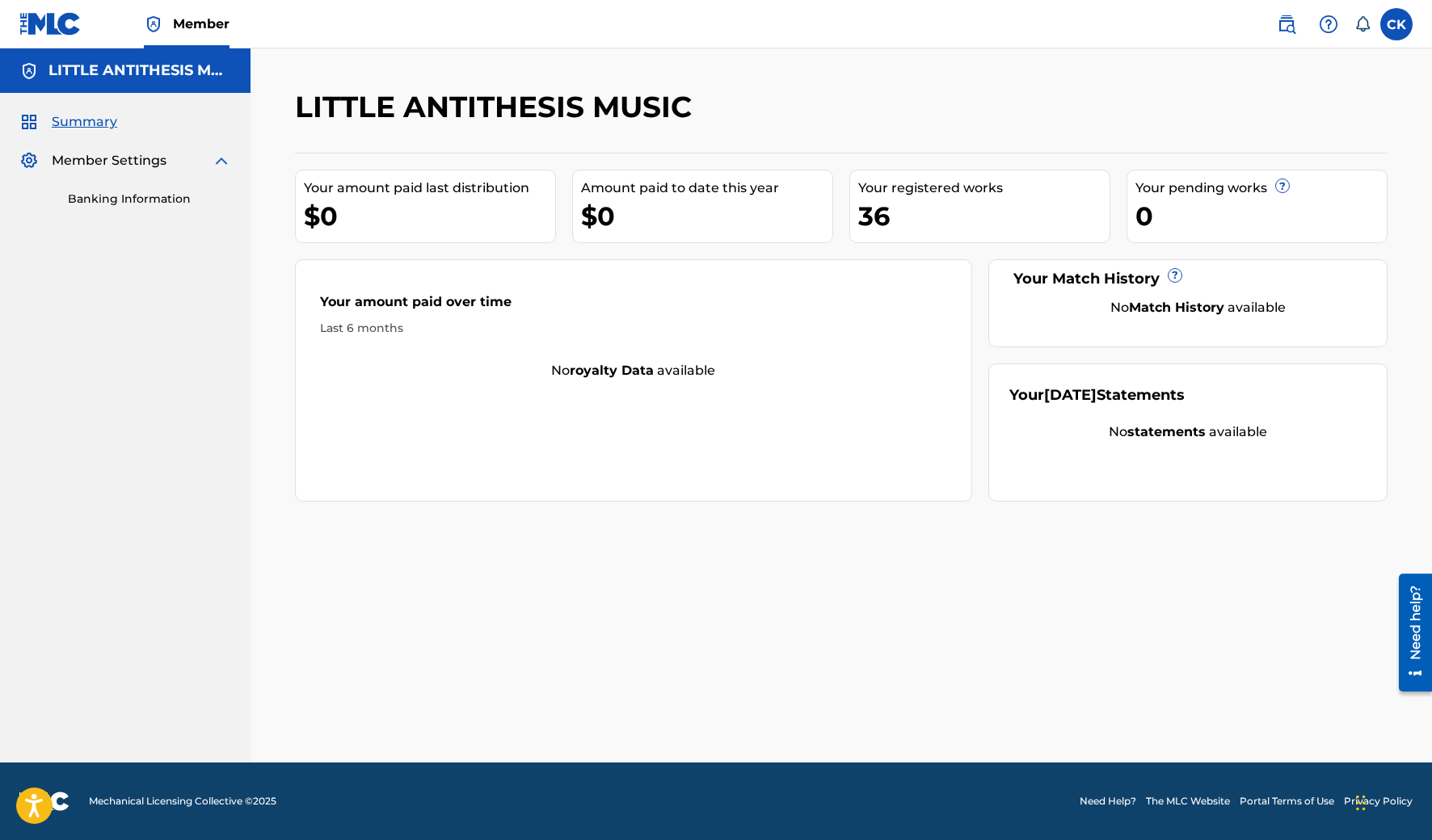
click at [295, 73] on div "LITTLE ANTITHESIS MUSIC Your amount paid last distribution $0 Amount paid to da…" at bounding box center [841, 405] width 1182 height 714
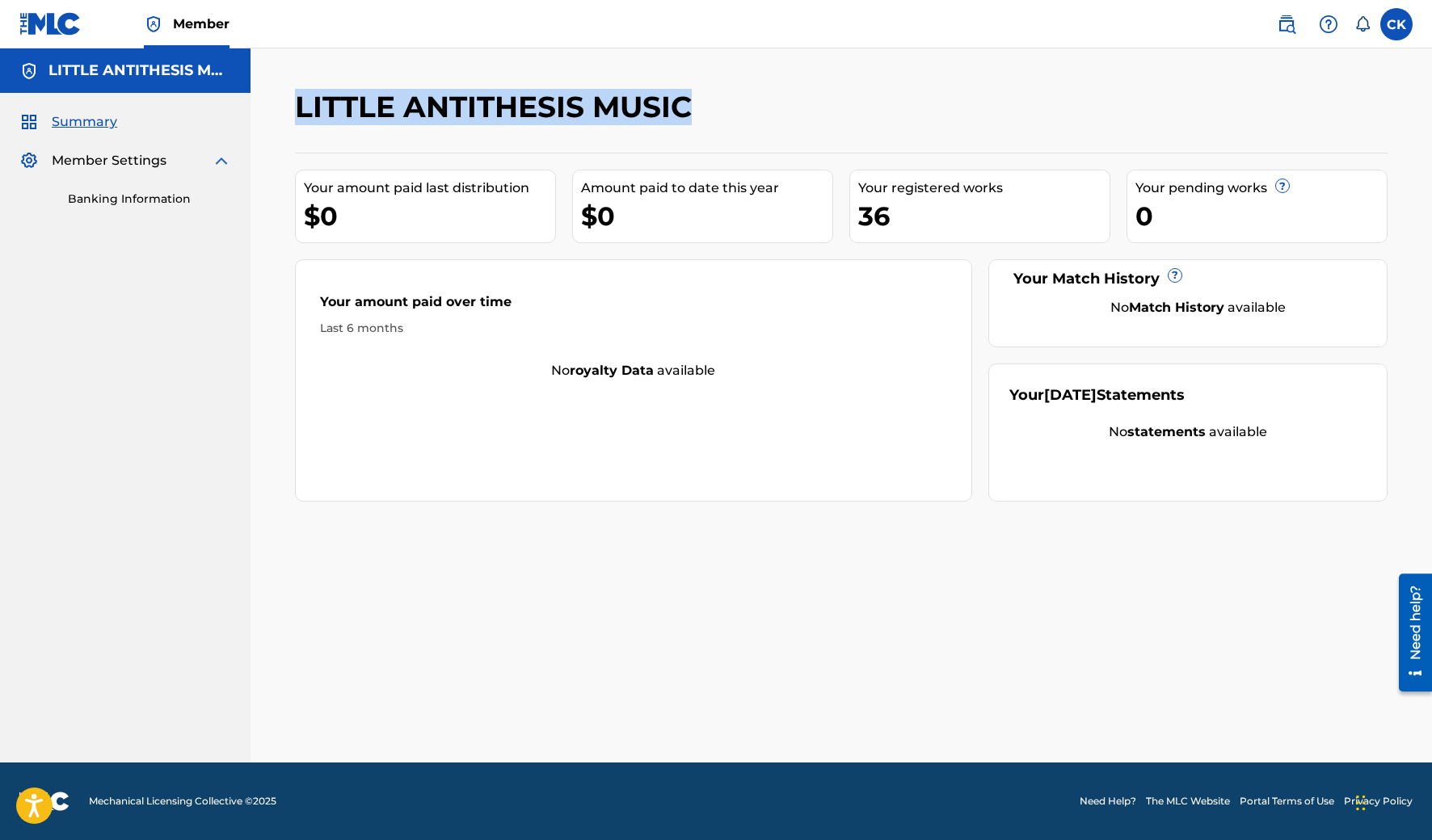
drag, startPoint x: 370, startPoint y: 103, endPoint x: 736, endPoint y: 108, distance: 366.0
click at [736, 108] on div "LITTLE ANTITHESIS MUSIC" at bounding box center [716, 113] width 841 height 48
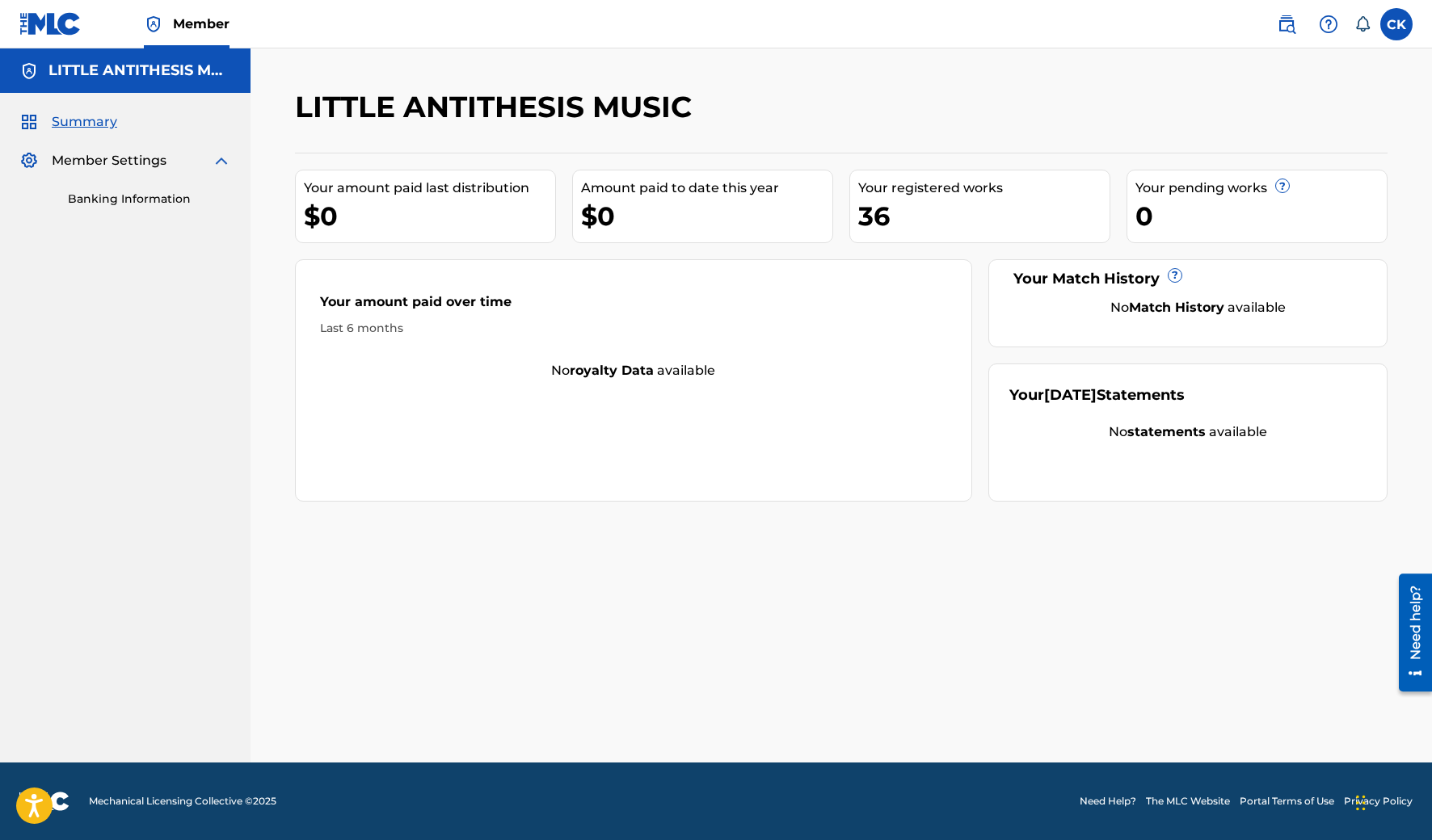
click at [736, 108] on div "LITTLE ANTITHESIS MUSIC" at bounding box center [716, 113] width 841 height 48
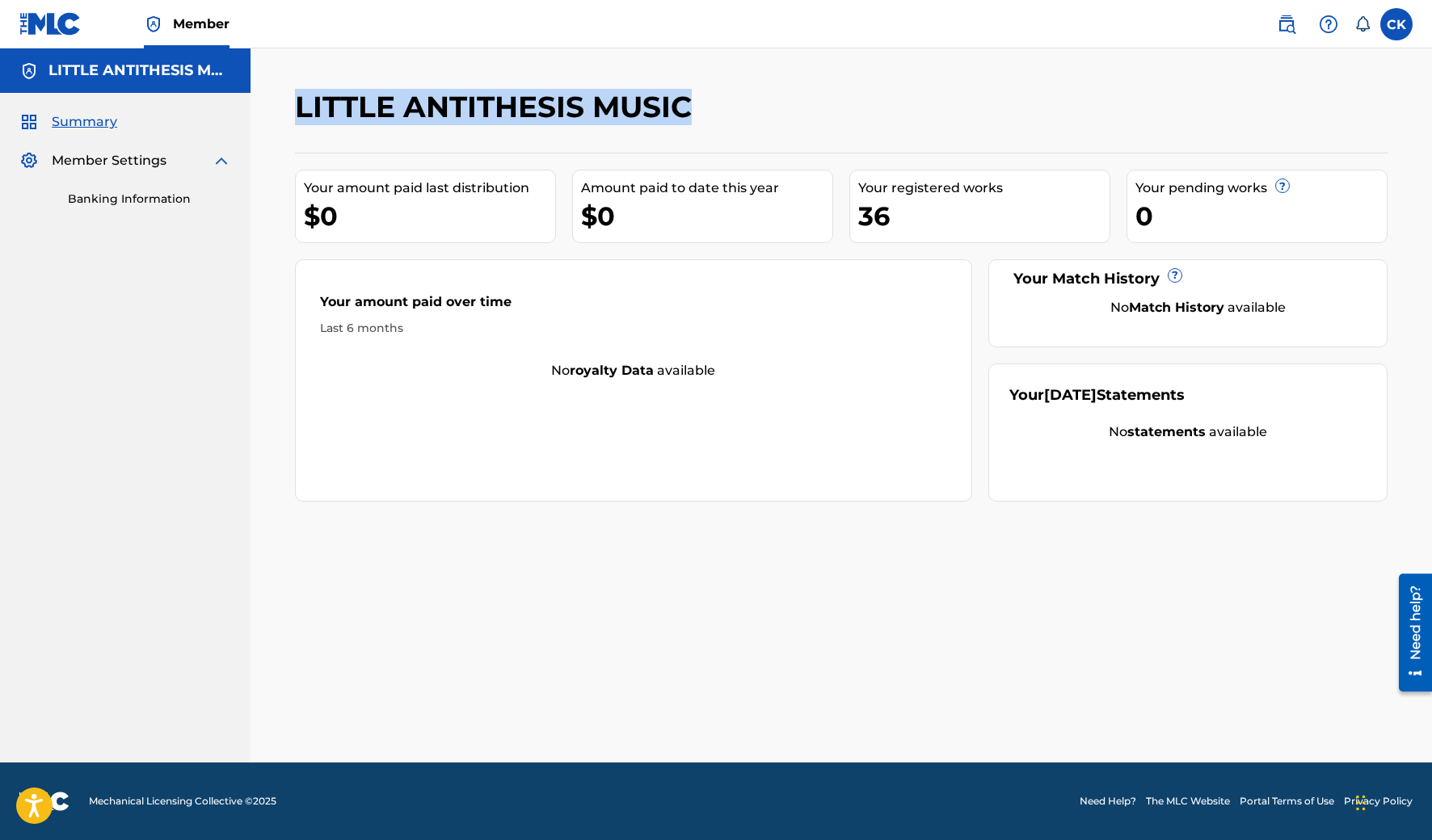
drag, startPoint x: 298, startPoint y: 104, endPoint x: 761, endPoint y: 118, distance: 463.2
click at [761, 118] on div "LITTLE ANTITHESIS MUSIC" at bounding box center [716, 113] width 841 height 48
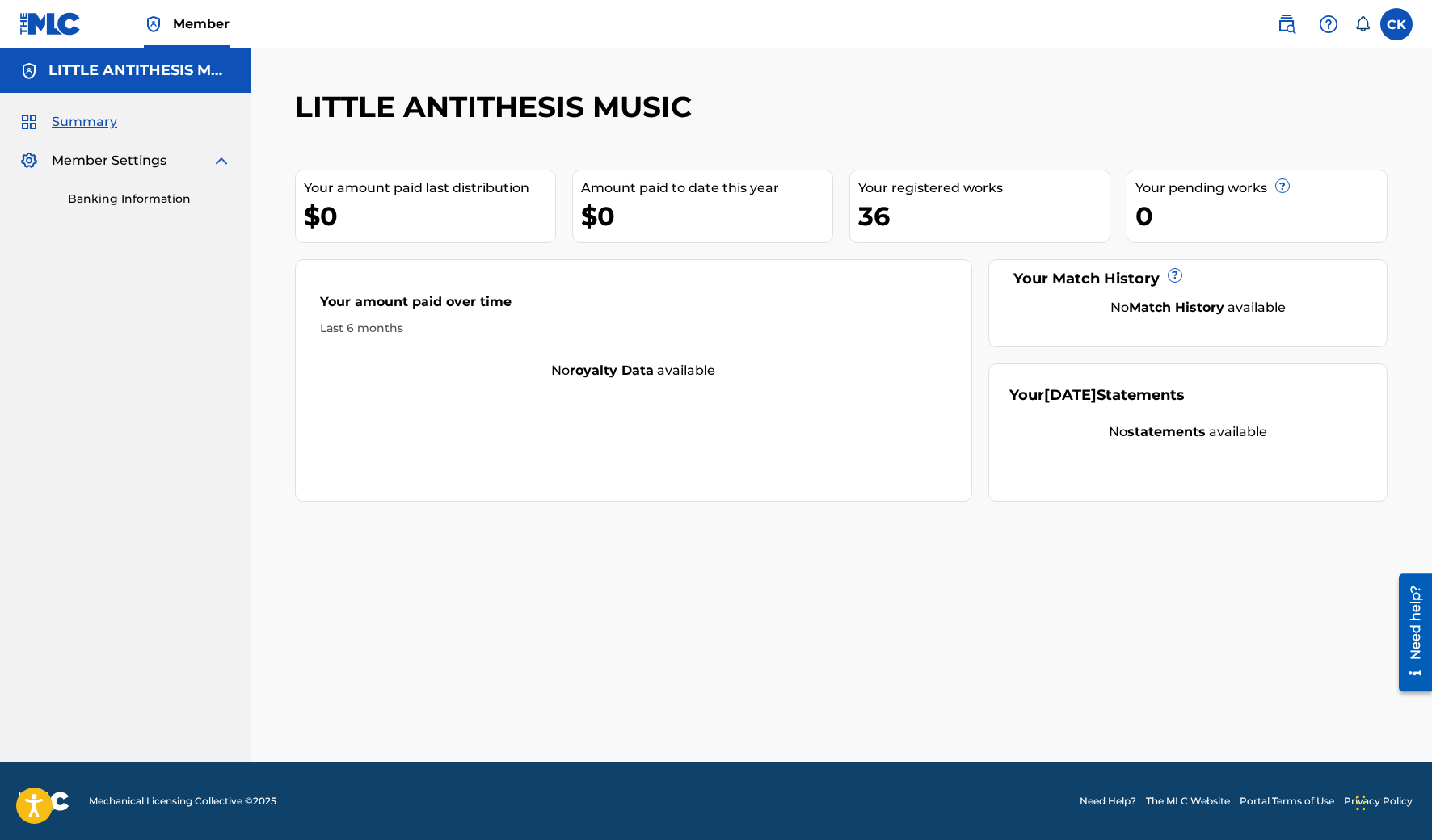
click at [761, 118] on div "LITTLE ANTITHESIS MUSIC" at bounding box center [716, 113] width 841 height 48
click at [236, 464] on nav "LITTLE ANTITHESIS MUSIC Summary Member Settings Banking Information" at bounding box center [125, 405] width 250 height 714
drag, startPoint x: 947, startPoint y: 657, endPoint x: 1001, endPoint y: 674, distance: 56.6
click at [947, 657] on div "LITTLE ANTITHESIS MUSIC Your amount paid last distribution $0 Amount paid to da…" at bounding box center [840, 426] width 1131 height 674
click at [614, 581] on div "LITTLE ANTITHESIS MUSIC Your amount paid last distribution $0 Amount paid to da…" at bounding box center [840, 426] width 1131 height 674
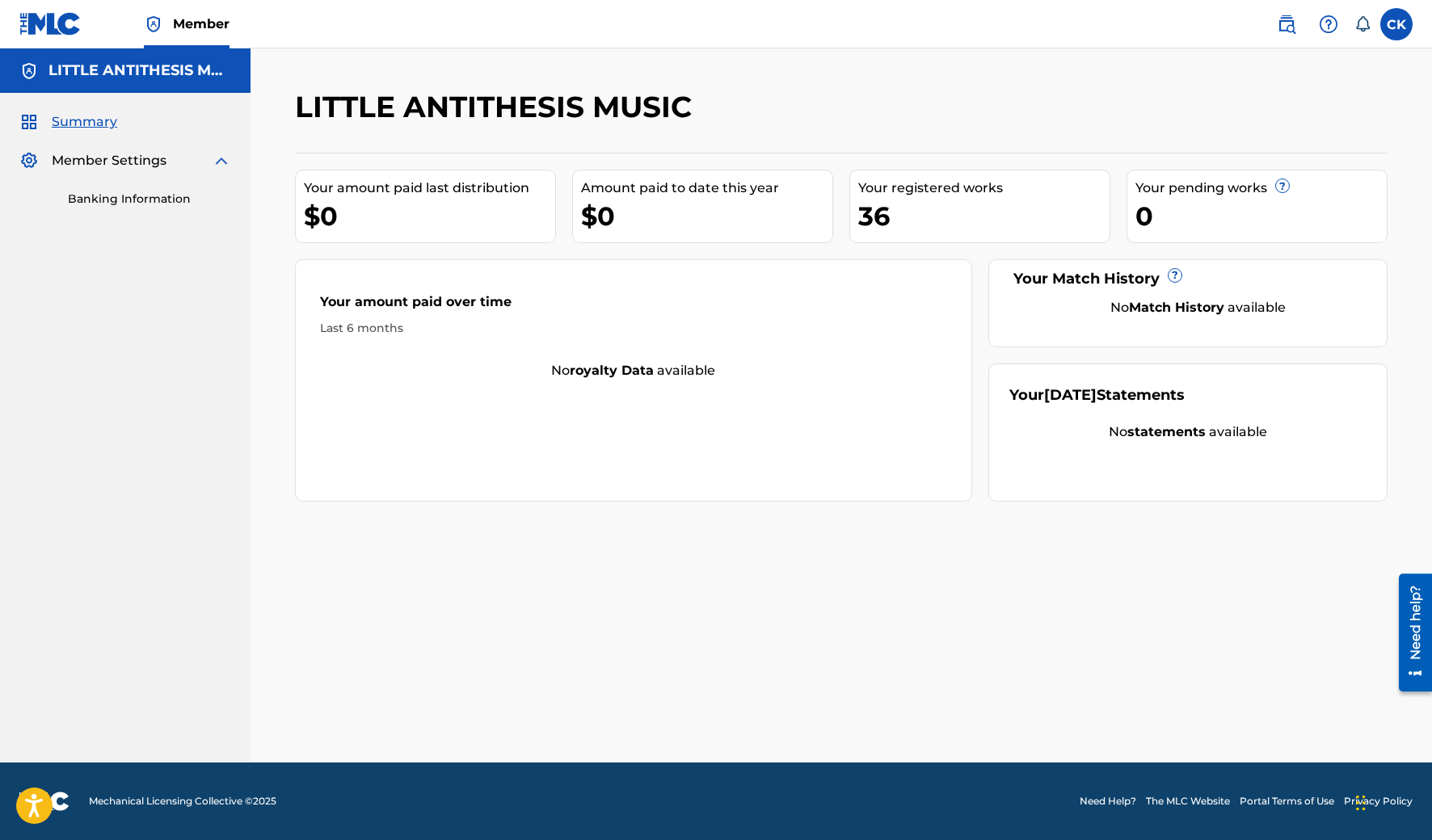
click at [213, 507] on nav "LITTLE ANTITHESIS MUSIC Summary Member Settings Banking Information" at bounding box center [125, 405] width 250 height 714
click at [1282, 27] on img at bounding box center [1286, 24] width 19 height 19
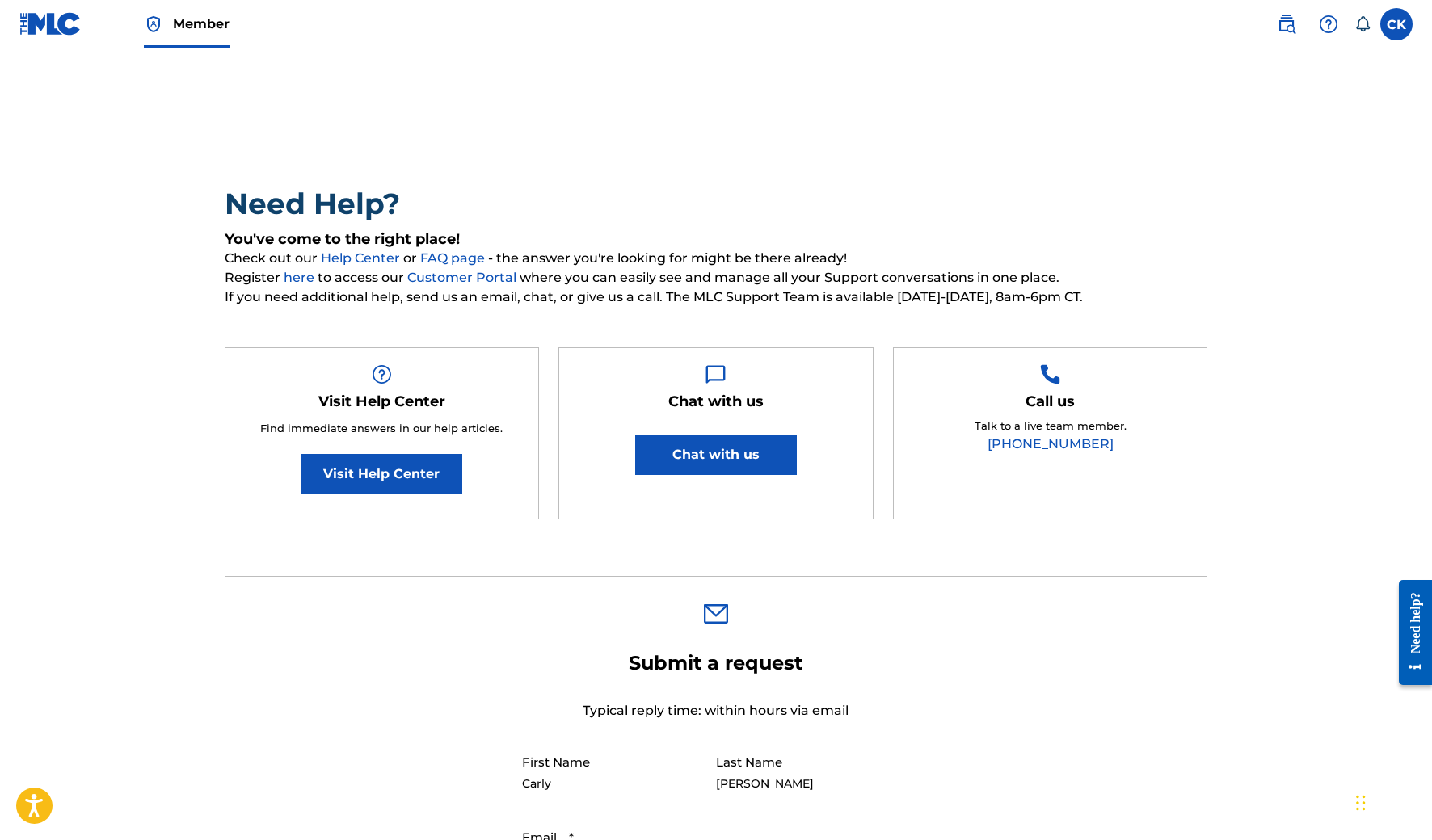
click at [994, 187] on h2 "Need Help?" at bounding box center [716, 204] width 983 height 37
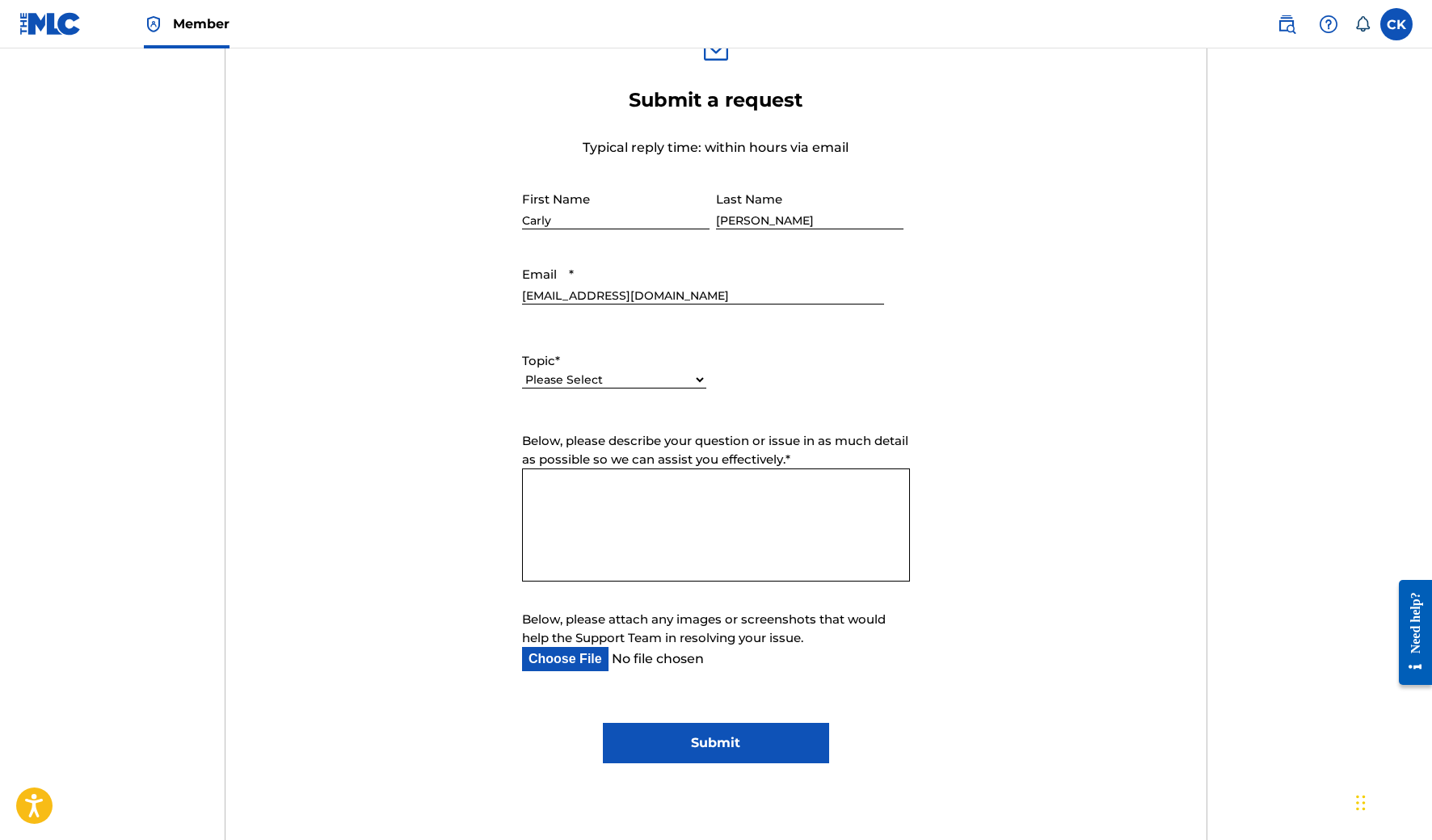
scroll to position [699, 0]
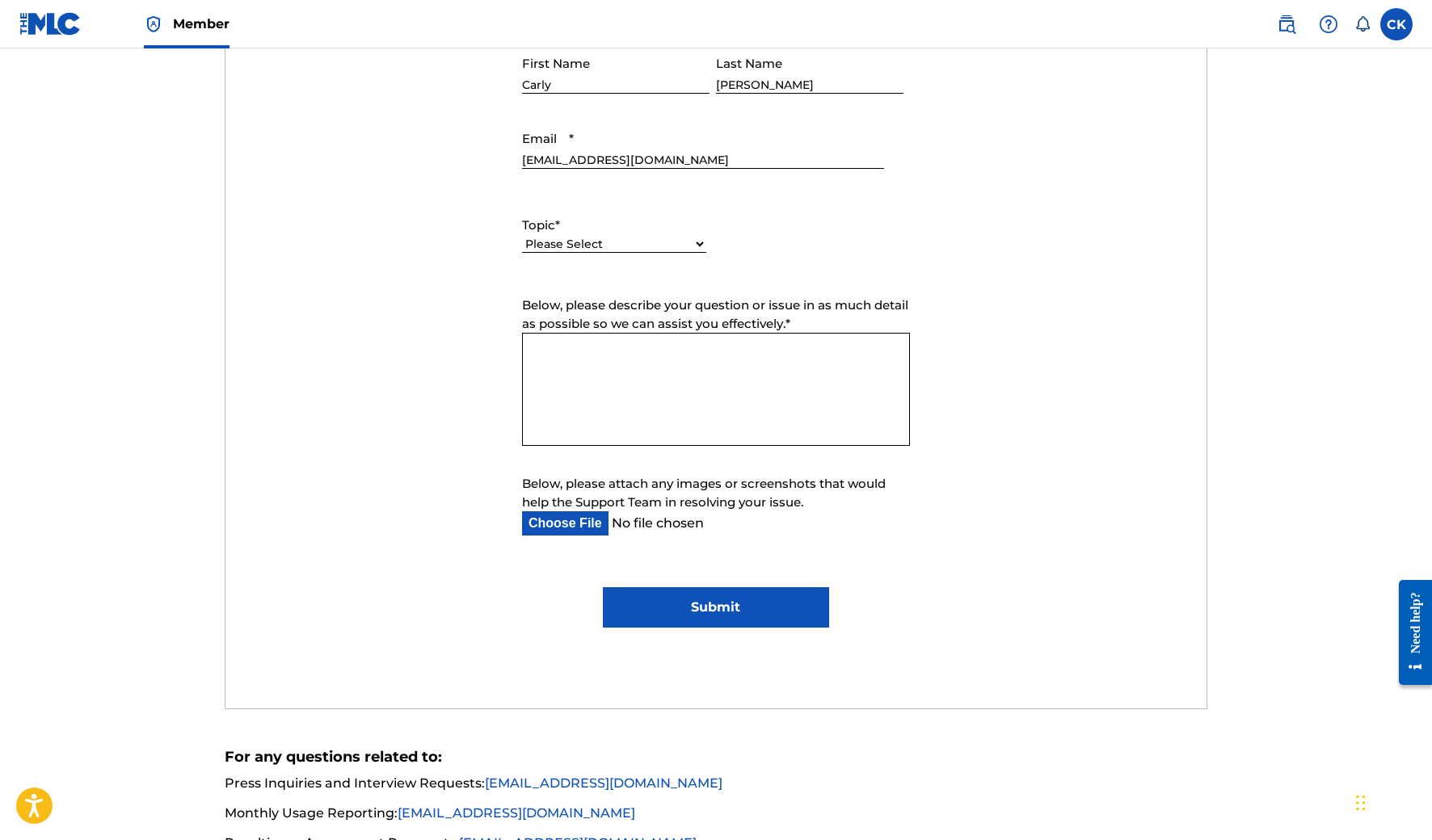
click at [594, 256] on div "Please Select I need help with my account I need help with managing my catalog …" at bounding box center [614, 252] width 184 height 37
click at [594, 238] on select "Please Select I need help with my account I need help with managing my catalog …" at bounding box center [614, 244] width 184 height 17
select select "I need help with managing my catalog"
click at [522, 236] on select "Please Select I need help with my account I need help with managing my catalog …" at bounding box center [614, 244] width 184 height 17
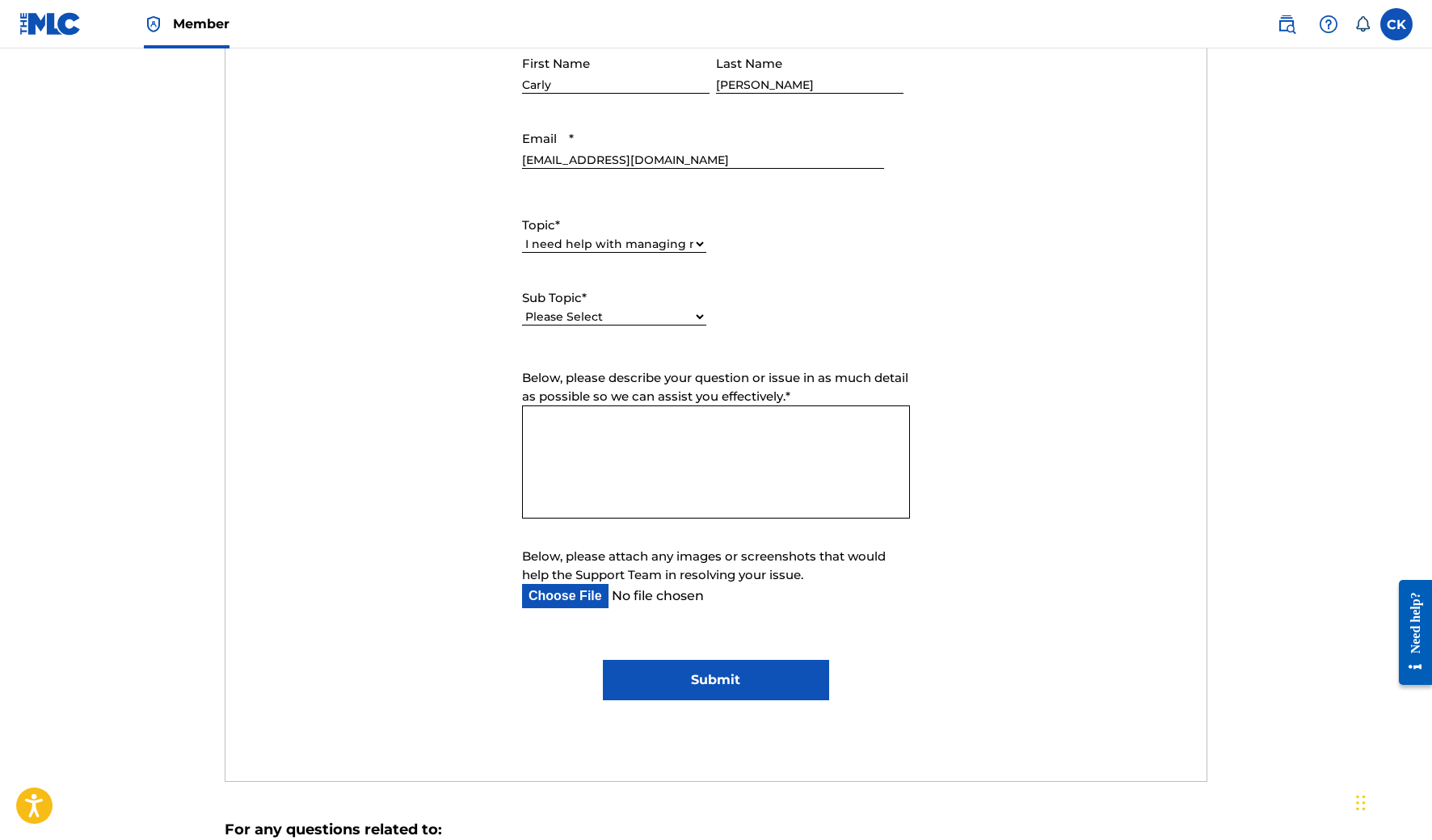
click at [612, 398] on span "Below, please describe your question or issue in as much detail as possible so …" at bounding box center [715, 386] width 386 height 34
click at [612, 405] on textarea "Below, please describe your question or issue in as much detail as possible so …" at bounding box center [716, 461] width 388 height 113
click at [618, 312] on select "Please Select I need help with CWR I need help registering my work(s) in The ML…" at bounding box center [614, 316] width 184 height 17
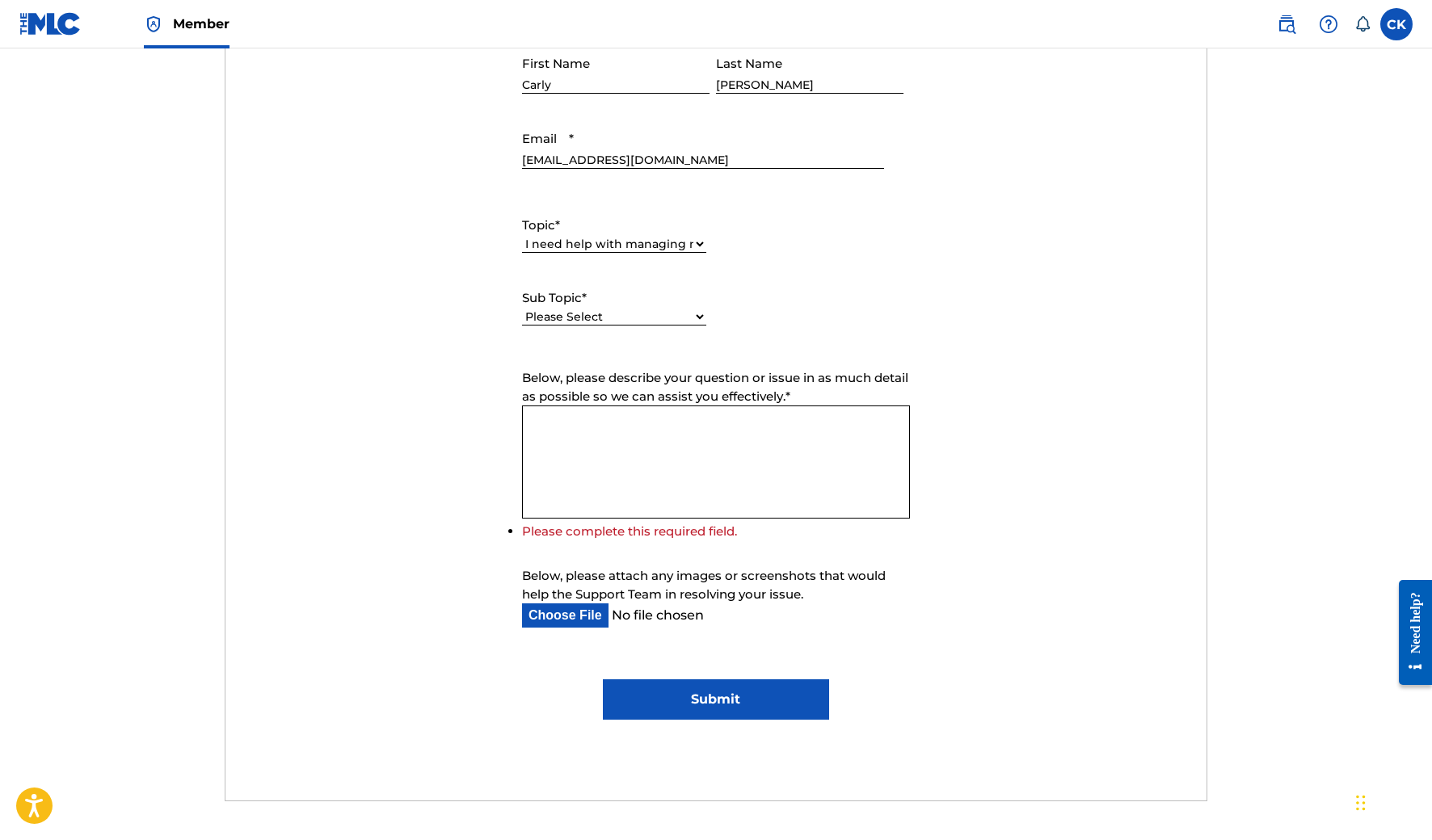
select select "I need help with the Claiming Tool"
click at [522, 308] on select "Please Select I need help with CWR I need help registering my work(s) in The ML…" at bounding box center [614, 316] width 184 height 17
click at [640, 469] on textarea "Below, please describe your question or issue in as much detail as possible so …" at bounding box center [716, 461] width 388 height 113
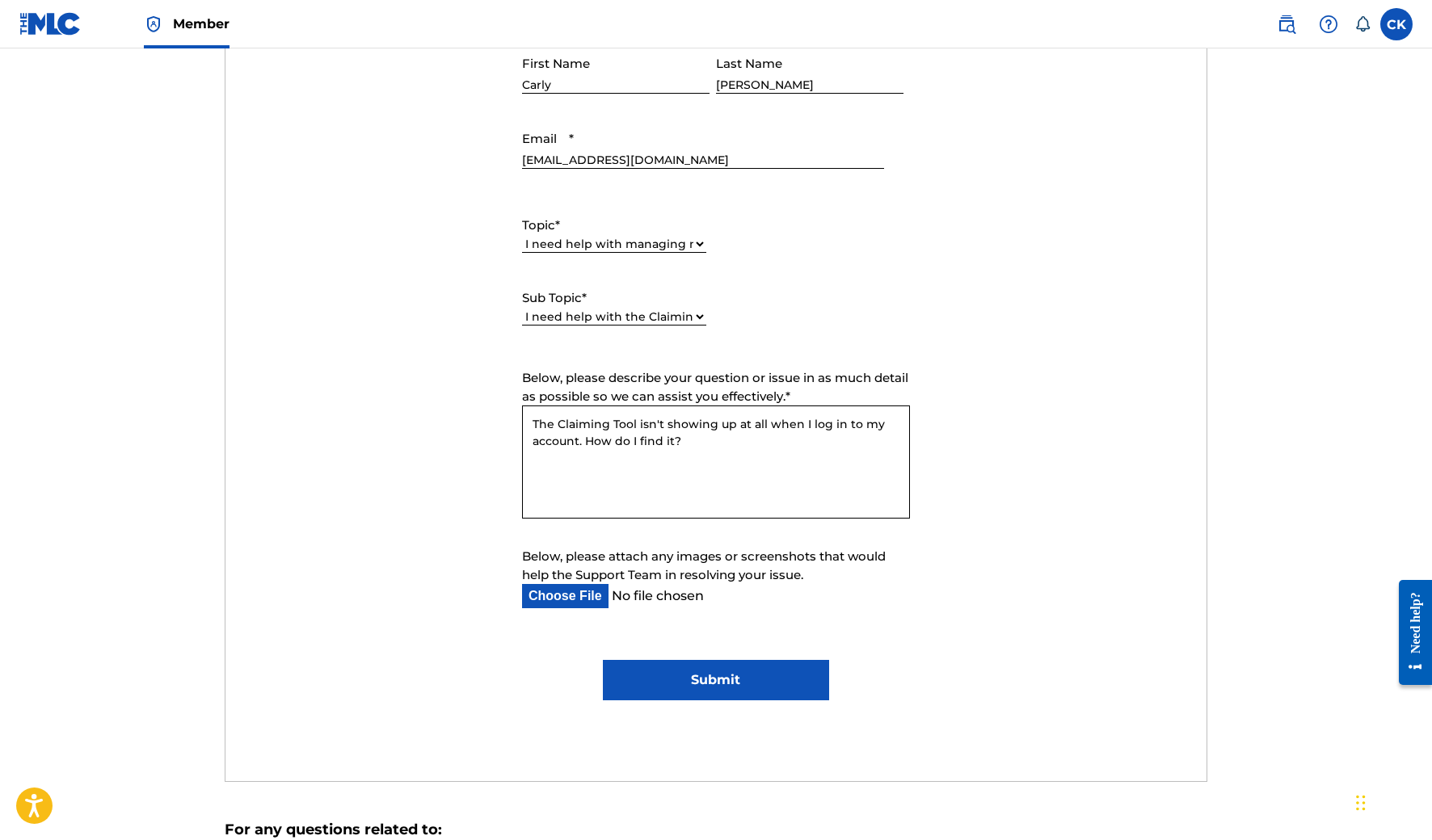
click at [185, 29] on span "Member" at bounding box center [201, 24] width 57 height 18
click at [734, 445] on textarea "The Claiming Tool isn't showing up at all when I log in to my account. How do I…" at bounding box center [716, 461] width 388 height 113
drag, startPoint x: 732, startPoint y: 443, endPoint x: 586, endPoint y: 435, distance: 146.2
click at [586, 435] on textarea "The Claiming Tool isn't showing up at all when I log in to my account. How do I…" at bounding box center [716, 461] width 388 height 113
click at [790, 442] on textarea "The Claiming Tool isn't showing up at all when I log in to my account. All I ca…" at bounding box center [716, 461] width 388 height 113
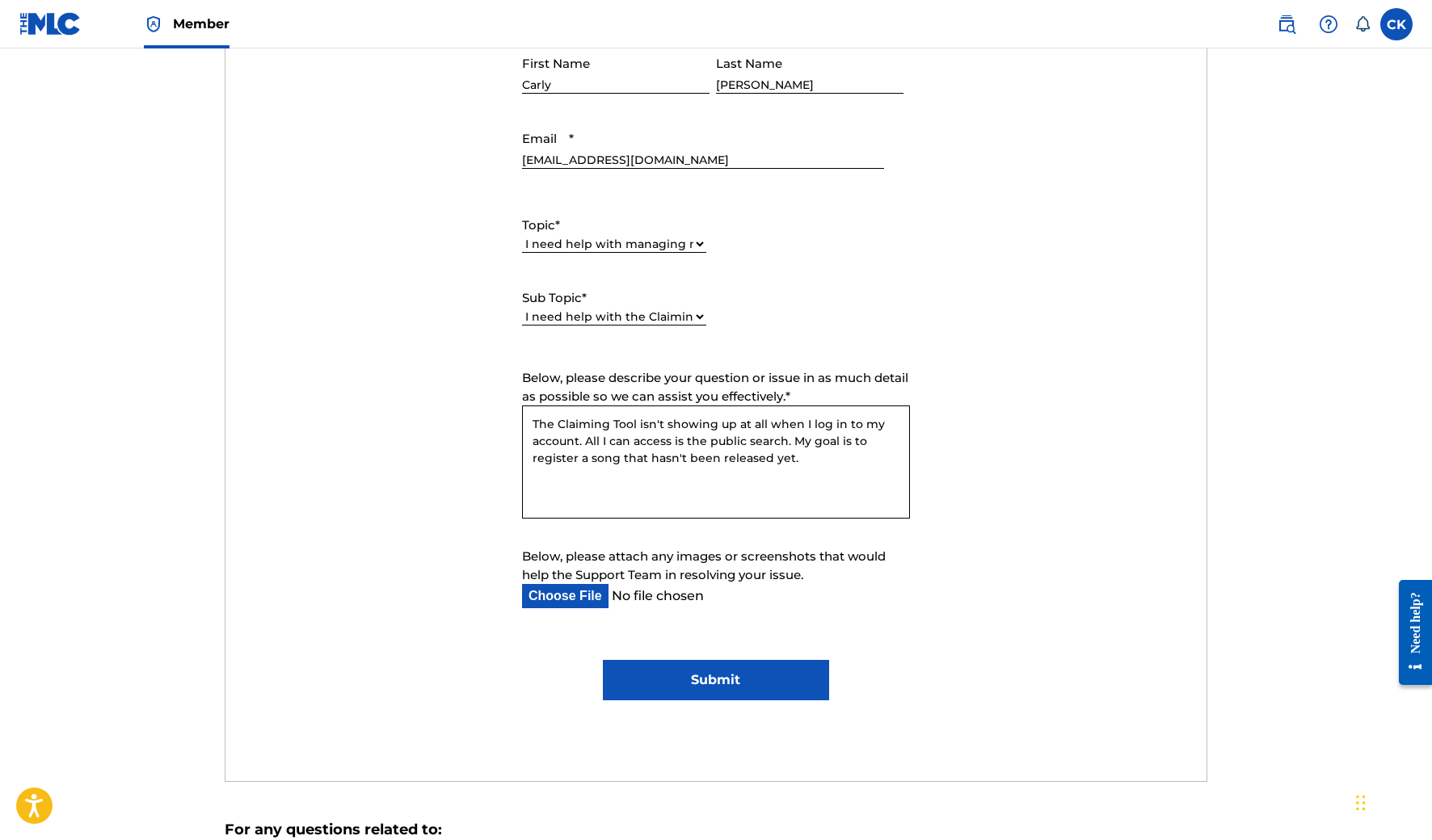
click at [812, 468] on textarea "The Claiming Tool isn't showing up at all when I log in to my account. All I ca…" at bounding box center [716, 461] width 388 height 113
type textarea "The Claiming Tool isn't showing up at all when I log in to my account. All I ca…"
click at [577, 591] on input "Below, please attach any images or screenshots that would help the Support Team…" at bounding box center [703, 596] width 362 height 24
type input "C:\fakepath\Screenshot 2025-09-18 at 1.20.15 PM.png"
click at [716, 679] on input "Submit" at bounding box center [716, 680] width 226 height 40
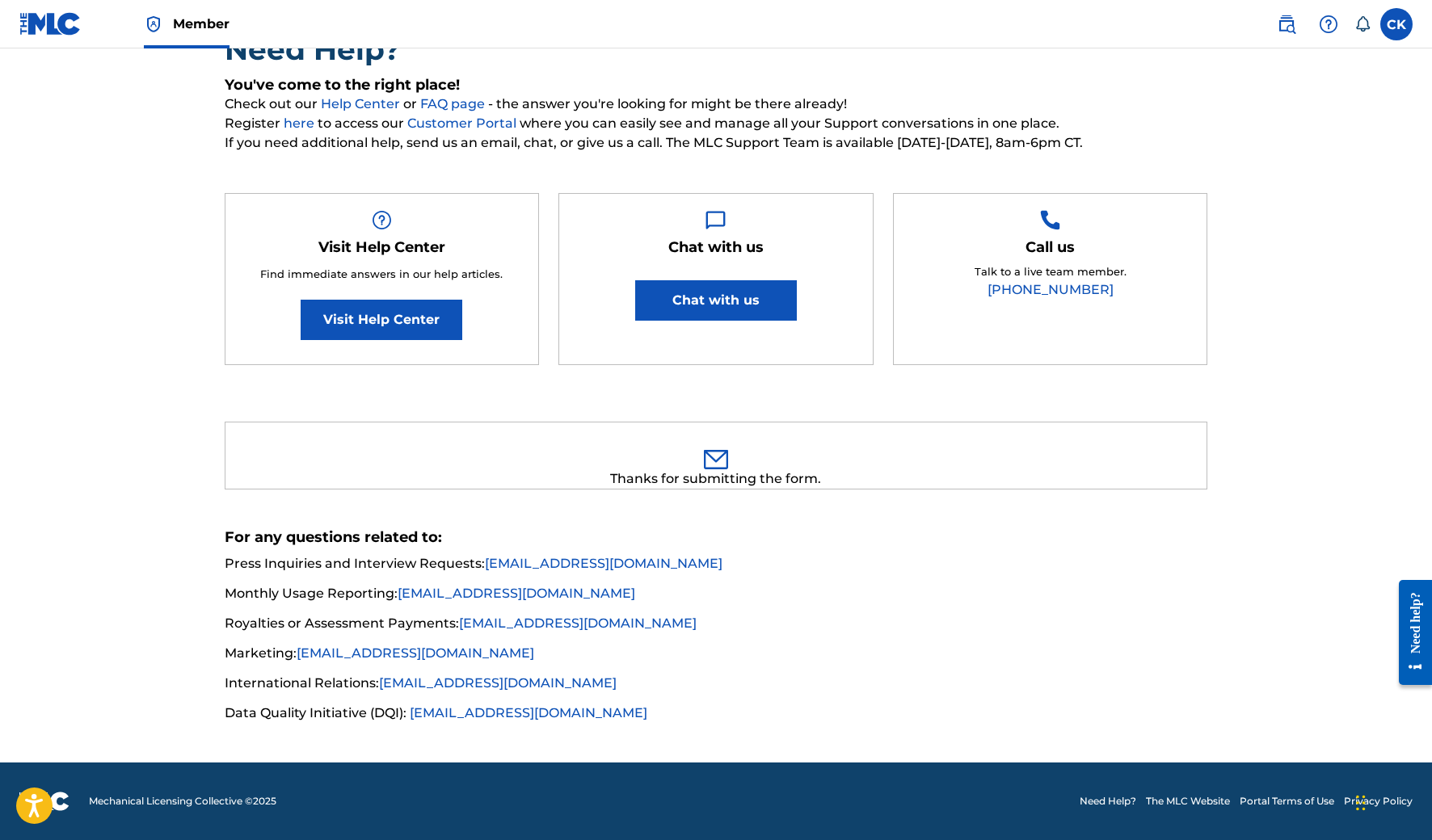
scroll to position [154, 0]
